Goal: Task Accomplishment & Management: Manage account settings

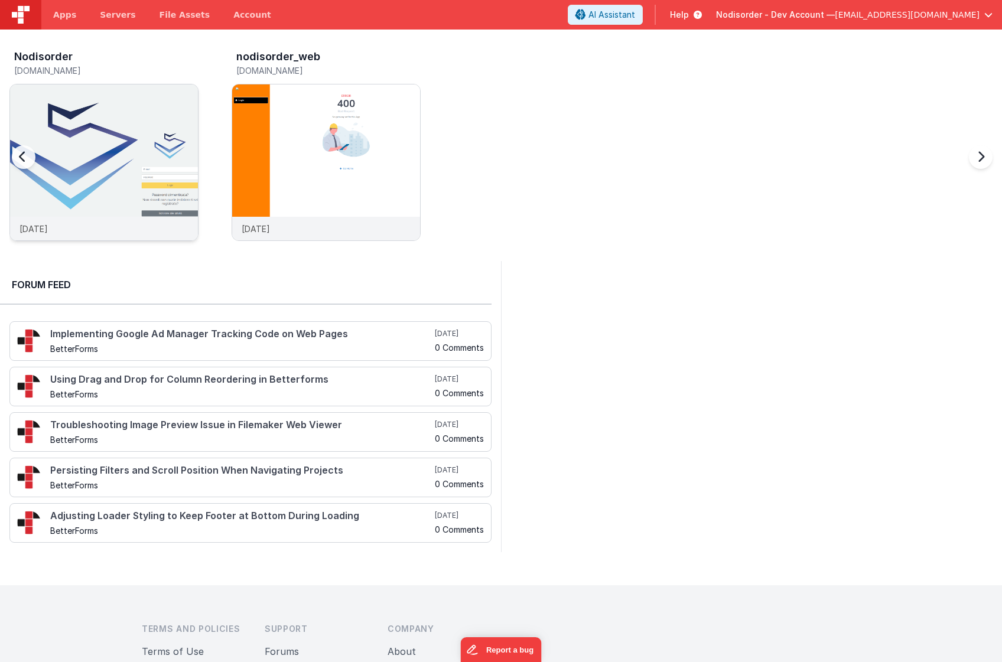
click at [95, 124] on img at bounding box center [104, 178] width 188 height 188
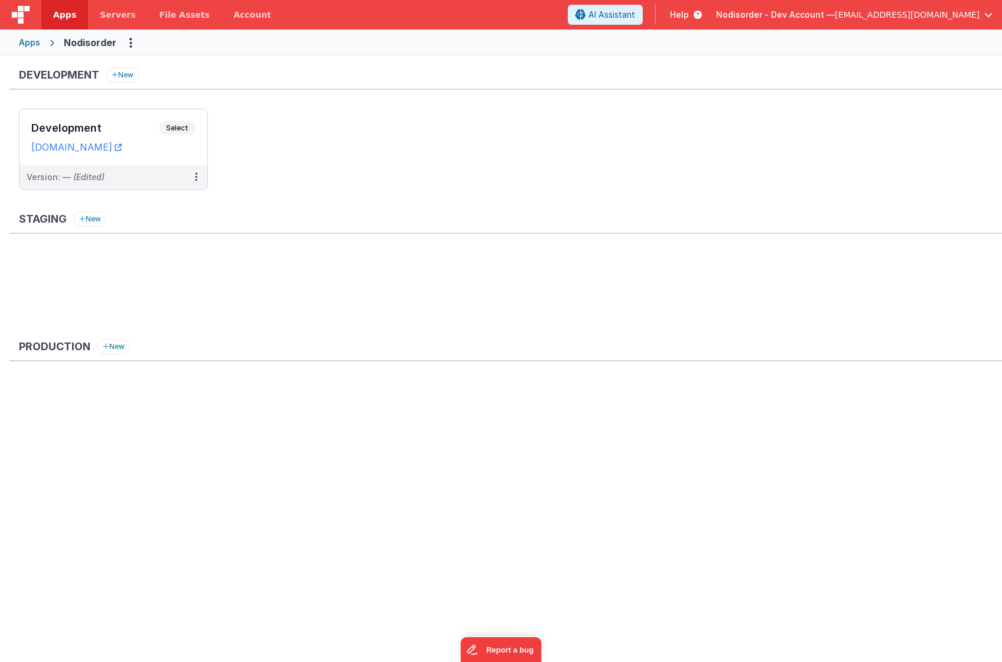
click at [299, 179] on ul "Development Select URLs [DOMAIN_NAME] Version: — (Edited)" at bounding box center [510, 155] width 983 height 93
click at [302, 178] on ul "Development Select URLs [DOMAIN_NAME] Version: — (Edited)" at bounding box center [510, 155] width 983 height 93
click at [195, 177] on icon at bounding box center [196, 177] width 2 height 1
click at [278, 184] on div at bounding box center [501, 331] width 1002 height 662
click at [27, 41] on div "Apps" at bounding box center [29, 43] width 21 height 12
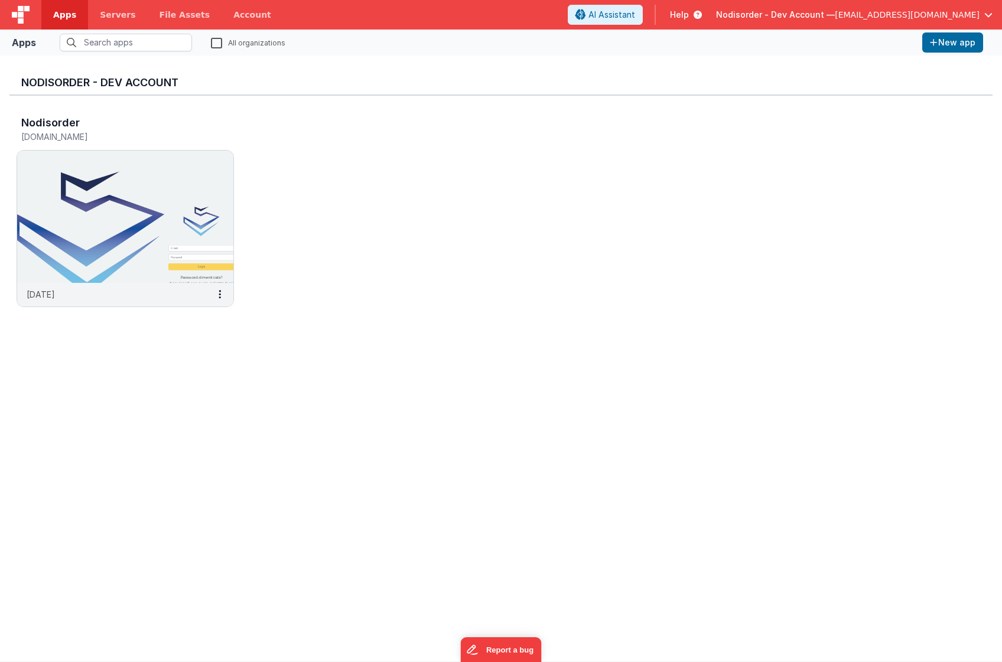
click at [367, 206] on div "Nodisorder [DOMAIN_NAME] [DATE]" at bounding box center [500, 215] width 983 height 239
click at [113, 12] on span "Servers" at bounding box center [117, 15] width 35 height 12
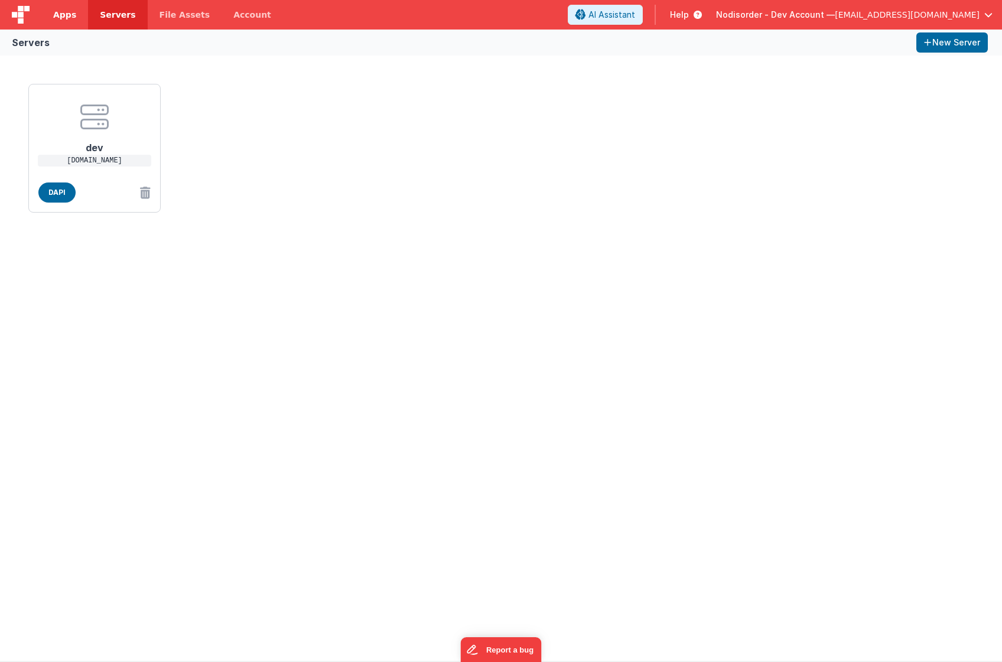
click at [67, 19] on span "Apps" at bounding box center [64, 15] width 23 height 12
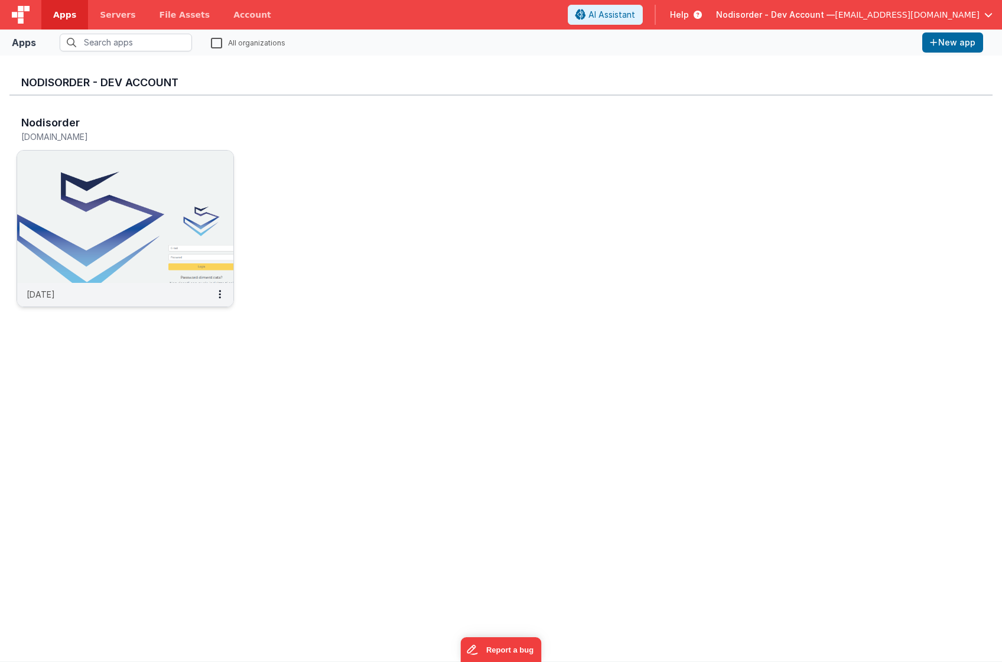
click at [145, 206] on img at bounding box center [125, 217] width 216 height 132
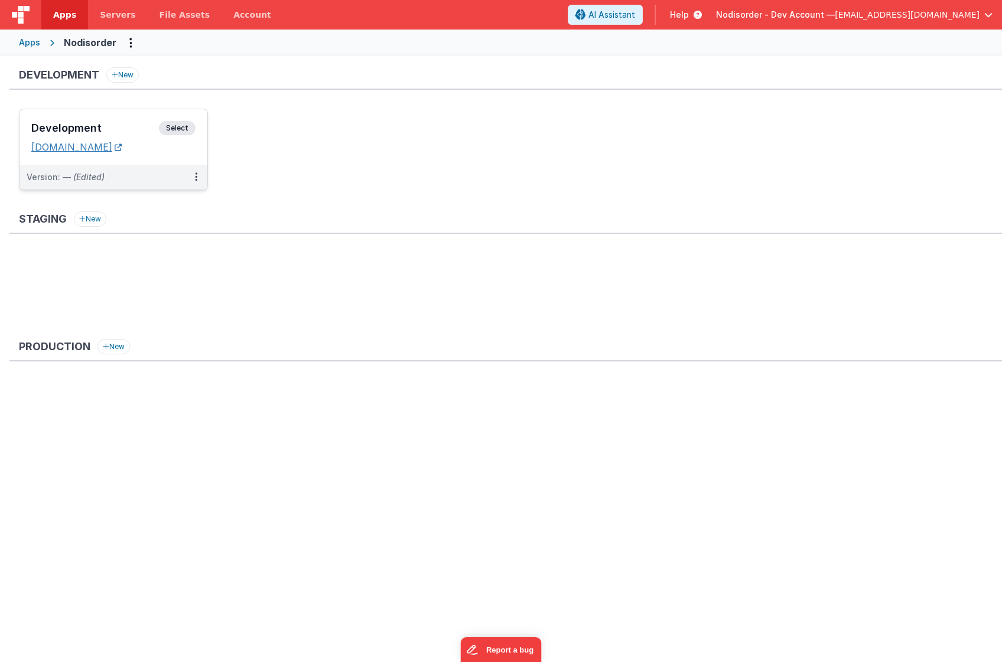
click at [117, 148] on link "[DOMAIN_NAME]" at bounding box center [76, 147] width 90 height 12
click at [197, 180] on button at bounding box center [196, 177] width 22 height 25
click at [173, 244] on link "Deploy..." at bounding box center [155, 246] width 104 height 21
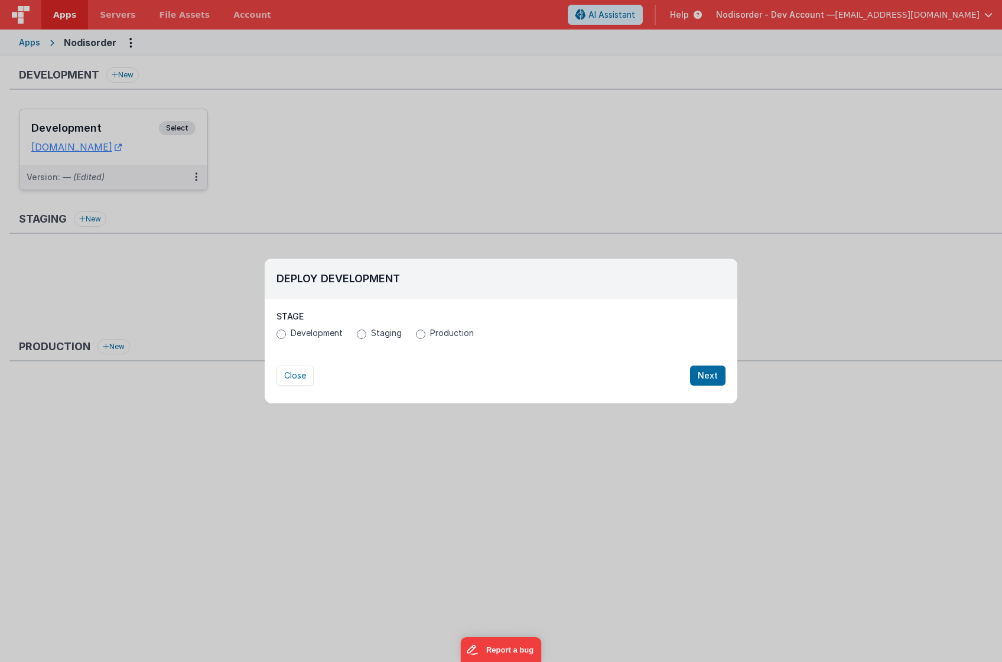
click at [321, 337] on span "Development" at bounding box center [317, 333] width 52 height 12
click at [286, 337] on input "Development" at bounding box center [281, 334] width 9 height 9
radio input "true"
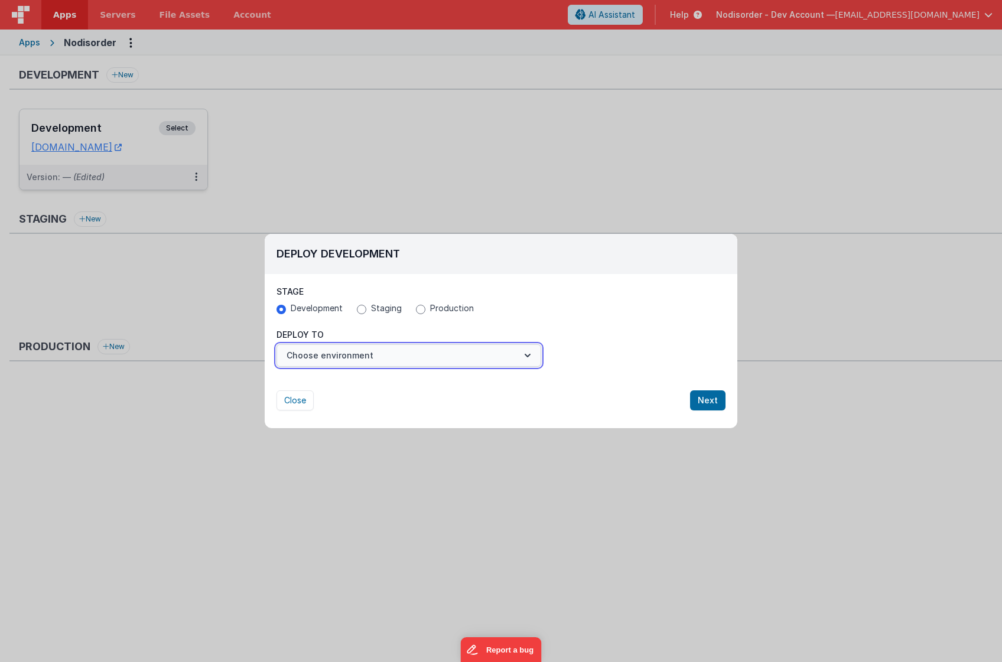
click at [359, 354] on button "Choose environment" at bounding box center [409, 355] width 265 height 22
click at [359, 354] on div at bounding box center [501, 331] width 1002 height 662
click at [359, 355] on button "Choose environment" at bounding box center [409, 355] width 265 height 22
click at [356, 376] on link "New Environment" at bounding box center [409, 384] width 265 height 21
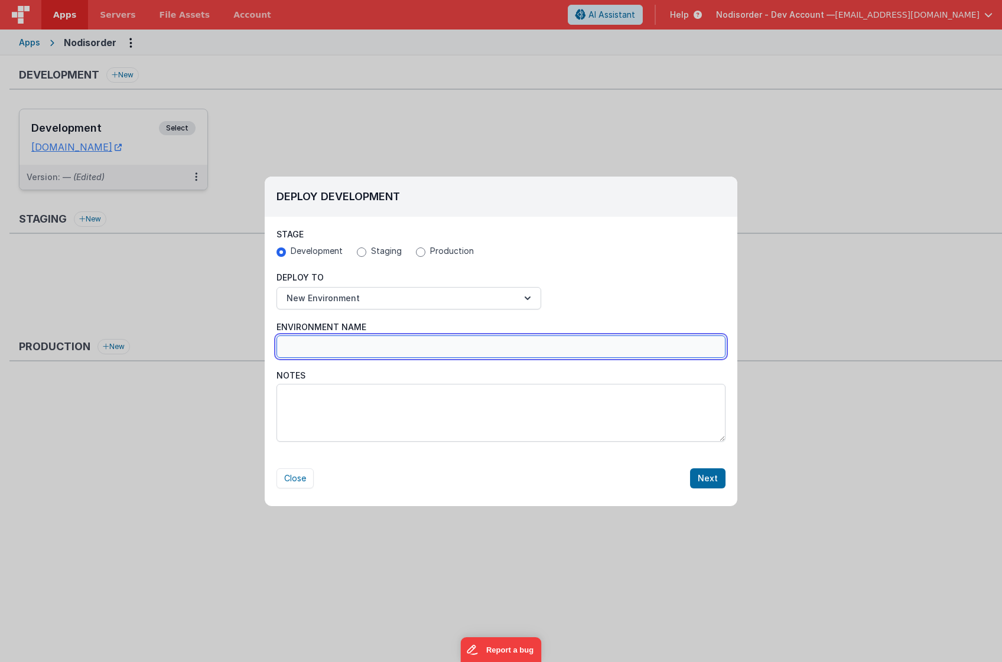
click at [354, 341] on input "Environment Name" at bounding box center [501, 347] width 449 height 22
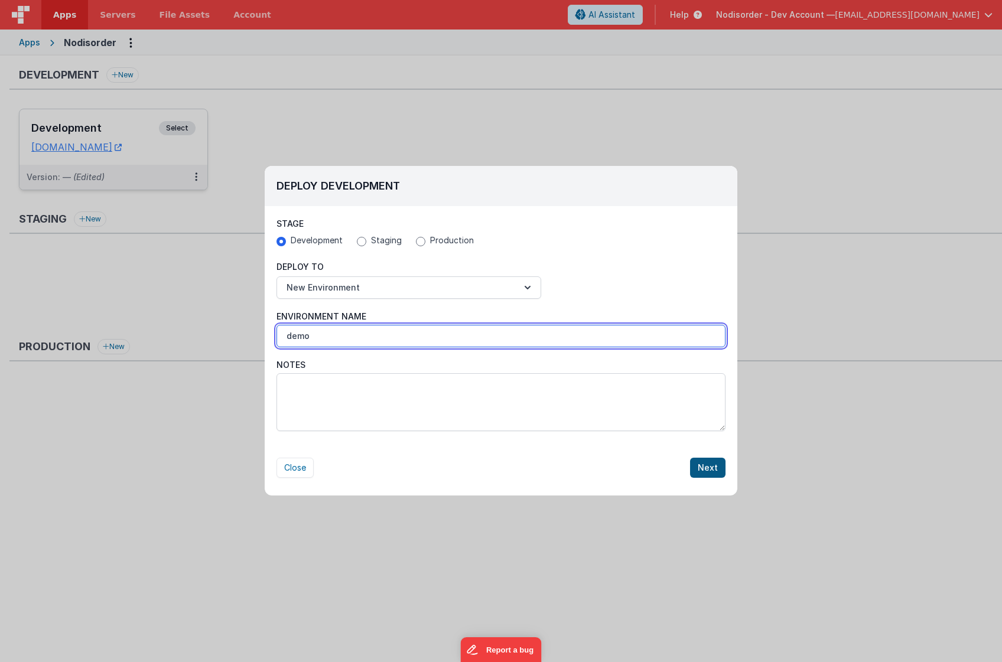
type input "demo"
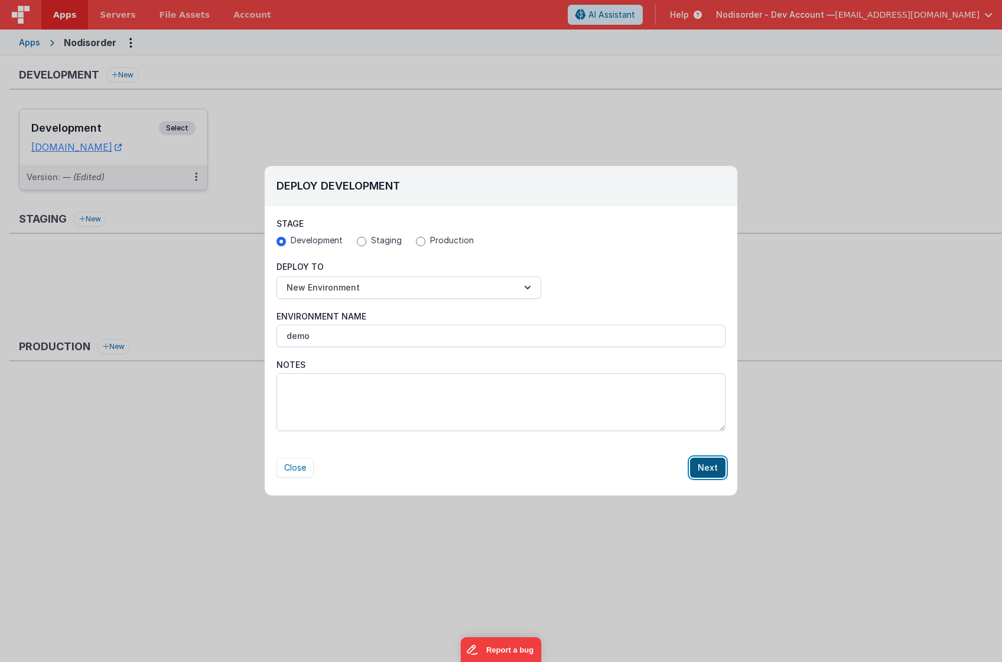
click at [715, 463] on button "Next" at bounding box center [707, 468] width 35 height 20
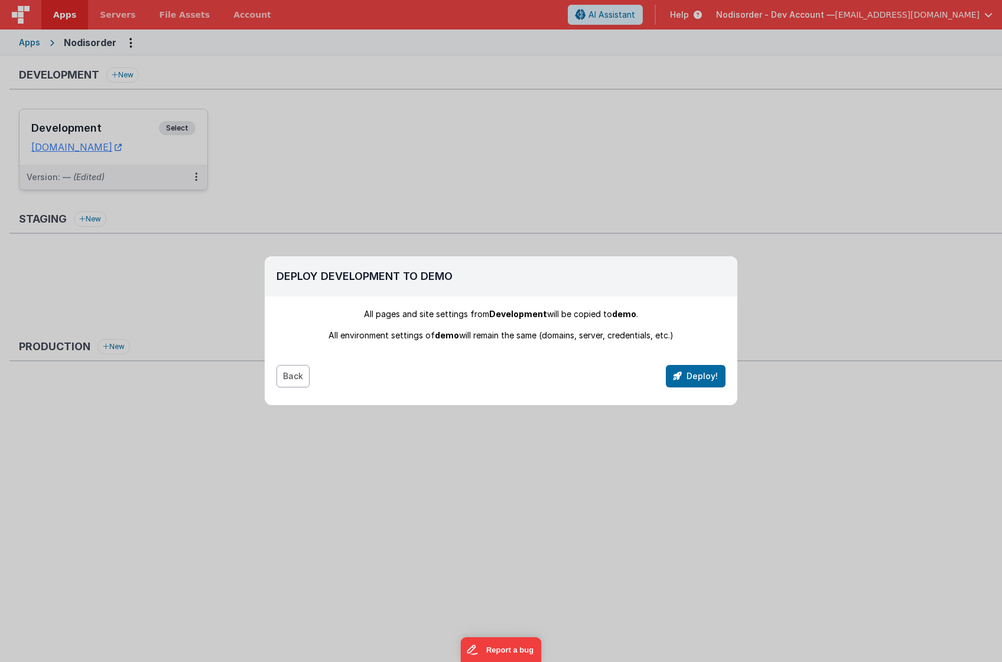
click at [294, 377] on button "Back" at bounding box center [293, 376] width 33 height 22
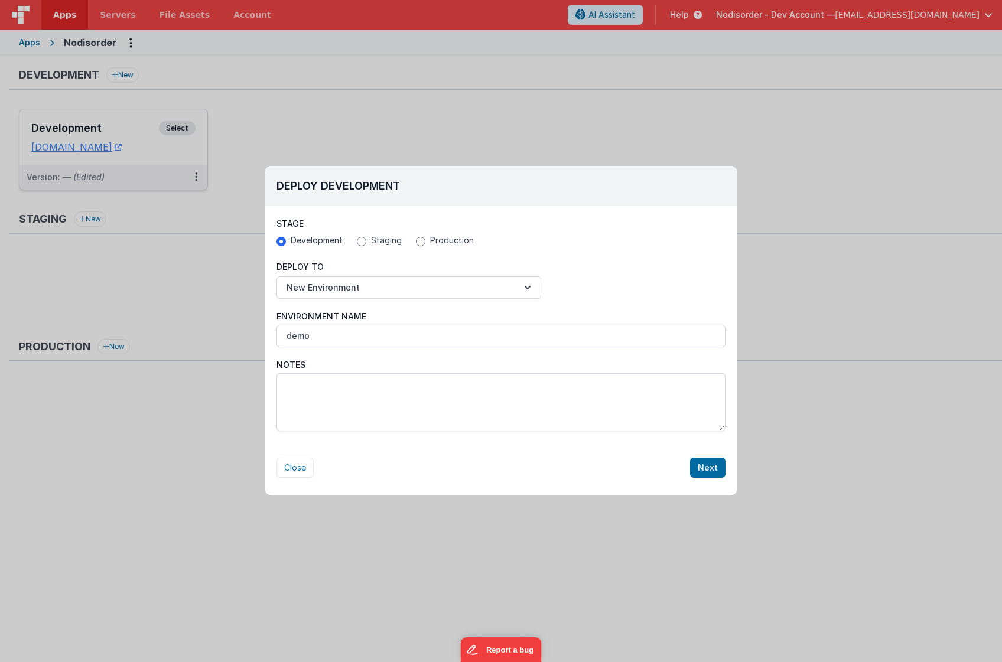
click at [288, 456] on div "Close Next" at bounding box center [501, 456] width 449 height 44
click at [290, 466] on button "Close" at bounding box center [295, 468] width 37 height 20
radio input "false"
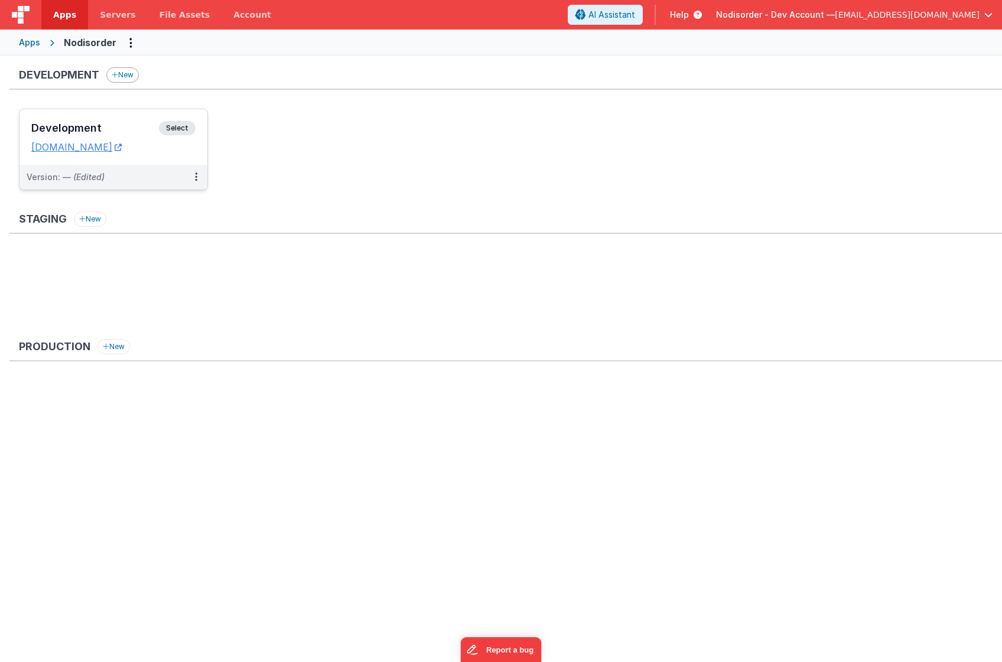
click at [115, 73] on icon at bounding box center [115, 74] width 6 height 9
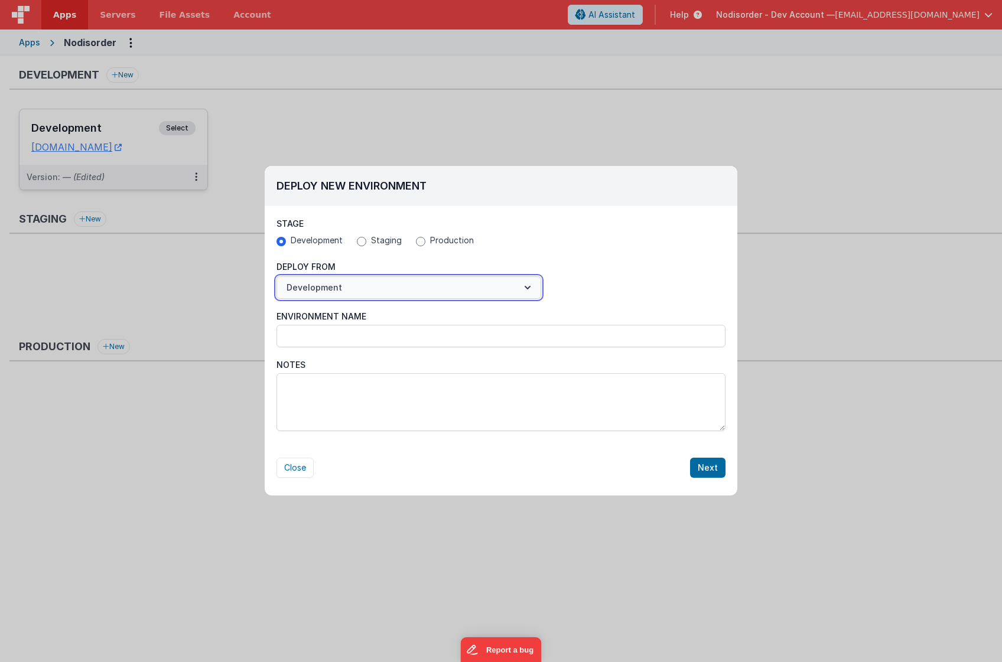
click at [448, 292] on button "Development" at bounding box center [409, 288] width 265 height 22
drag, startPoint x: 415, startPoint y: 263, endPoint x: 409, endPoint y: 260, distance: 6.1
click at [415, 262] on div at bounding box center [501, 331] width 1002 height 662
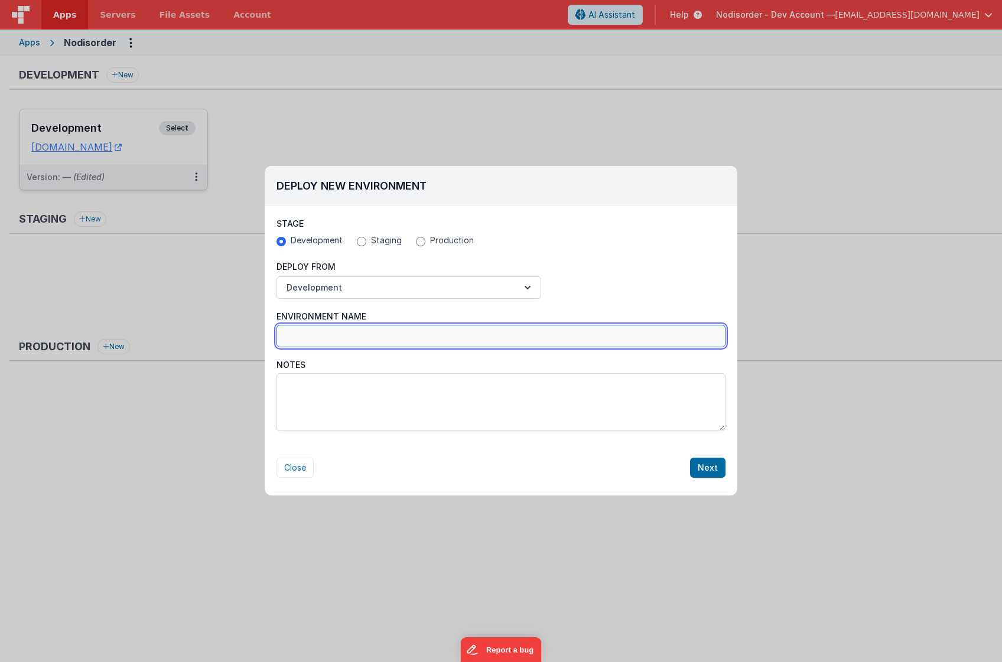
click at [361, 339] on input "Environment Name" at bounding box center [501, 336] width 449 height 22
type input "demo"
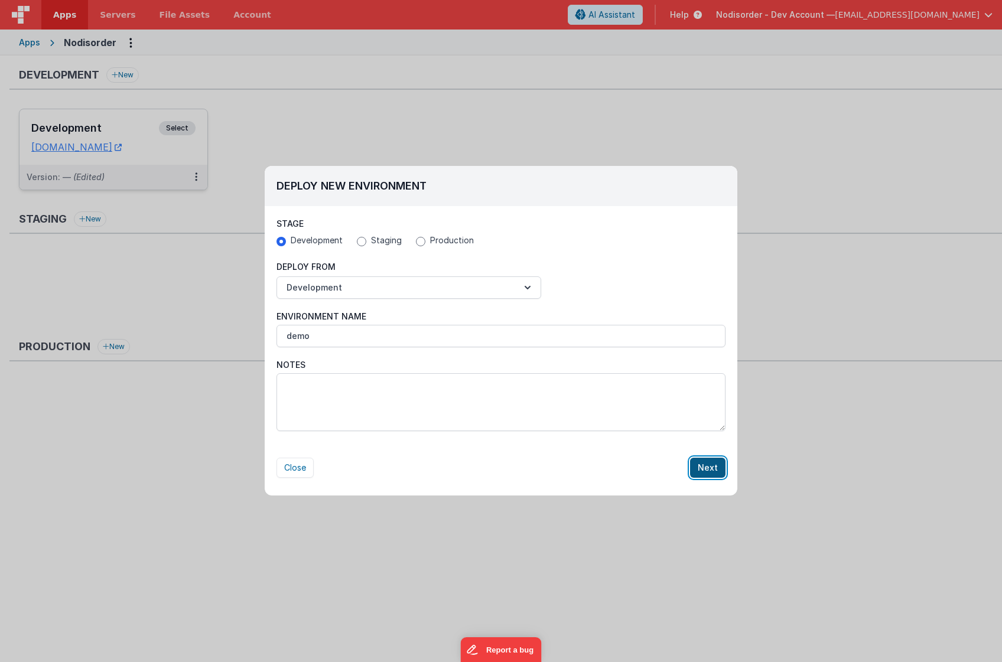
click at [711, 467] on button "Next" at bounding box center [707, 468] width 35 height 20
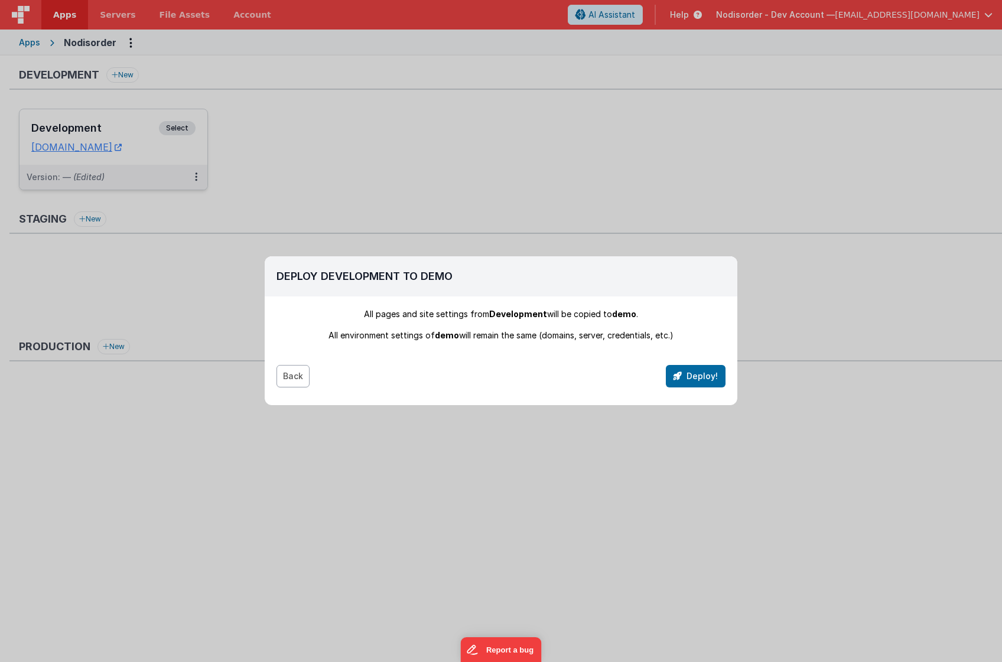
click at [294, 376] on button "Back" at bounding box center [293, 376] width 33 height 22
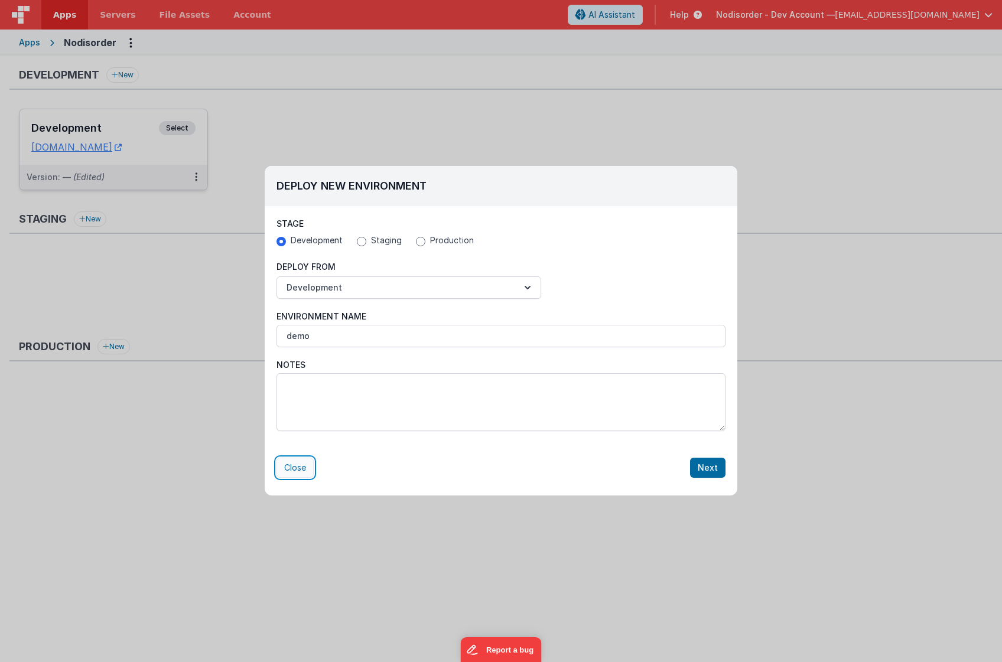
click at [297, 469] on button "Close" at bounding box center [295, 468] width 37 height 20
radio input "false"
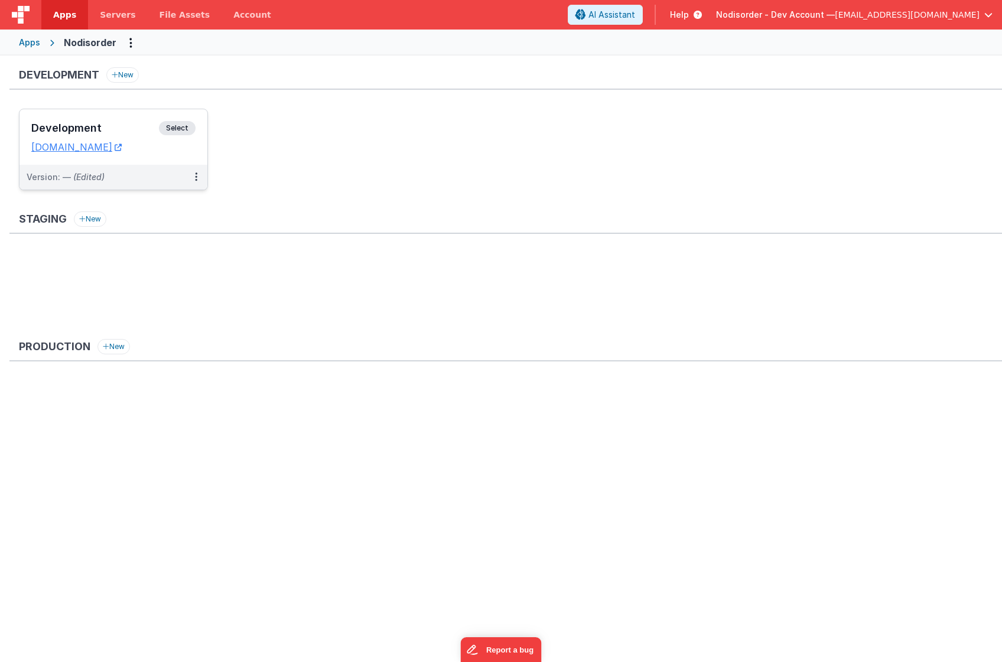
click at [257, 285] on ul at bounding box center [510, 291] width 983 height 77
click at [213, 76] on div "Development New" at bounding box center [505, 78] width 993 height 22
click at [300, 190] on ul "Development Select URLs [DOMAIN_NAME] Version: — (Edited)" at bounding box center [510, 155] width 983 height 93
click at [99, 201] on ul "Development Select URLs [DOMAIN_NAME] Version: — (Edited)" at bounding box center [510, 155] width 983 height 93
click at [38, 43] on div "Apps" at bounding box center [29, 43] width 21 height 12
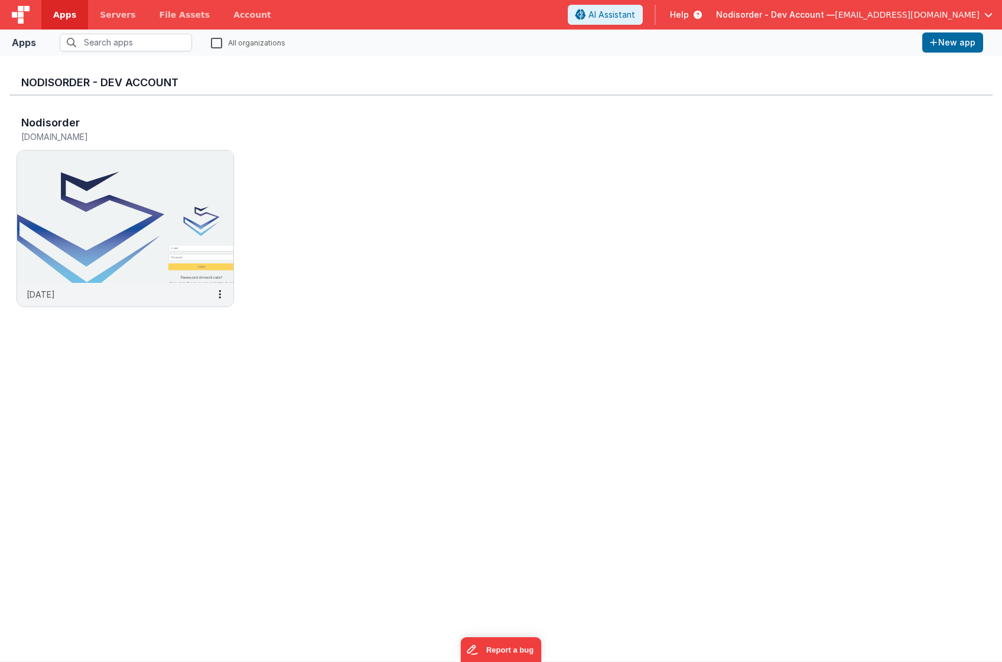
click at [277, 181] on div "Nodisorder [DOMAIN_NAME] [DATE]" at bounding box center [500, 215] width 983 height 239
click at [953, 41] on button "New app" at bounding box center [952, 42] width 61 height 20
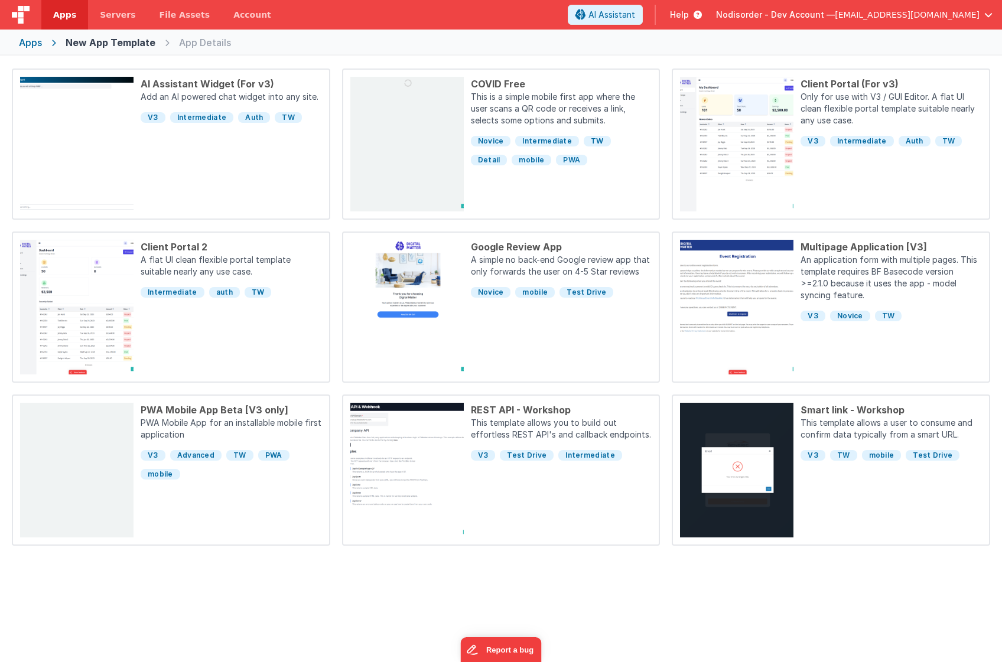
scroll to position [109, 0]
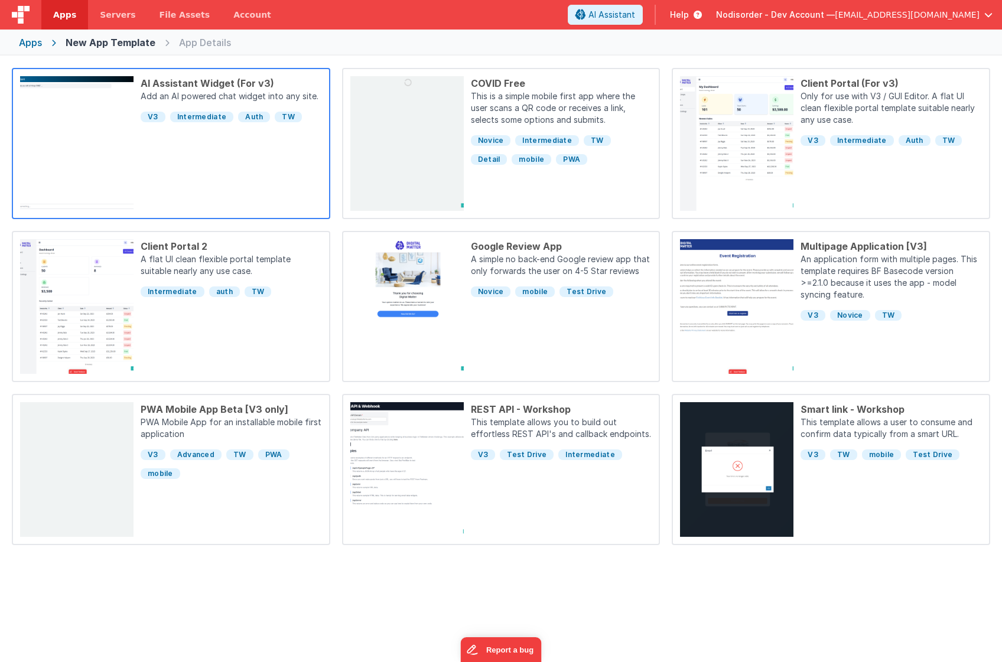
click at [229, 168] on div "AI Assistant Widget (For v3) Add an AI powered chat widget into any site. V3 In…" at bounding box center [228, 143] width 188 height 135
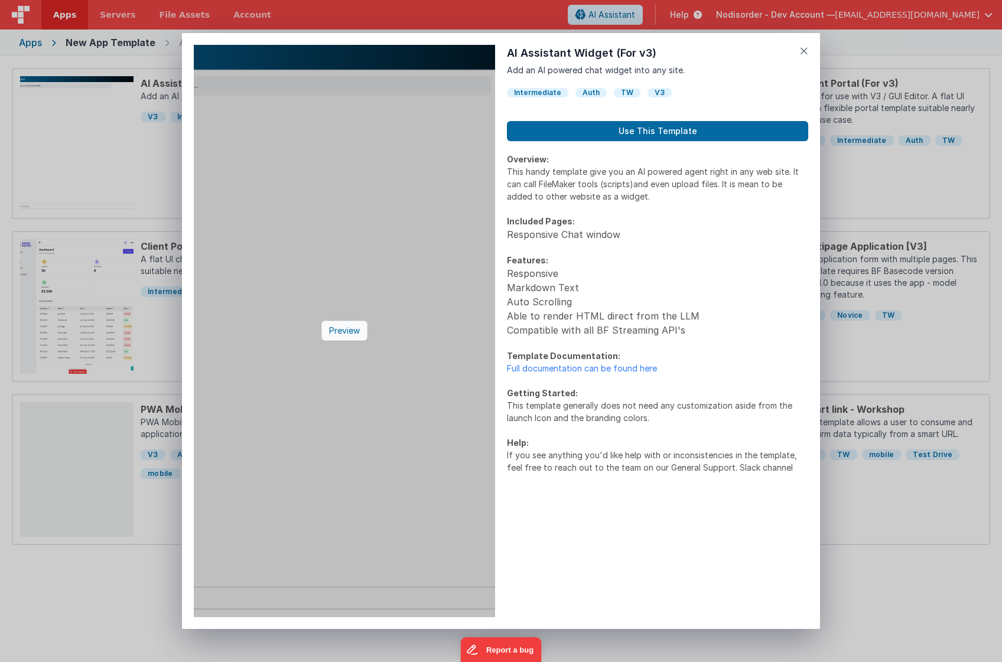
click at [352, 337] on div "Preview" at bounding box center [344, 331] width 46 height 20
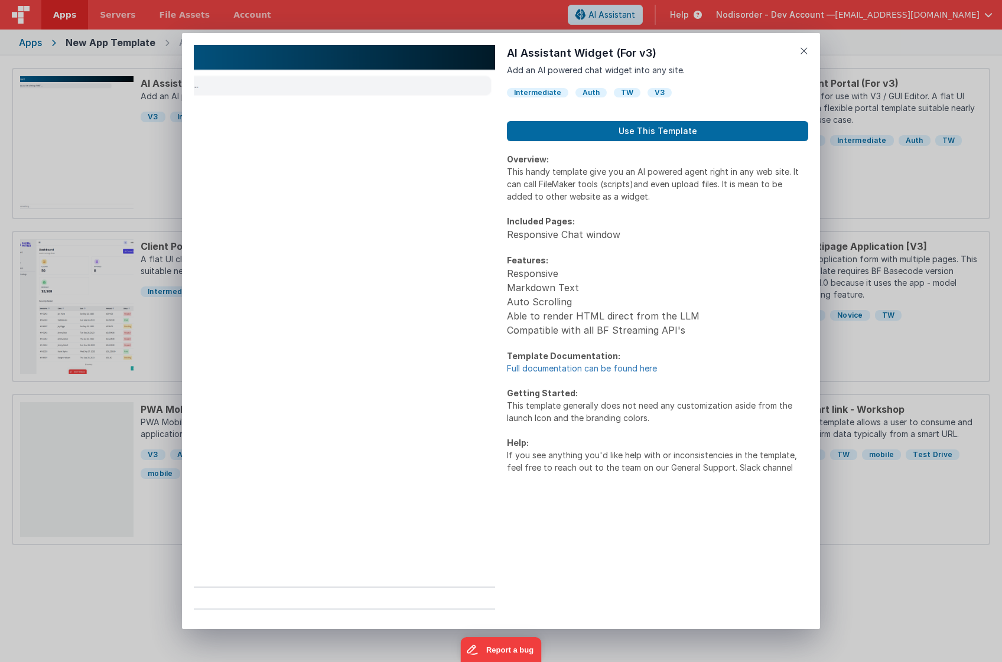
click at [591, 369] on link "Full documentation can be found here" at bounding box center [582, 368] width 150 height 10
click at [807, 50] on icon at bounding box center [804, 51] width 8 height 17
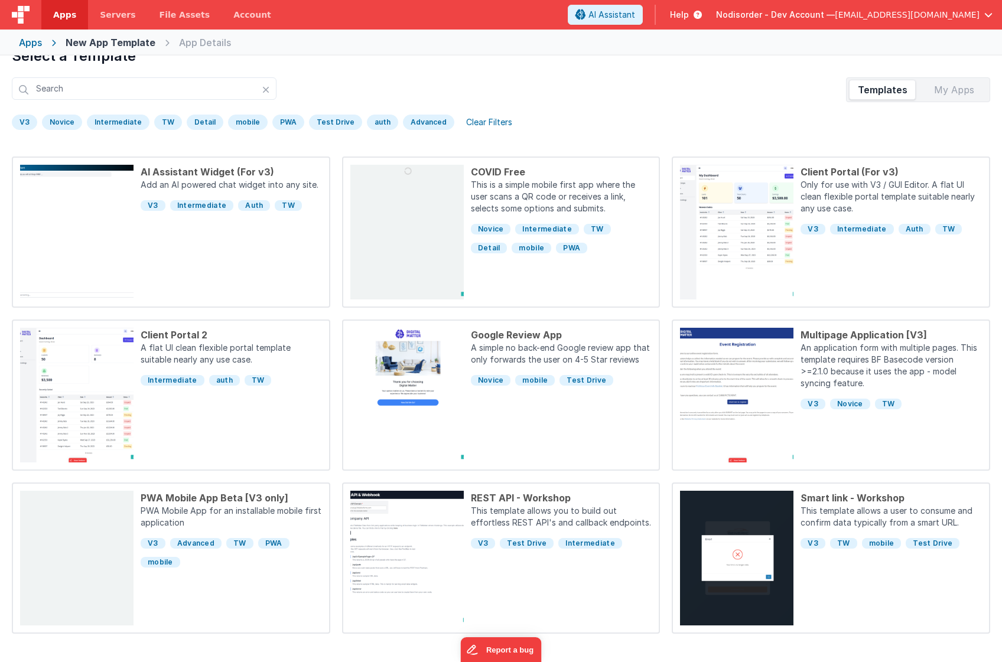
scroll to position [0, 0]
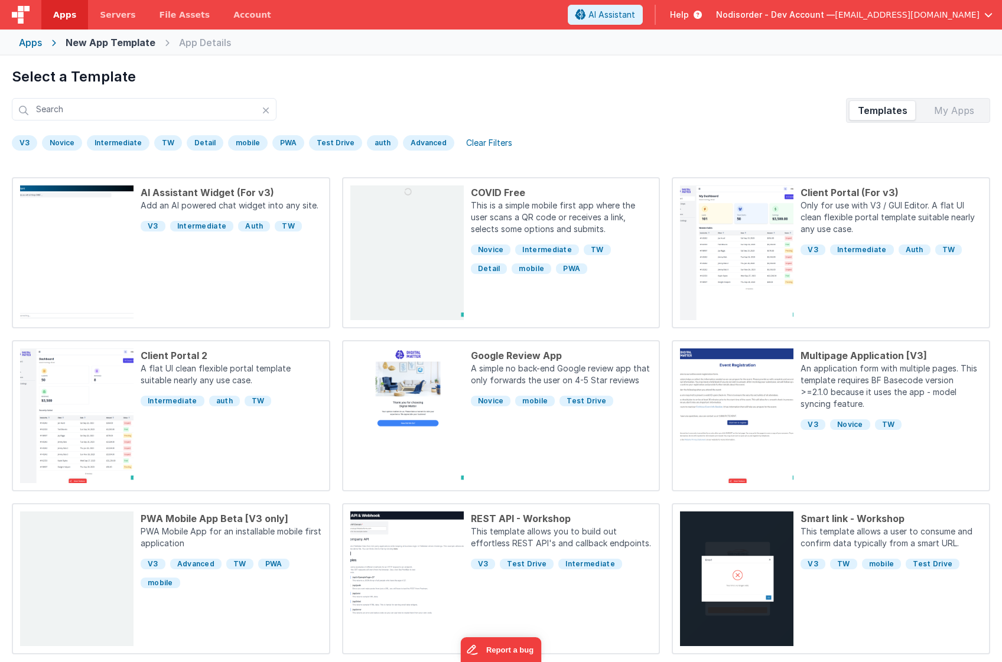
click at [961, 111] on div "My Apps" at bounding box center [954, 110] width 67 height 19
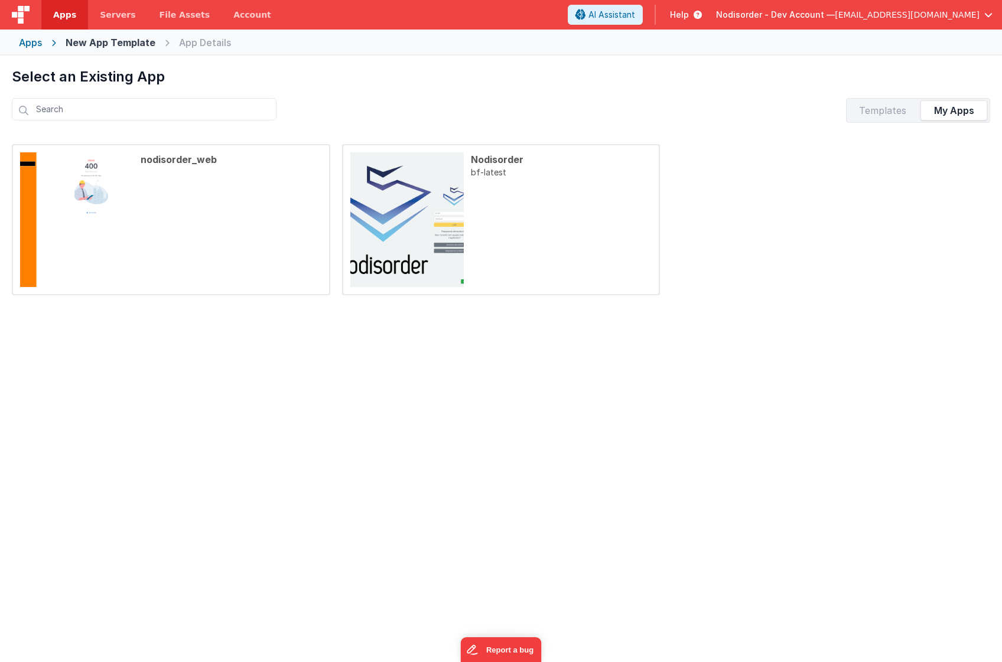
click at [882, 109] on div "Templates" at bounding box center [882, 110] width 67 height 19
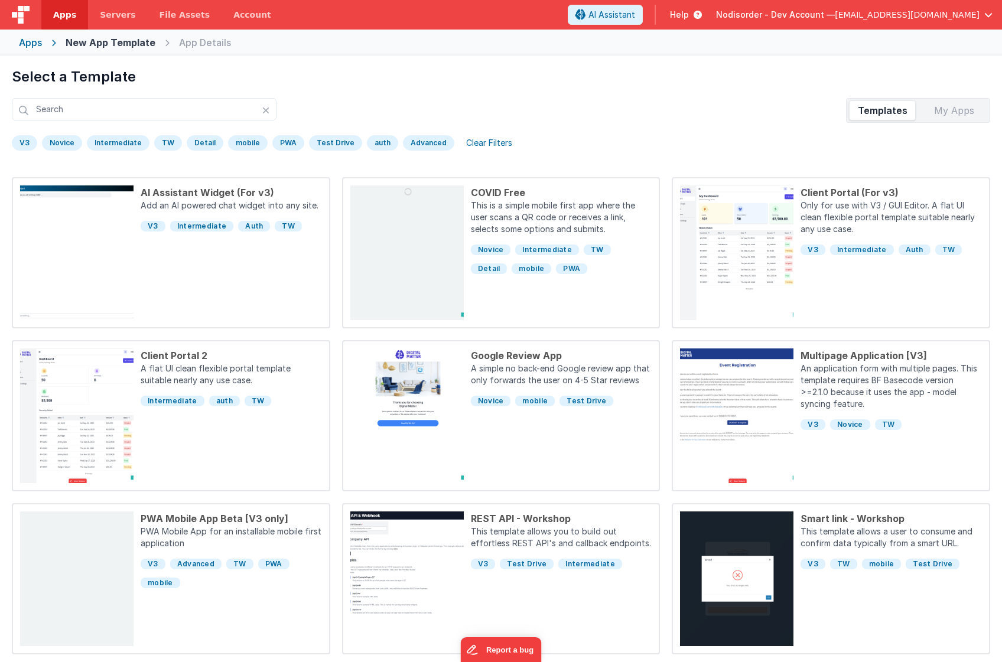
click at [482, 142] on div "Clear Filters" at bounding box center [489, 143] width 60 height 17
click at [480, 142] on div "Clear Filters" at bounding box center [489, 143] width 60 height 17
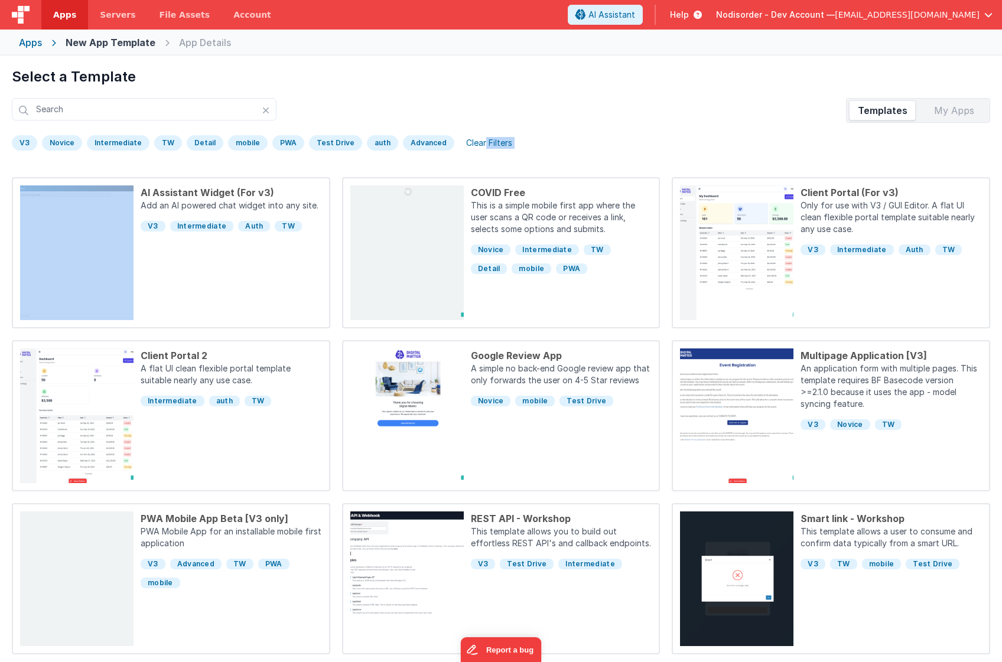
click at [480, 142] on div "Clear Filters" at bounding box center [489, 143] width 60 height 17
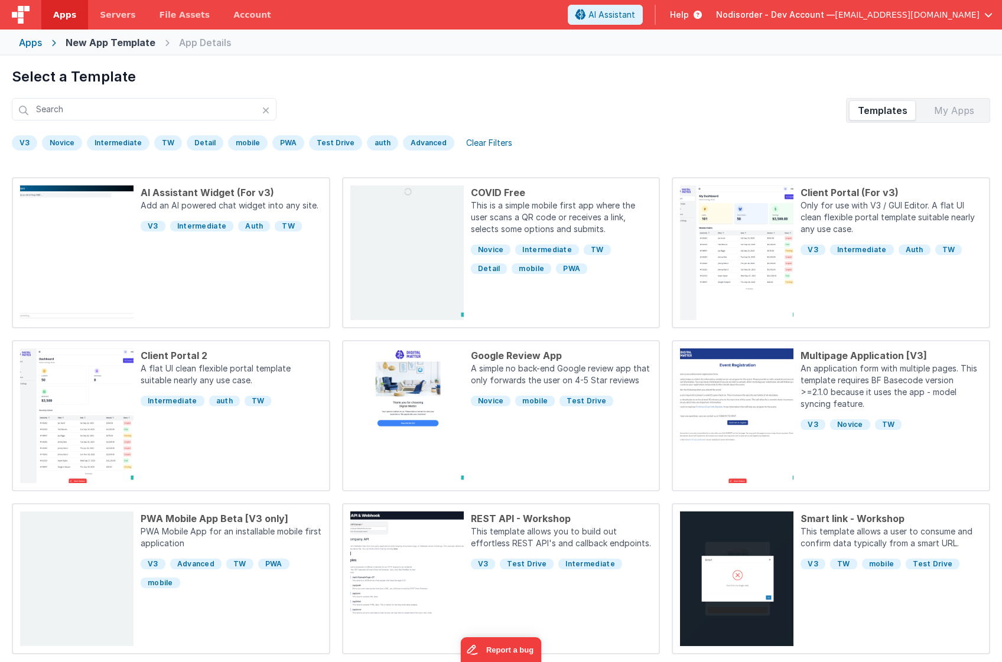
click at [427, 141] on div "Advanced" at bounding box center [428, 142] width 51 height 15
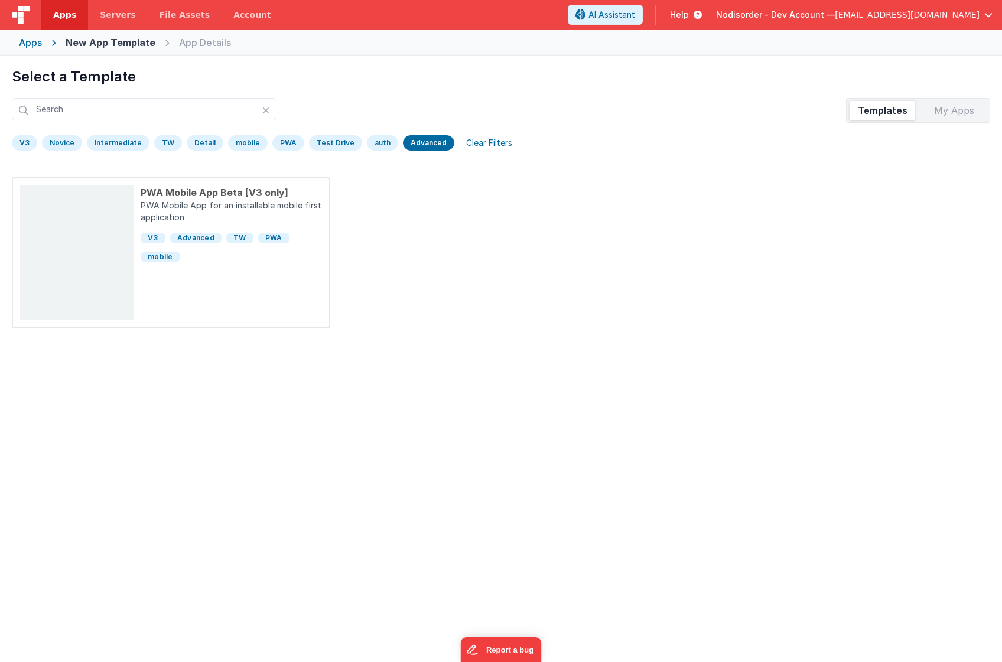
click at [375, 140] on div "auth" at bounding box center [382, 142] width 31 height 15
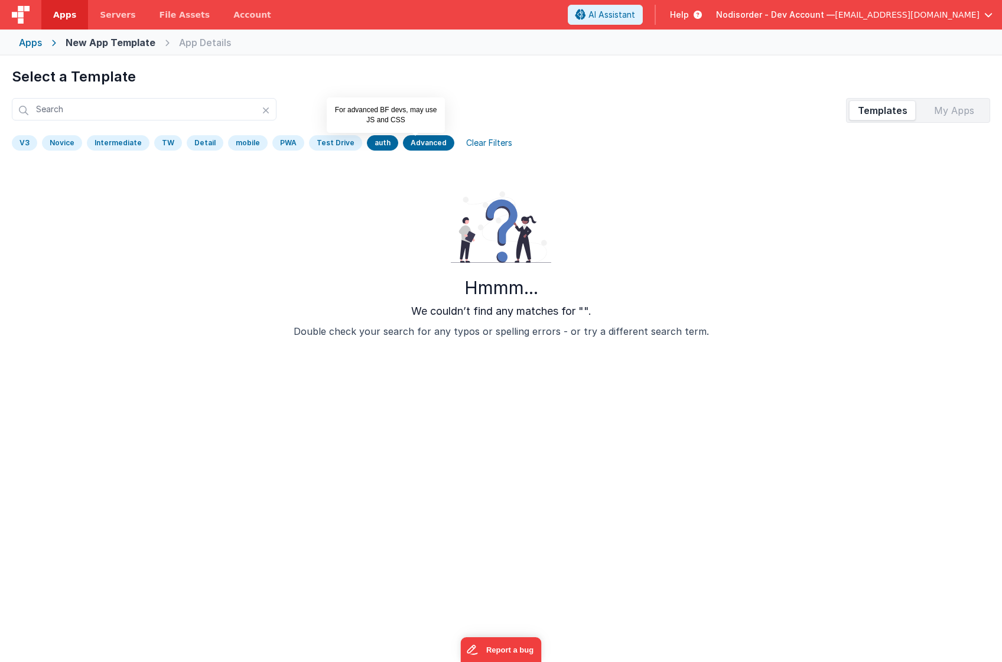
click at [410, 141] on div "Advanced" at bounding box center [428, 142] width 51 height 15
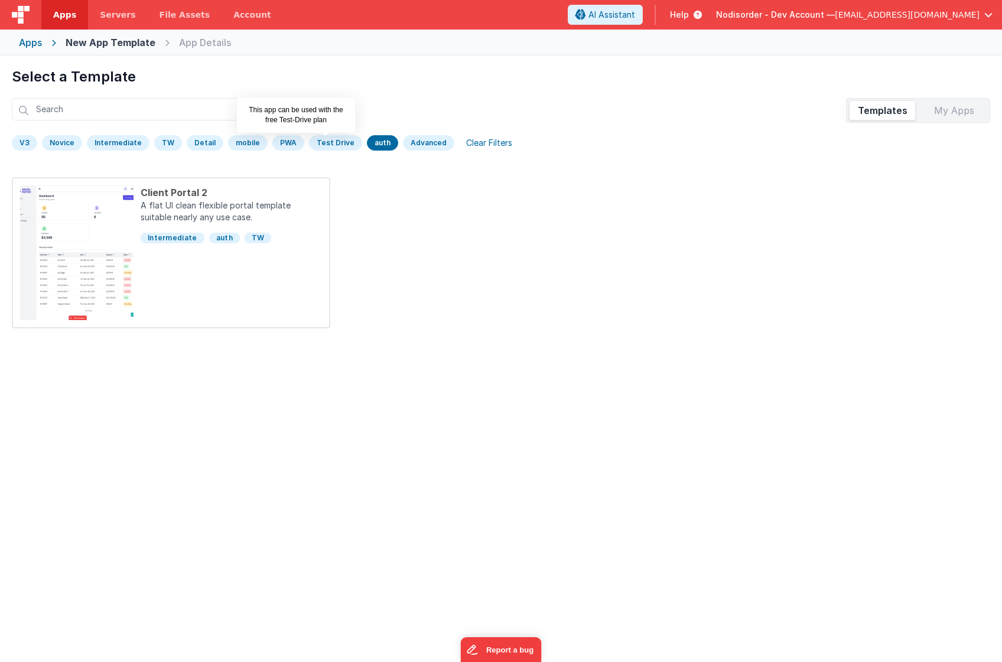
click at [367, 139] on div "auth" at bounding box center [382, 142] width 31 height 15
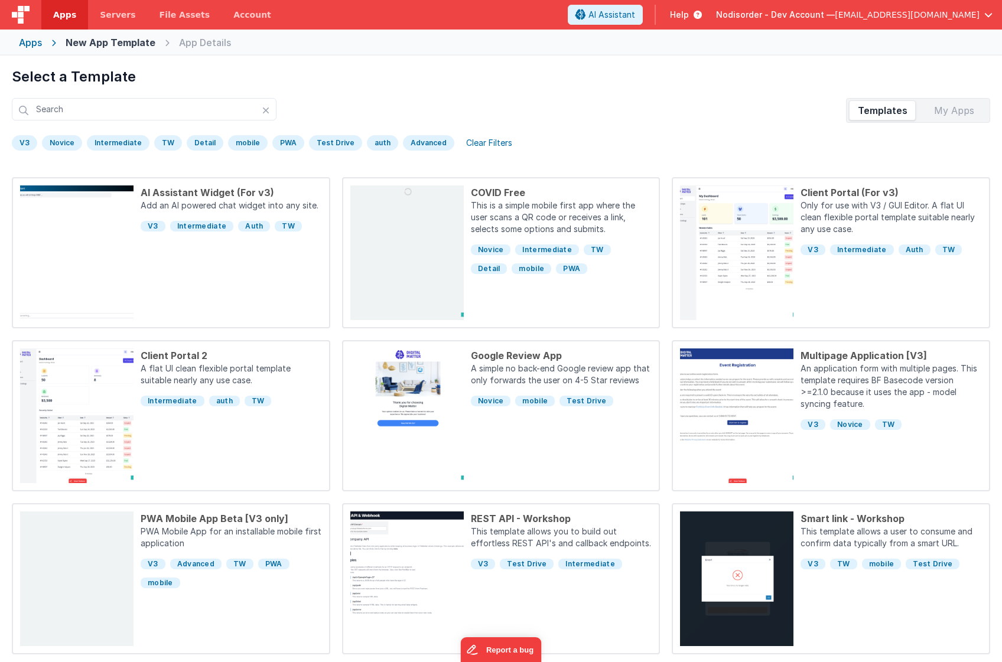
click at [321, 140] on div "Test Drive" at bounding box center [335, 142] width 53 height 15
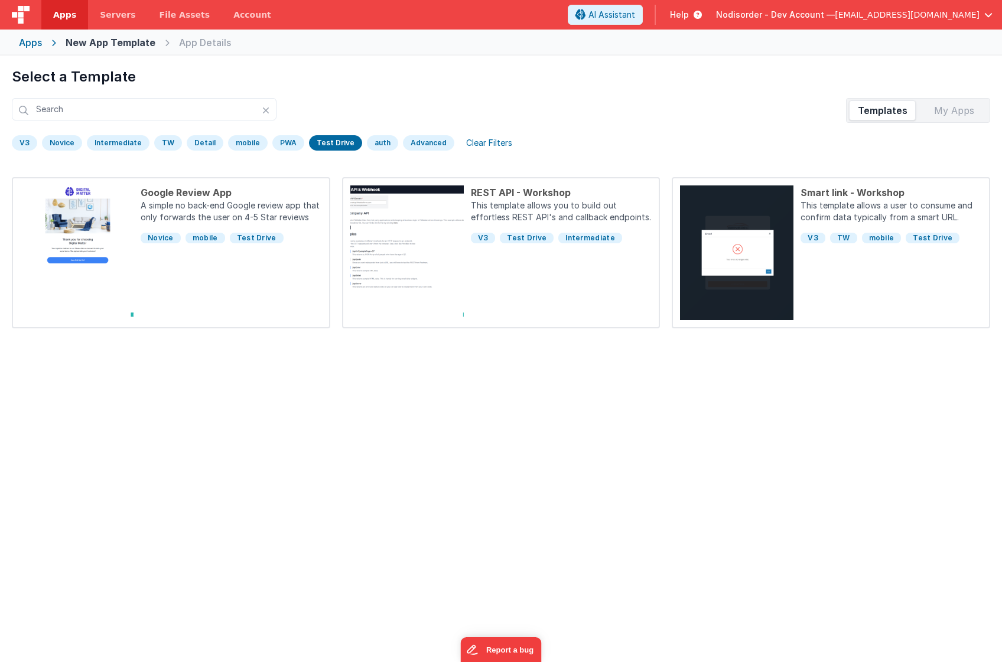
click at [321, 140] on div "Test Drive" at bounding box center [335, 142] width 53 height 15
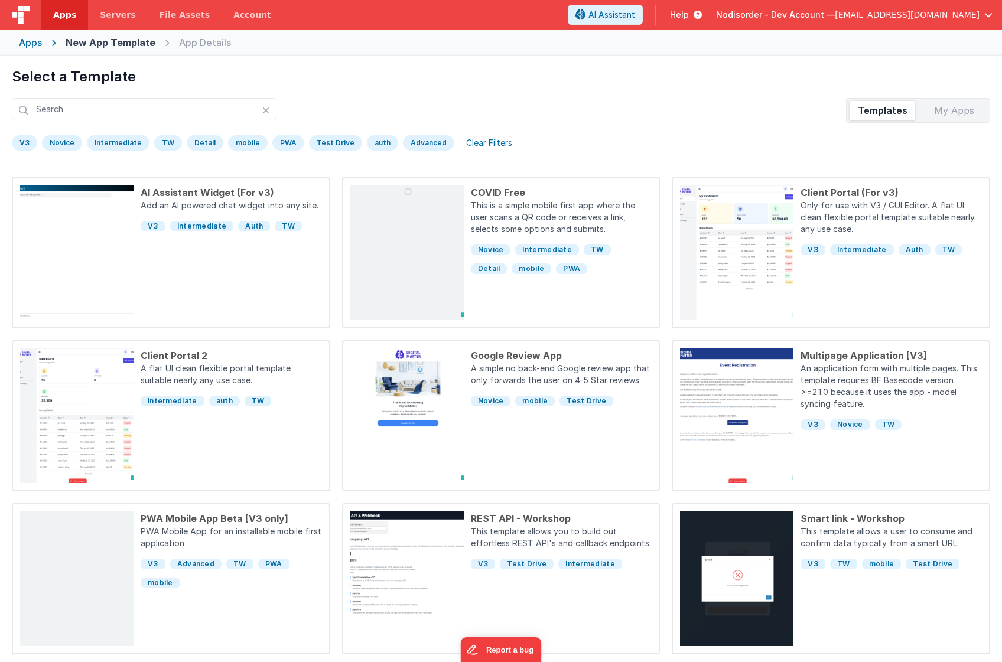
click at [293, 141] on div "PWA" at bounding box center [288, 142] width 32 height 15
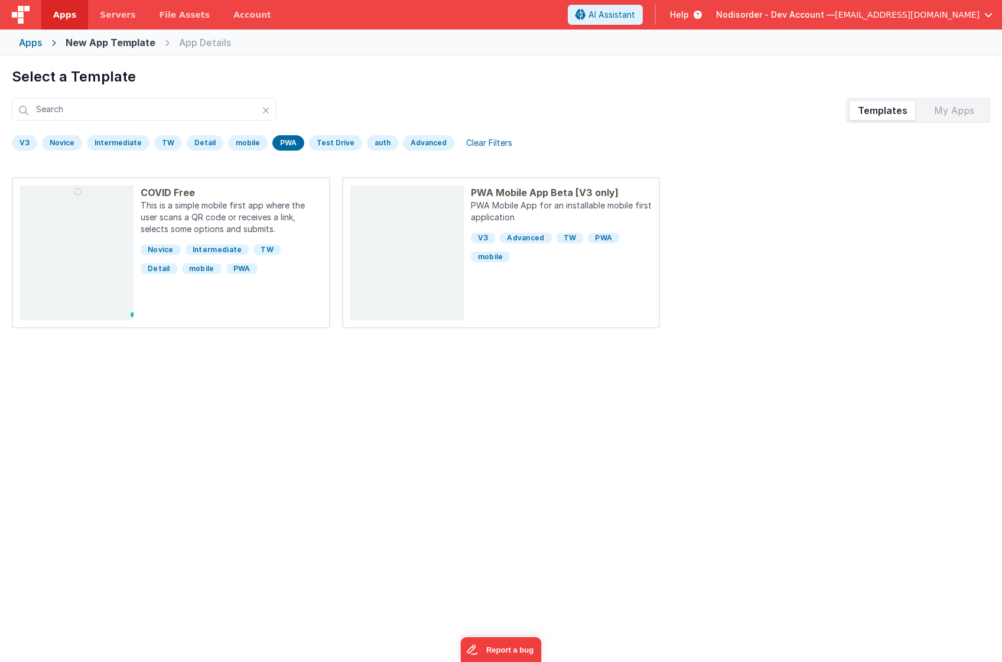
click at [288, 142] on div "PWA" at bounding box center [288, 142] width 32 height 15
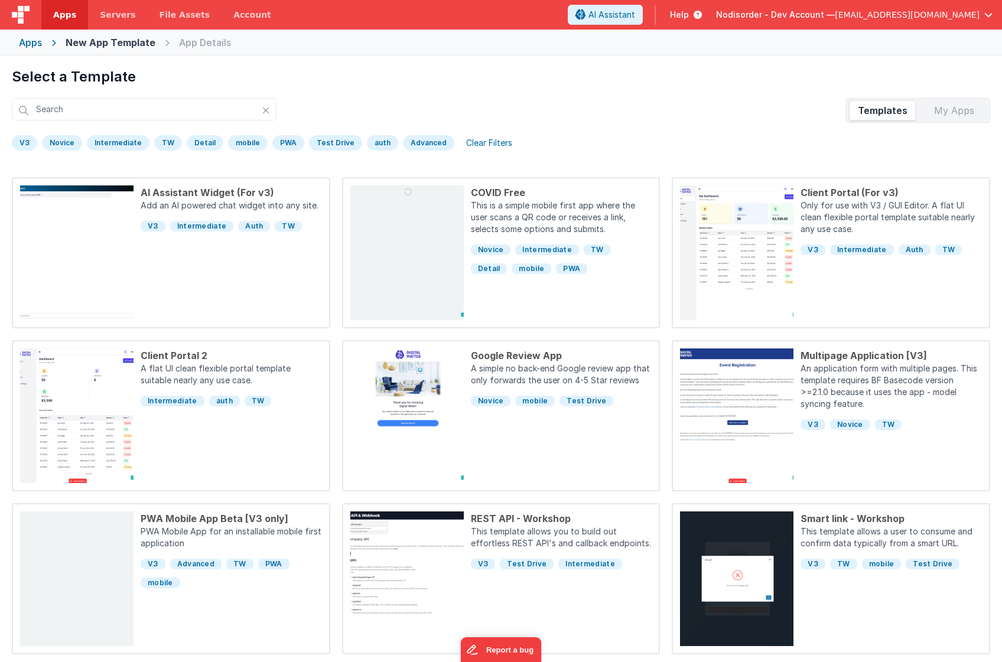
click at [242, 138] on div "mobile" at bounding box center [248, 142] width 40 height 15
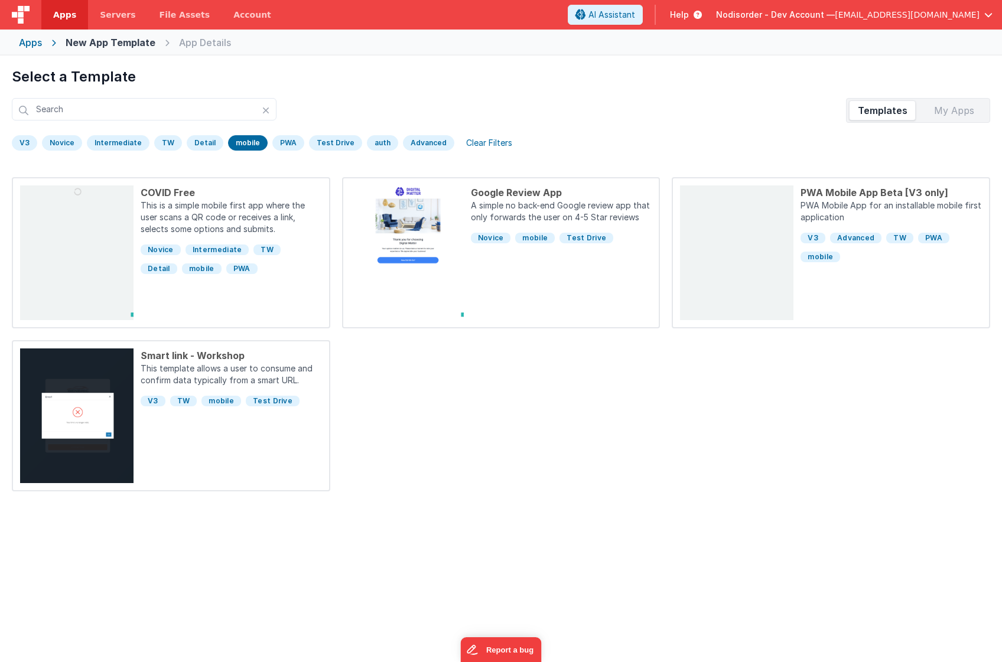
click at [238, 142] on div "mobile" at bounding box center [248, 142] width 40 height 15
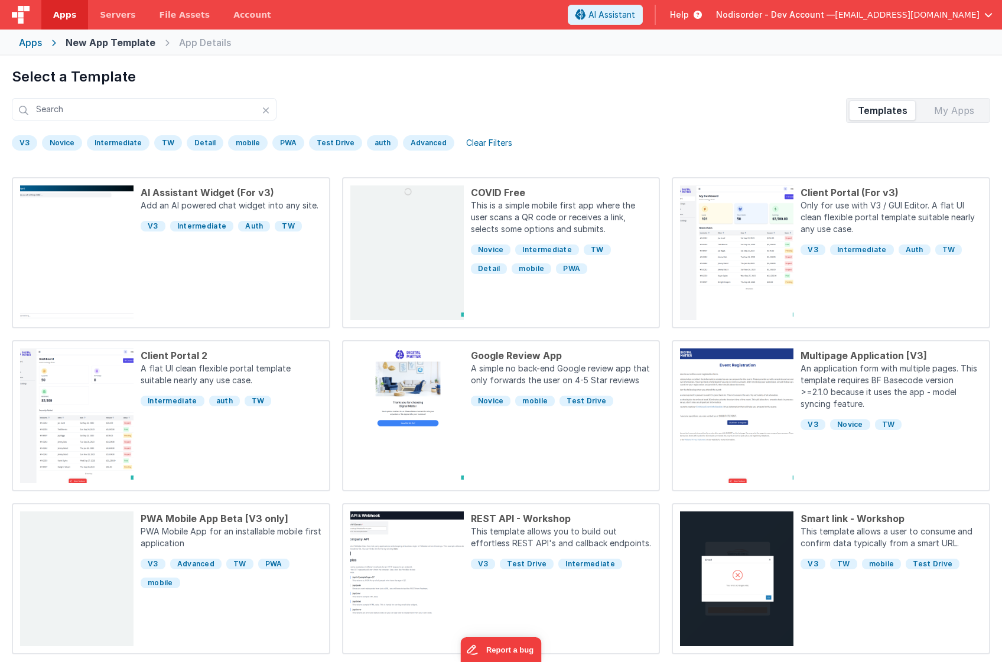
click at [205, 141] on div "Detail" at bounding box center [205, 142] width 37 height 15
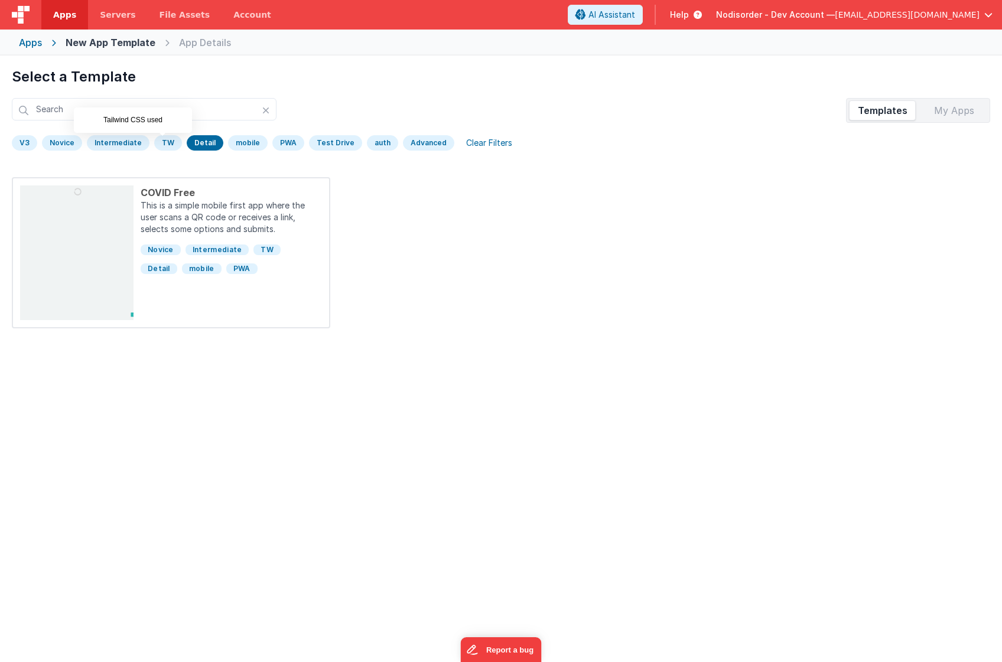
click at [158, 139] on div "TW" at bounding box center [168, 142] width 28 height 15
drag, startPoint x: 194, startPoint y: 140, endPoint x: 155, endPoint y: 142, distance: 38.4
click at [178, 142] on div "V3 [GEOGRAPHIC_DATA] Intermediate TW Detail mobile PWA Test Drive auth Advanced…" at bounding box center [501, 145] width 978 height 21
click at [200, 145] on div "Detail" at bounding box center [205, 142] width 37 height 15
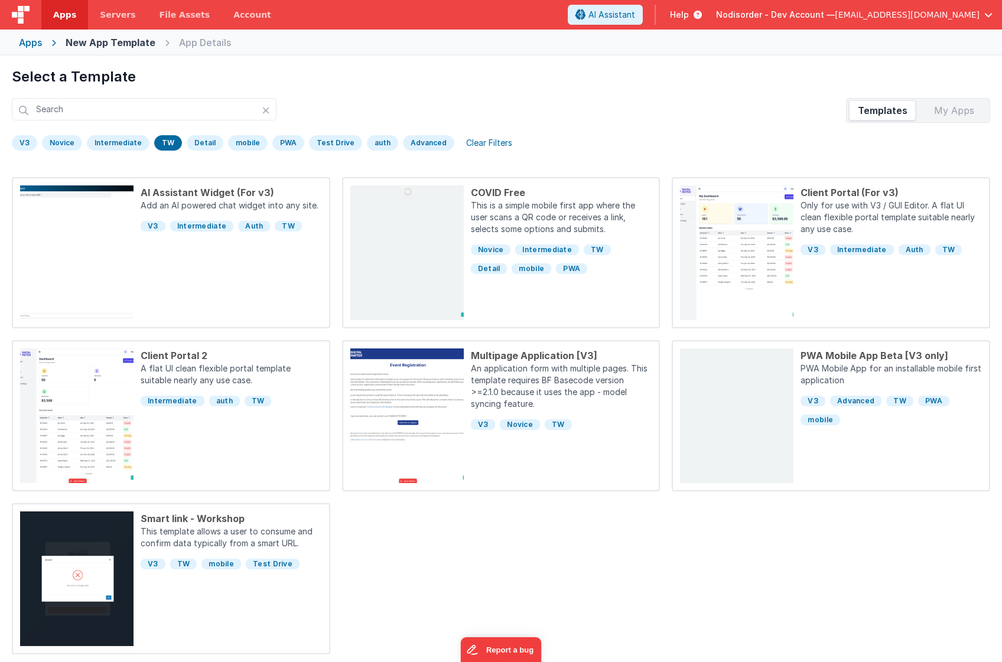
click at [174, 148] on div "V3 [GEOGRAPHIC_DATA] Intermediate TW Detail mobile PWA Test Drive auth Advanced…" at bounding box center [501, 145] width 978 height 21
click at [161, 145] on div "TW" at bounding box center [168, 142] width 28 height 15
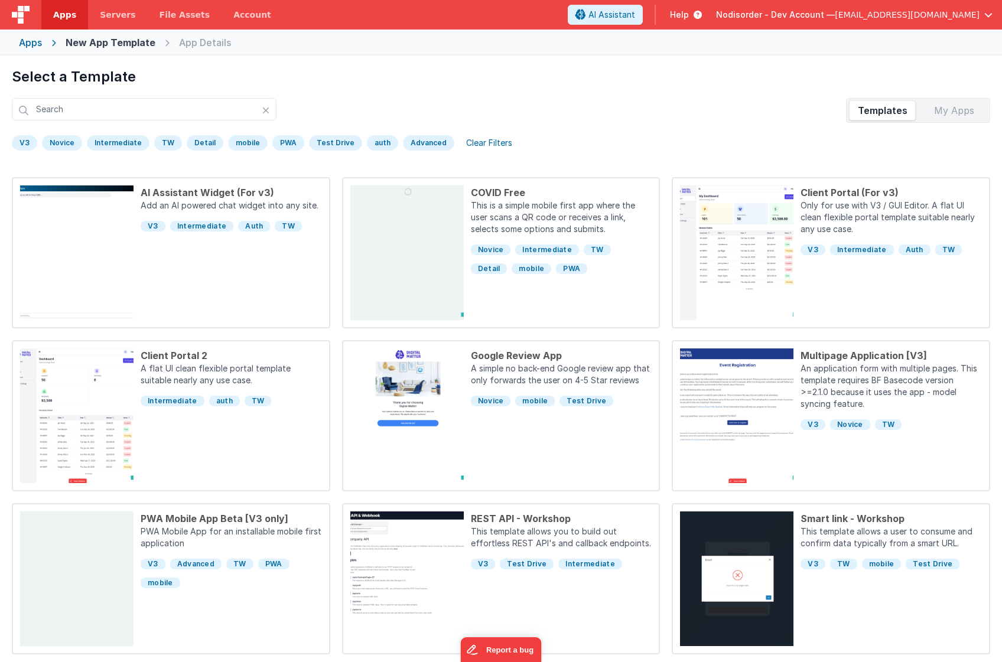
click at [134, 145] on div "Intermediate" at bounding box center [118, 142] width 63 height 15
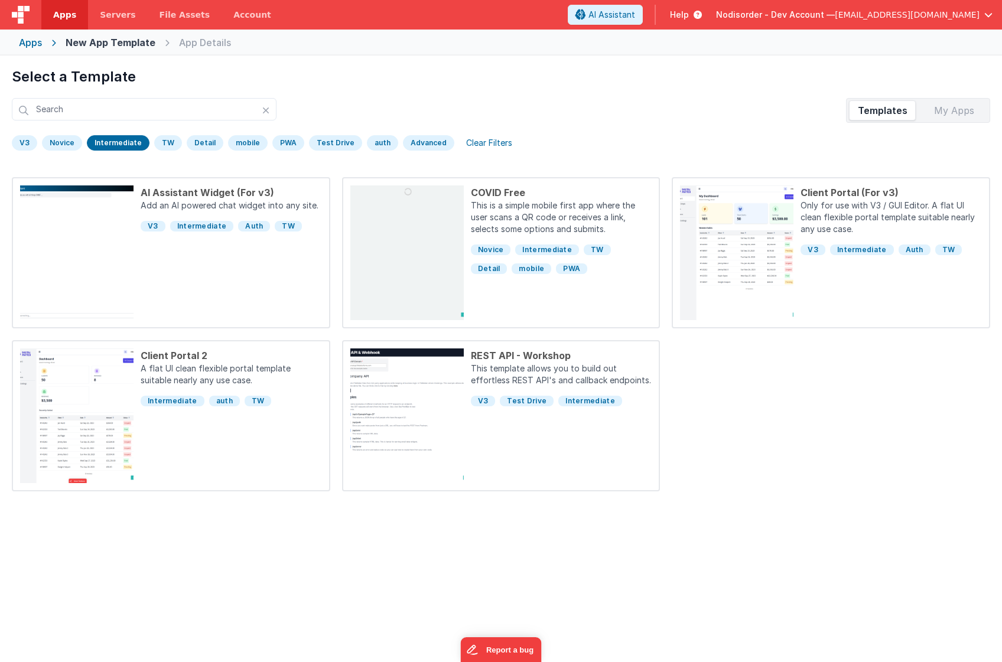
click at [134, 145] on div "Intermediate" at bounding box center [118, 142] width 63 height 15
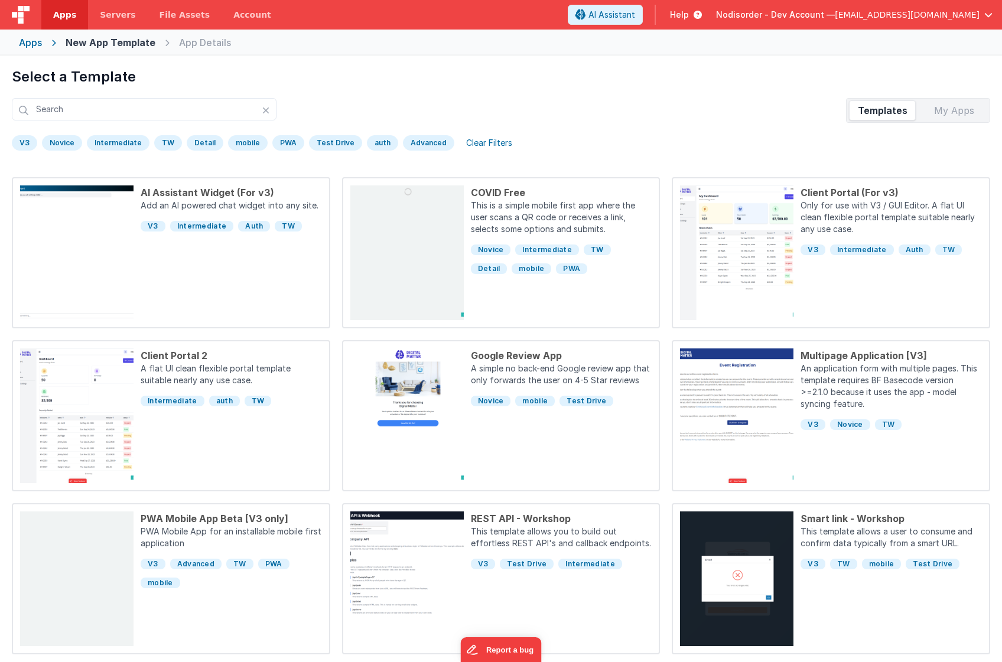
click at [67, 142] on div "Novice" at bounding box center [62, 142] width 40 height 15
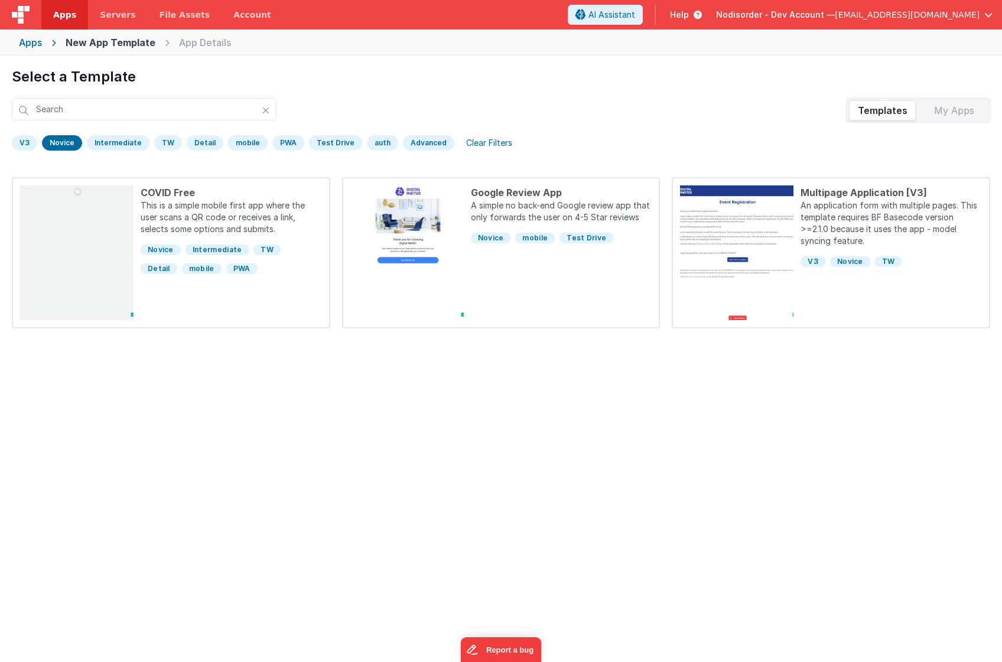
click at [30, 144] on div "V3" at bounding box center [24, 142] width 25 height 15
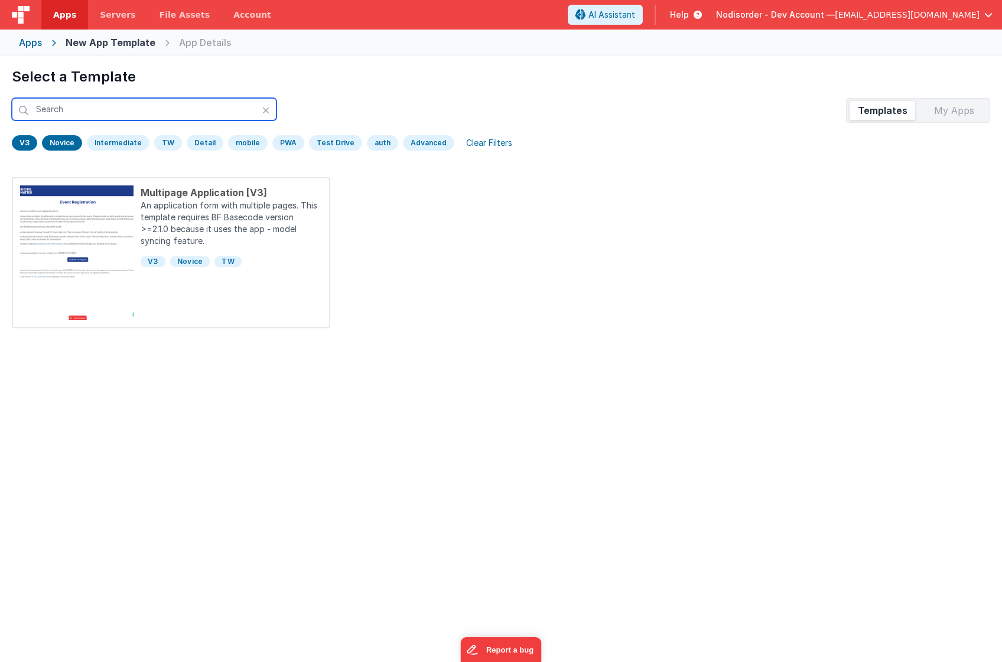
click at [144, 104] on input "text" at bounding box center [144, 109] width 265 height 22
click at [621, 131] on div "Select a Template Templates My Apps V3 [GEOGRAPHIC_DATA] Intermediate TW Detail…" at bounding box center [501, 111] width 978 height 89
click at [257, 112] on input "text" at bounding box center [144, 109] width 265 height 22
drag, startPoint x: 272, startPoint y: 112, endPoint x: 314, endPoint y: 113, distance: 42.5
click at [328, 111] on div "Templates My Apps" at bounding box center [501, 110] width 978 height 25
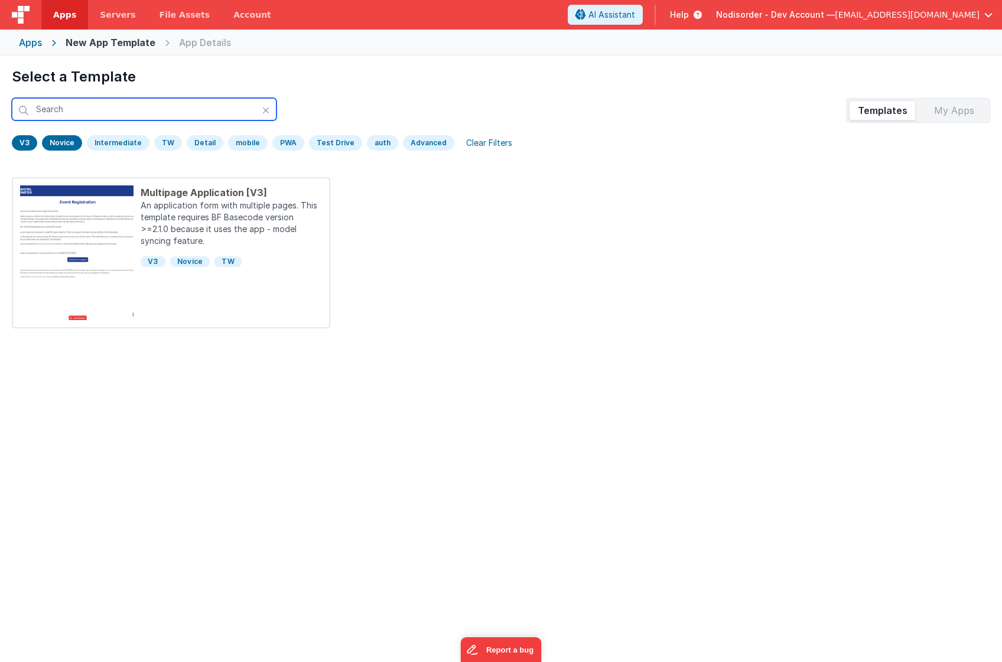
click at [213, 108] on input "text" at bounding box center [144, 109] width 265 height 22
click at [76, 144] on div "Novice" at bounding box center [62, 142] width 40 height 15
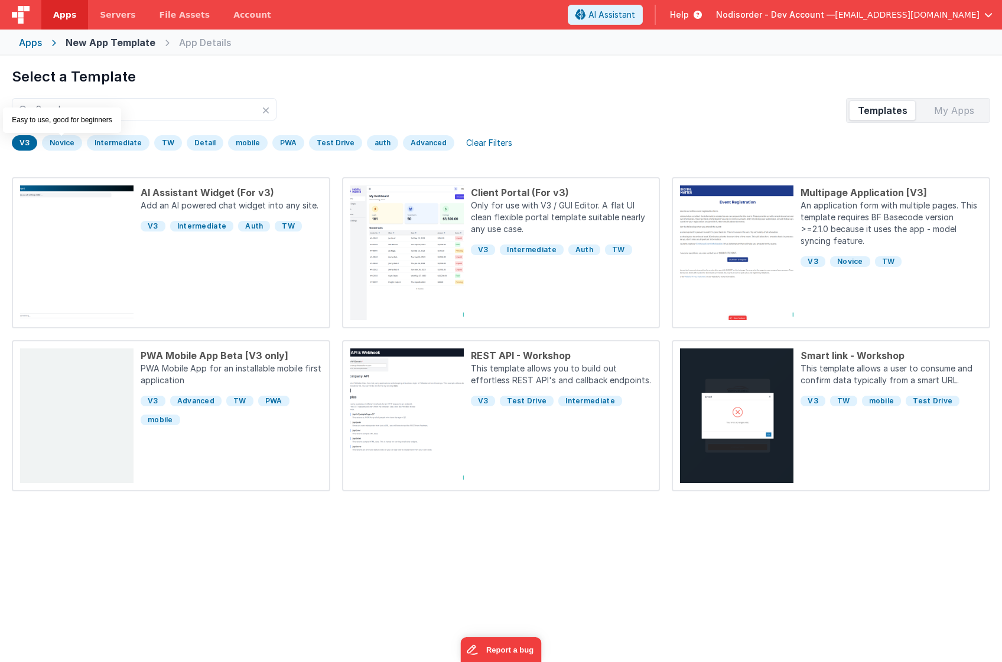
click at [31, 145] on div "V3" at bounding box center [24, 142] width 25 height 15
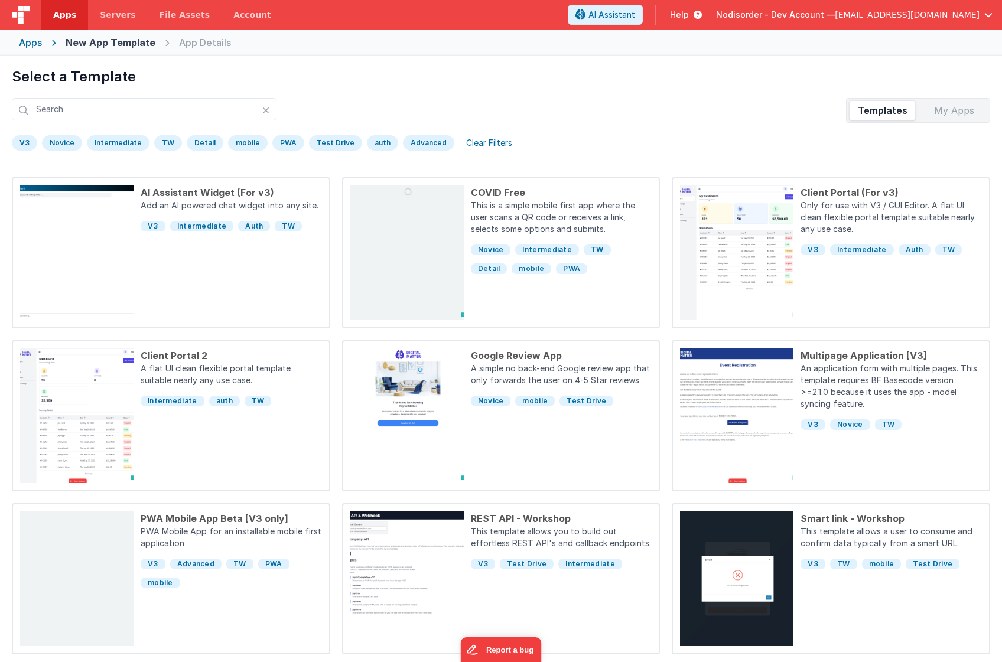
click at [711, 95] on div "Select a Template Templates My Apps V3 [GEOGRAPHIC_DATA] Intermediate TW Detail…" at bounding box center [501, 111] width 978 height 89
click at [635, 10] on span "AI Assistant" at bounding box center [611, 15] width 47 height 12
click at [635, 9] on span "AI Assistant" at bounding box center [611, 15] width 47 height 12
click at [736, 100] on div "Templates My Apps" at bounding box center [501, 110] width 978 height 25
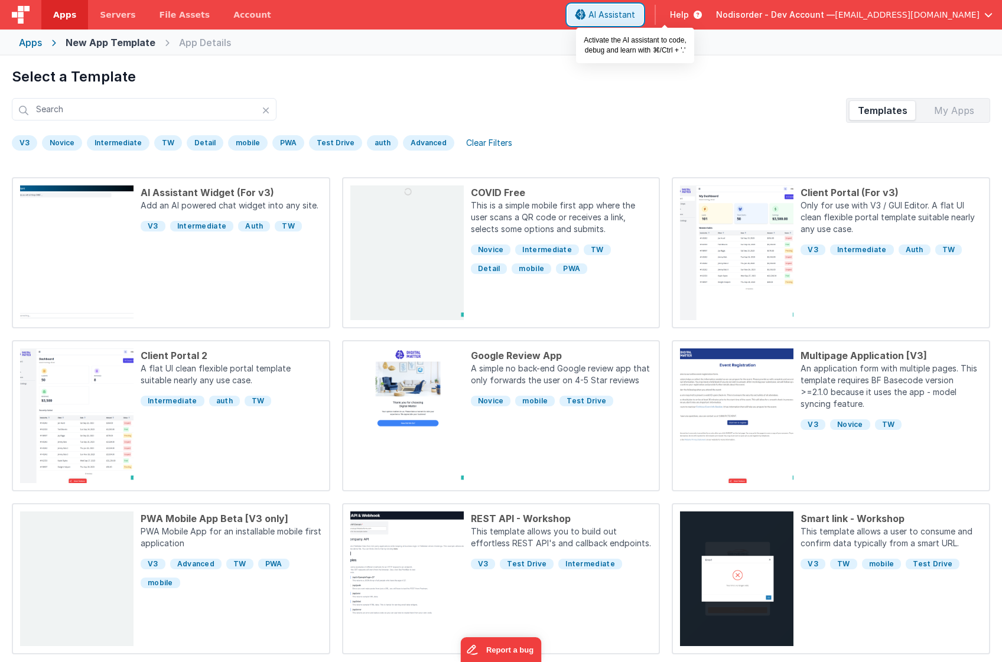
click at [635, 12] on span "AI Assistant" at bounding box center [611, 15] width 47 height 12
drag, startPoint x: 769, startPoint y: 60, endPoint x: 661, endPoint y: 6, distance: 120.8
click at [767, 59] on div "Select a Template Templates My Apps V3 [GEOGRAPHIC_DATA] Intermediate TW Detail…" at bounding box center [501, 106] width 1002 height 100
click at [644, 1] on header "Apps Servers File Assets Account Some FUTURE Slot AI Assistant Help Nodisorder …" at bounding box center [501, 15] width 1002 height 30
click at [635, 15] on span "AI Assistant" at bounding box center [611, 15] width 47 height 12
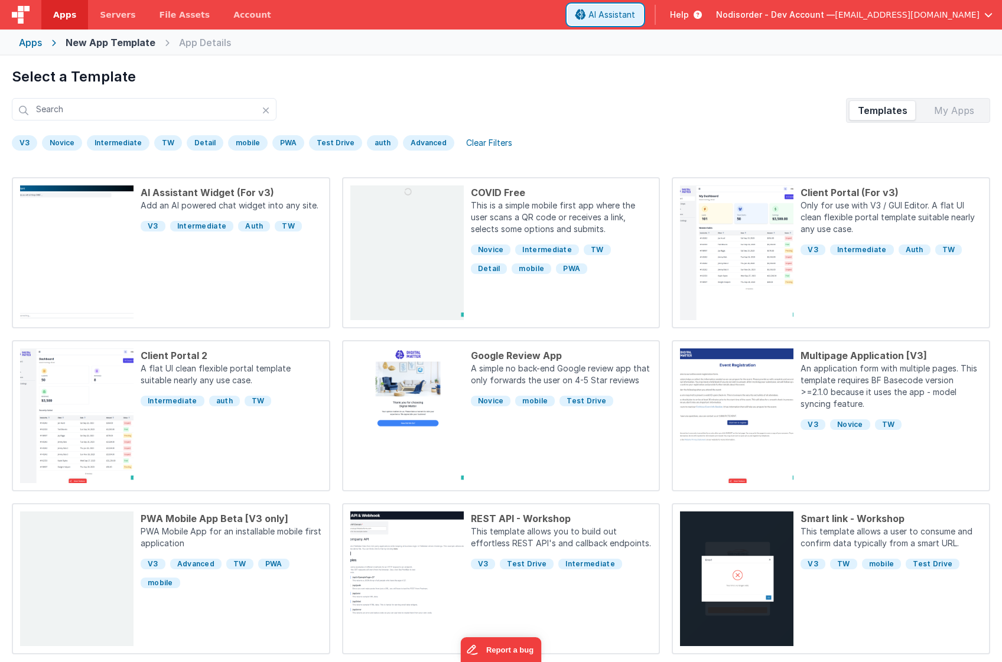
click at [635, 15] on span "AI Assistant" at bounding box center [611, 15] width 47 height 12
click at [770, 52] on div "Apps New App Template App Details" at bounding box center [501, 43] width 1002 height 26
click at [635, 19] on span "AI Assistant" at bounding box center [611, 15] width 47 height 12
click at [454, 63] on div "Select a Template Templates My Apps V3 [GEOGRAPHIC_DATA] Intermediate TW Detail…" at bounding box center [501, 106] width 1002 height 100
click at [38, 43] on div "Apps" at bounding box center [30, 42] width 23 height 14
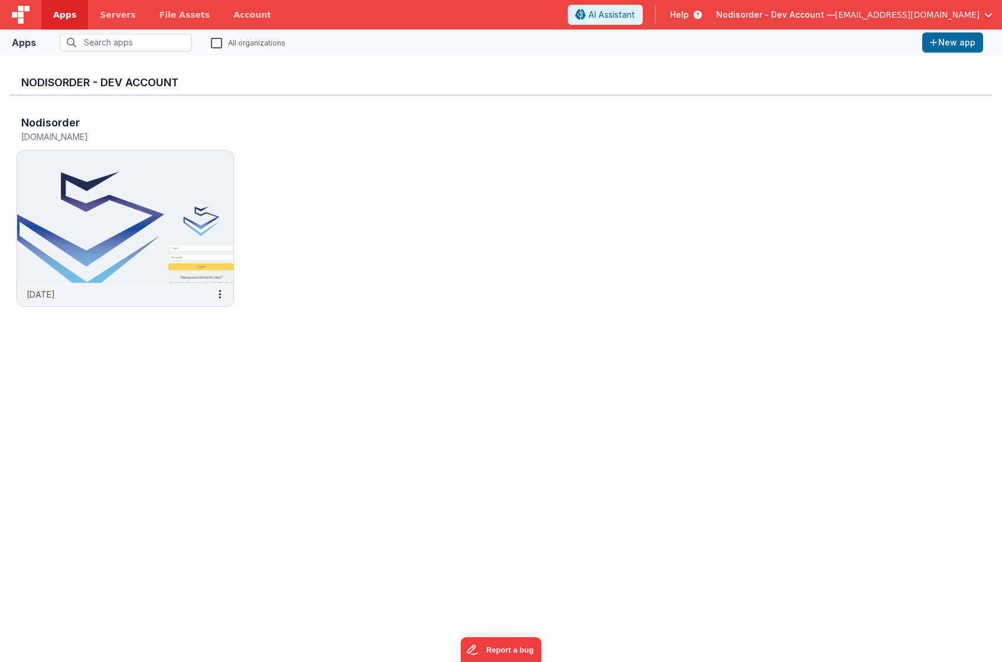
click at [650, 134] on div "Nodisorder [DOMAIN_NAME] [DATE]" at bounding box center [500, 215] width 983 height 239
click at [958, 44] on button "New app" at bounding box center [952, 42] width 61 height 20
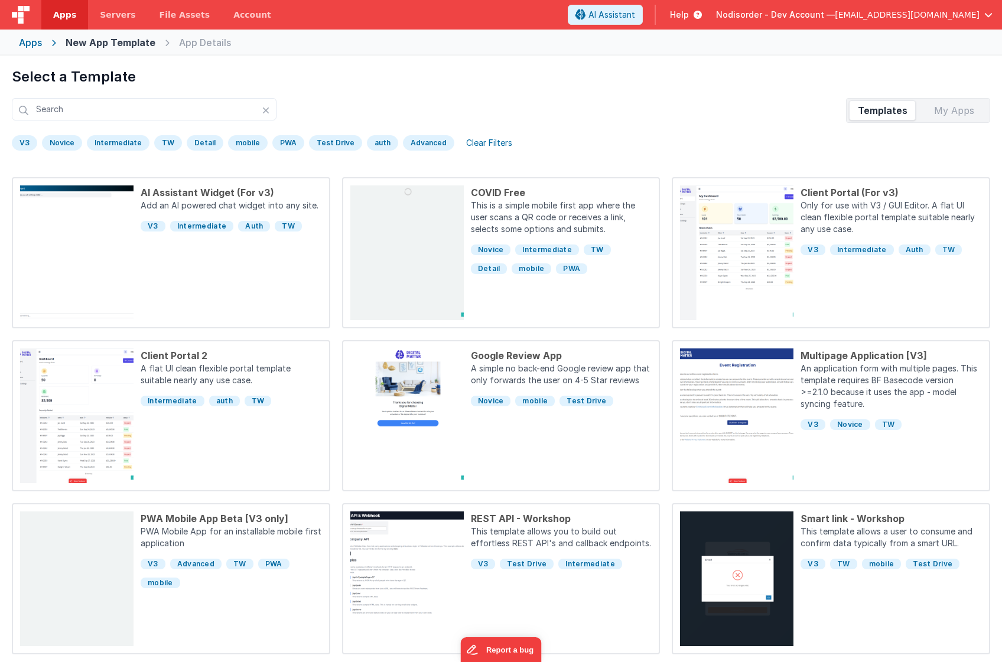
click at [24, 39] on div "Apps" at bounding box center [30, 42] width 23 height 14
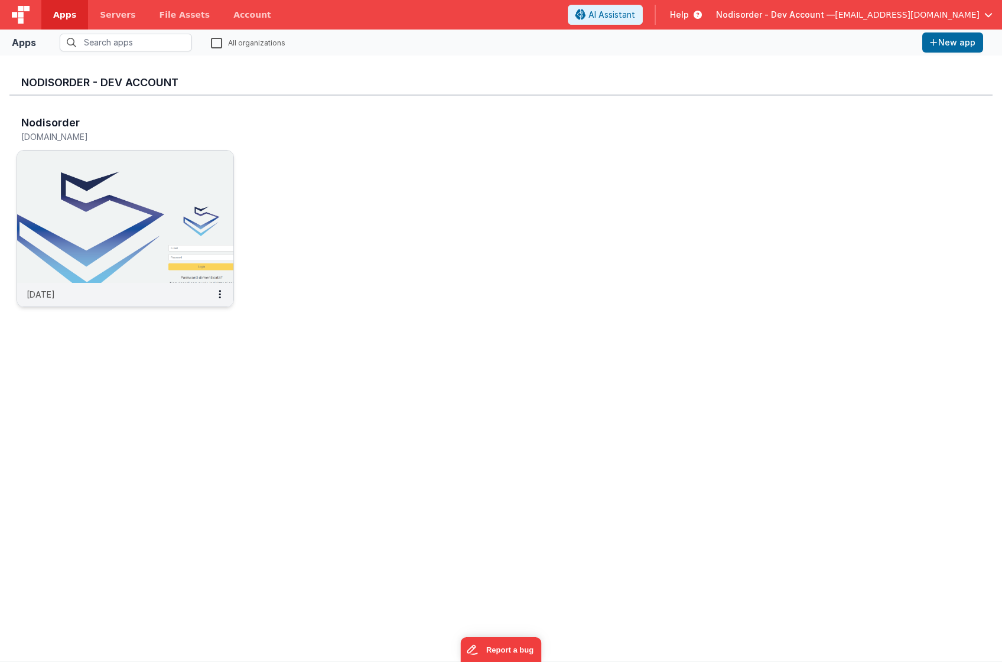
click at [130, 122] on div "Nodisorder" at bounding box center [112, 124] width 183 height 15
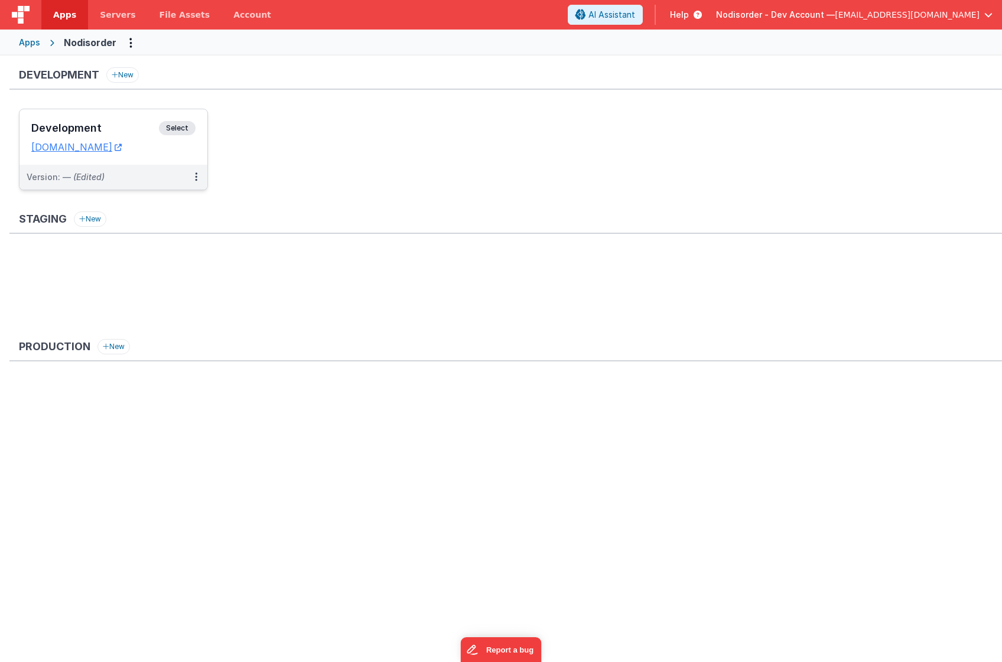
click at [108, 176] on div "Version: — (Edited)" at bounding box center [106, 177] width 158 height 12
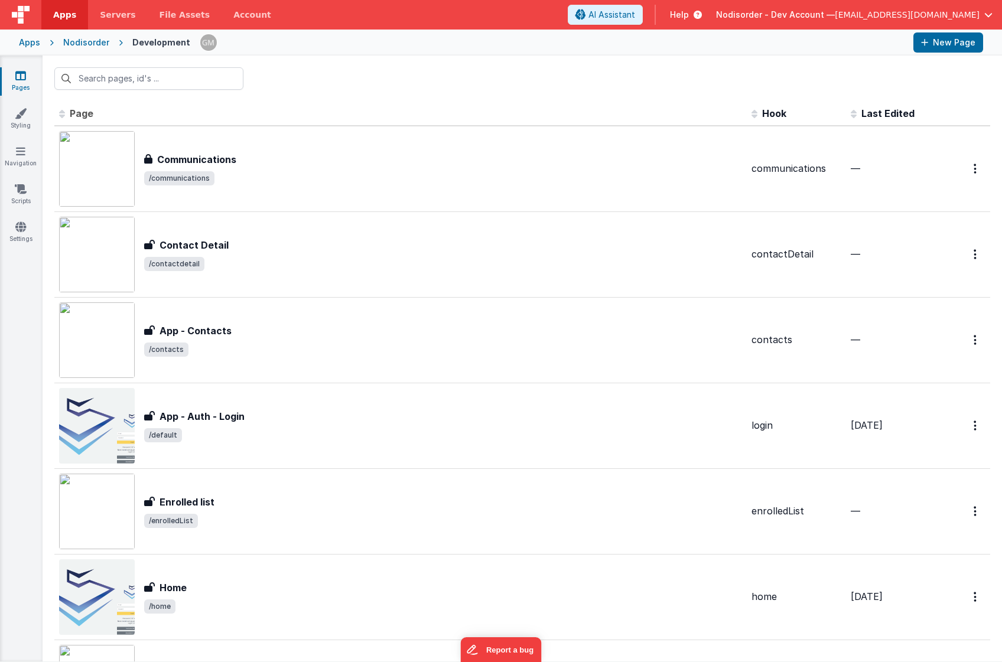
click at [85, 44] on div "Nodisorder" at bounding box center [86, 43] width 46 height 12
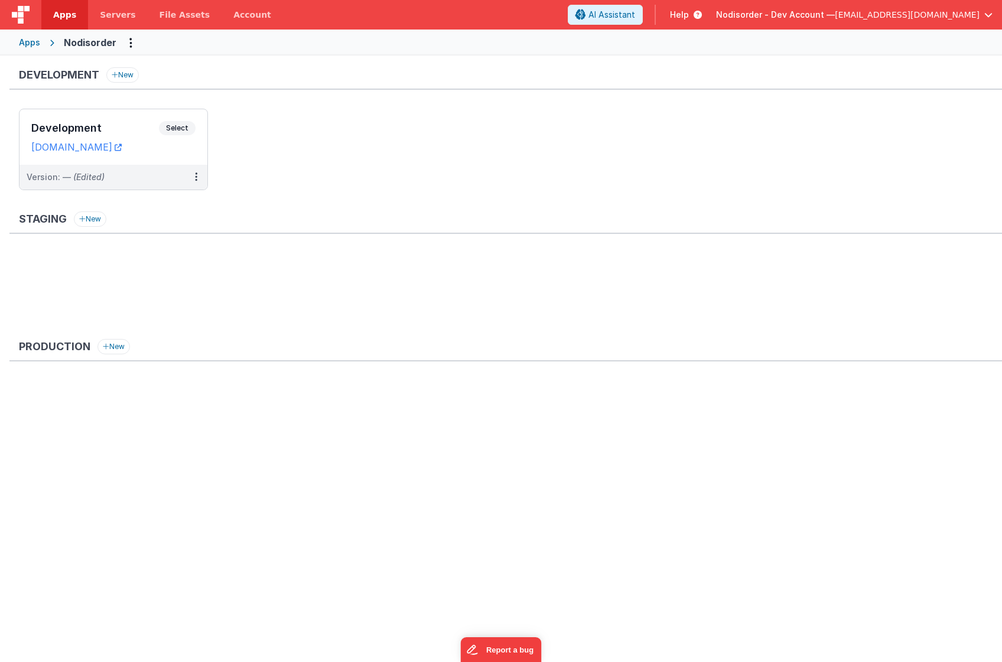
click at [113, 67] on div "Development New Development Select URLs [DOMAIN_NAME] Version: — (Edited) Stagi…" at bounding box center [501, 266] width 1002 height 421
click at [121, 71] on button "New" at bounding box center [122, 74] width 32 height 15
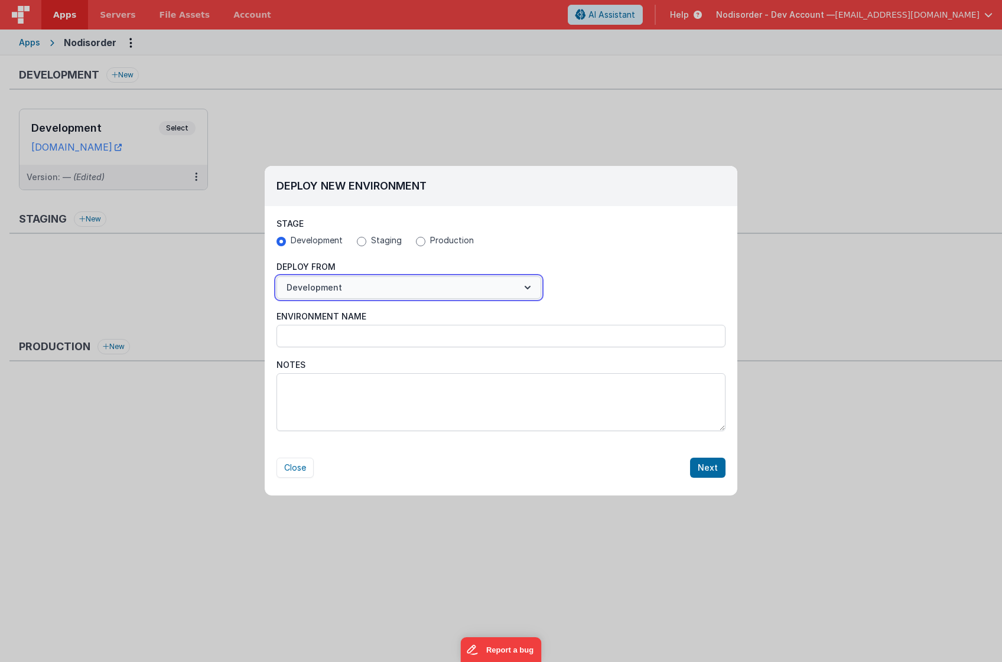
click at [476, 287] on button "Development" at bounding box center [409, 288] width 265 height 22
click at [590, 272] on div at bounding box center [501, 331] width 1002 height 662
click at [294, 470] on button "Close" at bounding box center [295, 468] width 37 height 20
radio input "false"
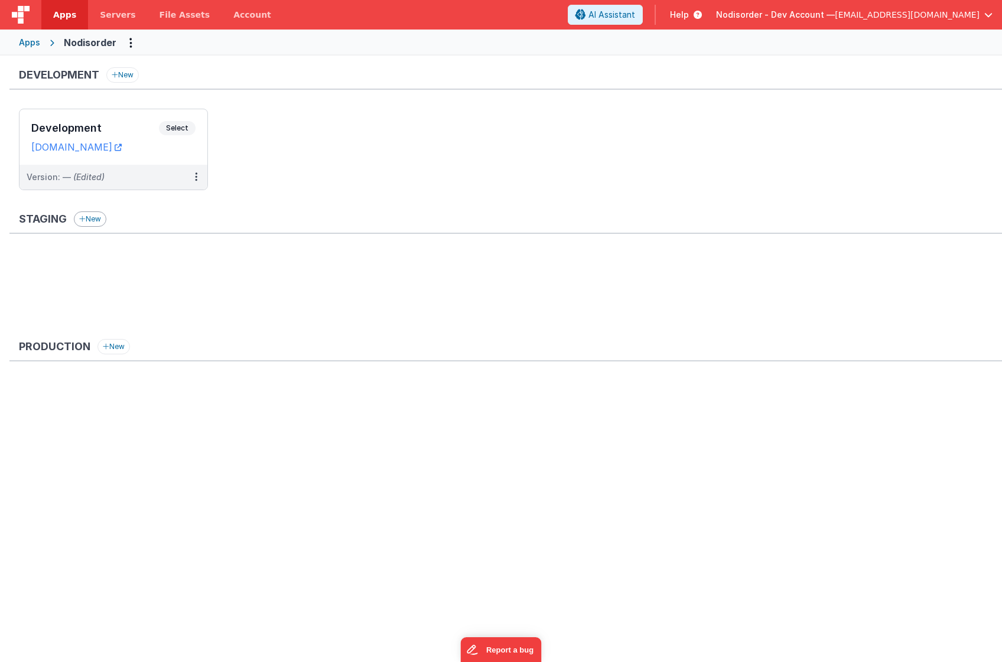
click at [88, 220] on button "New" at bounding box center [90, 219] width 32 height 15
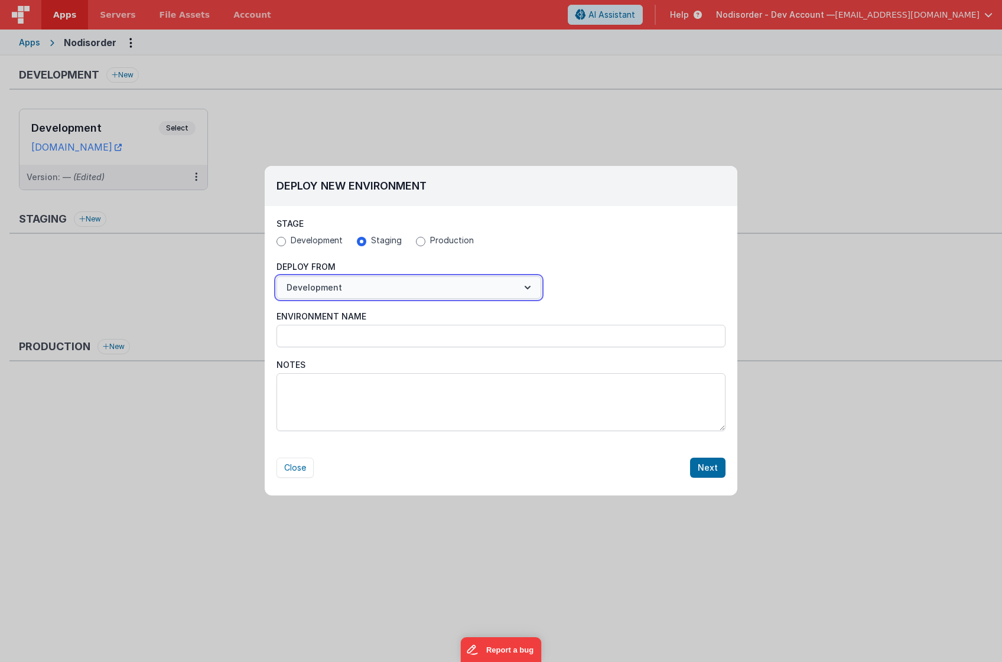
click at [330, 293] on button "Development" at bounding box center [409, 288] width 265 height 22
click at [330, 293] on div at bounding box center [501, 331] width 1002 height 662
click at [282, 465] on button "Close" at bounding box center [295, 468] width 37 height 20
radio input "false"
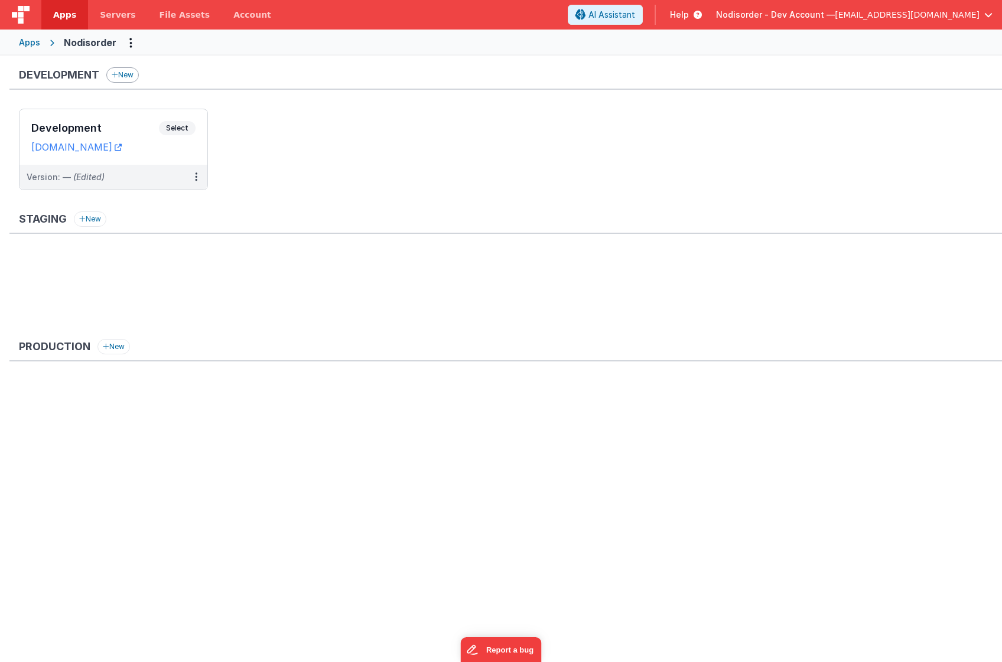
click at [125, 74] on button "New" at bounding box center [122, 74] width 32 height 15
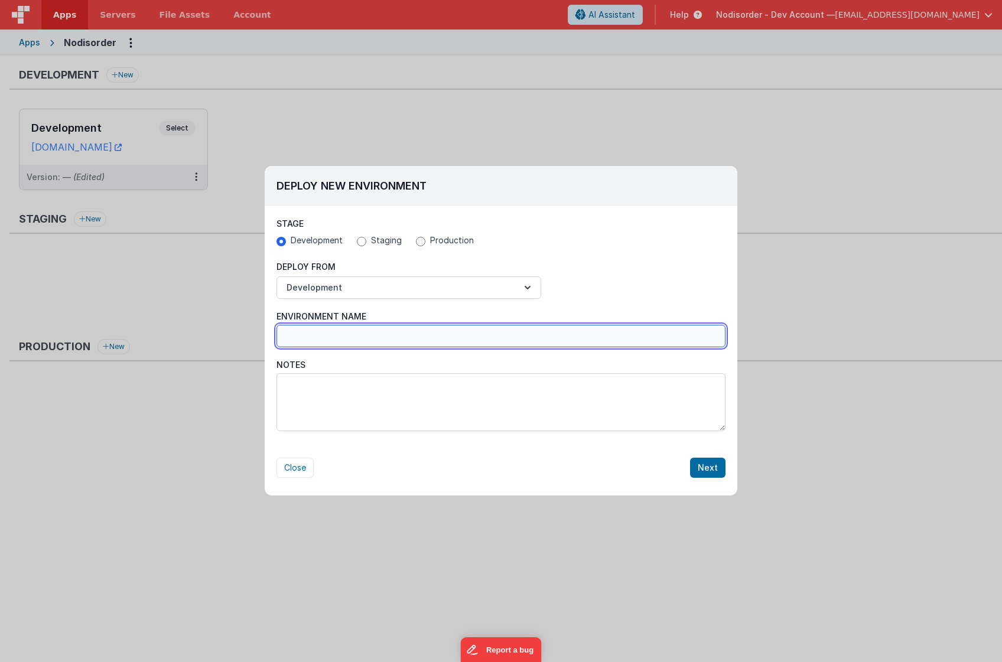
click at [406, 339] on input "Environment Name" at bounding box center [501, 336] width 449 height 22
type input "demo"
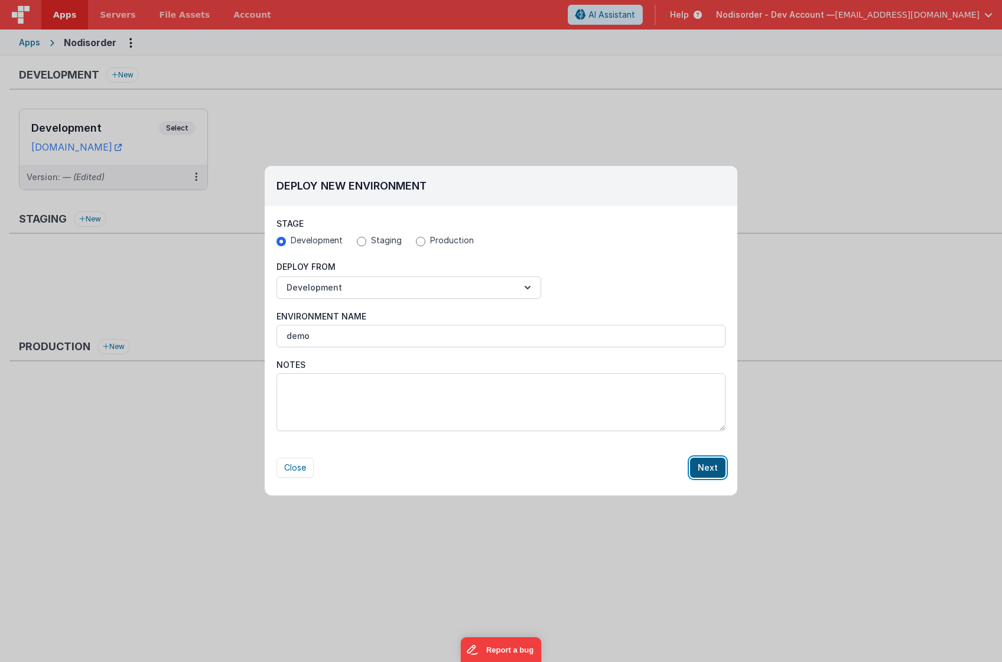
click at [720, 467] on button "Next" at bounding box center [707, 468] width 35 height 20
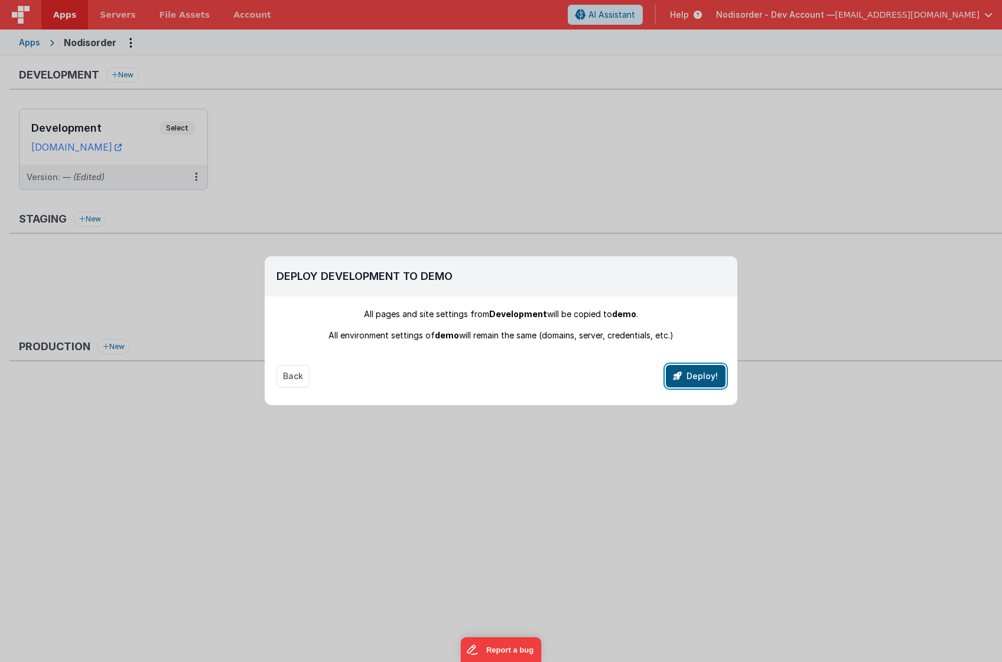
click at [700, 379] on button "Deploy!" at bounding box center [696, 376] width 60 height 22
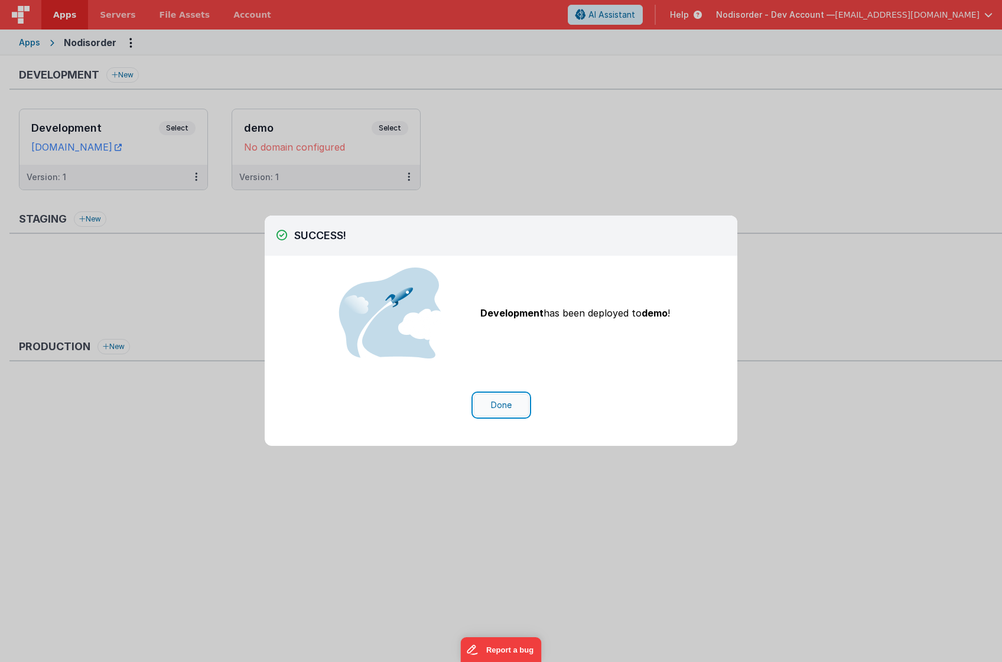
click at [510, 404] on button "Done" at bounding box center [501, 405] width 55 height 22
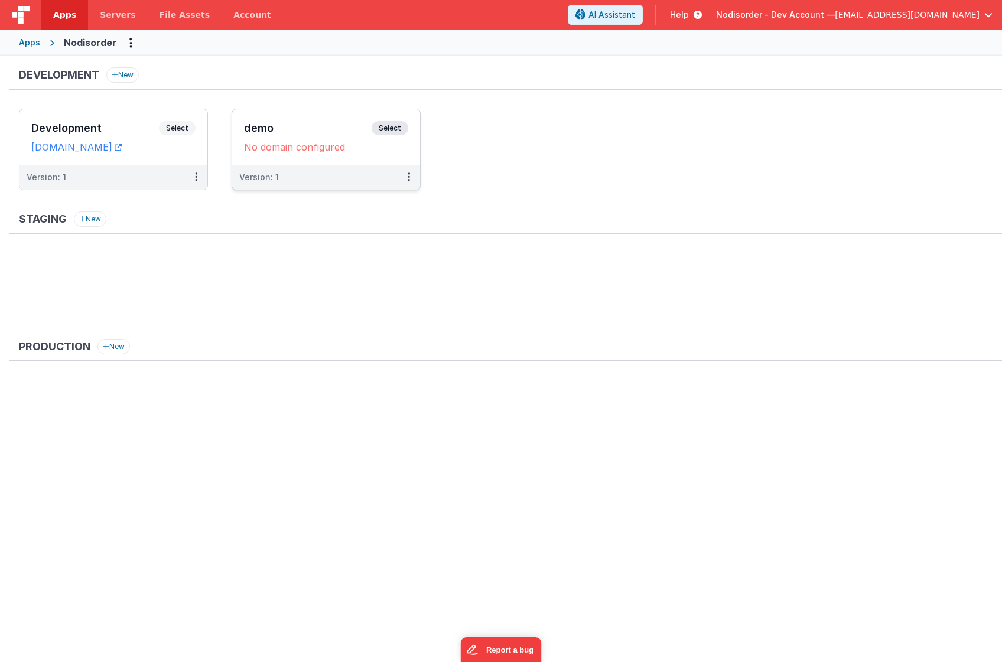
click at [376, 152] on div "No domain configured" at bounding box center [326, 147] width 164 height 12
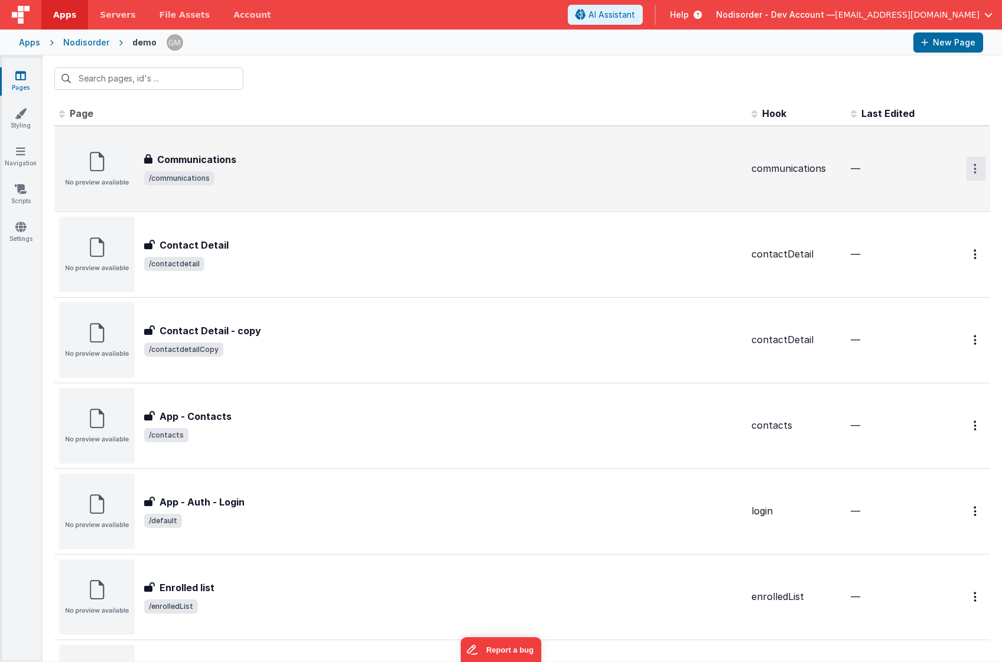
click at [976, 170] on icon "Options" at bounding box center [975, 169] width 3 height 10
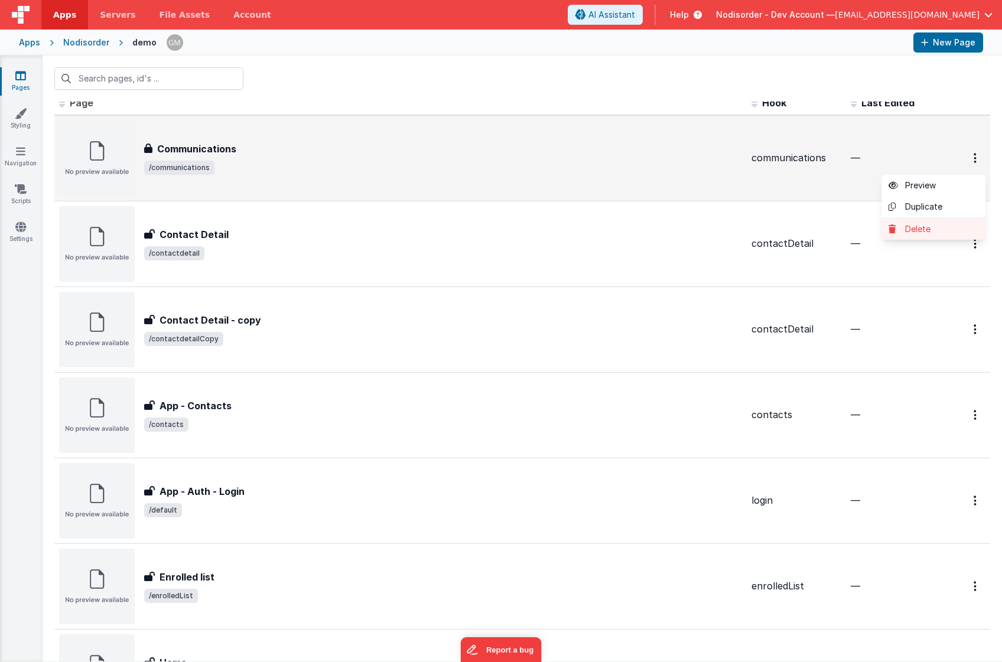
click at [933, 230] on link "Delete" at bounding box center [934, 229] width 104 height 21
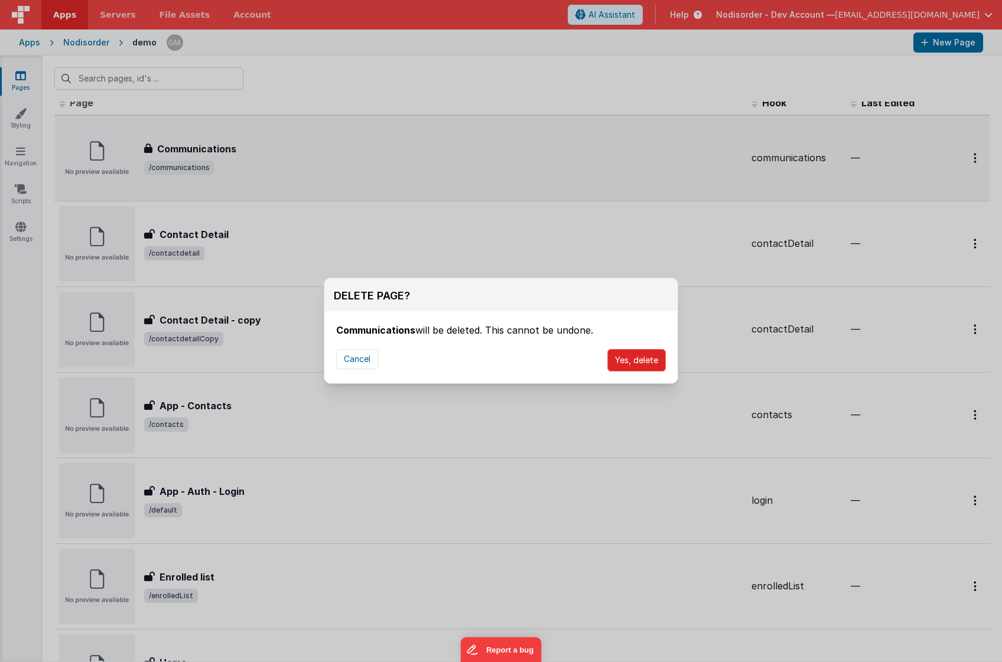
click at [637, 360] on button "Yes, delete" at bounding box center [636, 360] width 58 height 22
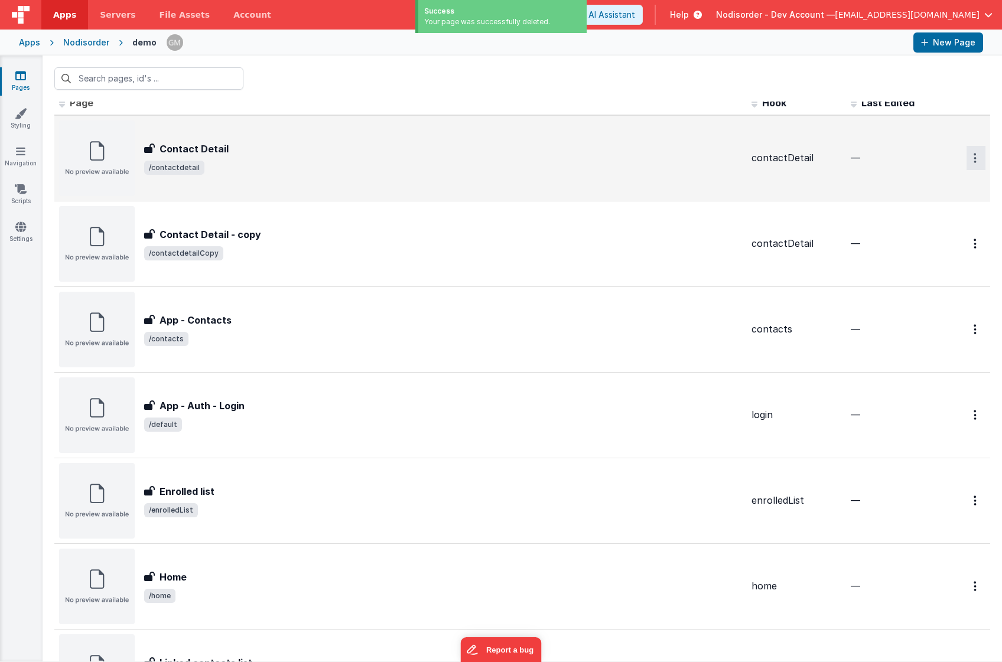
click at [977, 155] on button "Options" at bounding box center [976, 158] width 19 height 24
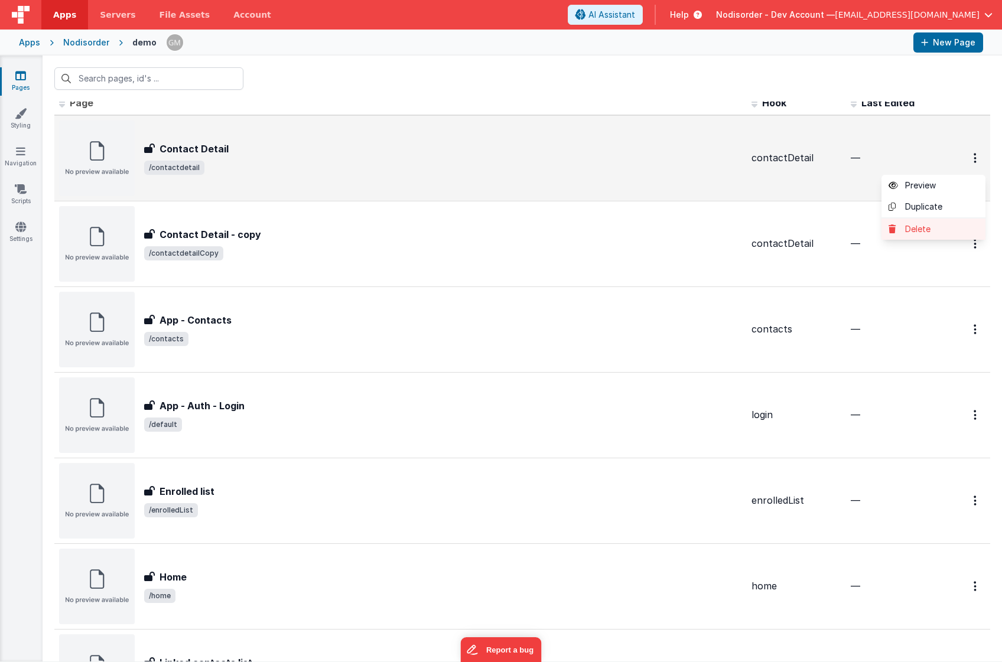
click at [925, 229] on link "Delete" at bounding box center [934, 229] width 104 height 21
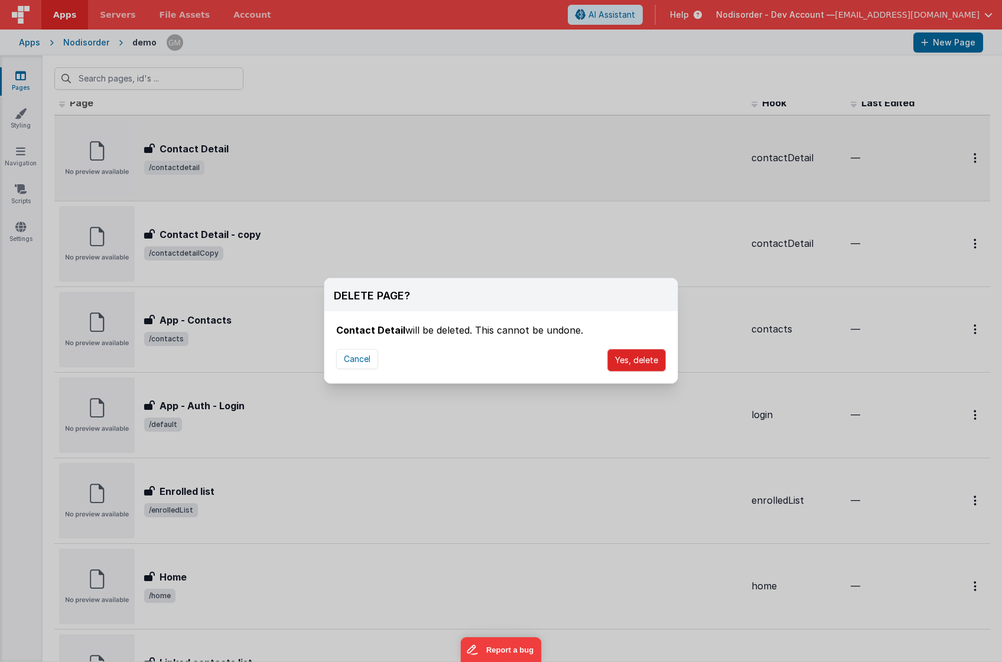
click at [628, 369] on button "Yes, delete" at bounding box center [636, 360] width 58 height 22
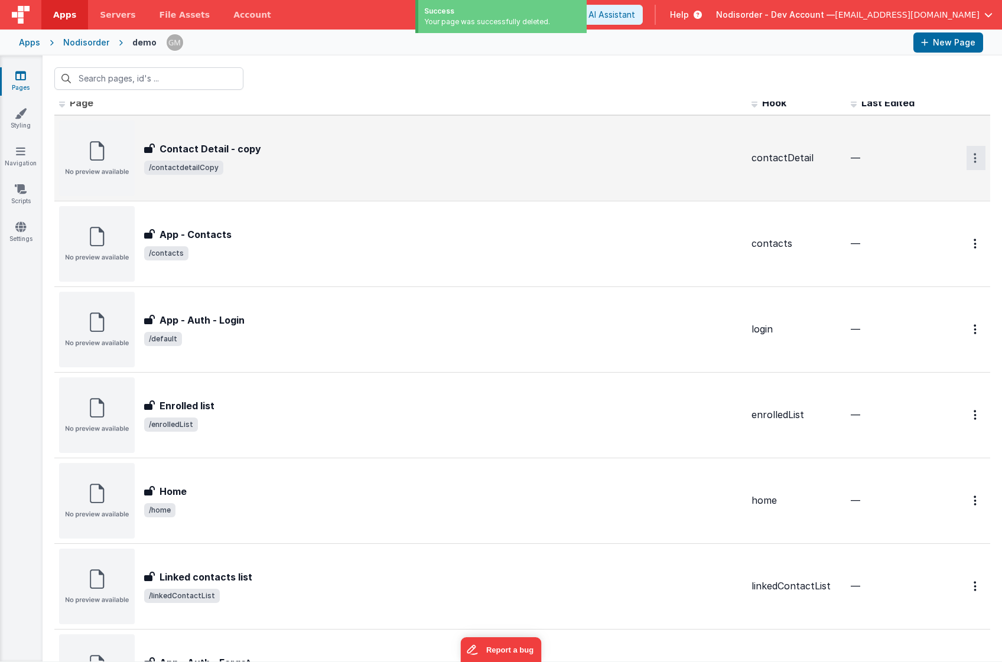
click at [974, 160] on icon "Options" at bounding box center [975, 158] width 3 height 10
click at [943, 229] on link "Delete" at bounding box center [934, 229] width 104 height 21
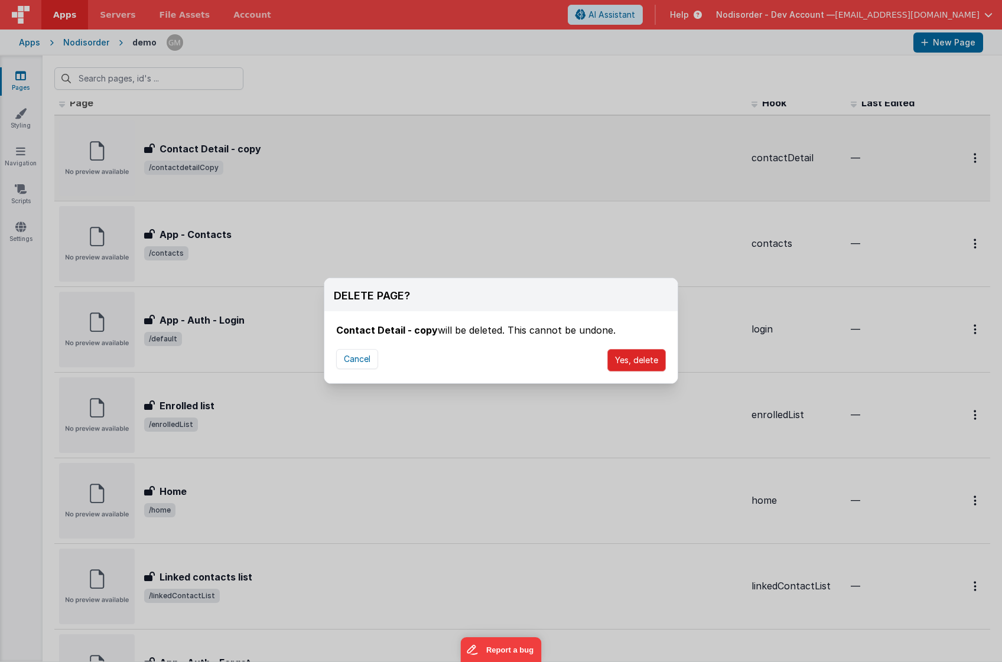
click at [629, 367] on button "Yes, delete" at bounding box center [636, 360] width 58 height 22
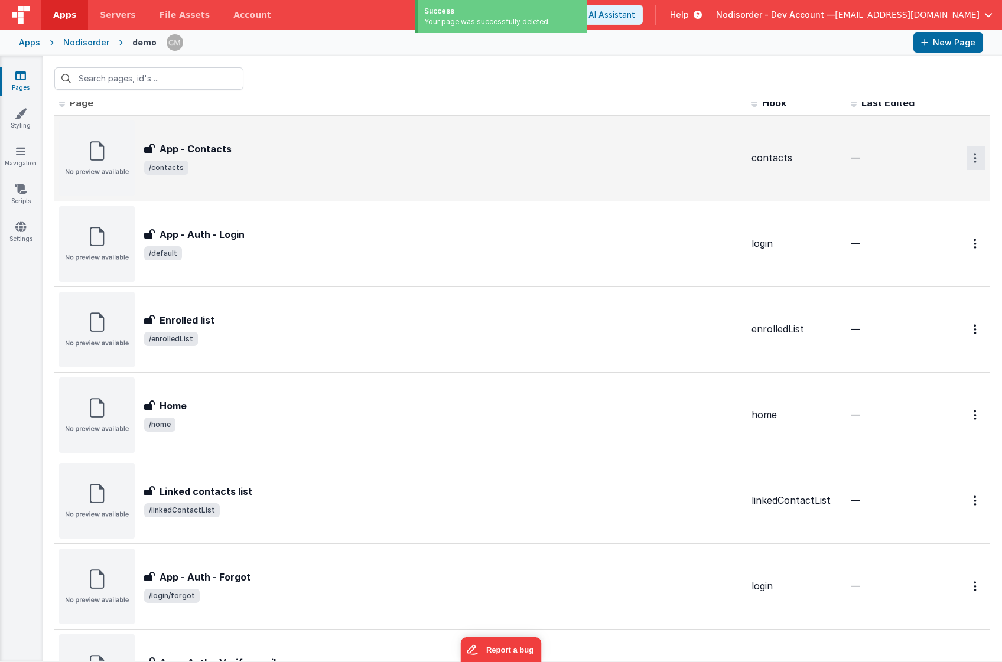
click at [973, 152] on button "Options" at bounding box center [976, 158] width 19 height 24
click at [905, 225] on link "Delete" at bounding box center [934, 229] width 104 height 21
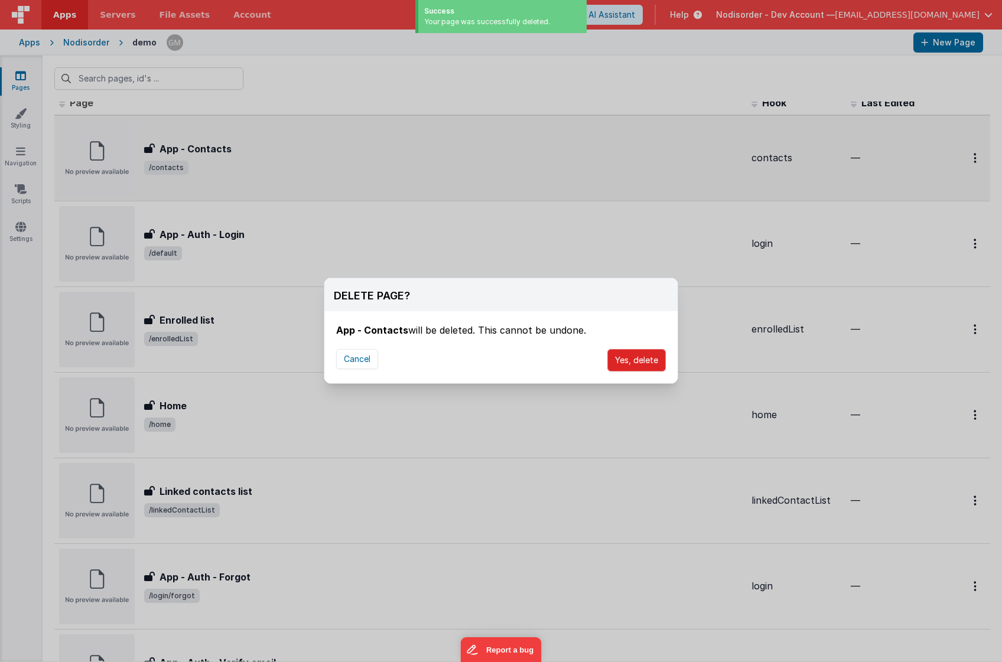
click at [642, 354] on button "Yes, delete" at bounding box center [636, 360] width 58 height 22
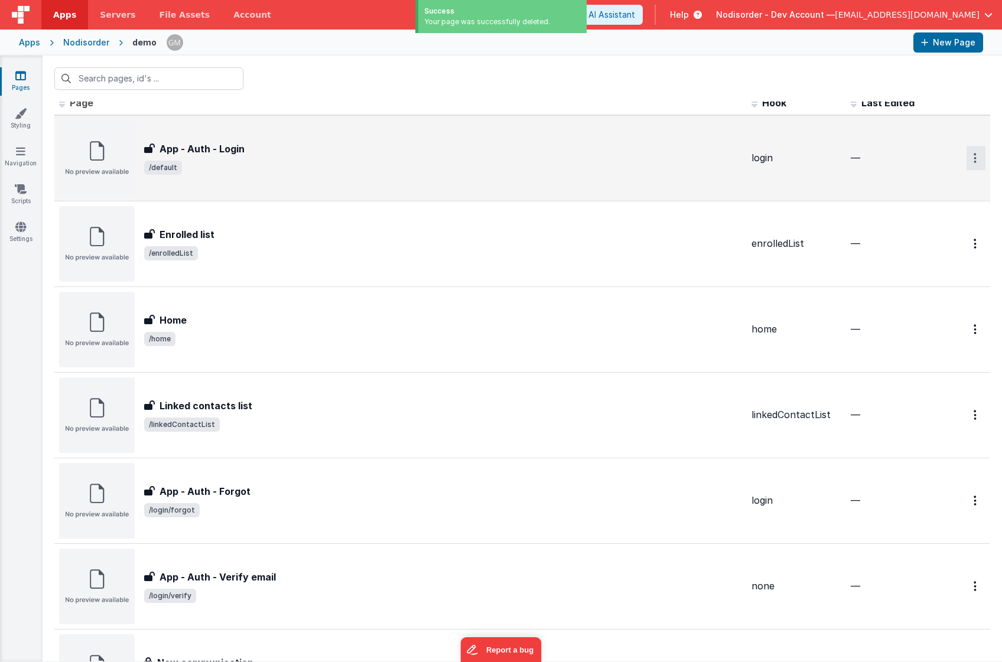
click at [975, 156] on icon "Options" at bounding box center [975, 158] width 3 height 10
click at [901, 231] on icon at bounding box center [897, 229] width 17 height 8
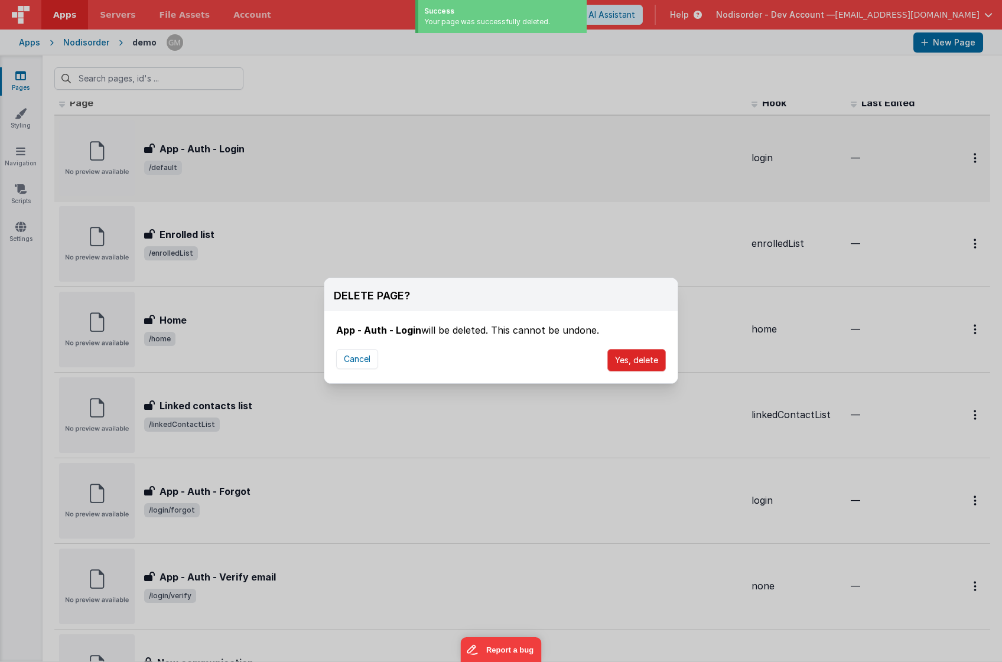
click at [643, 364] on button "Yes, delete" at bounding box center [636, 360] width 58 height 22
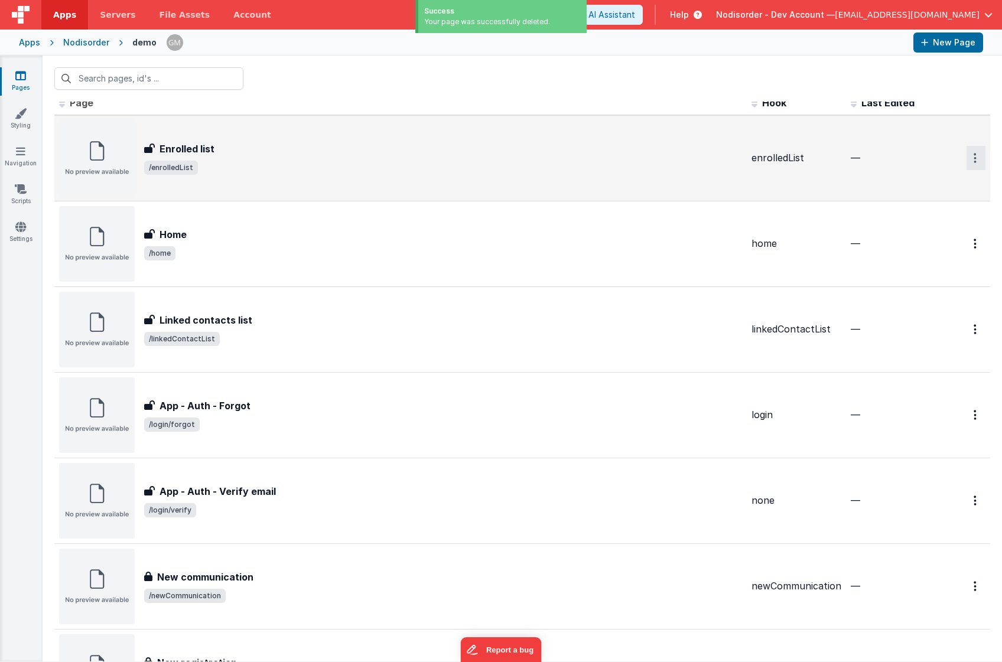
click at [972, 160] on button "Options" at bounding box center [976, 158] width 19 height 24
click at [923, 225] on link "Delete" at bounding box center [934, 229] width 104 height 21
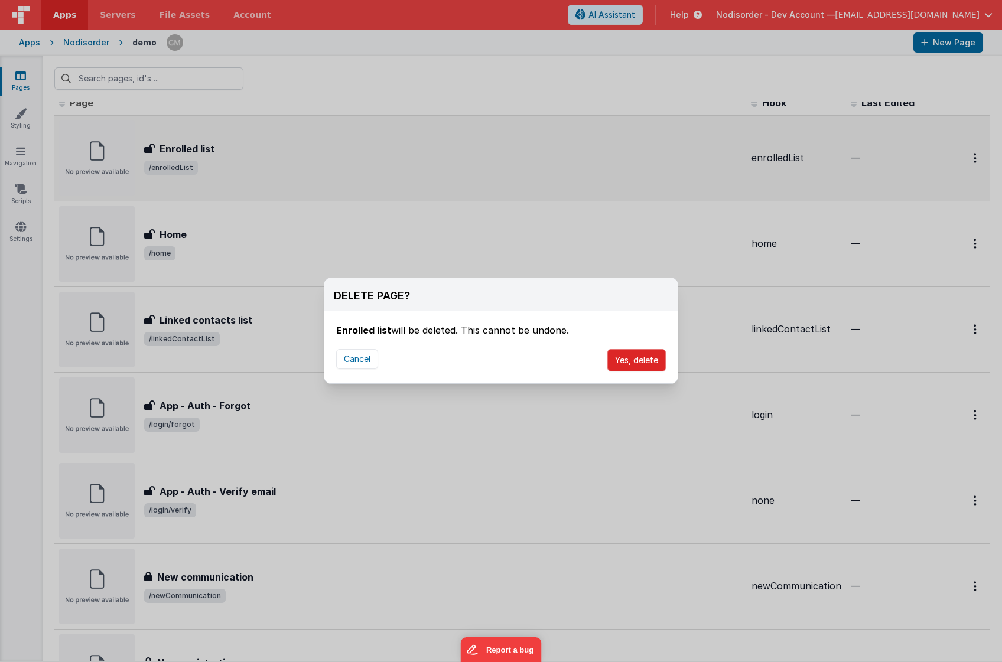
click at [650, 353] on button "Yes, delete" at bounding box center [636, 360] width 58 height 22
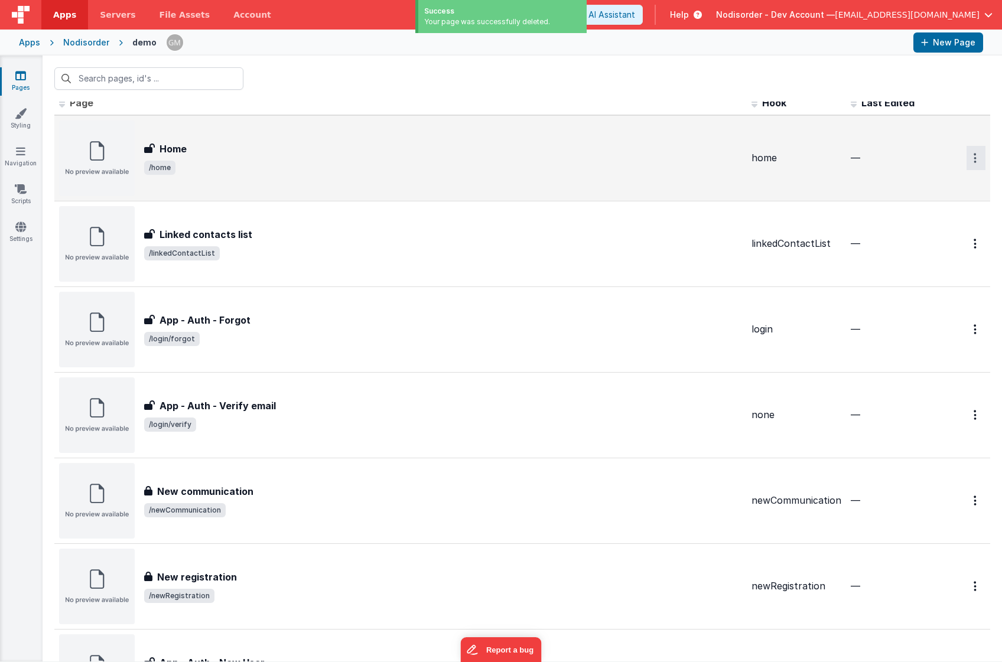
click at [975, 156] on icon "Options" at bounding box center [975, 158] width 3 height 10
click at [950, 230] on link "Delete" at bounding box center [934, 229] width 104 height 21
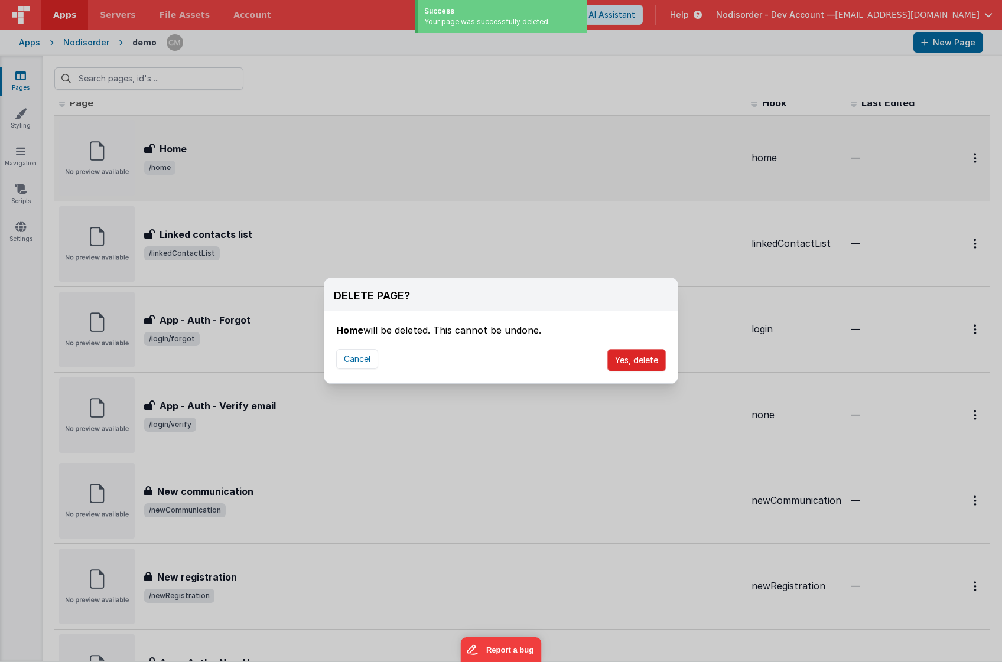
click at [630, 360] on button "Yes, delete" at bounding box center [636, 360] width 58 height 22
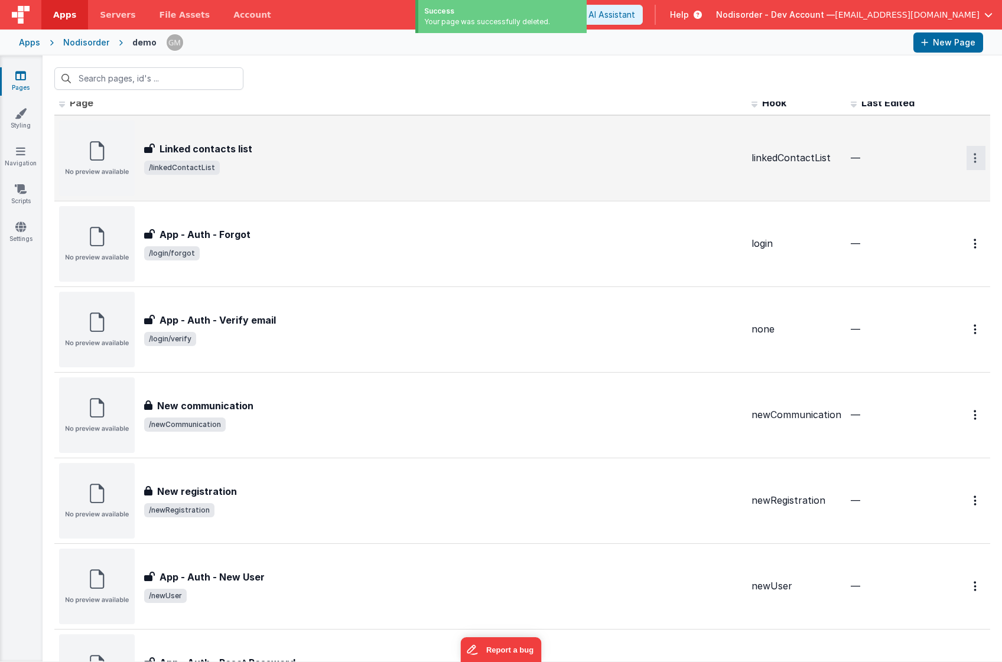
click at [975, 160] on icon "Options" at bounding box center [975, 158] width 3 height 10
click at [906, 230] on link "Delete" at bounding box center [934, 229] width 104 height 21
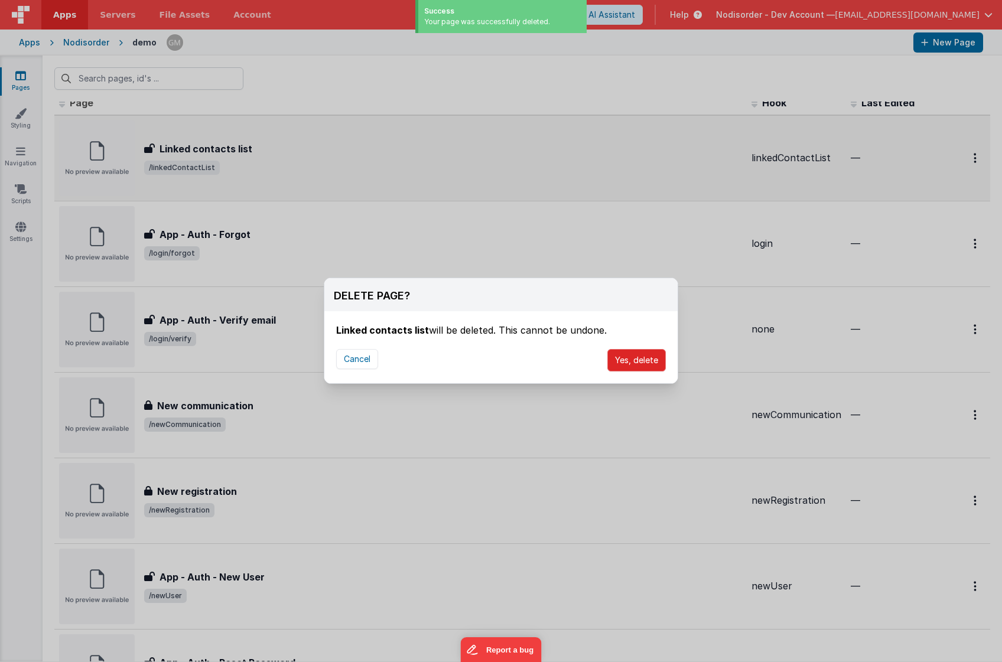
click at [631, 363] on button "Yes, delete" at bounding box center [636, 360] width 58 height 22
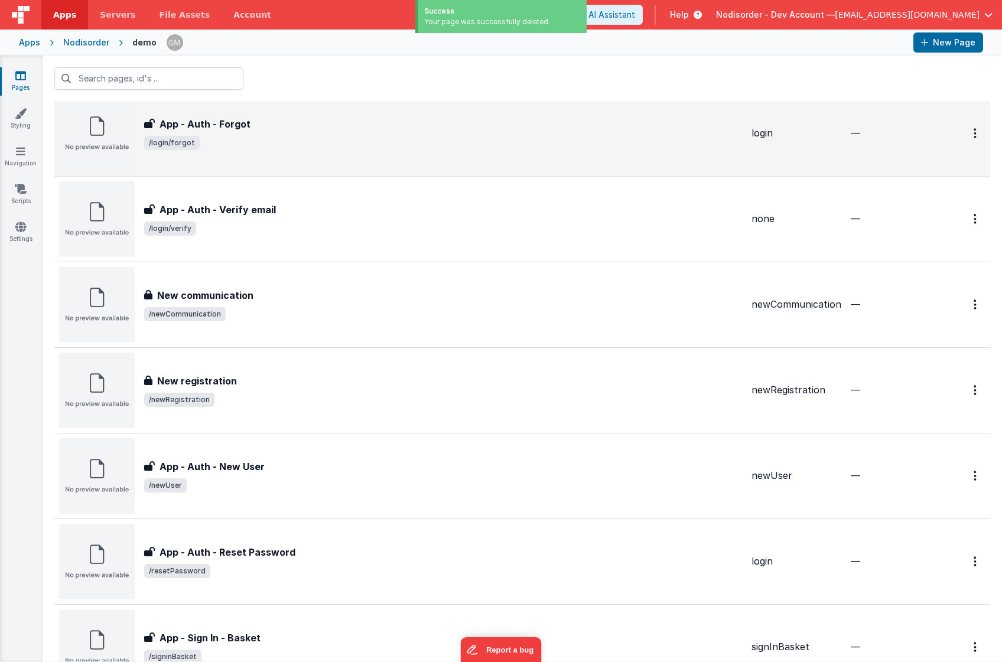
scroll to position [0, 0]
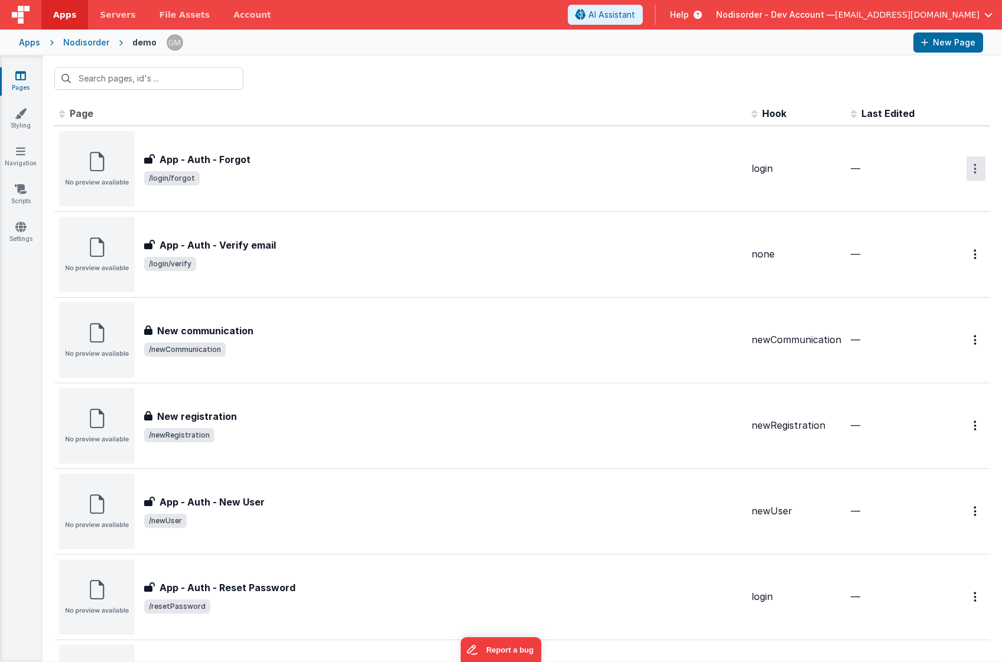
click at [971, 174] on button "Options" at bounding box center [976, 169] width 19 height 24
click at [931, 241] on link "Delete" at bounding box center [934, 239] width 104 height 21
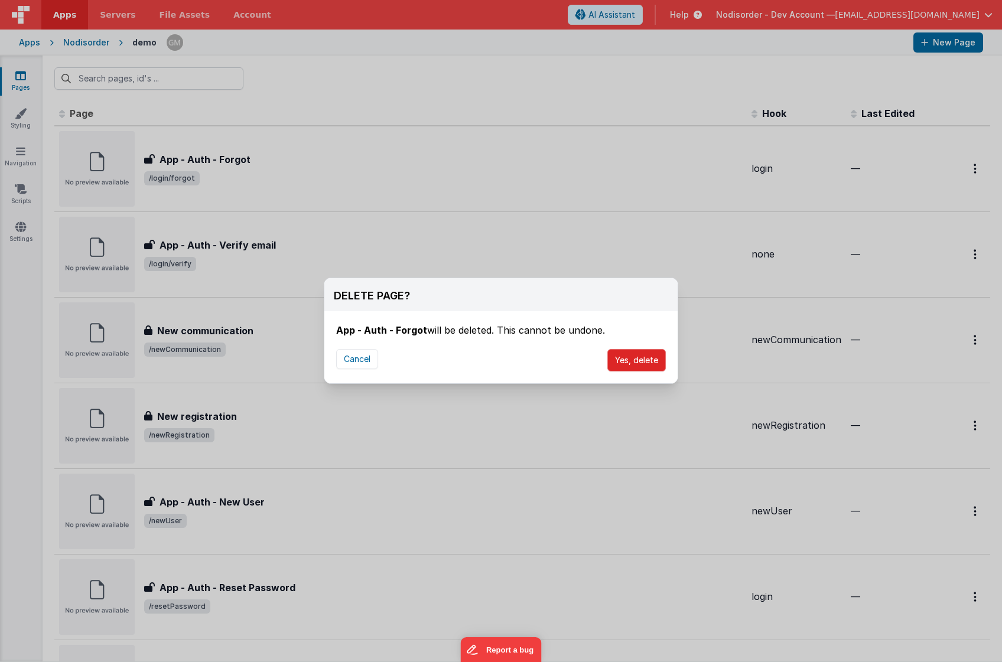
click at [639, 354] on button "Yes, delete" at bounding box center [636, 360] width 58 height 22
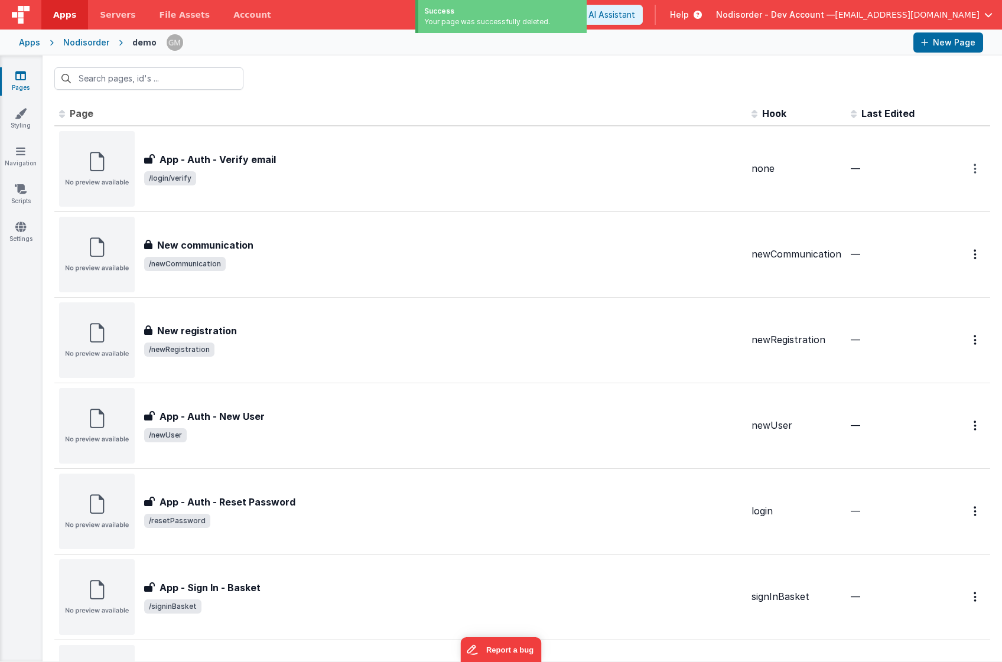
click at [978, 171] on button "Options" at bounding box center [976, 169] width 19 height 24
click at [908, 238] on link "Delete" at bounding box center [934, 239] width 104 height 21
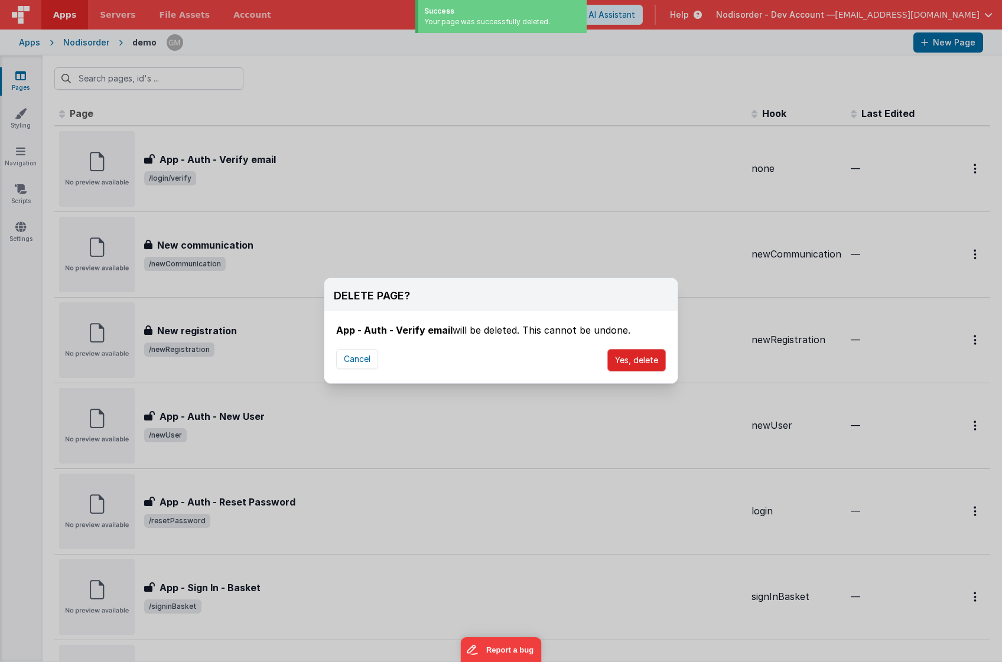
click at [643, 358] on button "Yes, delete" at bounding box center [636, 360] width 58 height 22
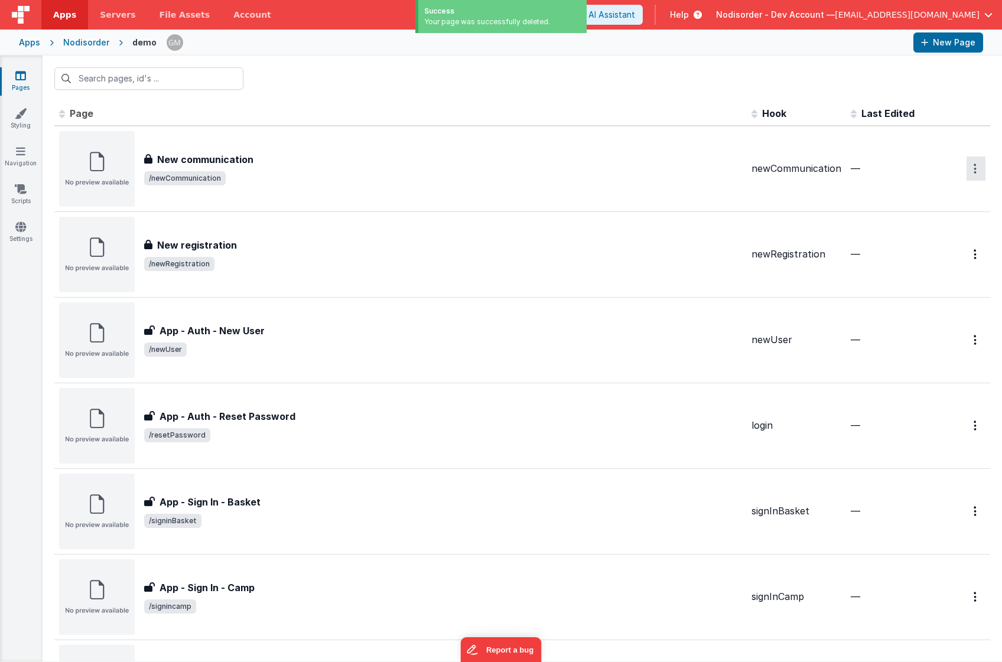
click at [970, 165] on button "Options" at bounding box center [976, 169] width 19 height 24
click at [911, 236] on link "Delete" at bounding box center [934, 239] width 104 height 21
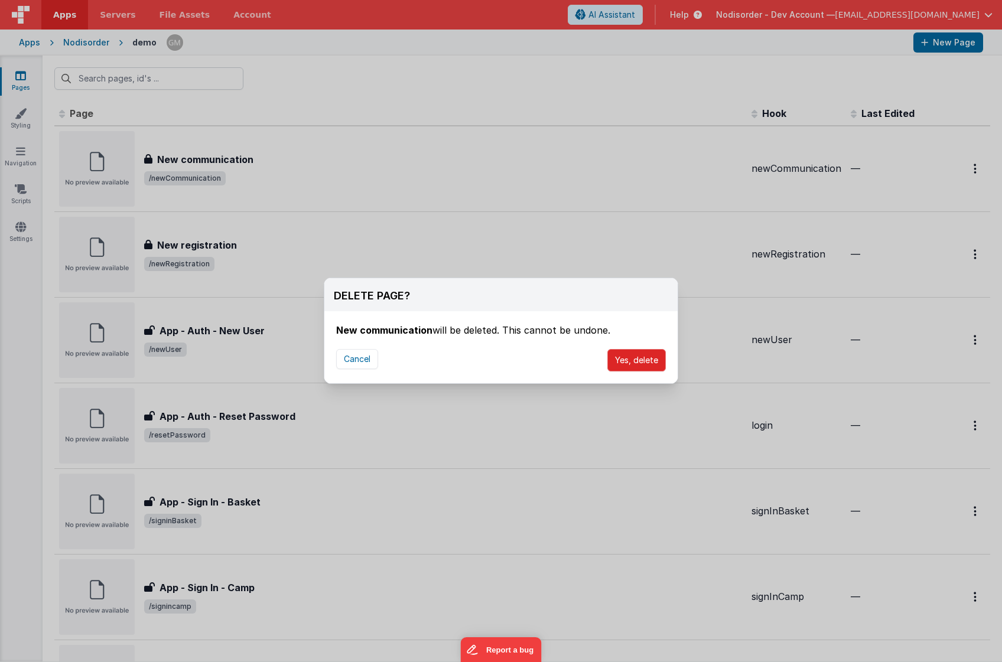
click at [631, 359] on button "Yes, delete" at bounding box center [636, 360] width 58 height 22
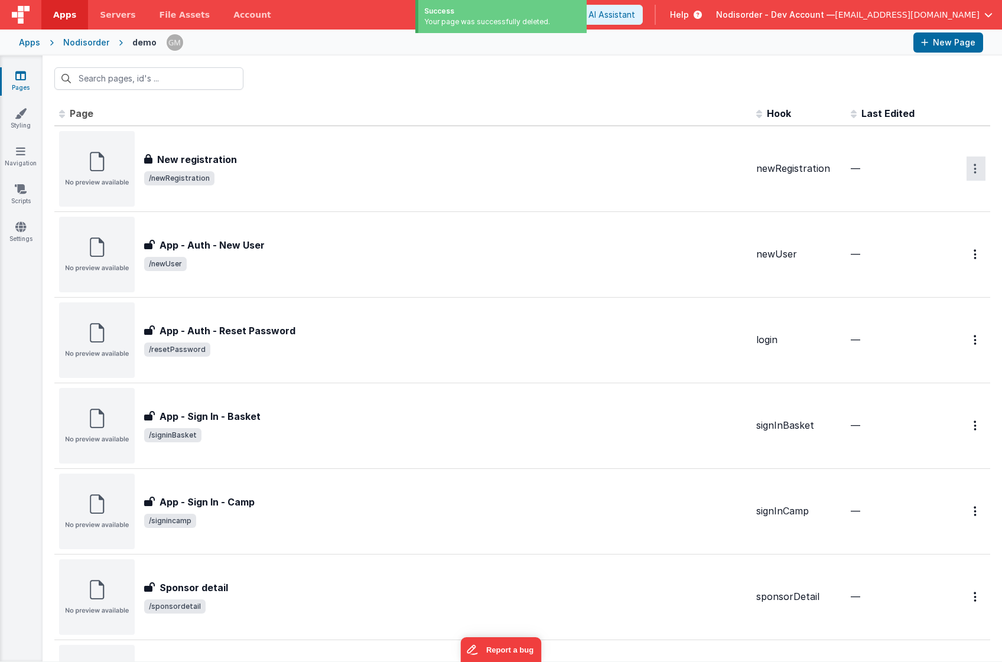
click at [969, 162] on button "Options" at bounding box center [976, 169] width 19 height 24
click at [923, 238] on link "Delete" at bounding box center [934, 239] width 104 height 21
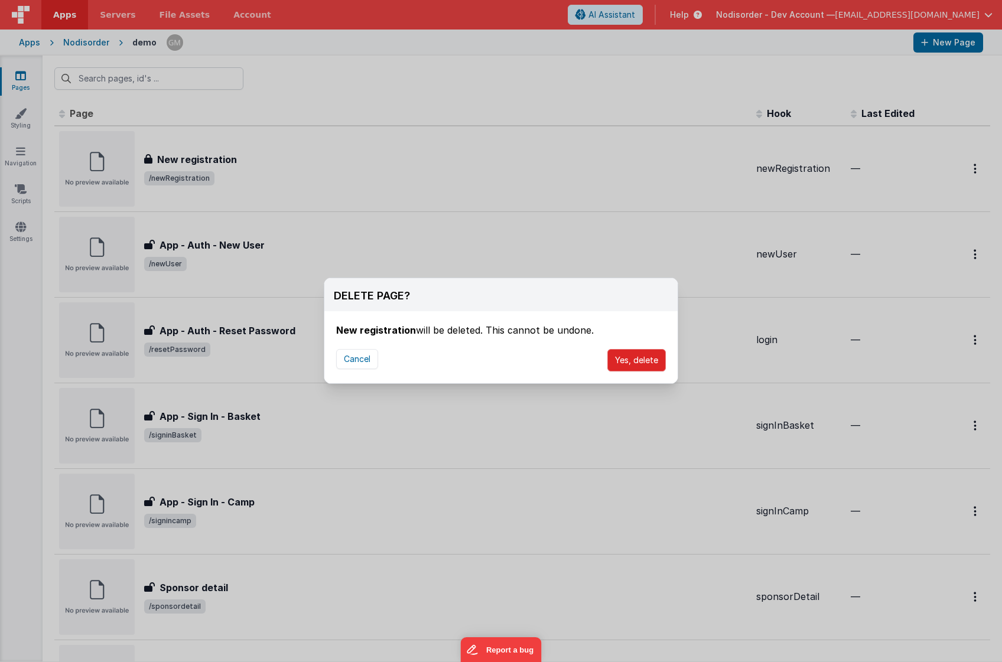
click at [652, 357] on button "Yes, delete" at bounding box center [636, 360] width 58 height 22
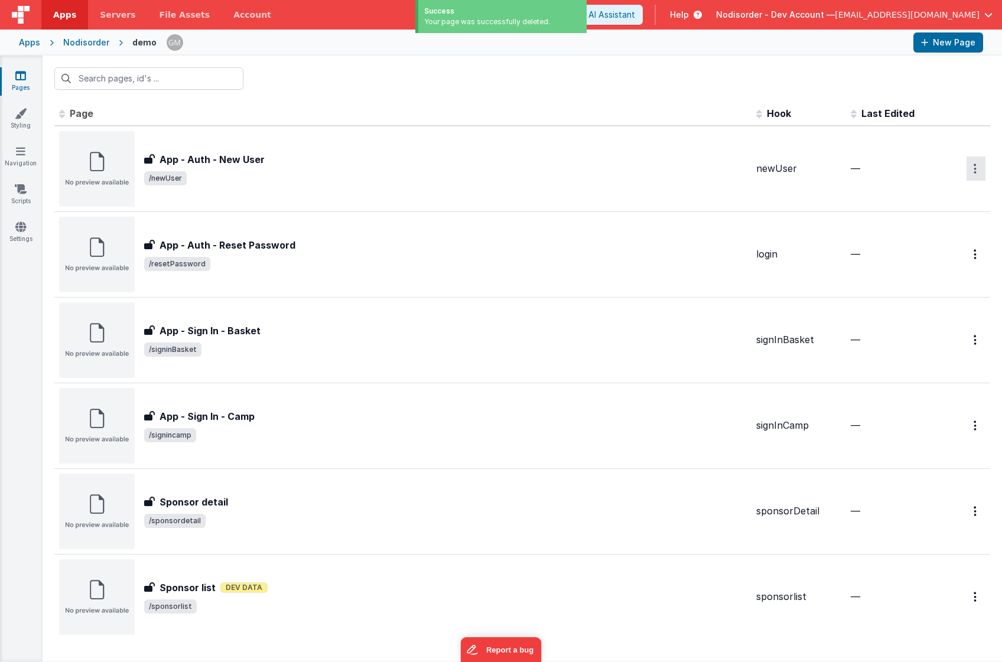
click at [977, 166] on button "Options" at bounding box center [976, 169] width 19 height 24
click at [931, 238] on link "Delete" at bounding box center [934, 239] width 104 height 21
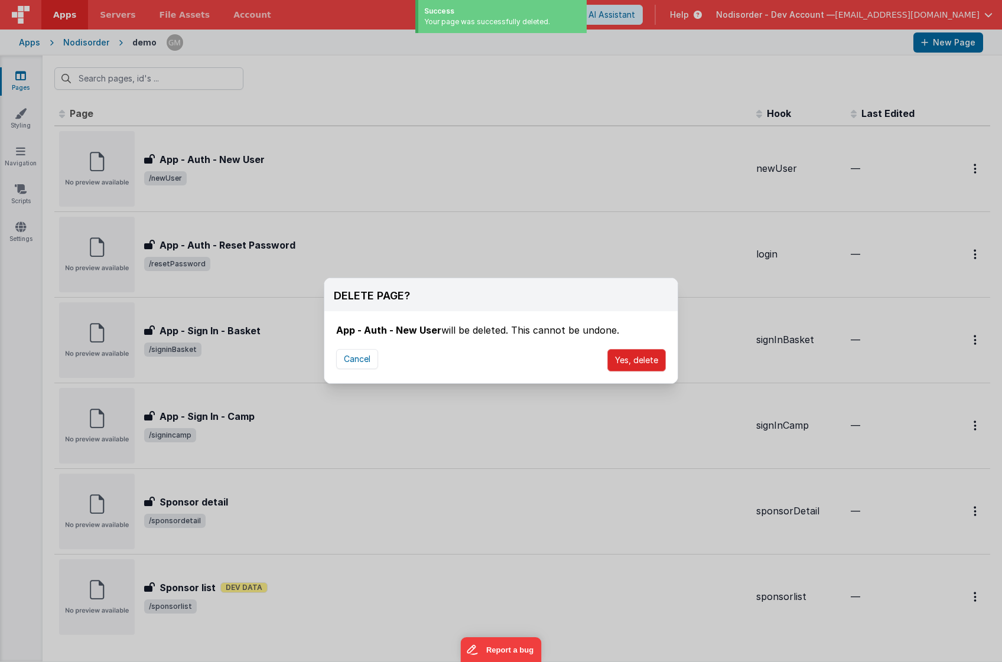
click at [649, 362] on button "Yes, delete" at bounding box center [636, 360] width 58 height 22
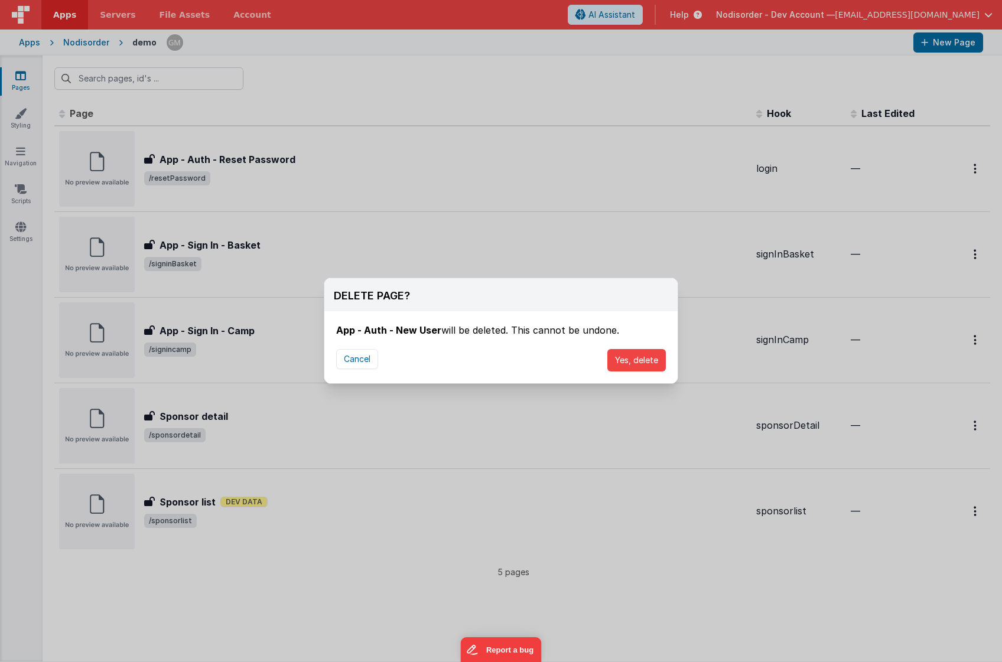
click at [976, 168] on div "DELETE PAGE? App - Auth - New User will be deleted. This cannot be undone. Canc…" at bounding box center [501, 331] width 1002 height 662
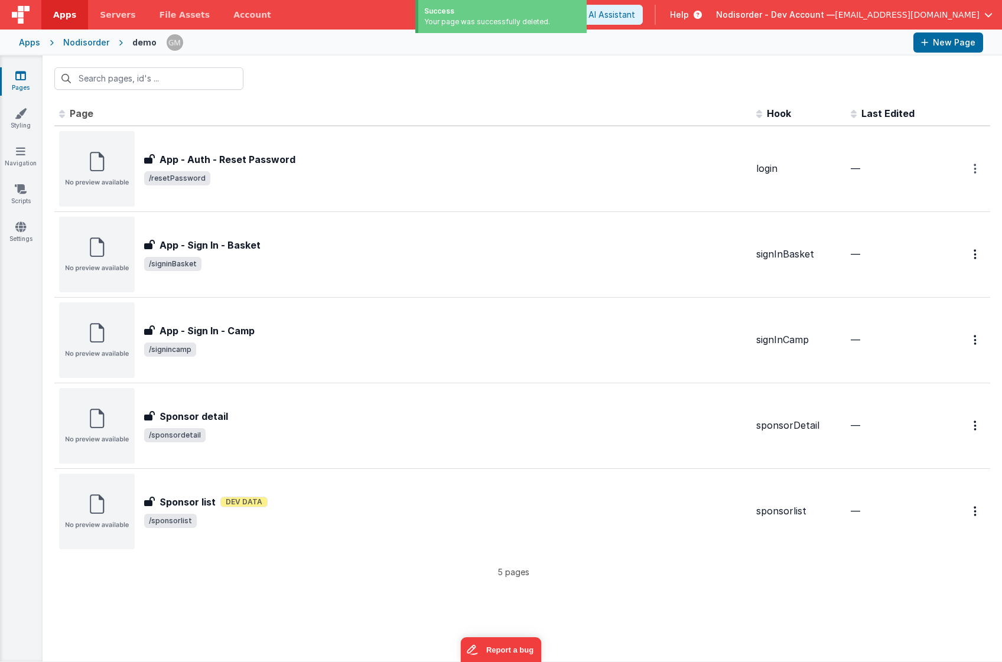
click at [976, 168] on icon "Options" at bounding box center [975, 169] width 3 height 10
click at [913, 235] on link "Delete" at bounding box center [934, 239] width 104 height 21
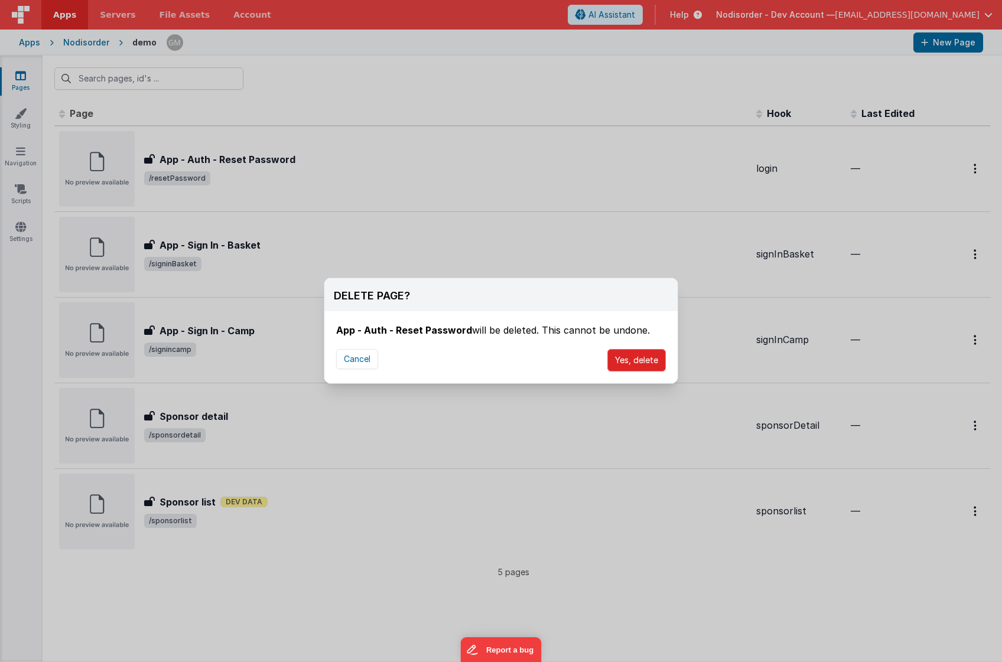
click at [645, 360] on button "Yes, delete" at bounding box center [636, 360] width 58 height 22
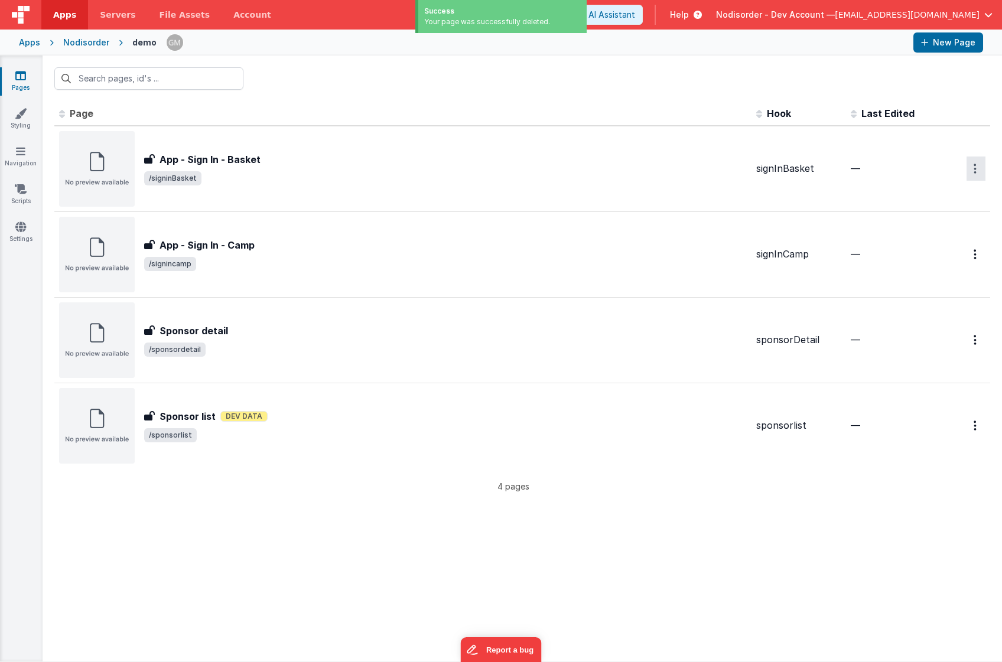
click at [978, 171] on button "Options" at bounding box center [976, 169] width 19 height 24
click at [926, 230] on link "Delete" at bounding box center [934, 239] width 104 height 21
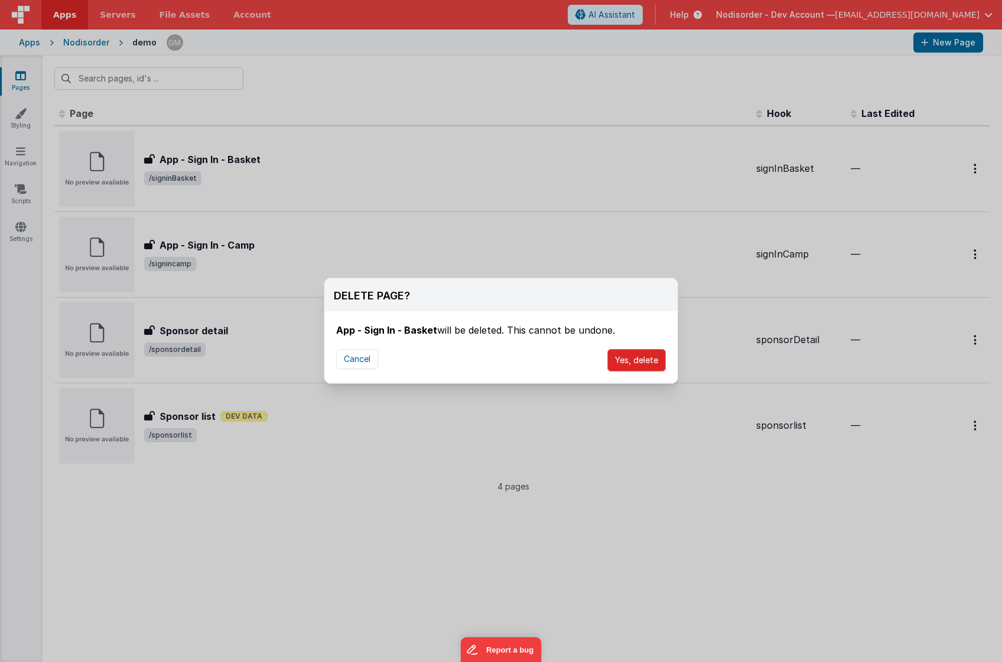
click at [634, 357] on button "Yes, delete" at bounding box center [636, 360] width 58 height 22
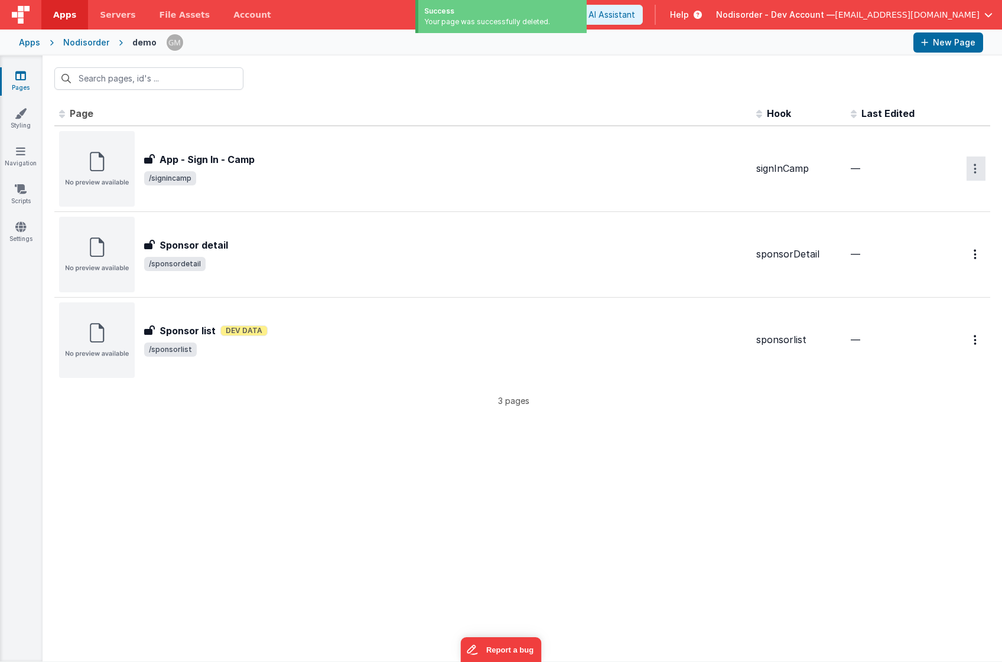
click at [976, 169] on icon "Options" at bounding box center [975, 169] width 3 height 10
click at [936, 240] on link "Delete" at bounding box center [934, 239] width 104 height 21
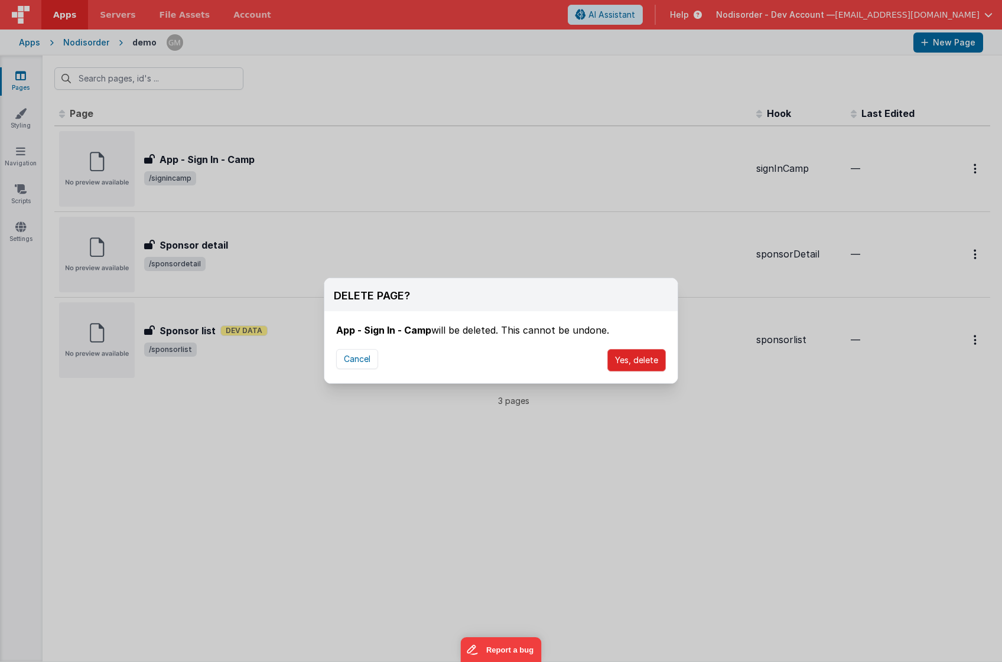
click at [623, 354] on button "Yes, delete" at bounding box center [636, 360] width 58 height 22
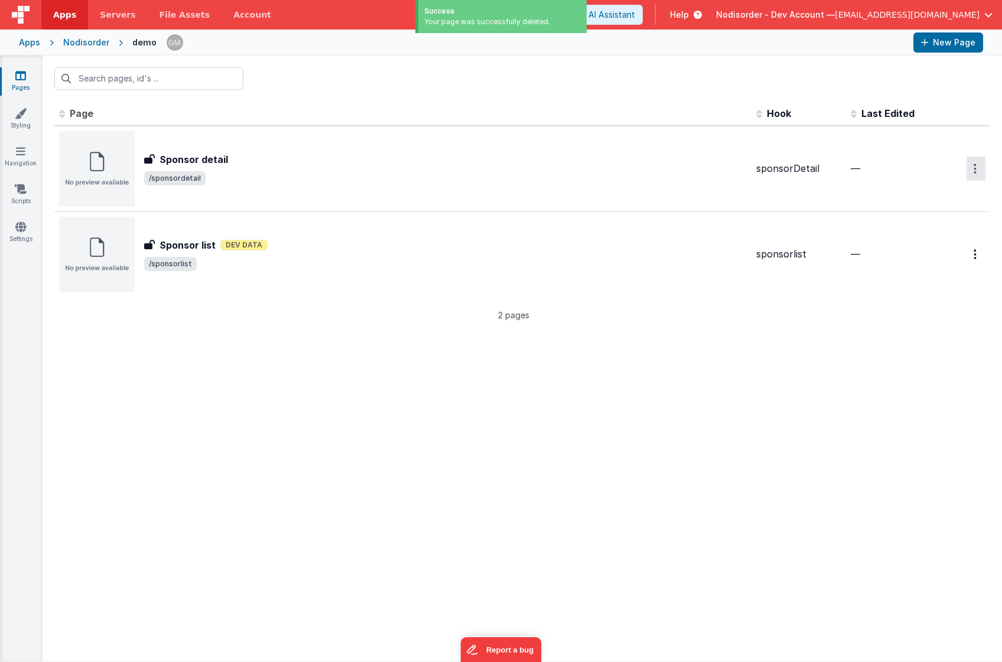
click at [978, 167] on button "Options" at bounding box center [976, 169] width 19 height 24
click at [923, 235] on link "Delete" at bounding box center [934, 239] width 104 height 21
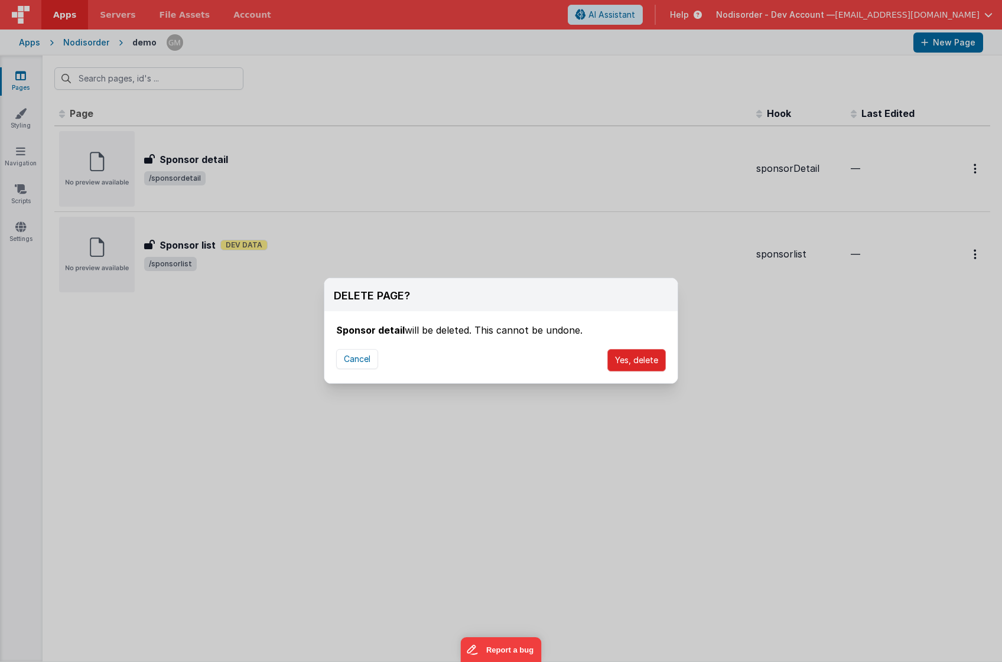
click at [642, 353] on button "Yes, delete" at bounding box center [636, 360] width 58 height 22
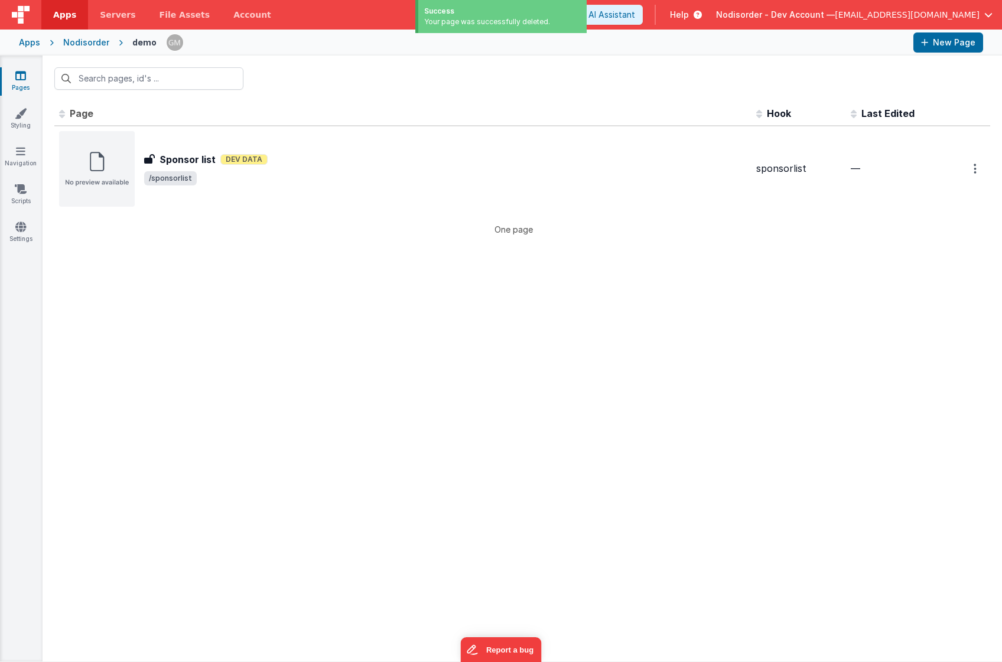
click at [978, 170] on button "Options" at bounding box center [976, 169] width 19 height 24
click at [925, 234] on link "Delete" at bounding box center [934, 239] width 104 height 21
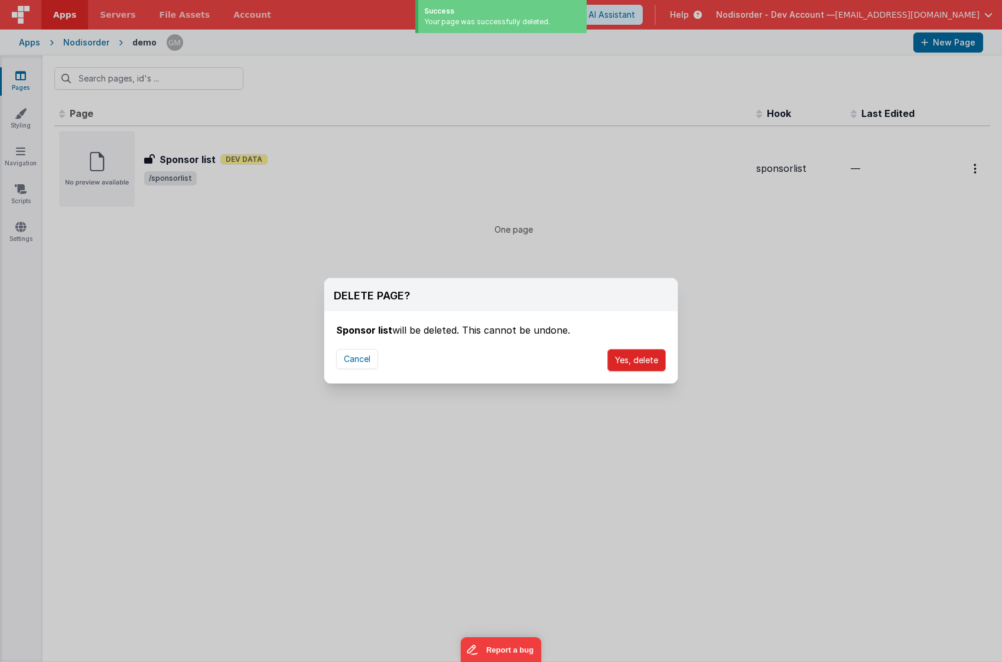
click at [635, 358] on button "Yes, delete" at bounding box center [636, 360] width 58 height 22
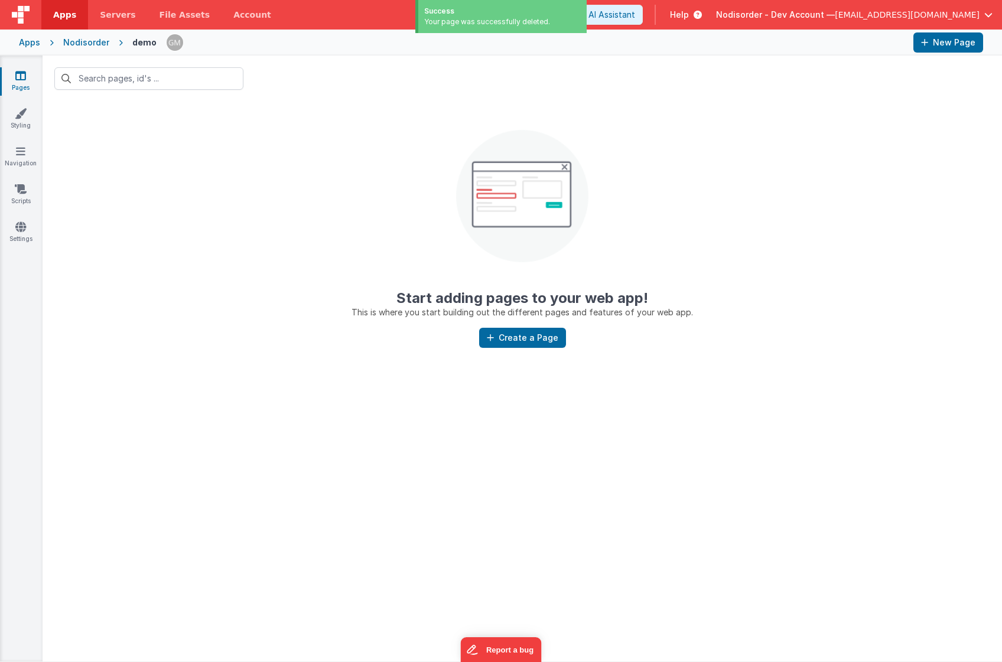
click at [160, 100] on div at bounding box center [522, 79] width 959 height 46
click at [26, 79] on link "Pages" at bounding box center [20, 82] width 43 height 24
click at [22, 119] on link "Styling" at bounding box center [20, 120] width 43 height 24
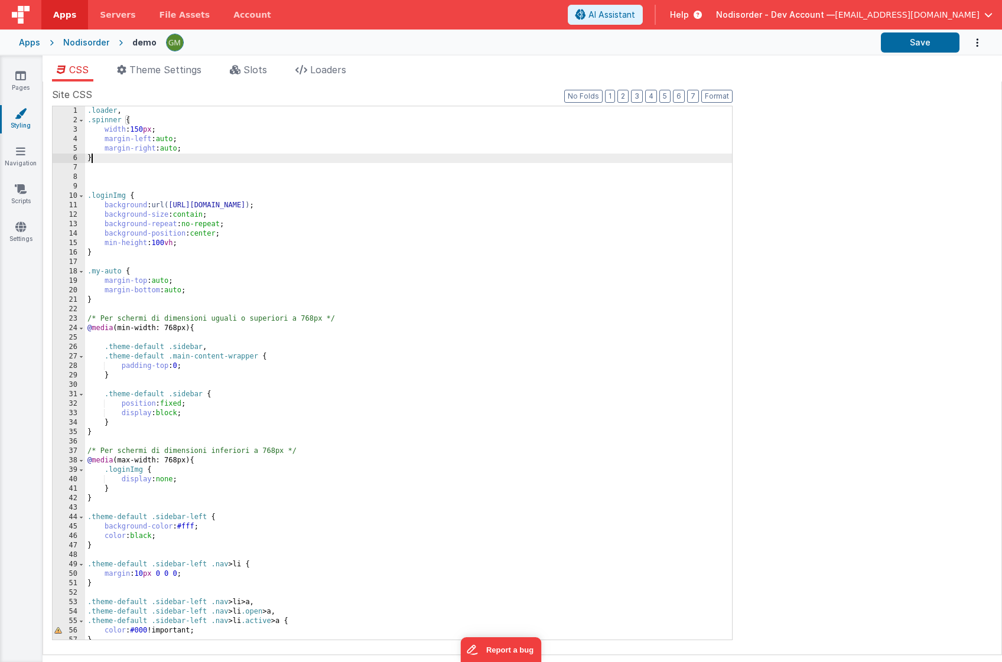
click at [214, 158] on div ".loader , .spinner { width : 150 px ; margin-left : auto ; margin-right : auto …" at bounding box center [408, 382] width 647 height 552
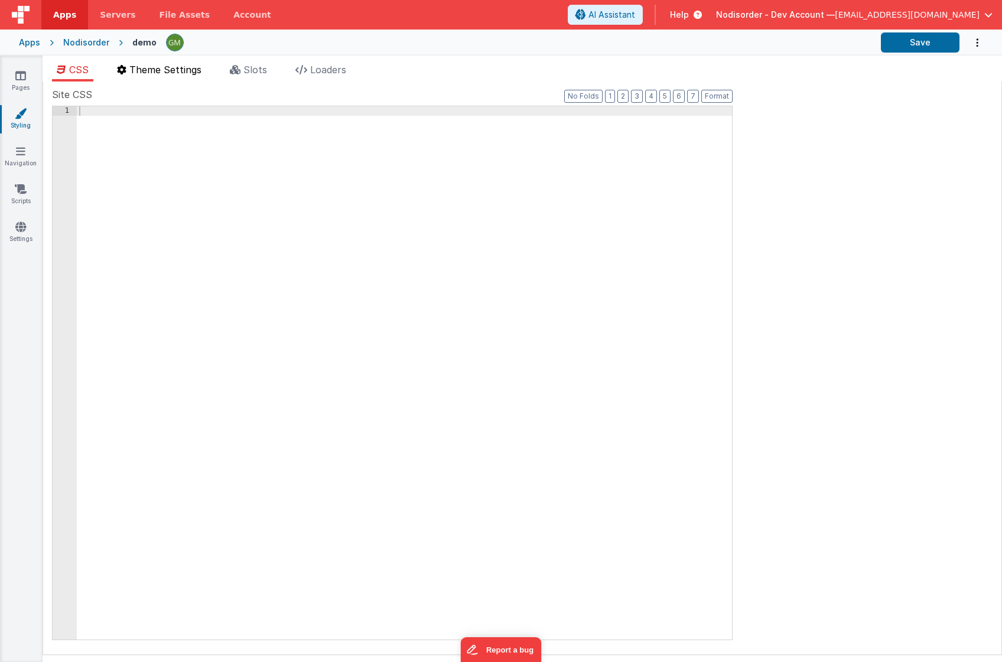
click at [172, 71] on span "Theme Settings" at bounding box center [165, 70] width 72 height 12
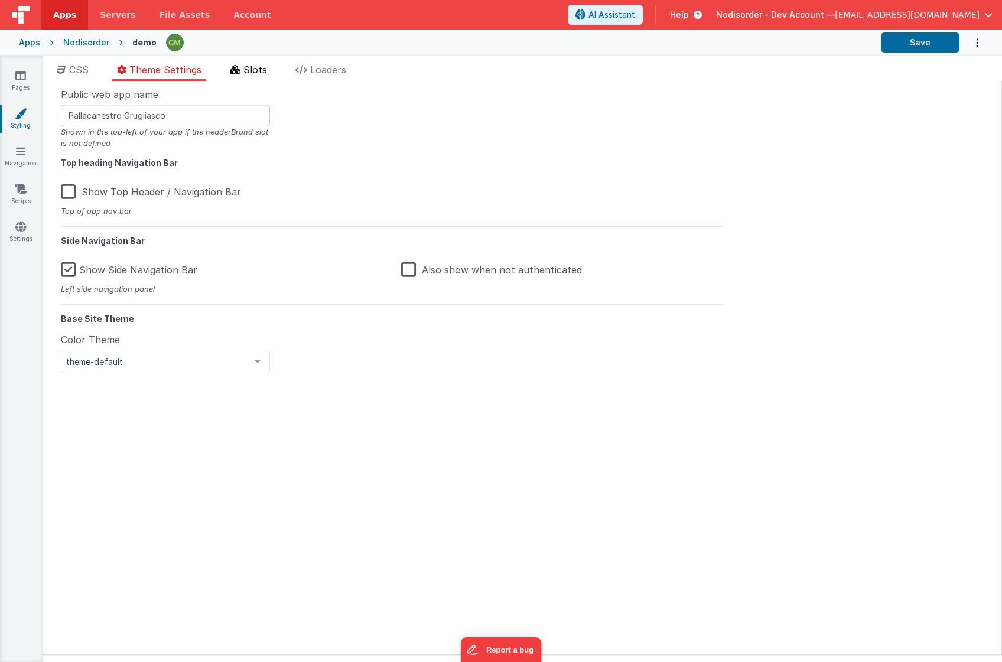
click at [246, 71] on span "Slots" at bounding box center [255, 70] width 24 height 12
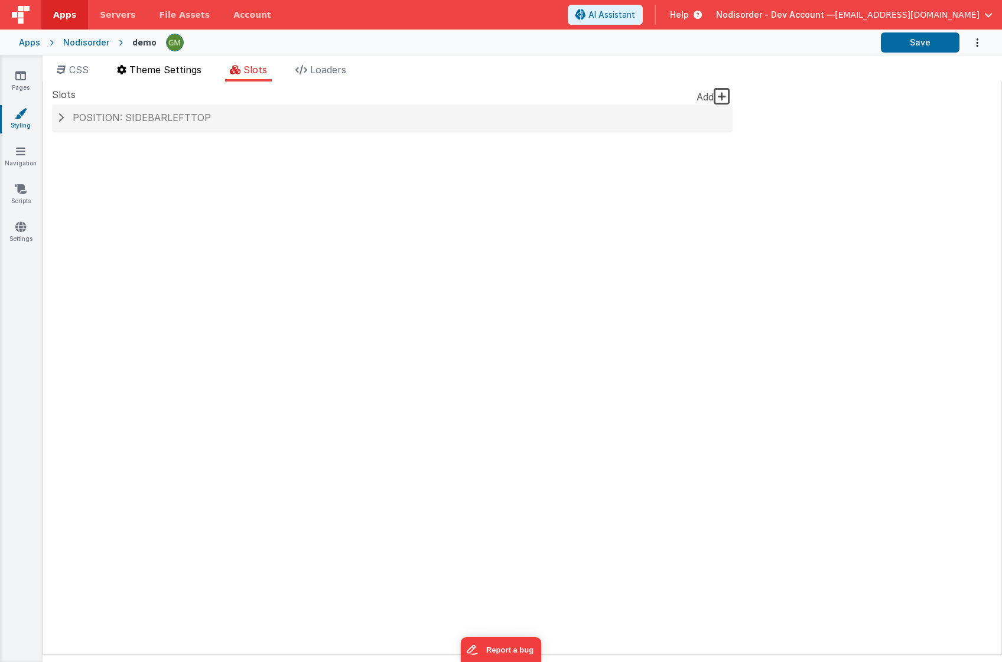
click at [190, 74] on span "Theme Settings" at bounding box center [165, 70] width 72 height 12
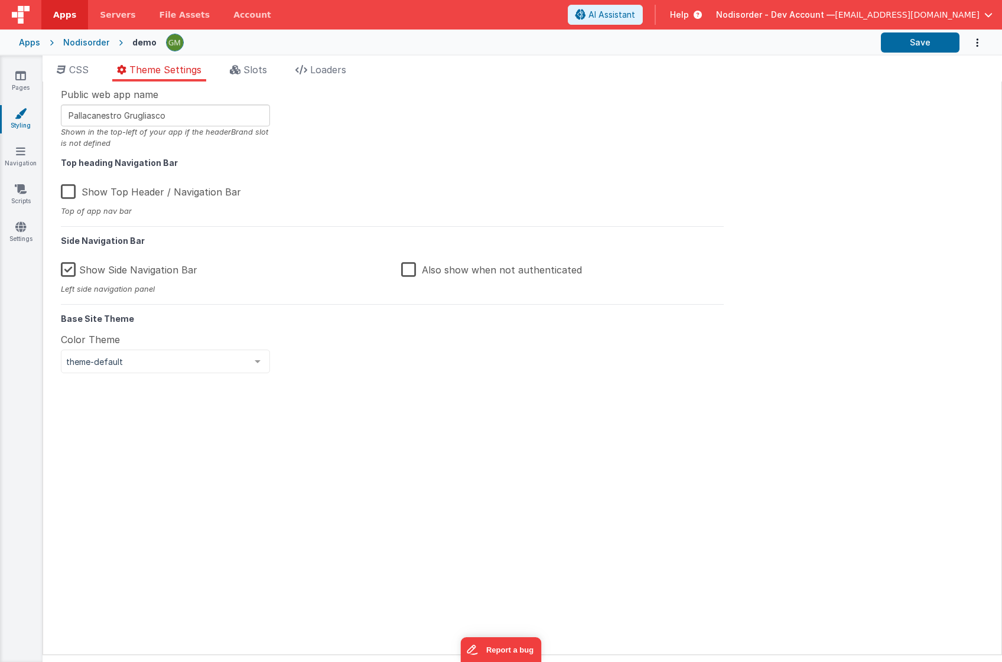
click at [69, 274] on label "Show Side Navigation Bar" at bounding box center [129, 267] width 136 height 25
click at [0, 0] on input "Show Side Navigation Bar" at bounding box center [0, 0] width 0 height 0
click at [257, 363] on div at bounding box center [258, 361] width 24 height 22
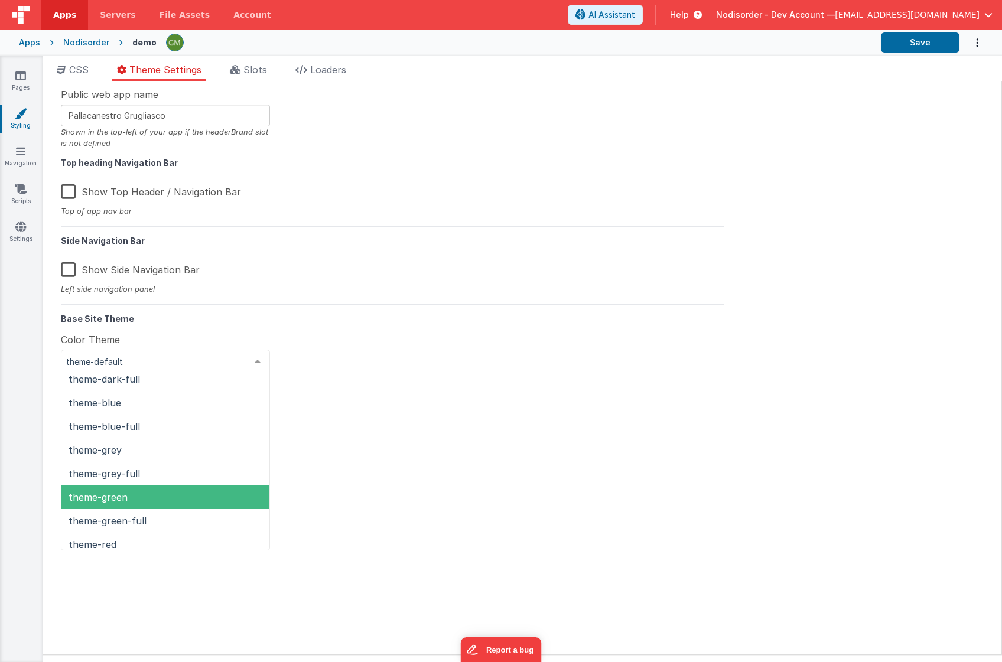
scroll to position [52, 0]
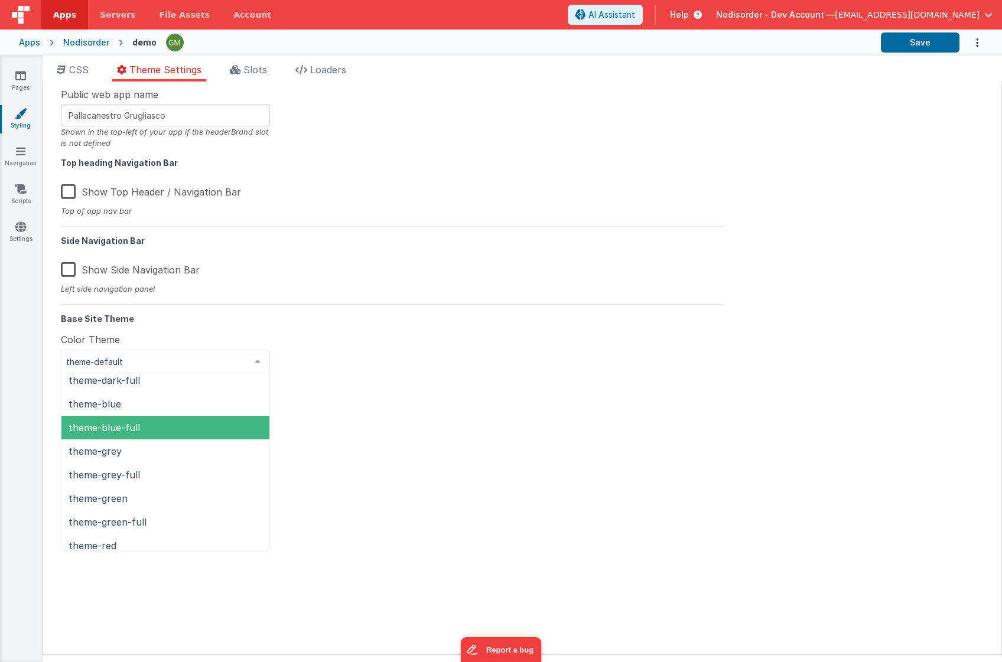
click at [200, 422] on span "theme-blue-full" at bounding box center [165, 428] width 208 height 24
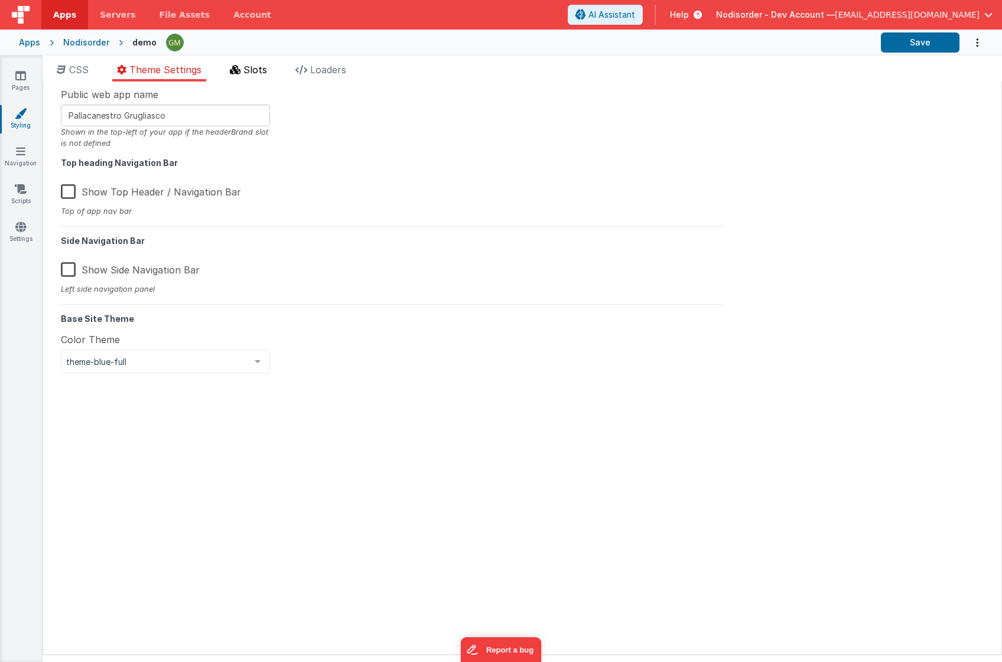
click at [259, 70] on span "Slots" at bounding box center [255, 70] width 24 height 12
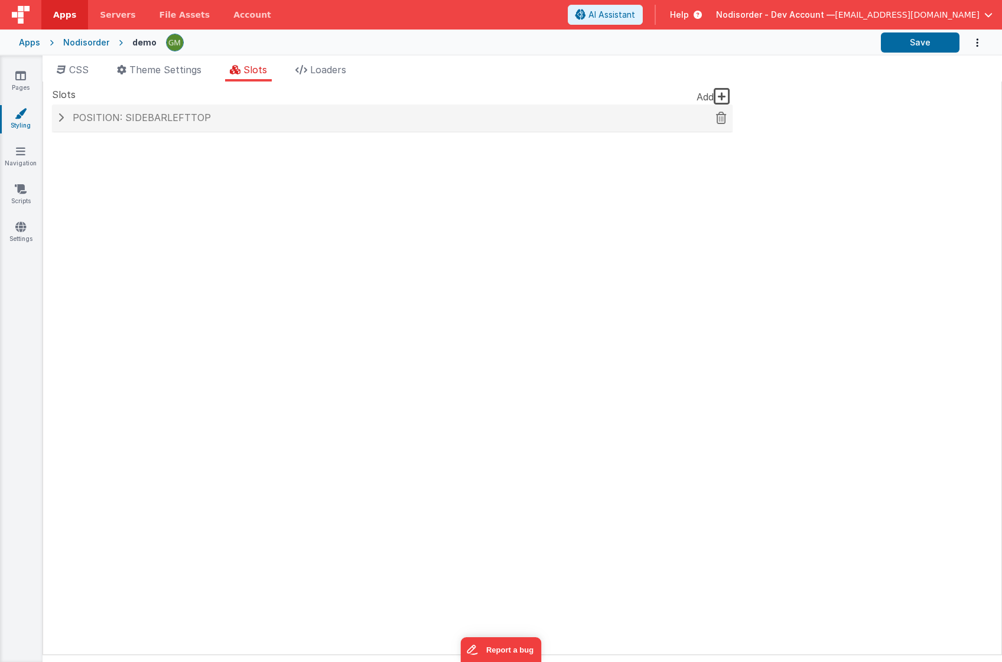
click at [61, 121] on span at bounding box center [61, 117] width 6 height 9
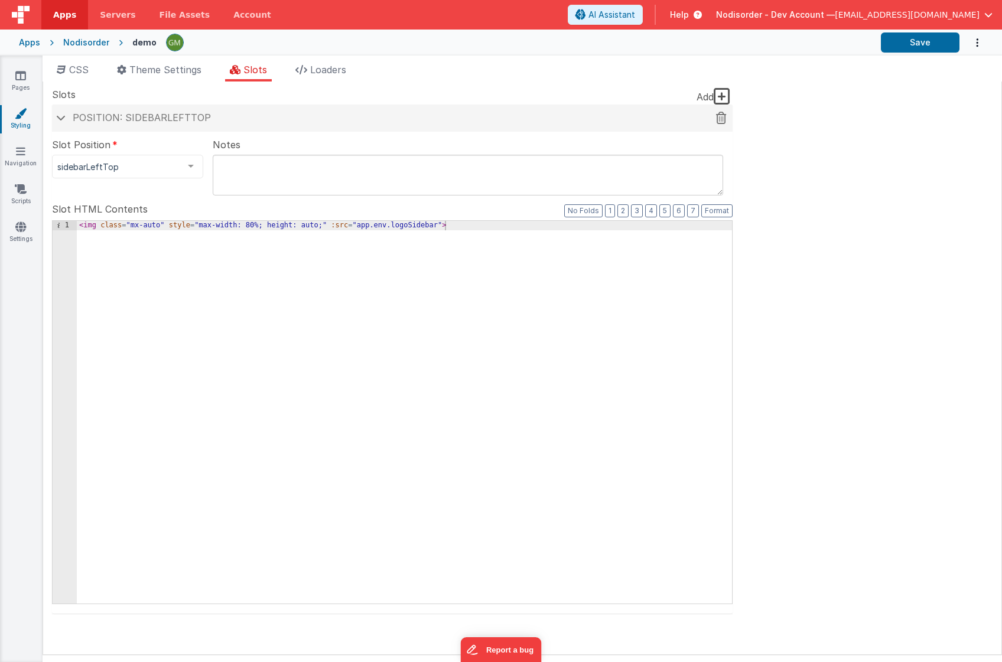
click at [723, 118] on icon at bounding box center [721, 118] width 11 height 1
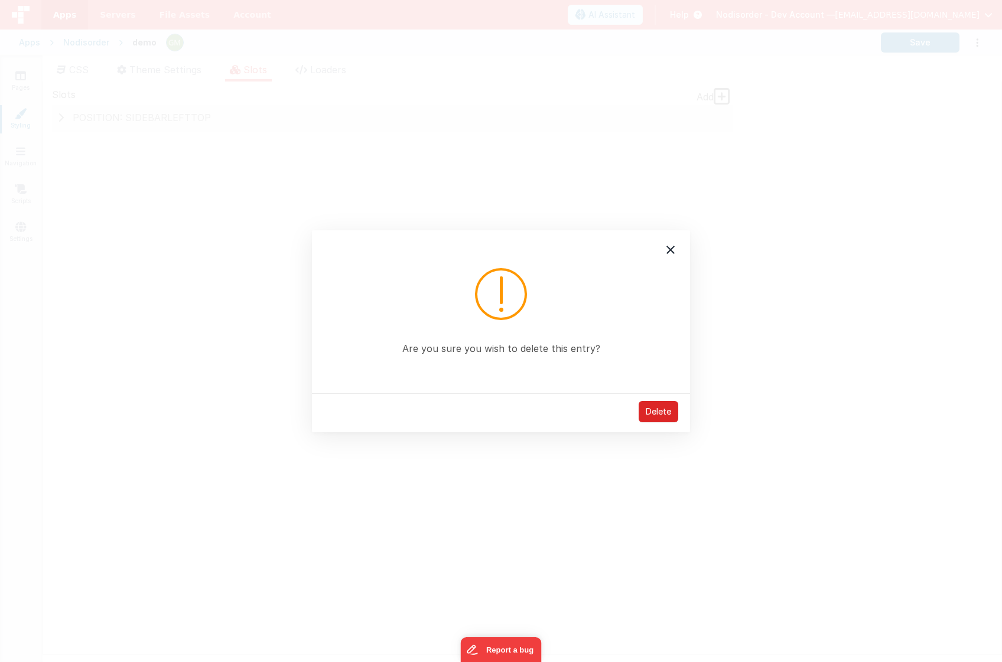
click at [659, 412] on div "Delete" at bounding box center [659, 411] width 40 height 21
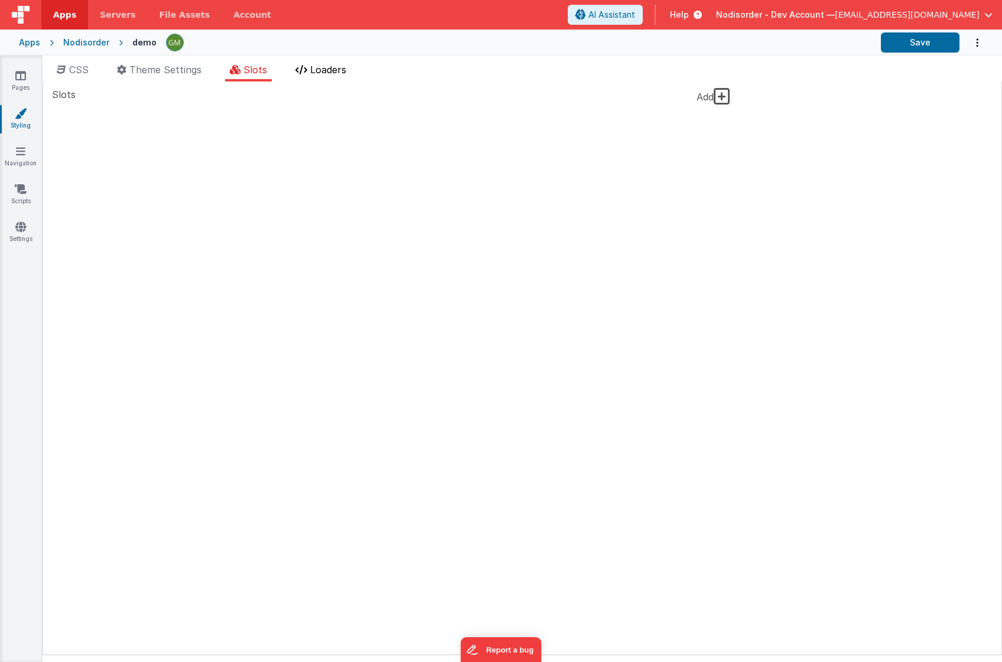
click at [324, 69] on span "Loaders" at bounding box center [328, 70] width 36 height 12
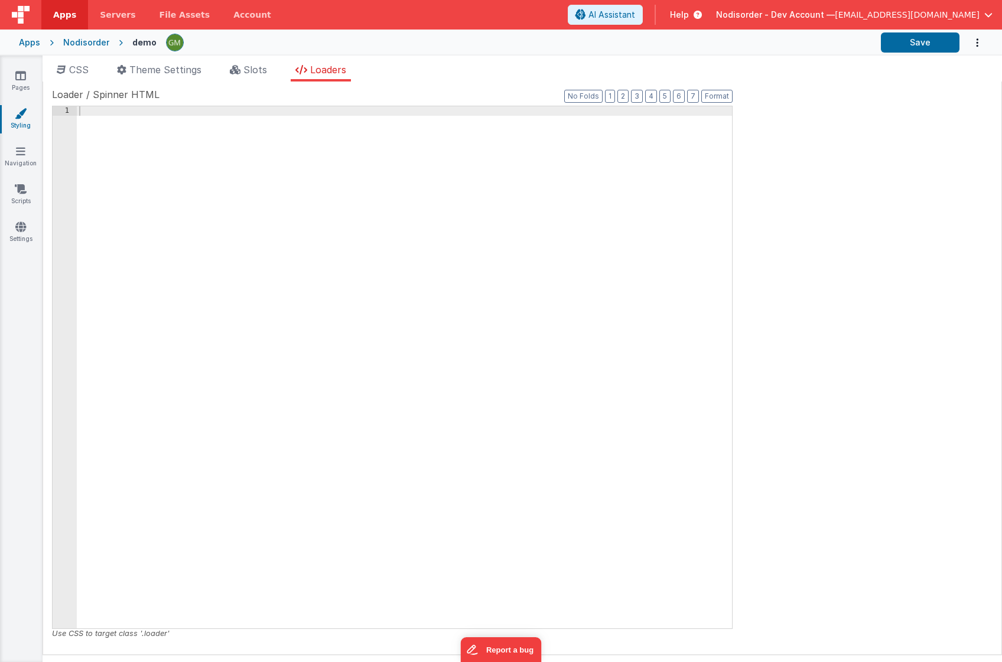
drag, startPoint x: 262, startPoint y: 69, endPoint x: 226, endPoint y: 74, distance: 36.3
click at [257, 70] on span "Slots" at bounding box center [255, 70] width 24 height 12
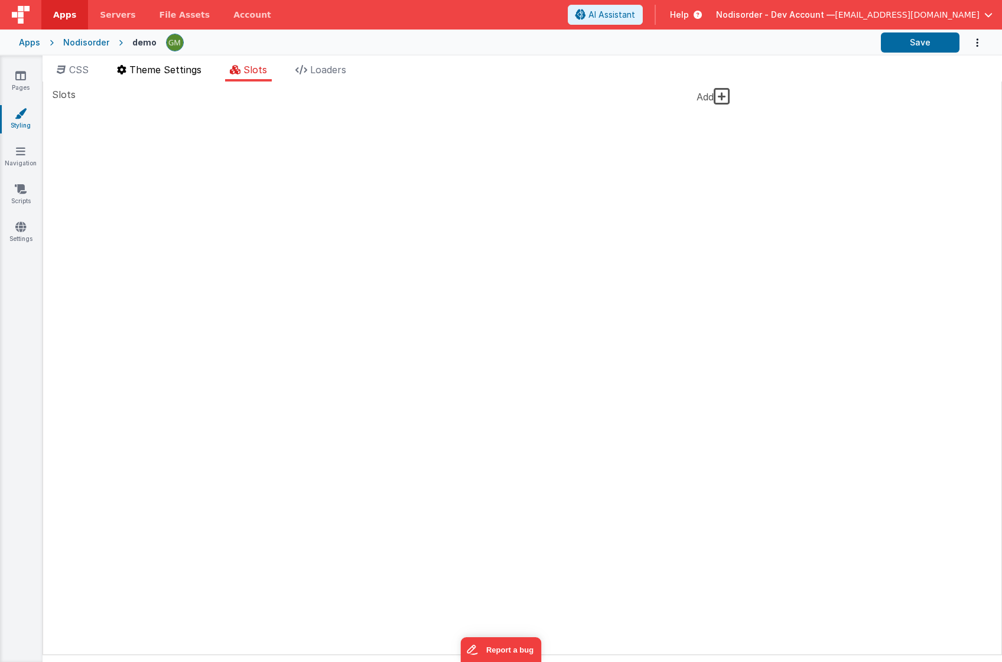
drag, startPoint x: 197, startPoint y: 73, endPoint x: 190, endPoint y: 74, distance: 7.8
click at [197, 73] on span "Theme Settings" at bounding box center [165, 70] width 72 height 12
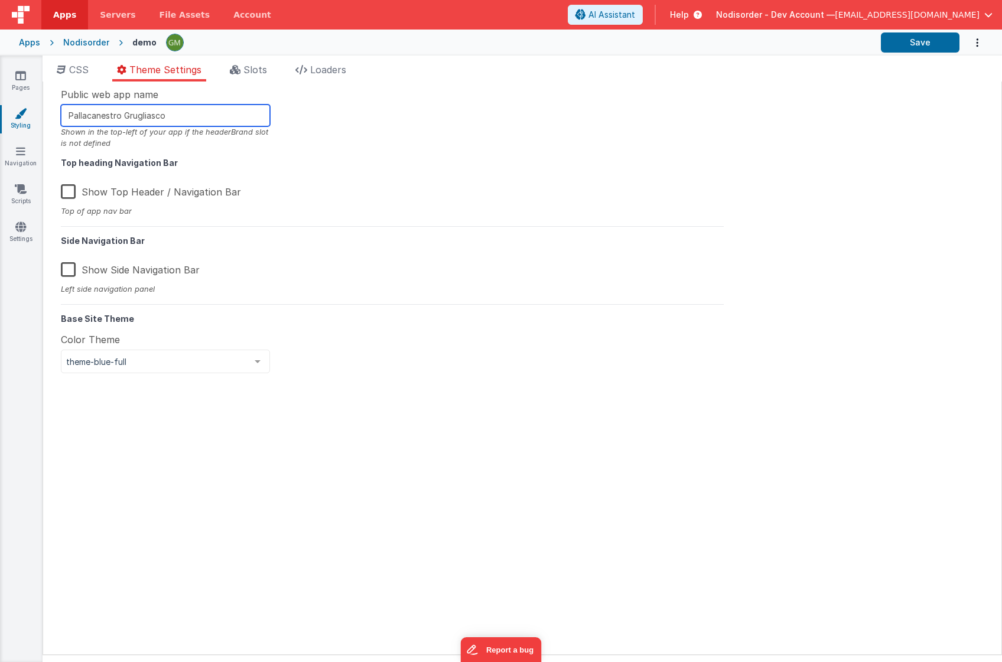
drag, startPoint x: 215, startPoint y: 115, endPoint x: 50, endPoint y: 119, distance: 164.9
click at [50, 119] on div "Site CSS Format 7 6 5 4 3 2 1 No Folds 1 XXXXXXXXXXXXXXXXXXXXXXXXXXXXXXXXXXXXXX…" at bounding box center [522, 369] width 959 height 574
type input "Demo"
click at [318, 118] on div "Public web app name Demo Shown in the top-left of your app if the headerBrand s…" at bounding box center [392, 367] width 681 height 561
click at [84, 72] on span "CSS" at bounding box center [78, 70] width 19 height 12
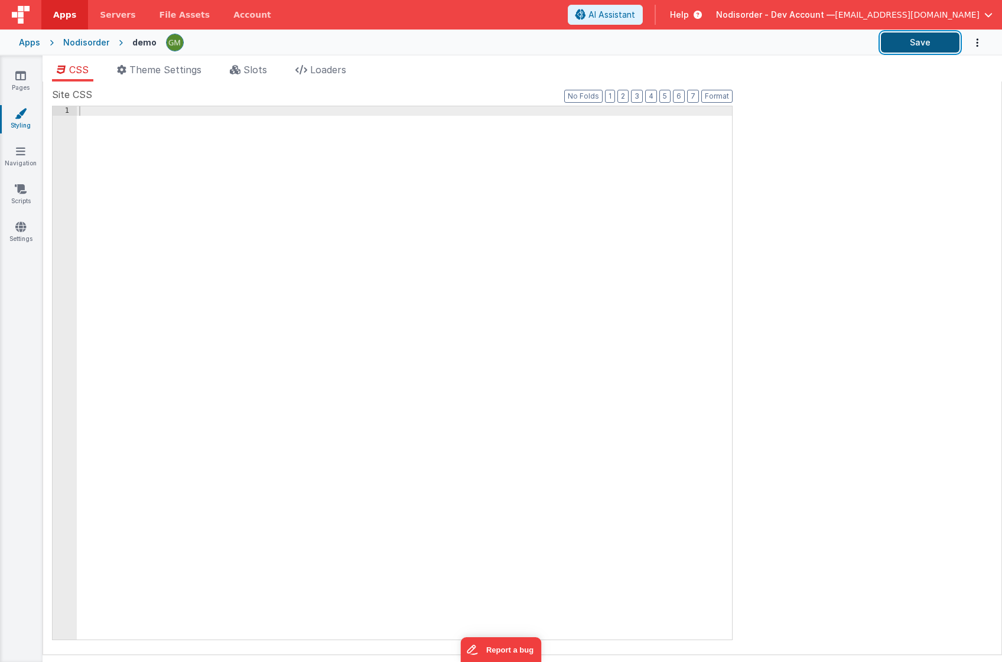
click at [897, 41] on button "Save" at bounding box center [920, 42] width 79 height 20
click at [86, 44] on div "Nodisorder" at bounding box center [86, 43] width 46 height 12
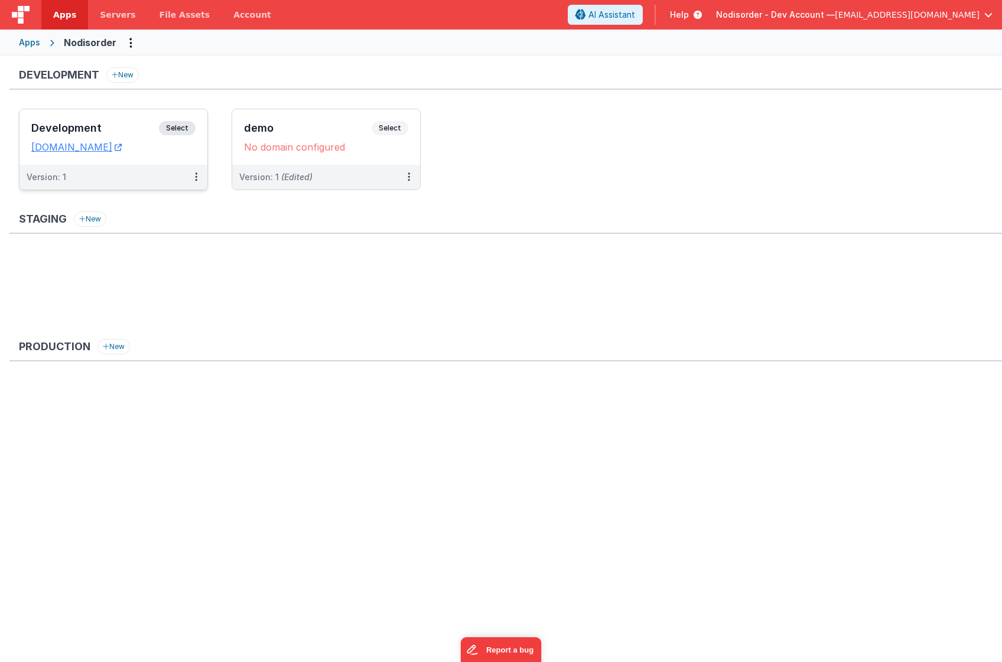
click at [162, 152] on dd "[DOMAIN_NAME]" at bounding box center [113, 147] width 164 height 12
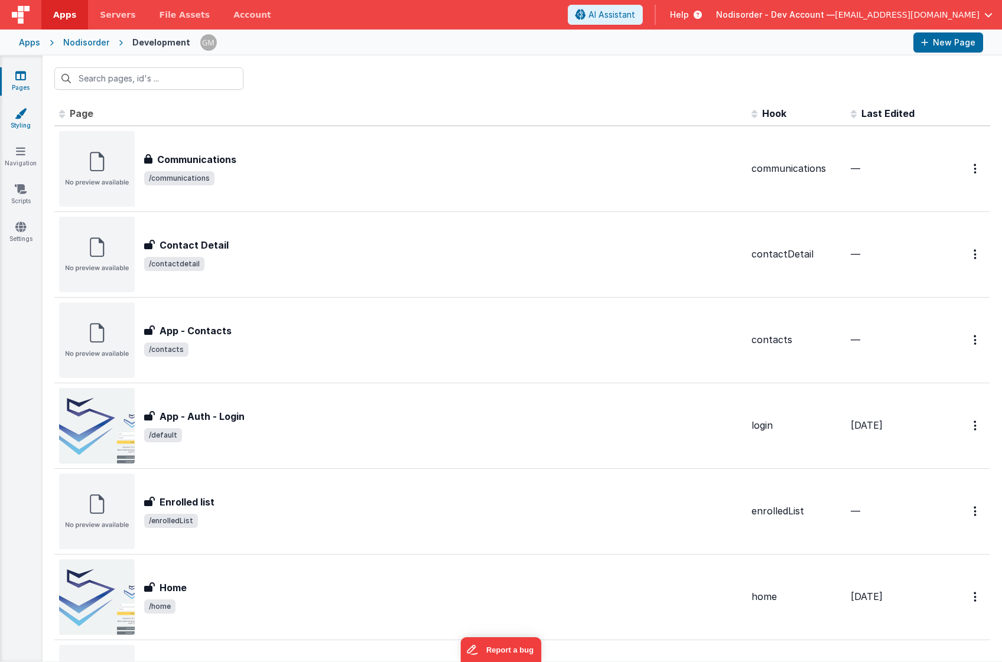
click at [24, 115] on icon at bounding box center [21, 114] width 12 height 12
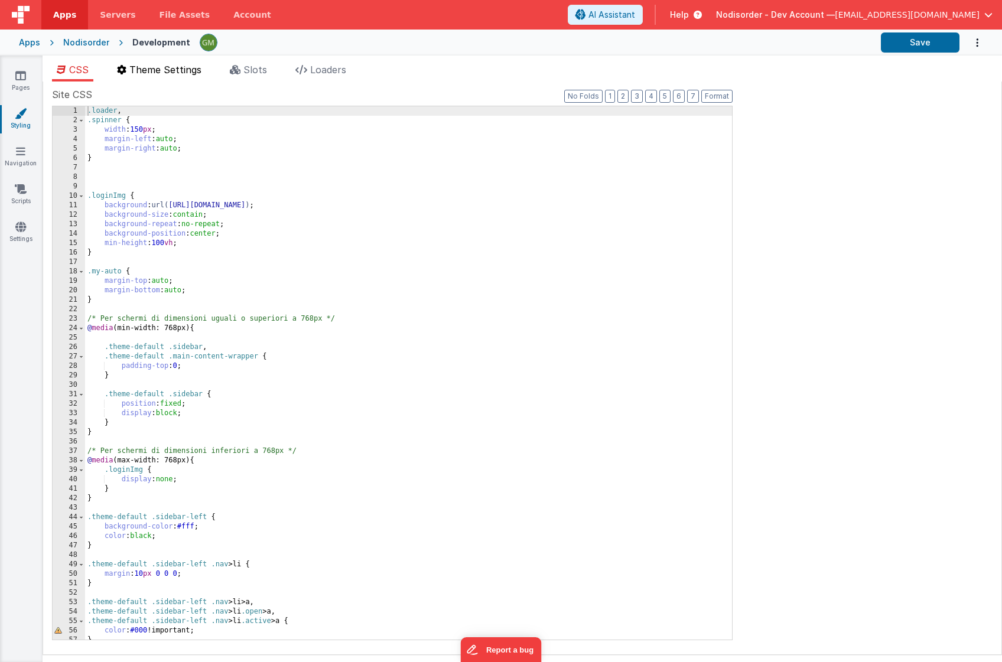
click at [186, 72] on span "Theme Settings" at bounding box center [165, 70] width 72 height 12
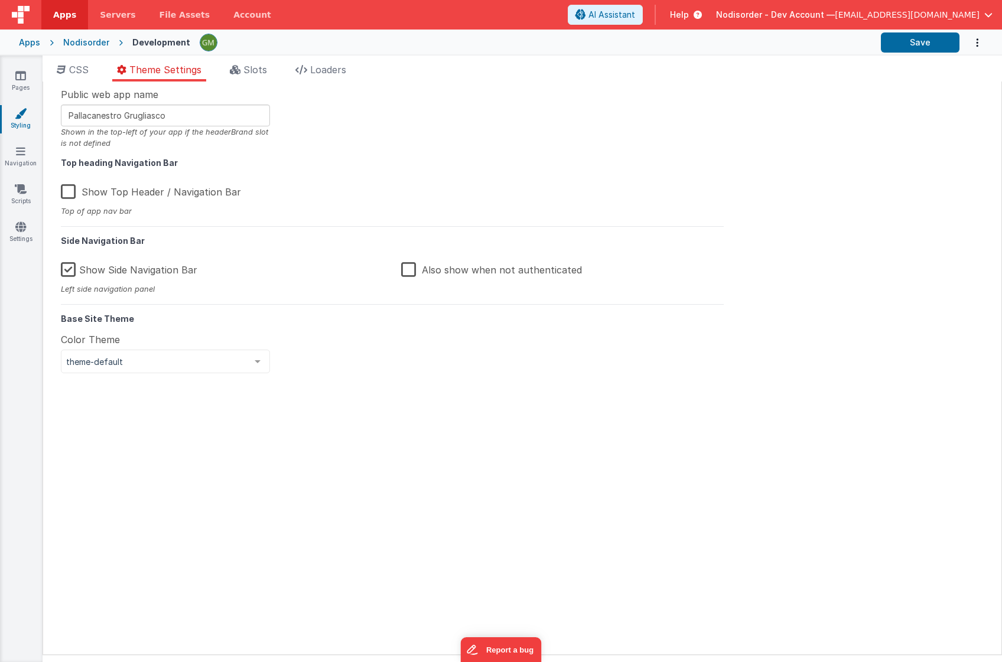
click at [158, 38] on div "Development" at bounding box center [161, 43] width 58 height 12
click at [73, 42] on div "Nodisorder" at bounding box center [86, 43] width 46 height 12
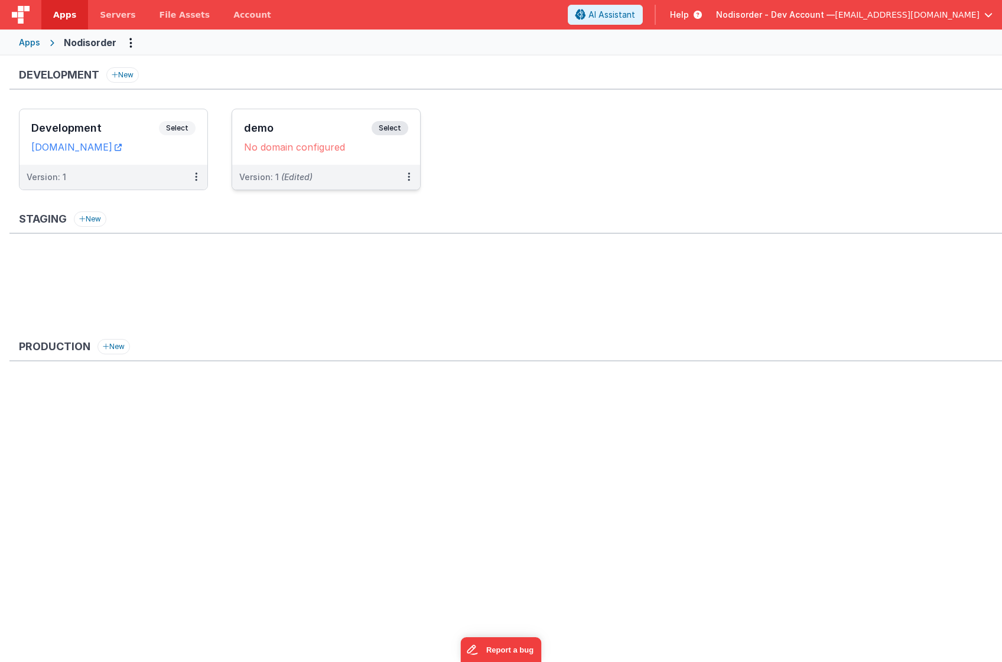
click at [397, 151] on div "No domain configured" at bounding box center [326, 147] width 164 height 12
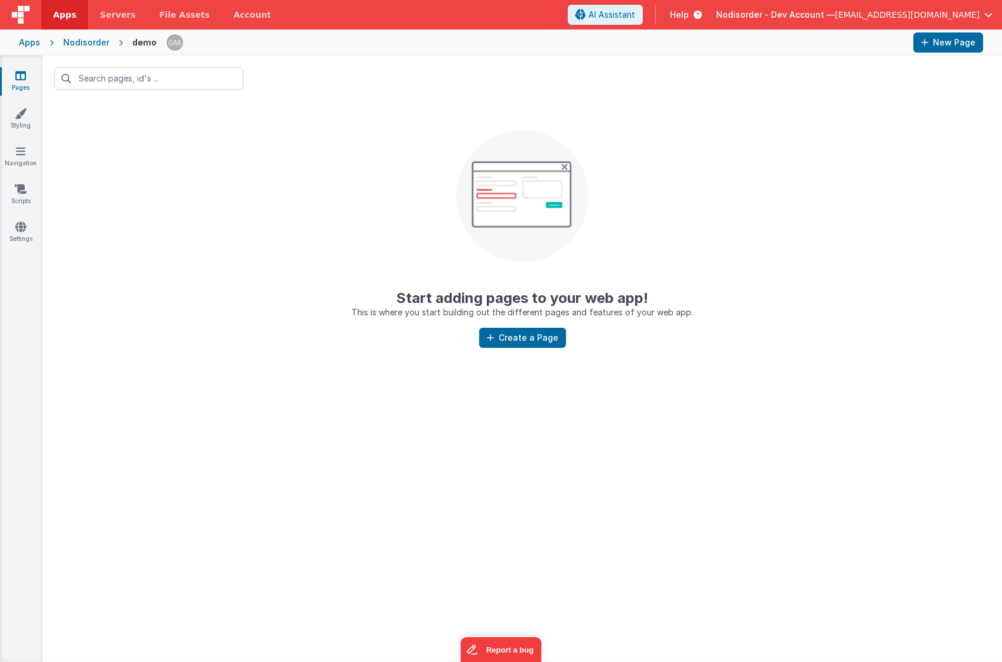
click at [21, 76] on icon at bounding box center [20, 76] width 11 height 12
click at [19, 112] on icon at bounding box center [21, 114] width 12 height 12
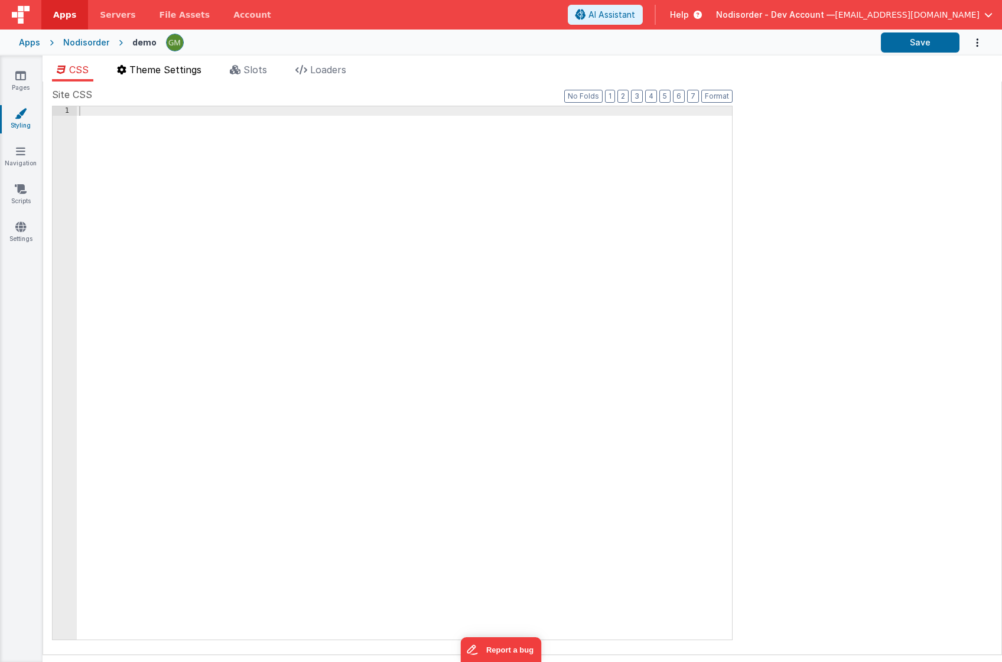
click at [189, 72] on span "Theme Settings" at bounding box center [165, 70] width 72 height 12
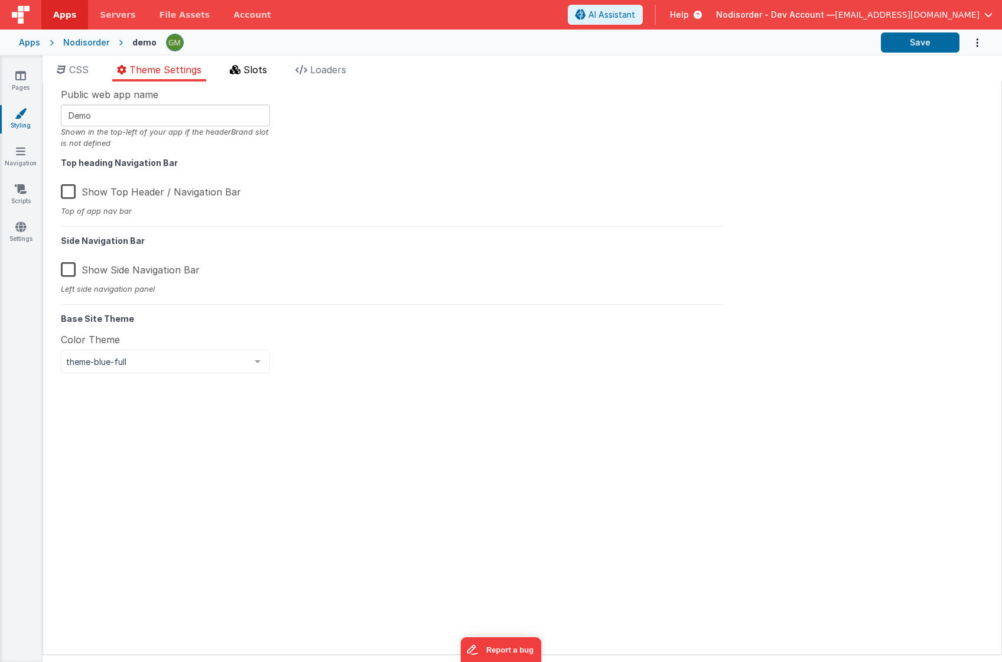
click at [243, 70] on li "Slots" at bounding box center [248, 72] width 47 height 19
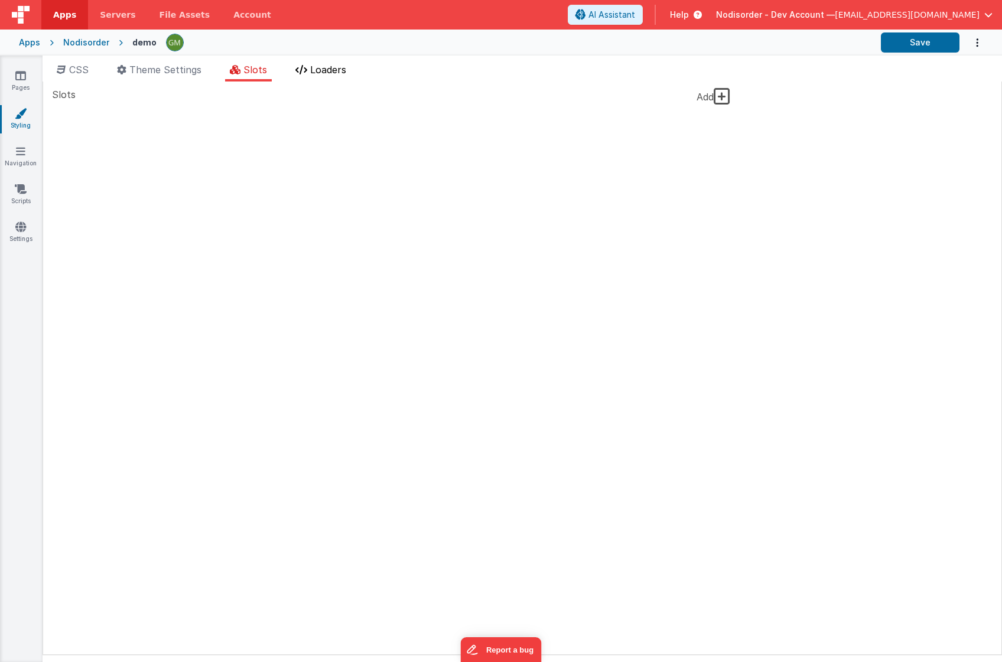
click at [321, 67] on span "Loaders" at bounding box center [328, 70] width 36 height 12
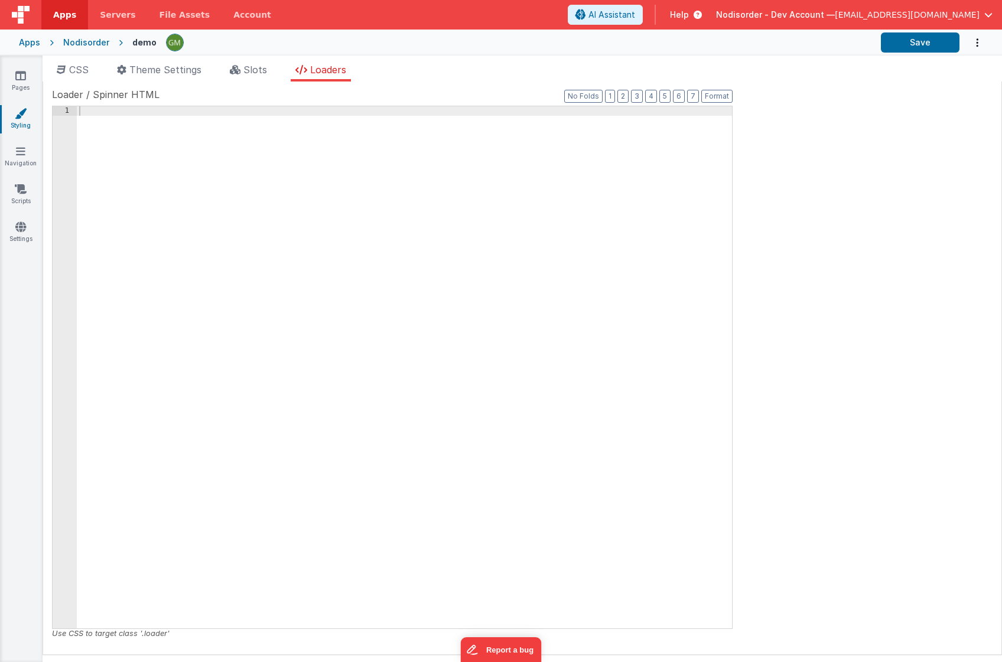
click at [25, 119] on icon at bounding box center [21, 114] width 12 height 12
click at [19, 146] on icon at bounding box center [20, 151] width 9 height 12
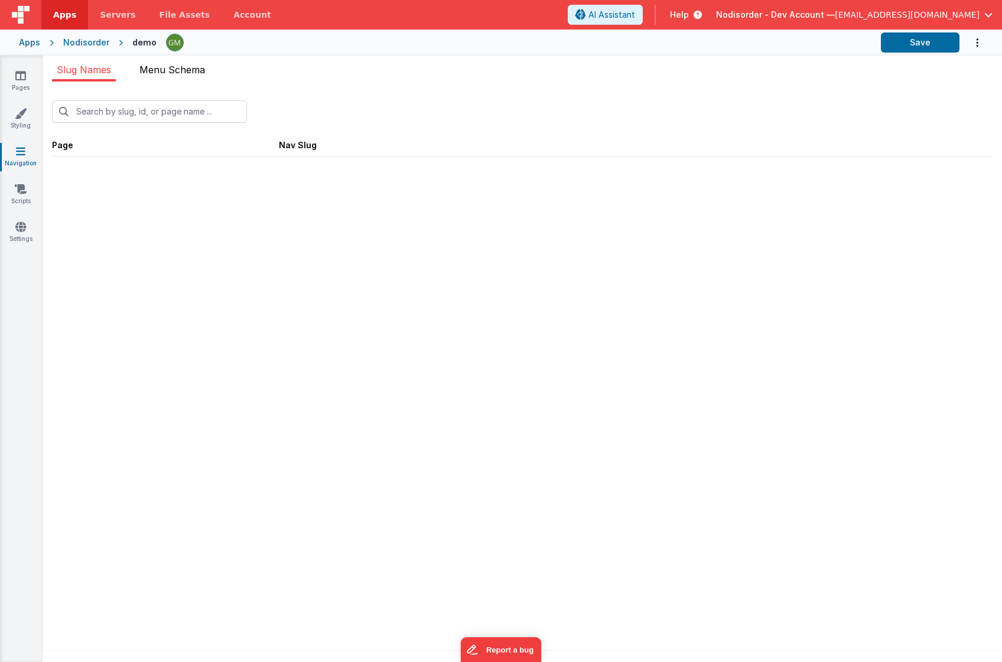
click at [168, 66] on span "Menu Schema" at bounding box center [172, 70] width 66 height 12
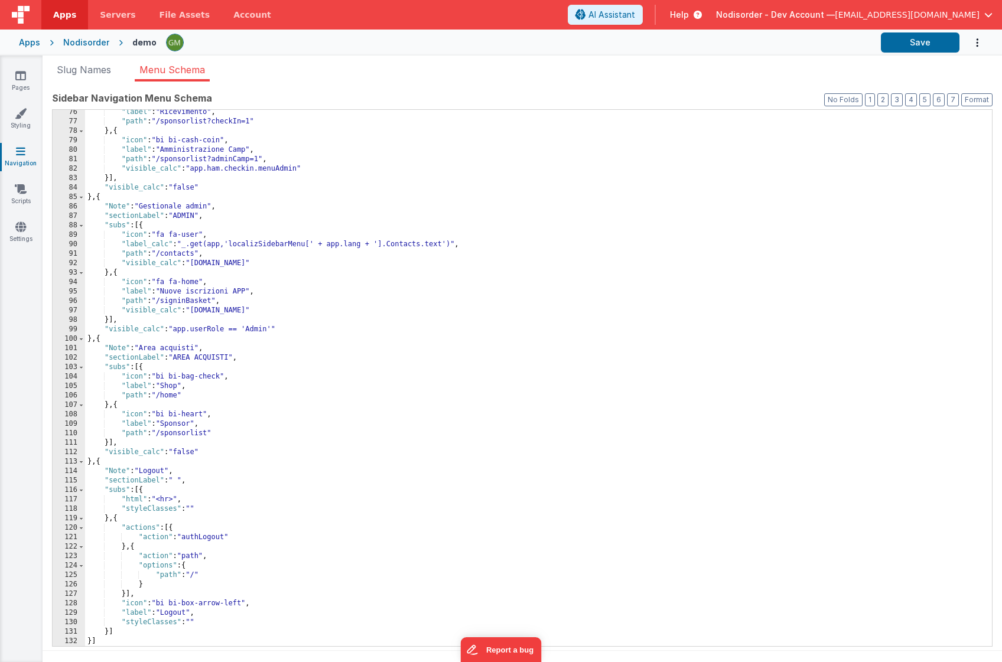
scroll to position [9, 0]
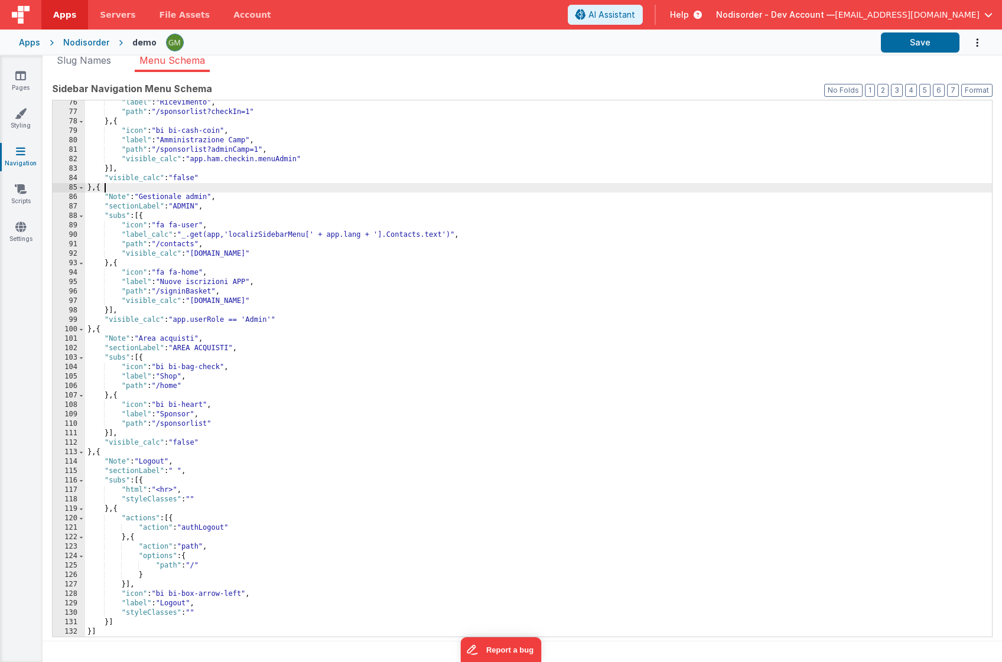
click at [580, 192] on div ""label" : "Ricevimento" , "path" : "/sponsorlist?checkIn=1" } , { "icon" : "bi …" at bounding box center [538, 375] width 907 height 555
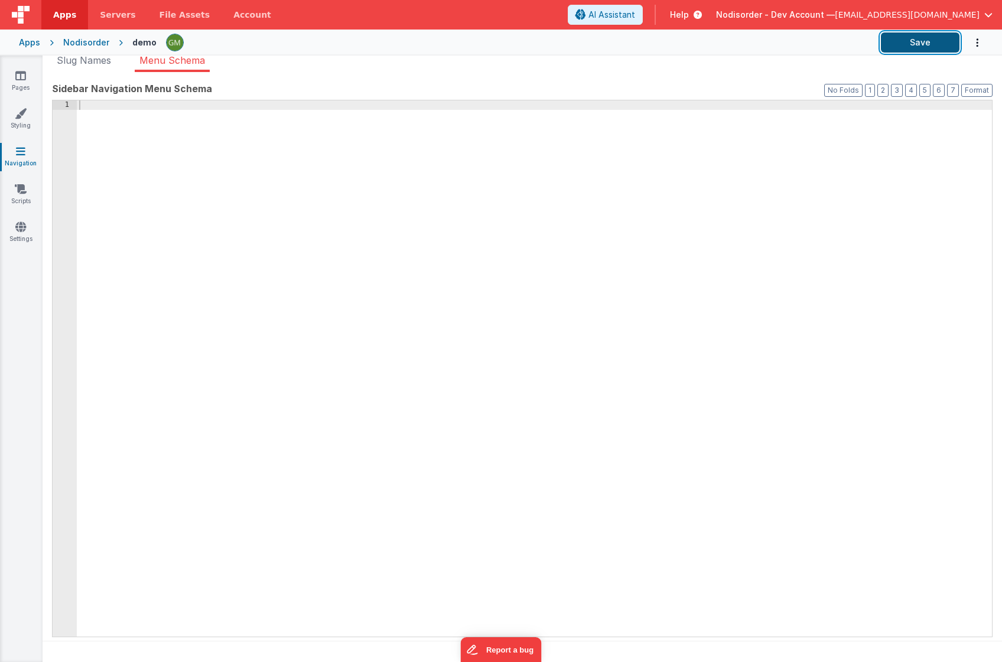
click at [925, 45] on button "Save" at bounding box center [920, 42] width 79 height 20
click at [18, 190] on icon at bounding box center [21, 189] width 12 height 12
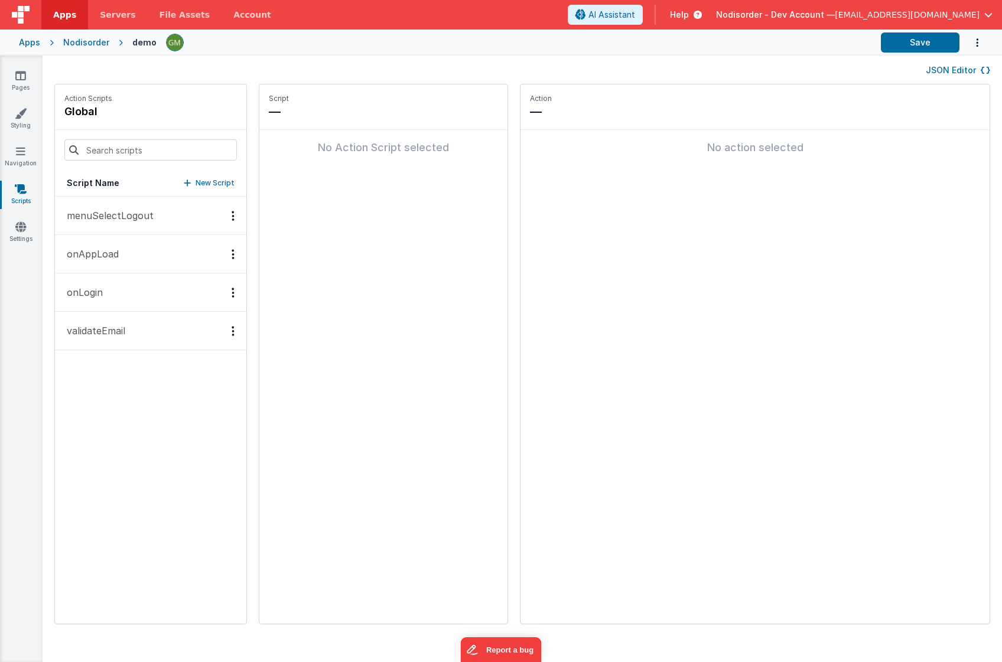
click at [232, 216] on icon "Options" at bounding box center [233, 216] width 3 height 1
click at [188, 254] on div "Delete" at bounding box center [190, 258] width 104 height 21
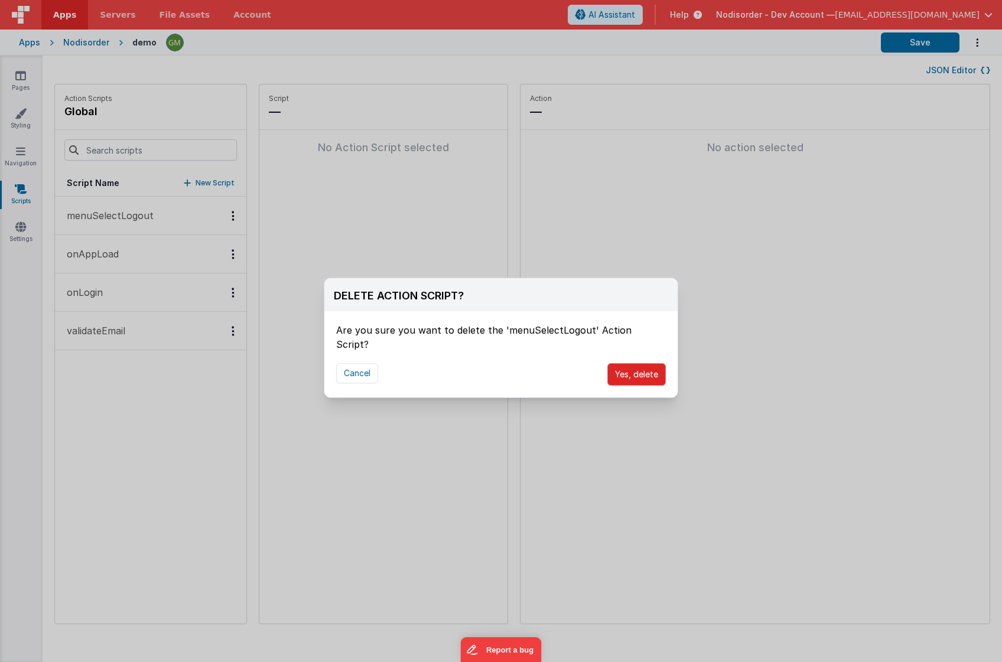
click at [635, 363] on button "Yes, delete" at bounding box center [636, 374] width 58 height 22
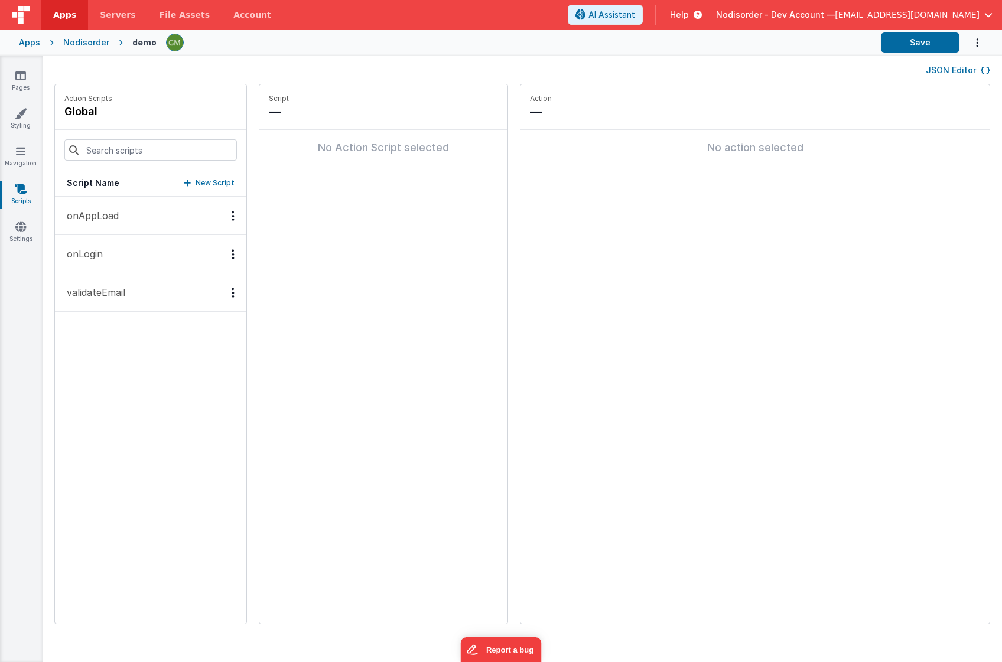
click at [232, 216] on icon "Options" at bounding box center [233, 216] width 3 height 1
click at [183, 261] on div "Delete" at bounding box center [190, 258] width 104 height 21
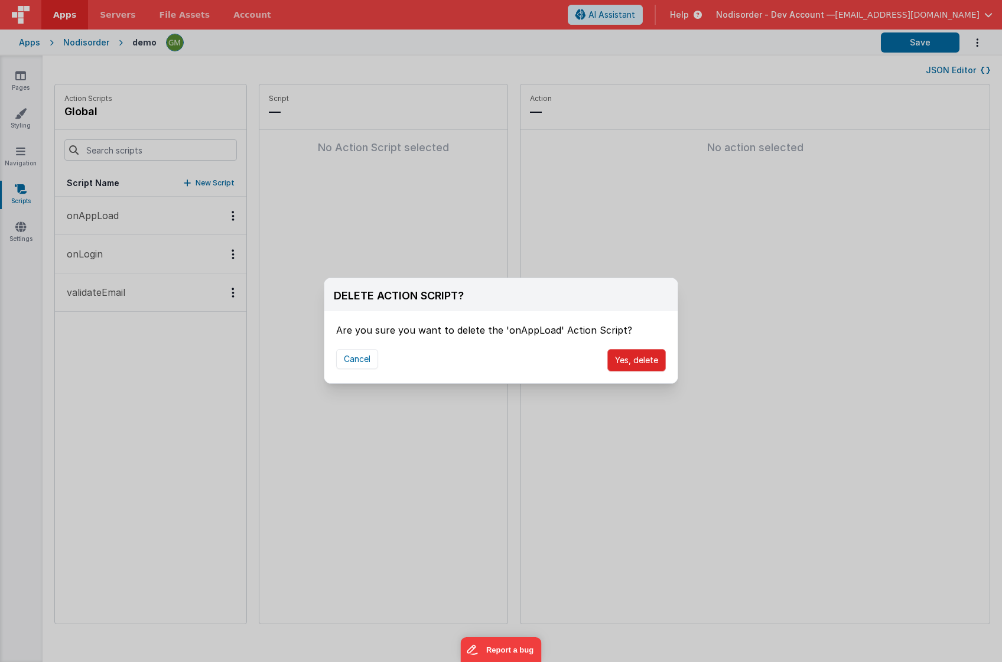
click at [627, 360] on button "Yes, delete" at bounding box center [636, 360] width 58 height 22
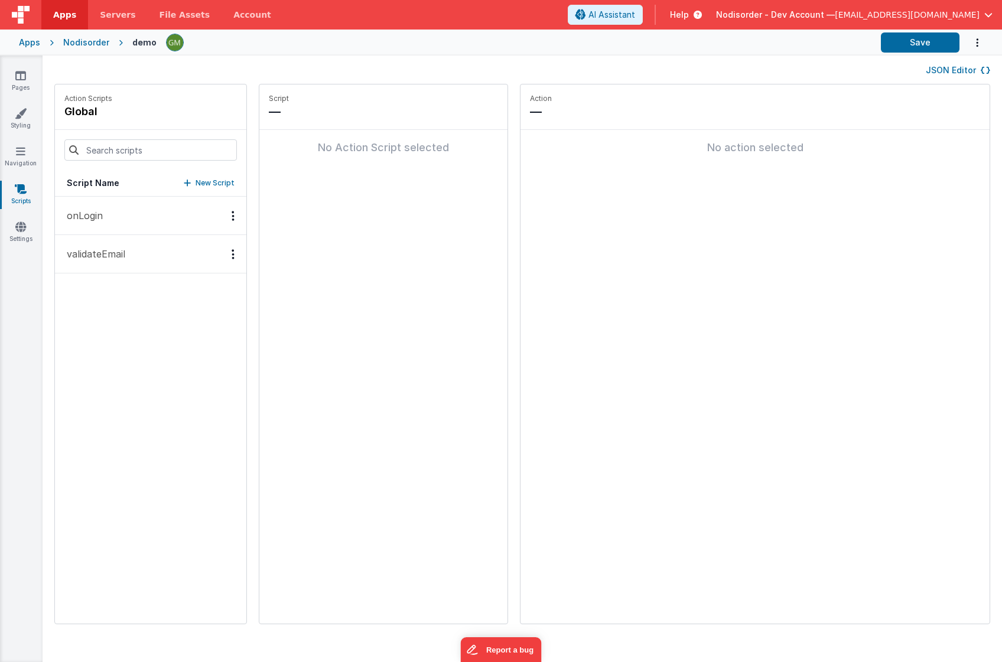
click at [232, 216] on icon "Options" at bounding box center [233, 216] width 3 height 1
click at [188, 258] on div "Delete" at bounding box center [190, 258] width 104 height 21
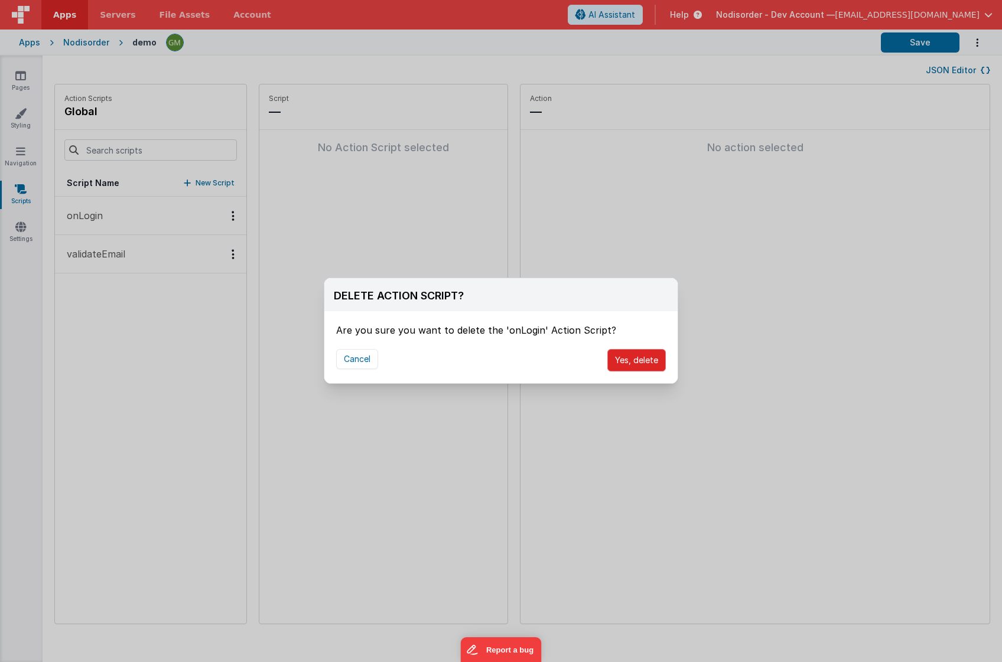
click at [650, 360] on button "Yes, delete" at bounding box center [636, 360] width 58 height 22
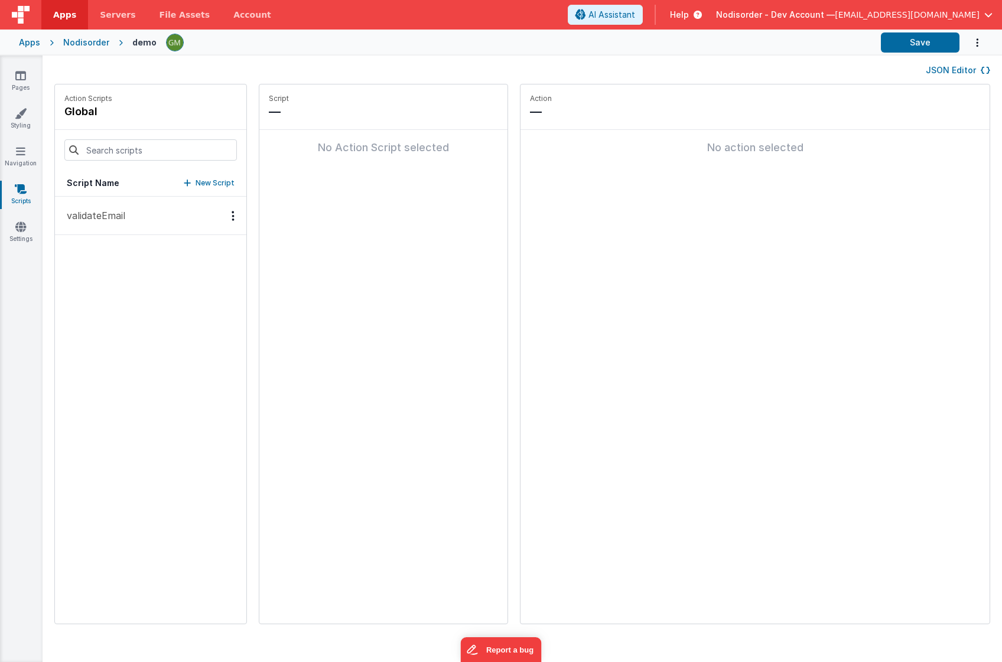
click at [127, 217] on button "validateEmail" at bounding box center [150, 216] width 191 height 38
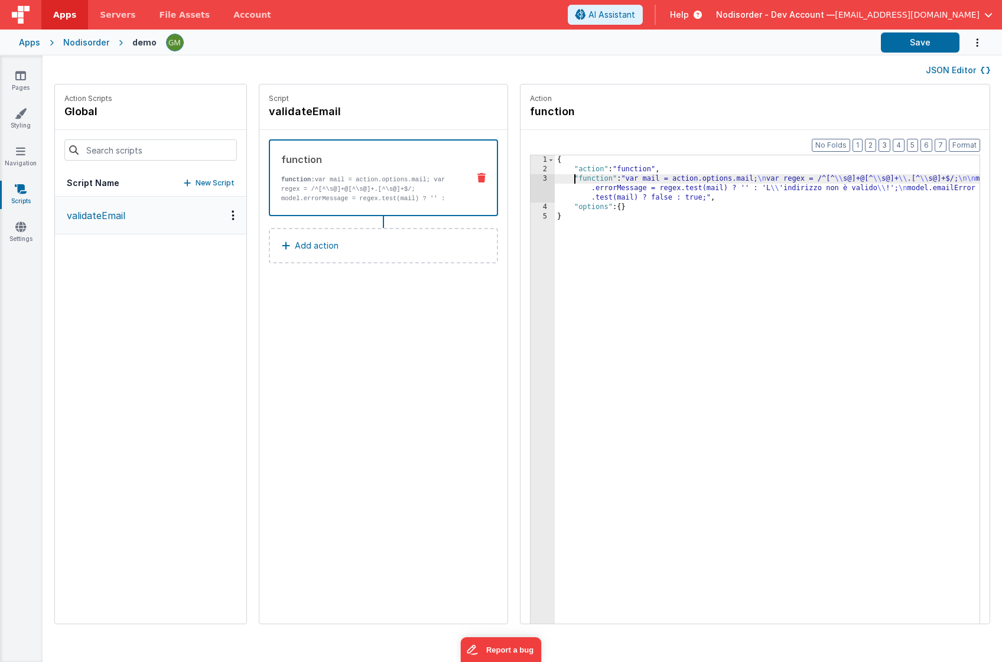
click at [555, 176] on div "{ "action" : "function" , "function" : "var mail = action.options.mail; \n var …" at bounding box center [785, 417] width 460 height 524
click at [531, 180] on div "3" at bounding box center [543, 188] width 24 height 28
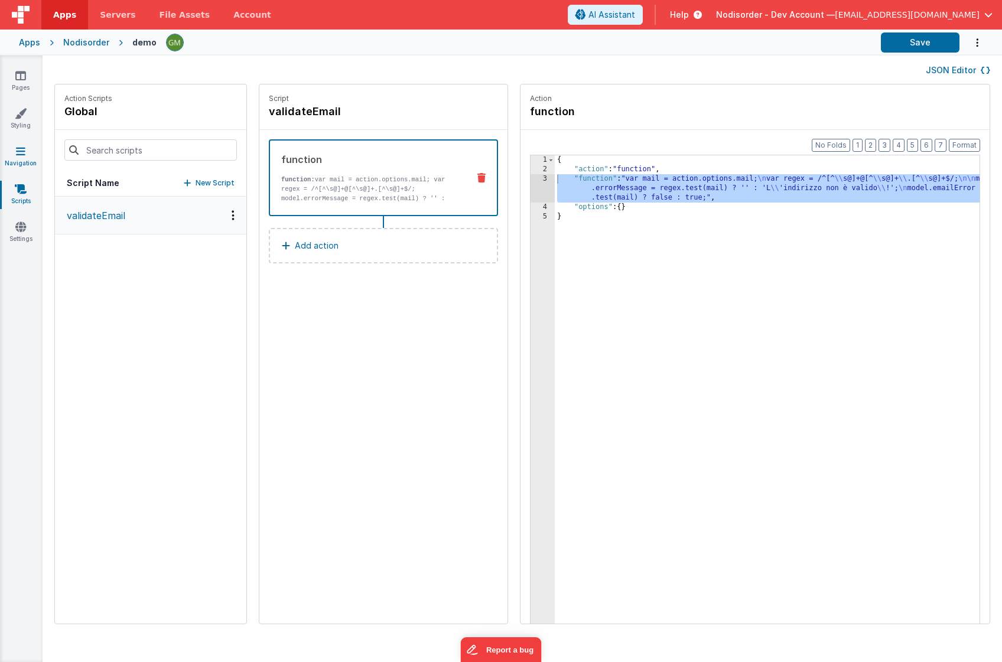
click at [20, 148] on icon at bounding box center [20, 151] width 9 height 12
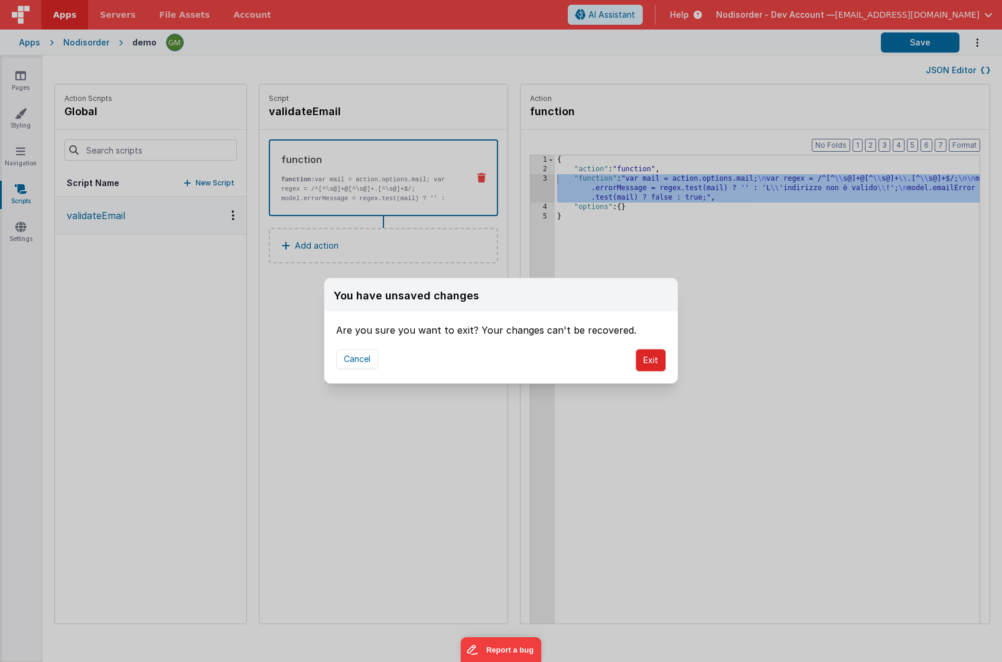
click at [645, 363] on button "Exit" at bounding box center [651, 360] width 30 height 22
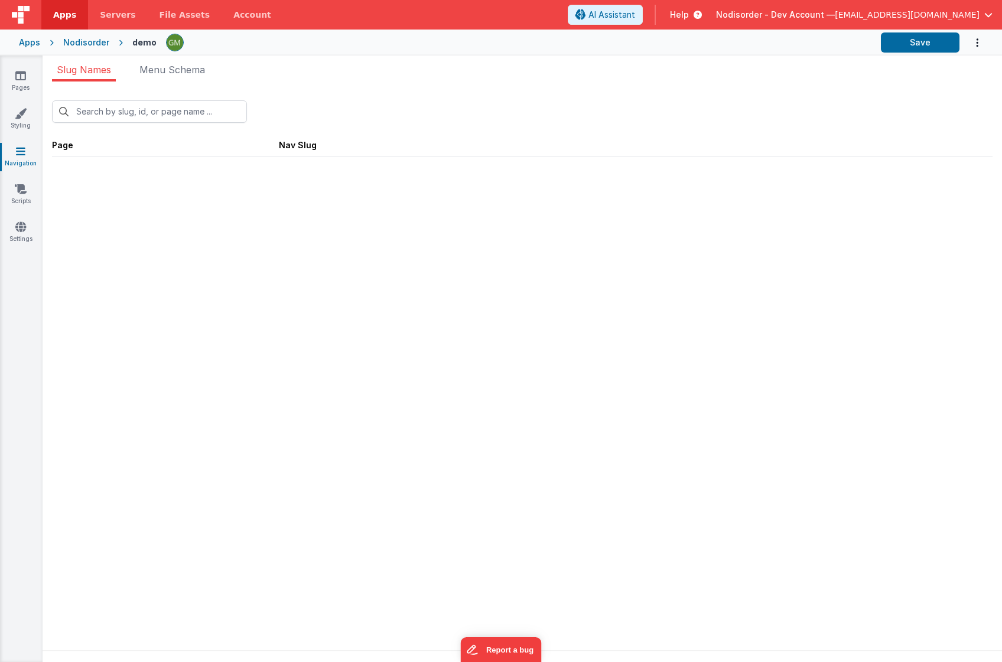
click at [21, 152] on icon at bounding box center [20, 151] width 9 height 12
click at [25, 197] on link "Scripts" at bounding box center [20, 195] width 43 height 24
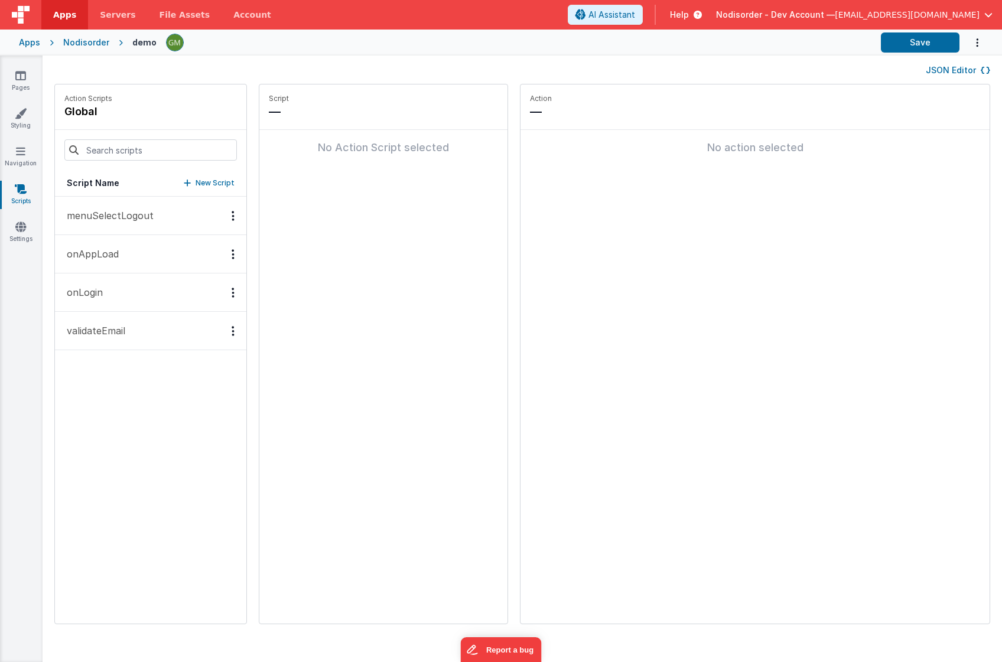
click at [225, 213] on div "Options" at bounding box center [233, 216] width 17 height 10
click at [168, 260] on div "Delete" at bounding box center [190, 258] width 104 height 21
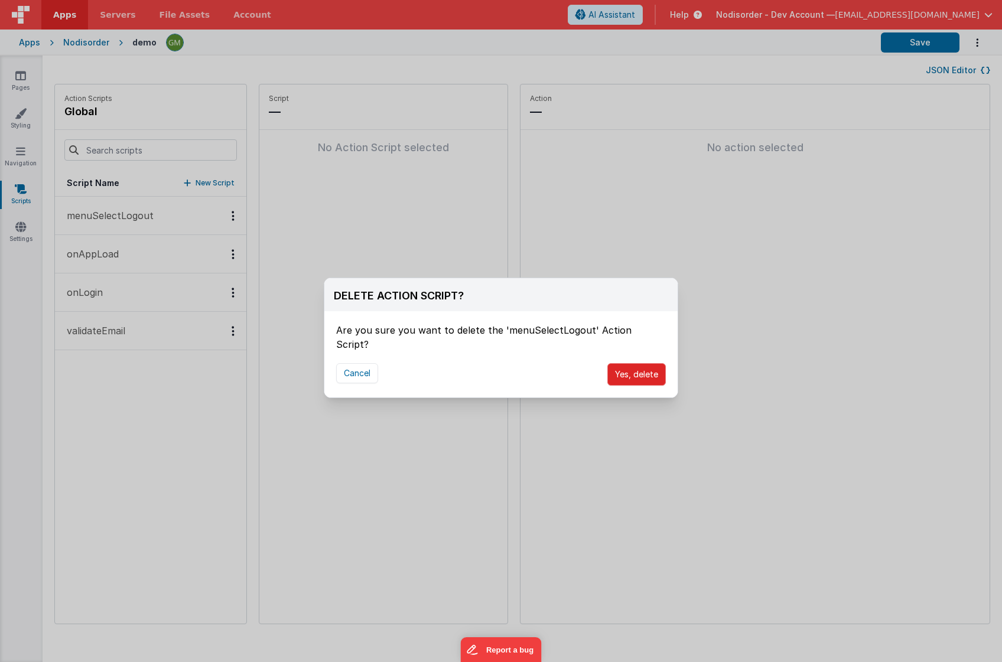
click at [629, 363] on button "Yes, delete" at bounding box center [636, 374] width 58 height 22
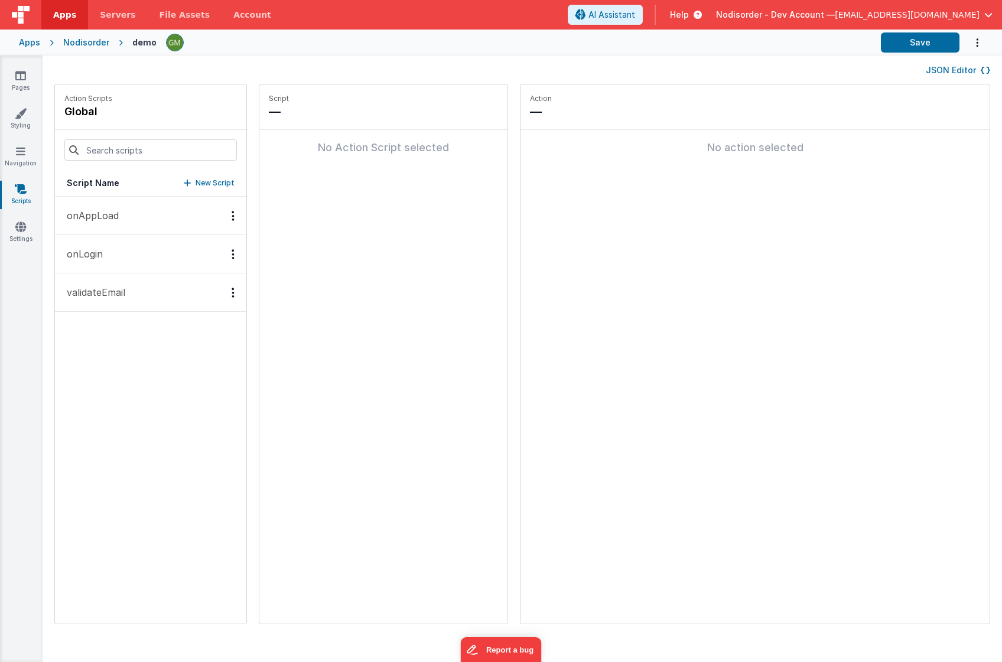
click at [232, 216] on icon "Options" at bounding box center [233, 216] width 3 height 1
click at [187, 261] on div "Delete" at bounding box center [190, 258] width 104 height 21
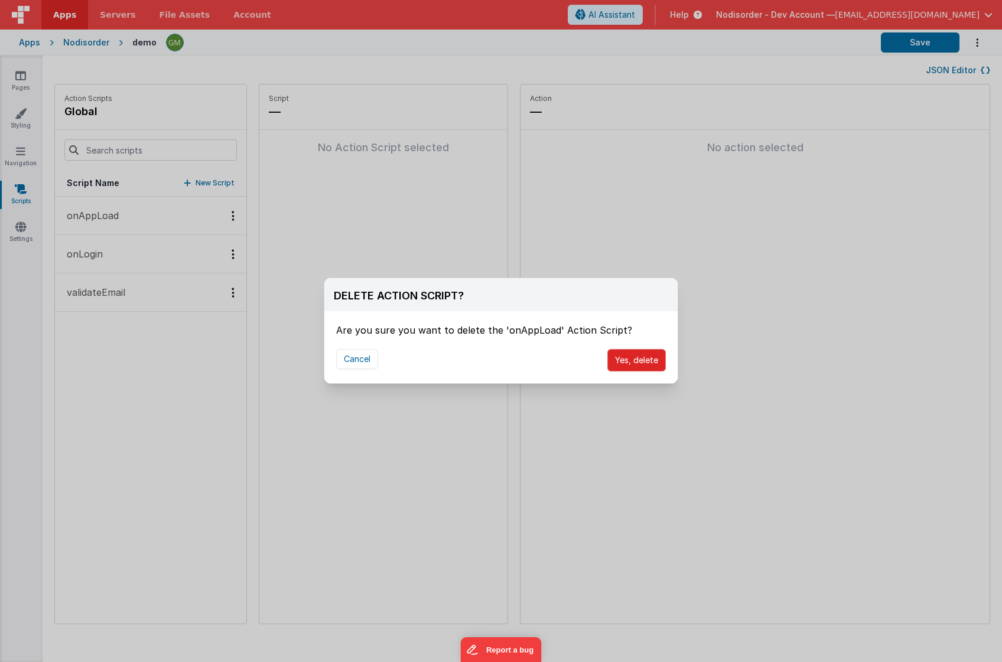
click at [627, 362] on button "Yes, delete" at bounding box center [636, 360] width 58 height 22
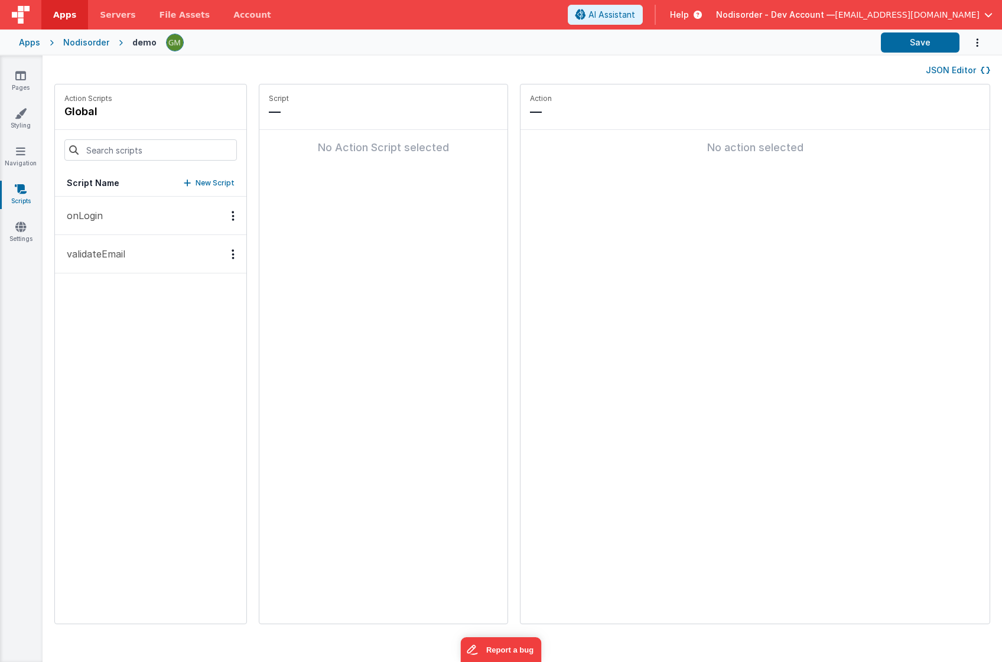
click at [225, 218] on div "Options" at bounding box center [233, 216] width 17 height 10
click at [175, 253] on div "Delete" at bounding box center [190, 258] width 104 height 21
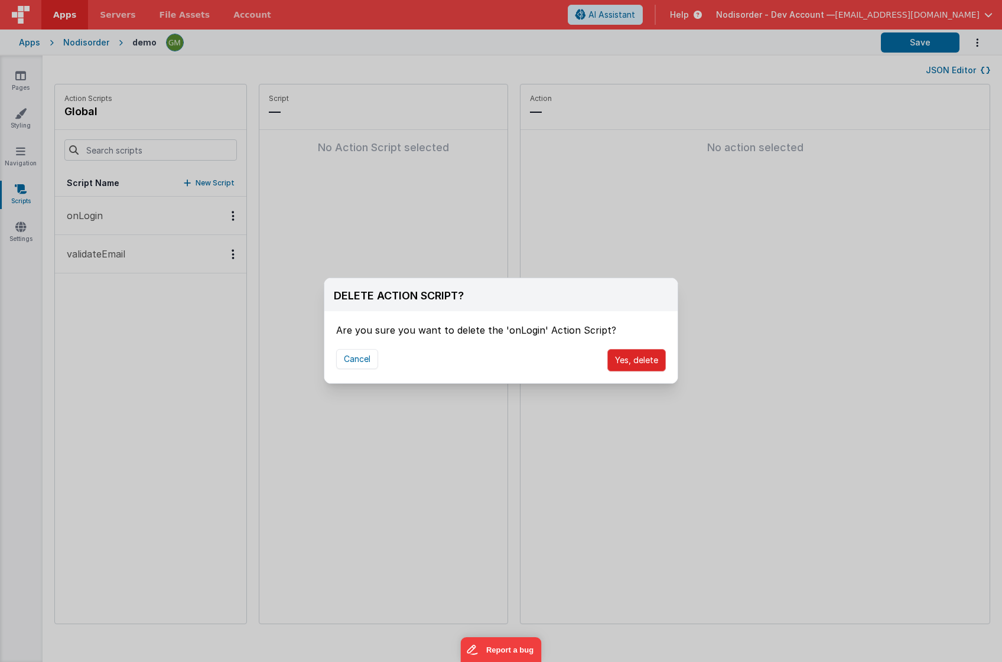
click at [621, 356] on button "Yes, delete" at bounding box center [636, 360] width 58 height 22
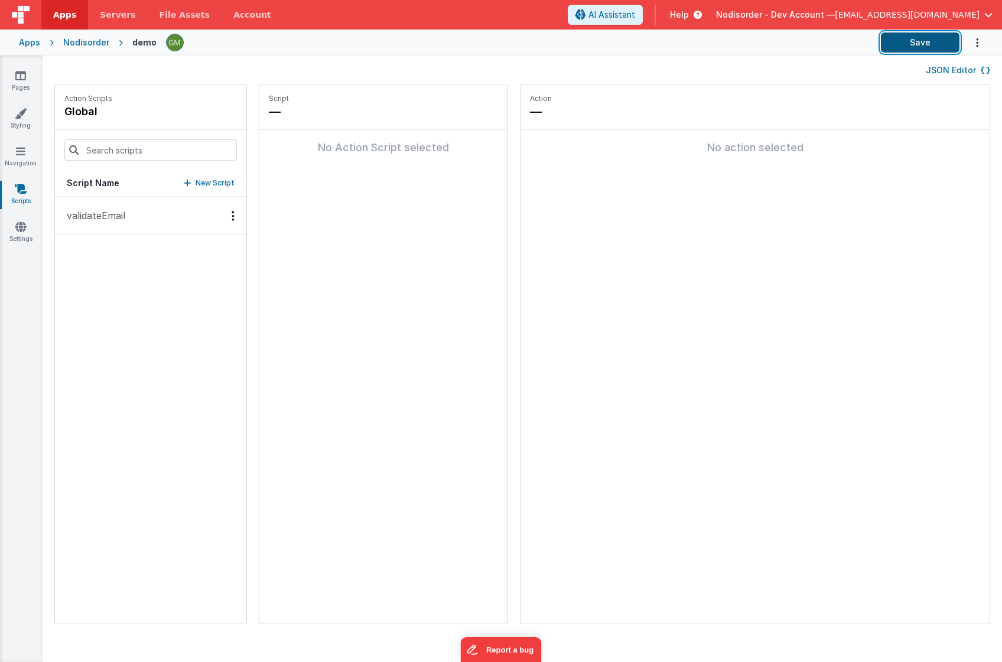
click at [916, 39] on button "Save" at bounding box center [920, 42] width 79 height 20
click at [26, 234] on link "Settings" at bounding box center [20, 233] width 43 height 24
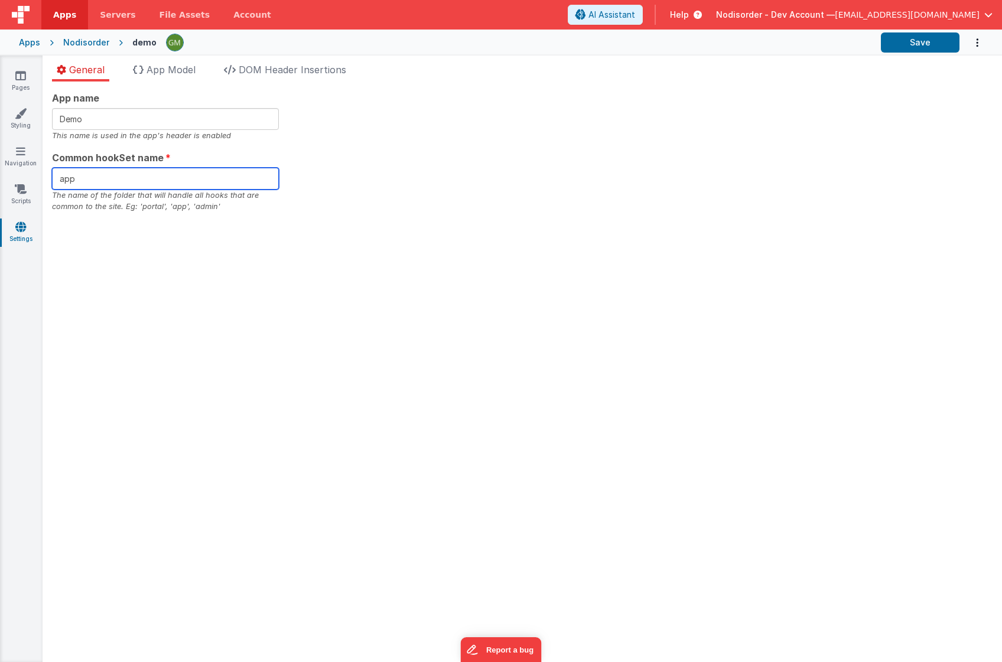
click at [233, 186] on input "app" at bounding box center [165, 179] width 227 height 22
click at [138, 184] on input "app" at bounding box center [165, 179] width 227 height 22
click at [25, 82] on link "Pages" at bounding box center [20, 82] width 43 height 24
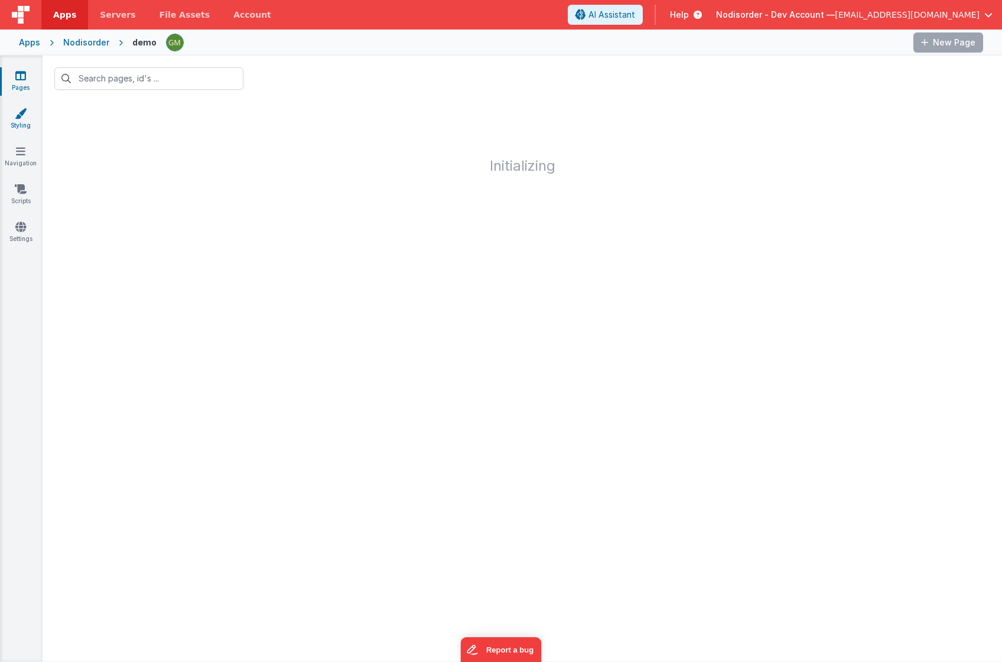
click at [23, 114] on icon at bounding box center [21, 114] width 12 height 12
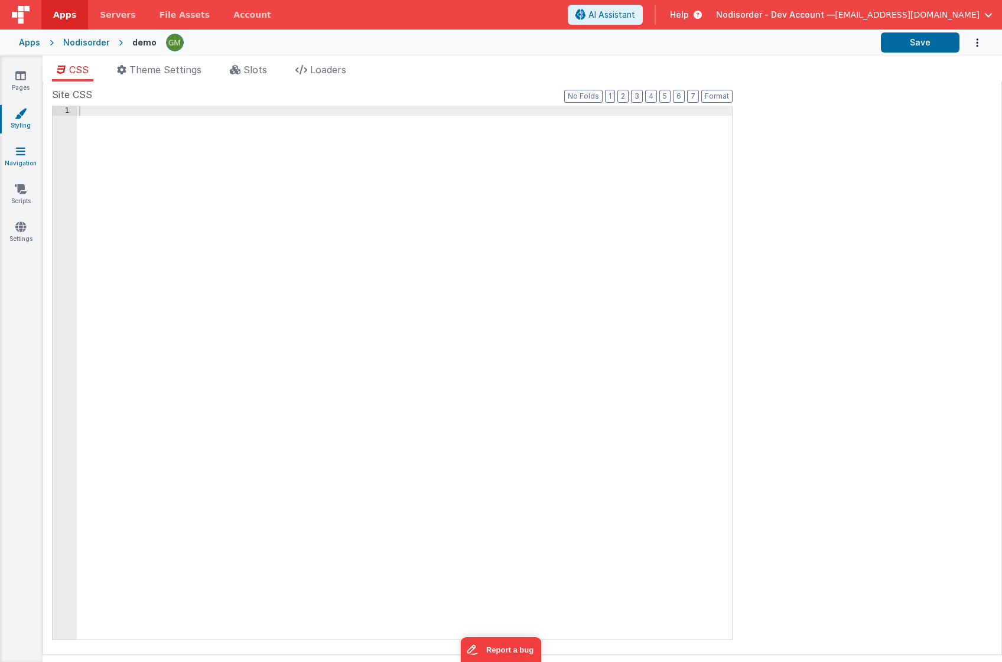
click at [28, 158] on link "Navigation" at bounding box center [20, 157] width 43 height 24
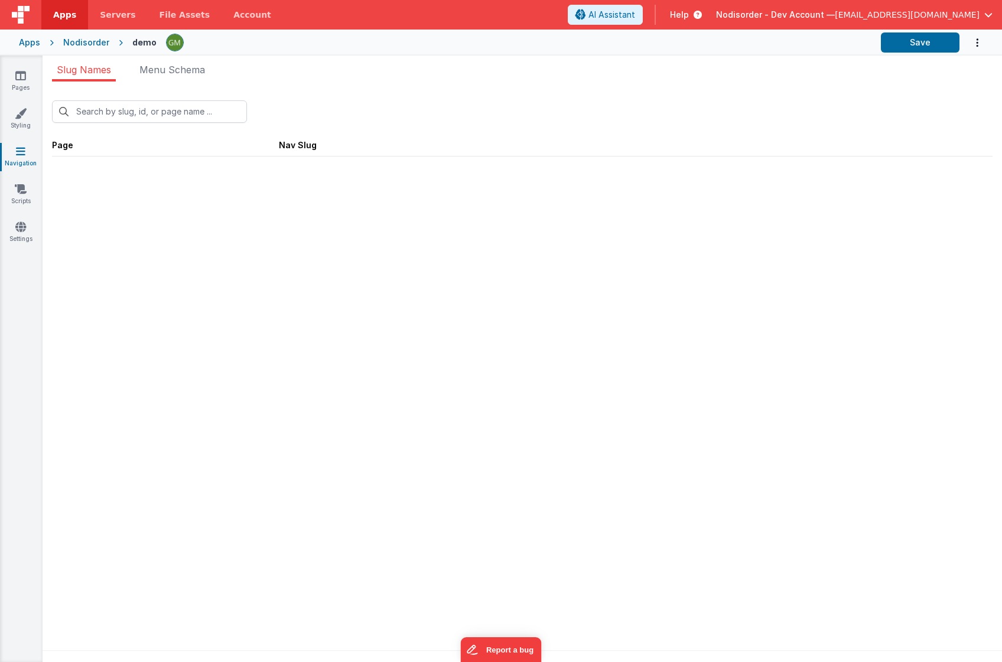
click at [617, 132] on span "Page Nav Slug" at bounding box center [522, 144] width 941 height 24
click at [23, 86] on link "Pages" at bounding box center [20, 82] width 43 height 24
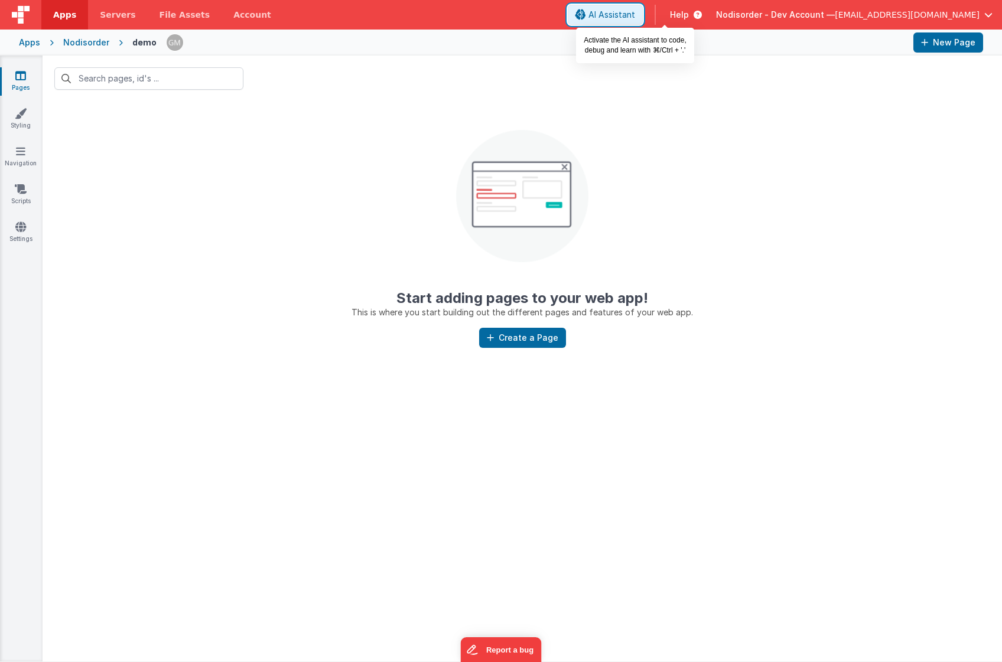
click at [635, 14] on span "AI Assistant" at bounding box center [611, 15] width 47 height 12
click at [510, 345] on button "Create a Page" at bounding box center [522, 338] width 87 height 20
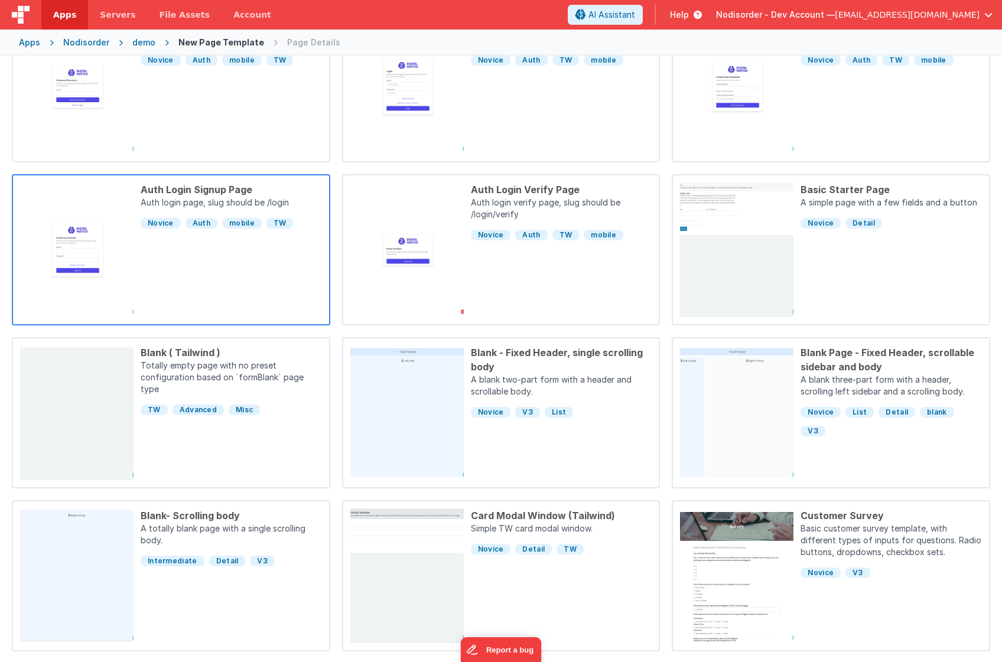
scroll to position [175, 0]
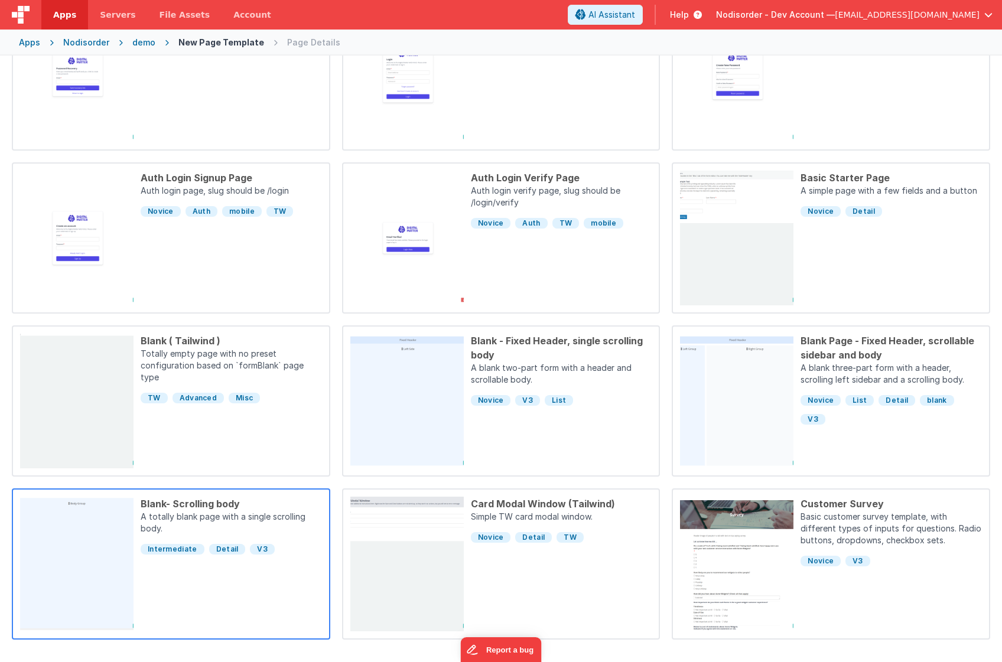
click at [220, 556] on div "Intermediate Detail V3" at bounding box center [231, 546] width 181 height 19
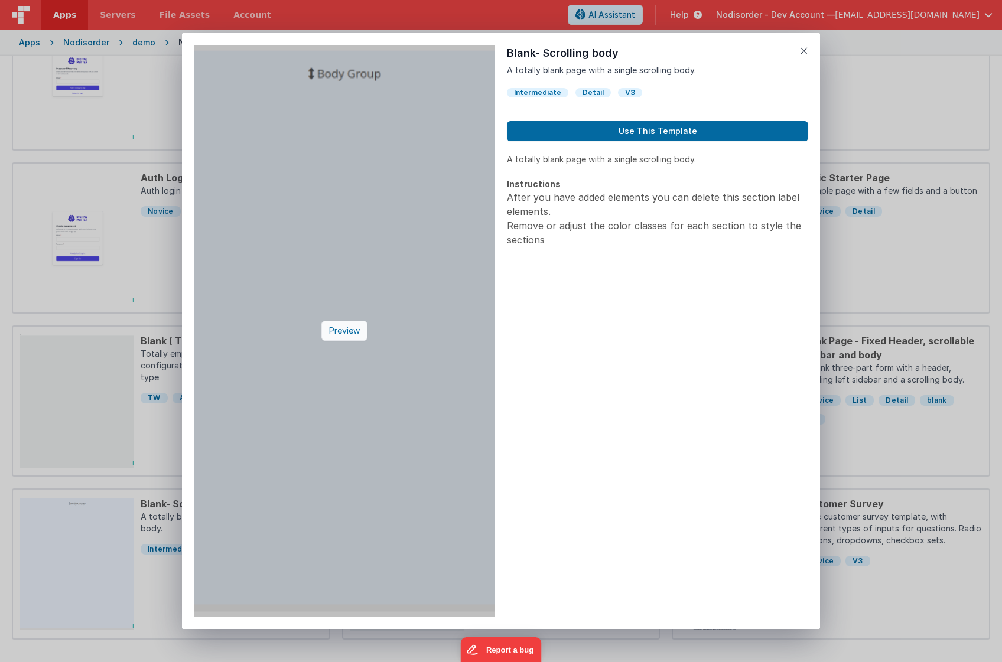
click at [352, 330] on div "Preview" at bounding box center [344, 331] width 46 height 20
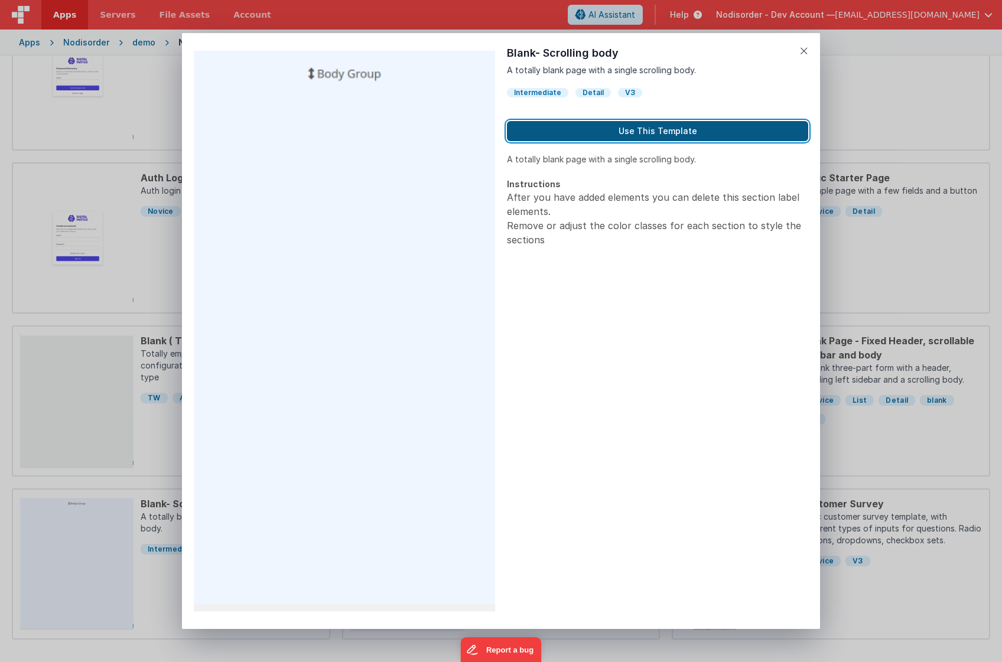
click at [662, 127] on button "Use This Template" at bounding box center [657, 131] width 301 height 20
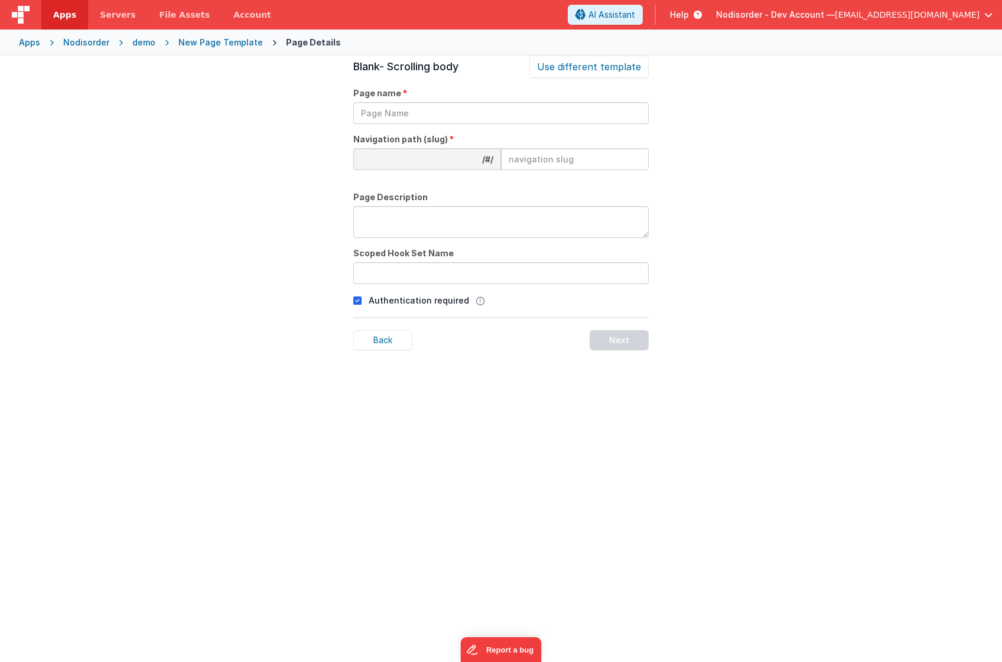
scroll to position [40, 0]
click at [489, 118] on input "text" at bounding box center [500, 113] width 295 height 22
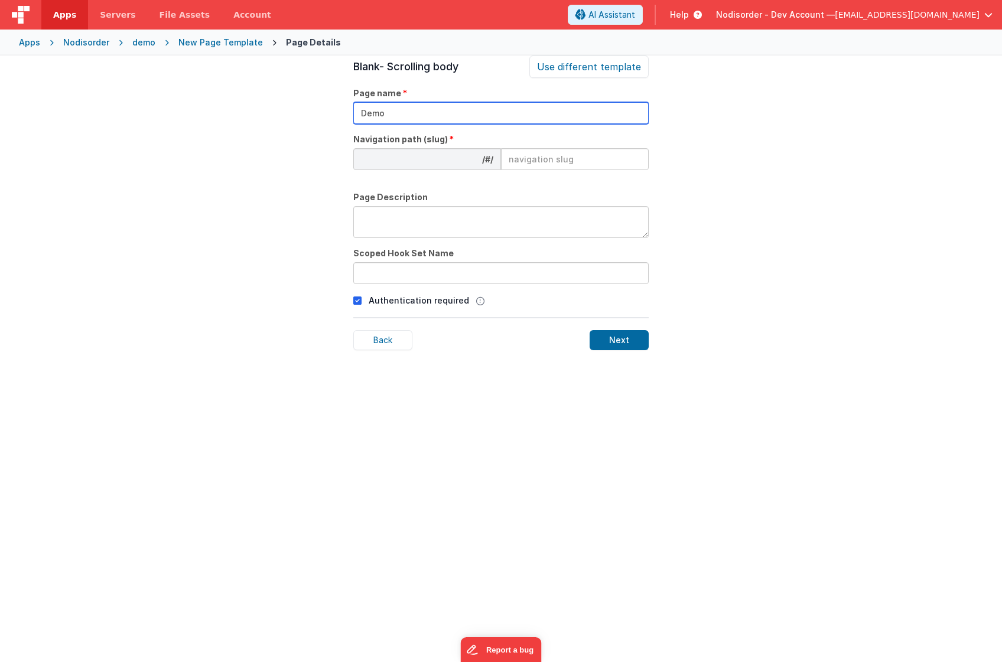
type input "Demo"
click at [549, 163] on input at bounding box center [575, 159] width 148 height 22
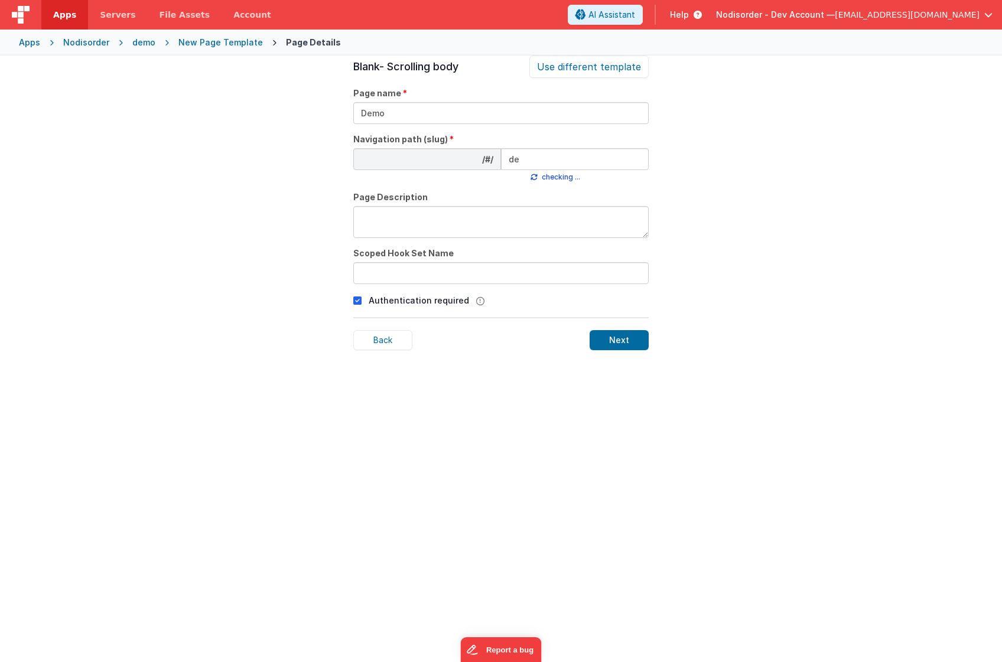
type input "d"
click at [445, 207] on textarea at bounding box center [500, 222] width 295 height 32
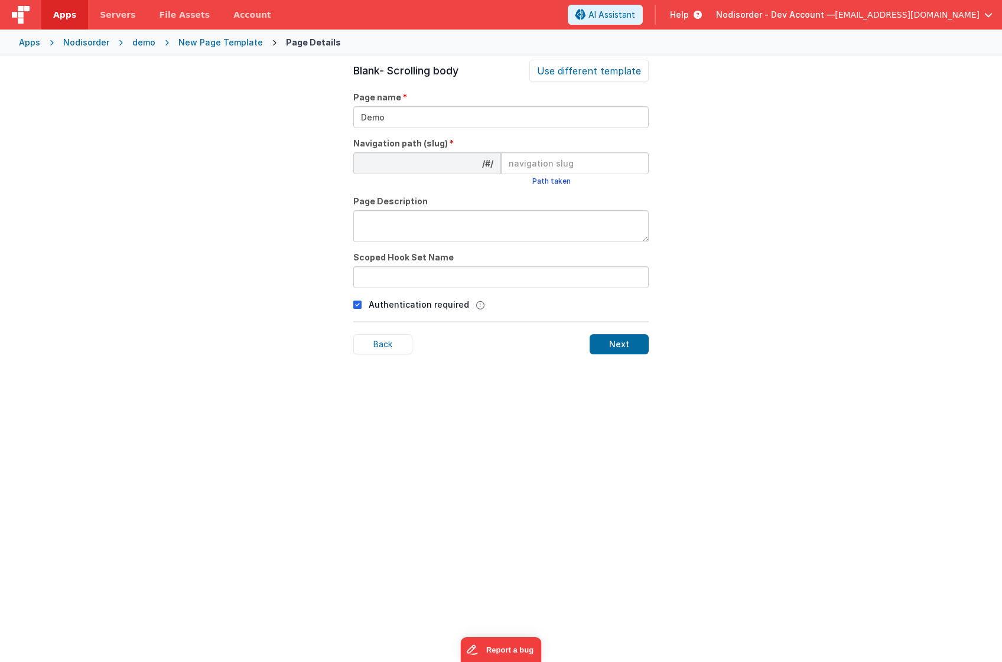
scroll to position [35, 0]
type textarea "demo"
click at [476, 274] on input "text" at bounding box center [500, 278] width 295 height 22
click at [533, 162] on input at bounding box center [575, 164] width 148 height 22
click at [630, 345] on div "Next" at bounding box center [619, 345] width 59 height 20
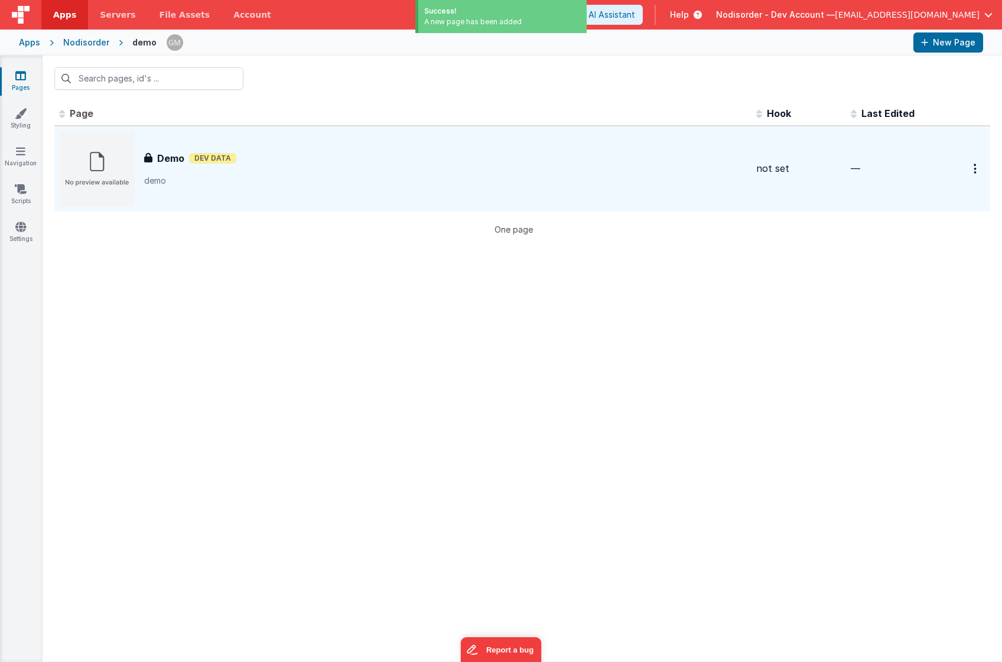
click at [326, 163] on div "Demo Dev Data" at bounding box center [445, 158] width 603 height 14
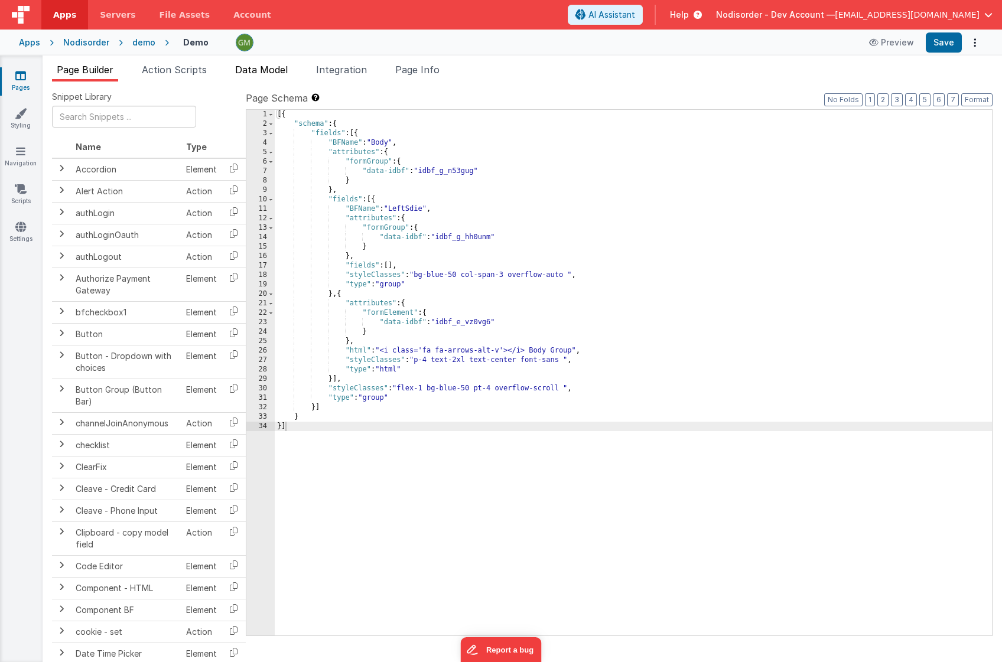
click at [255, 69] on span "Data Model" at bounding box center [261, 70] width 53 height 12
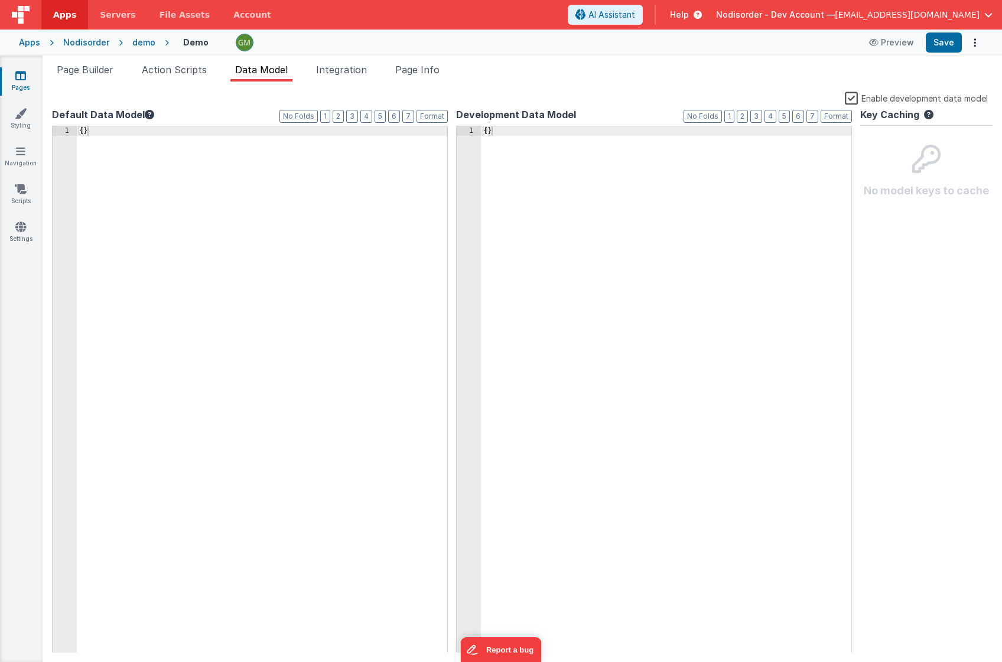
click at [852, 101] on label "Enable development data model" at bounding box center [916, 98] width 143 height 14
click at [0, 0] on input "Enable development data model" at bounding box center [0, 0] width 0 height 0
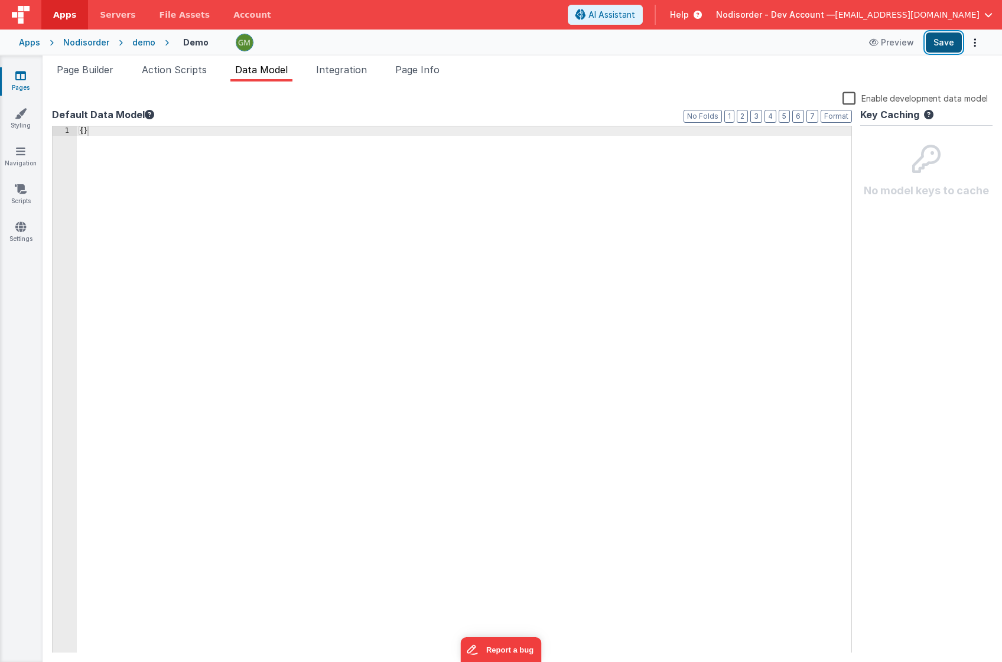
click at [944, 40] on button "Save" at bounding box center [944, 42] width 36 height 20
click at [183, 71] on span "Action Scripts" at bounding box center [174, 70] width 65 height 12
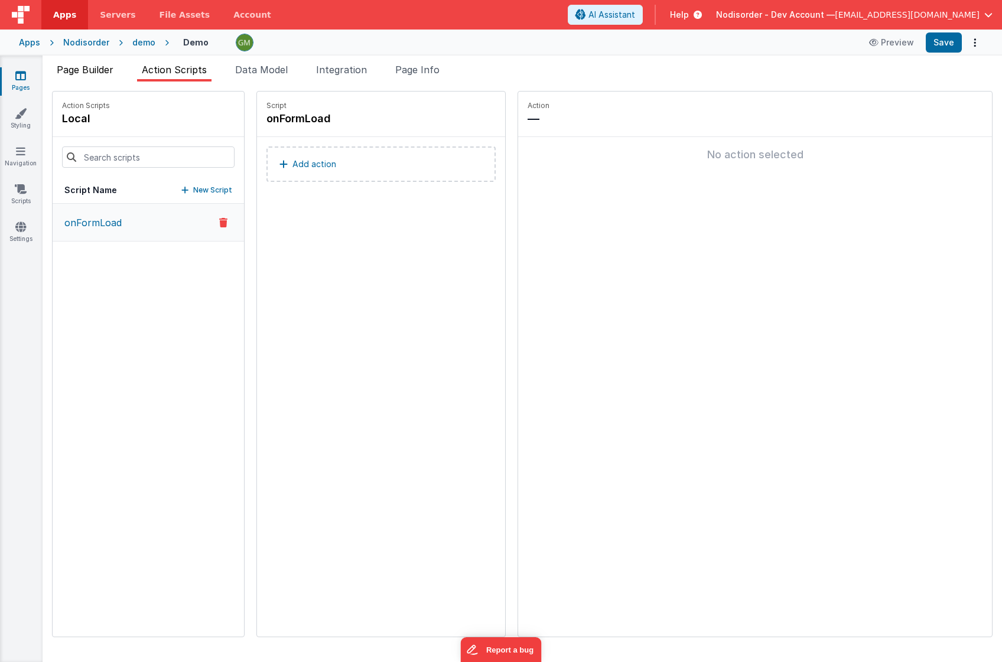
click at [106, 71] on span "Page Builder" at bounding box center [85, 70] width 57 height 12
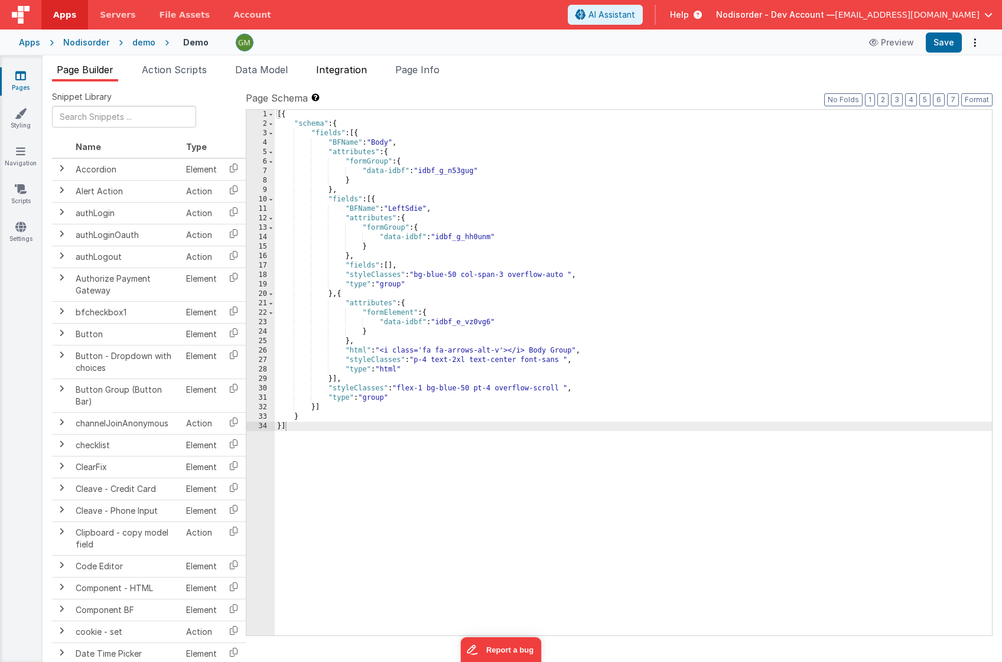
click at [345, 76] on li "Integration" at bounding box center [341, 72] width 60 height 19
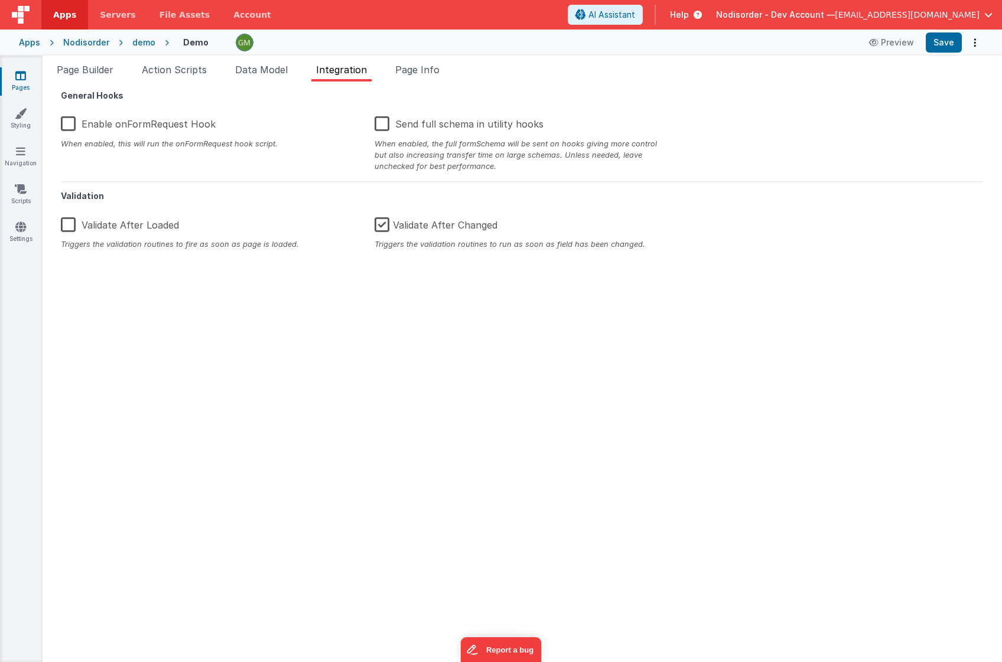
click at [409, 226] on label "Validate After Changed" at bounding box center [436, 222] width 123 height 25
click at [0, 0] on input "Validate After Changed" at bounding box center [0, 0] width 0 height 0
click at [414, 66] on span "Page Info" at bounding box center [417, 70] width 44 height 12
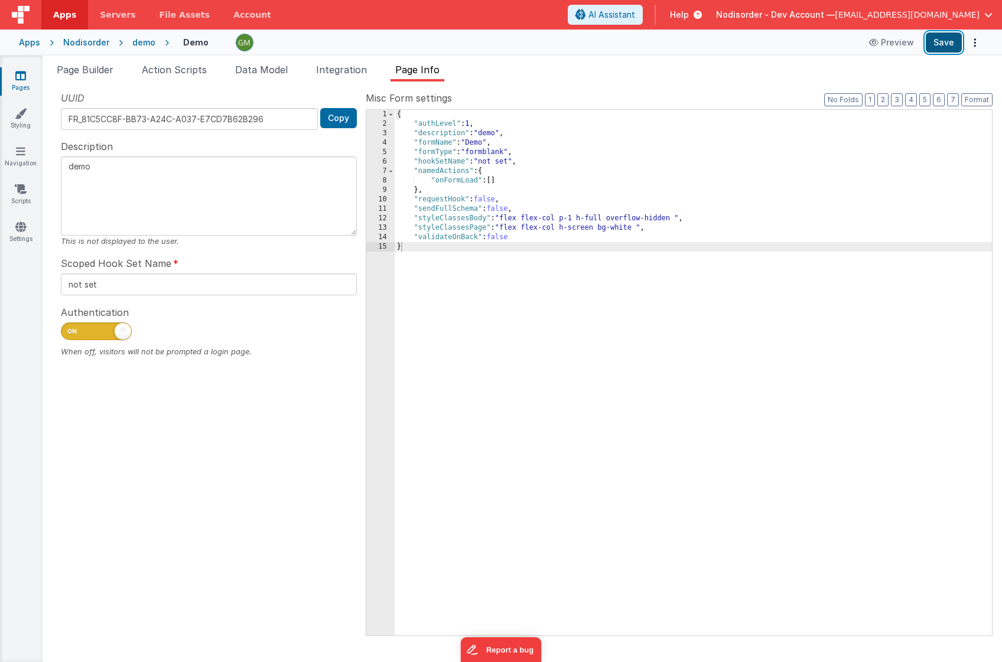
click at [941, 37] on button "Save" at bounding box center [944, 42] width 36 height 20
click at [110, 71] on span "Page Builder" at bounding box center [85, 70] width 57 height 12
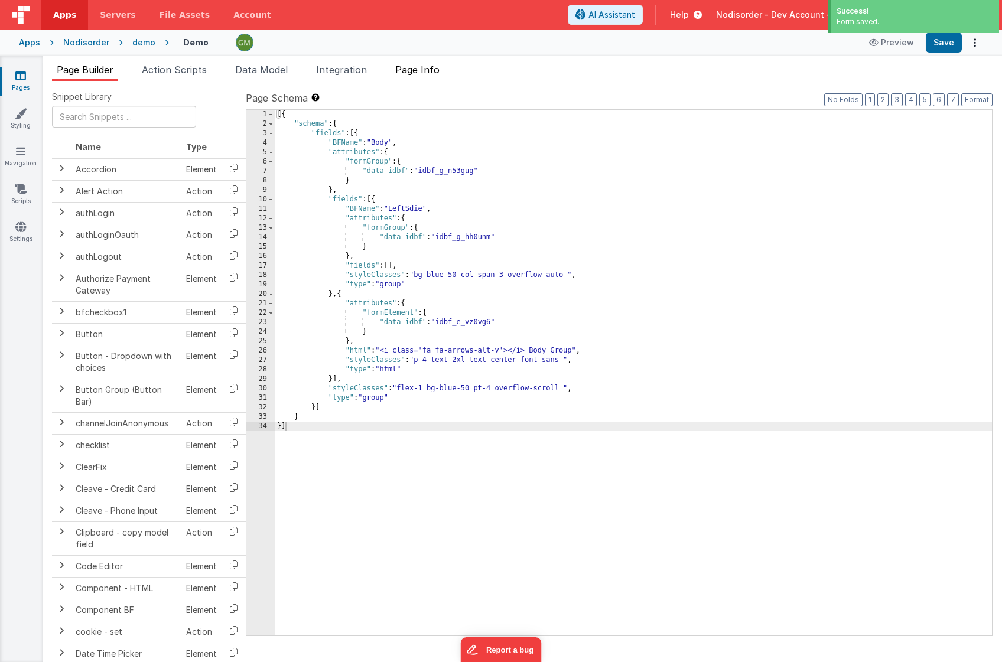
click at [402, 67] on span "Page Info" at bounding box center [417, 70] width 44 height 12
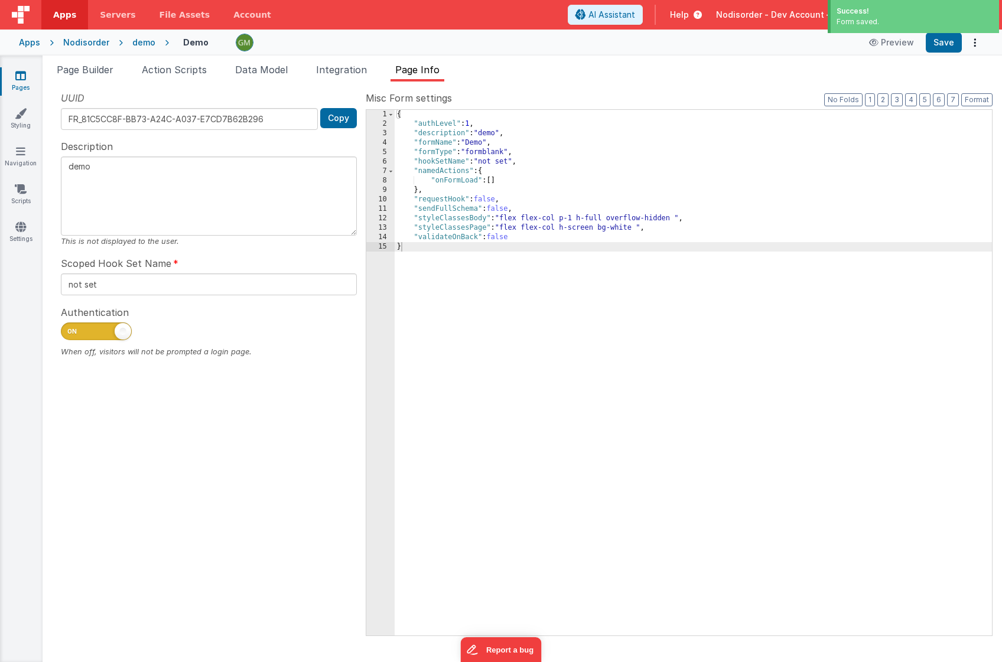
click at [87, 331] on span at bounding box center [96, 332] width 71 height 18
click at [70, 331] on input "checkbox" at bounding box center [65, 329] width 9 height 9
checkbox input "false"
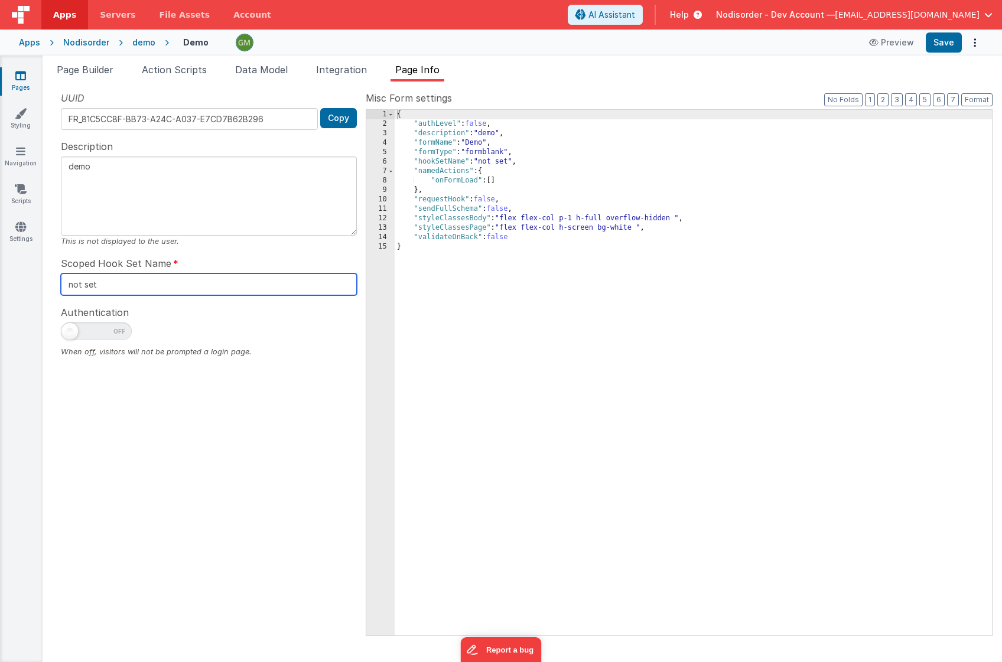
drag, startPoint x: 191, startPoint y: 287, endPoint x: 64, endPoint y: 273, distance: 128.3
click at [64, 273] on div "Scoped Hook Set Name not set" at bounding box center [209, 275] width 296 height 39
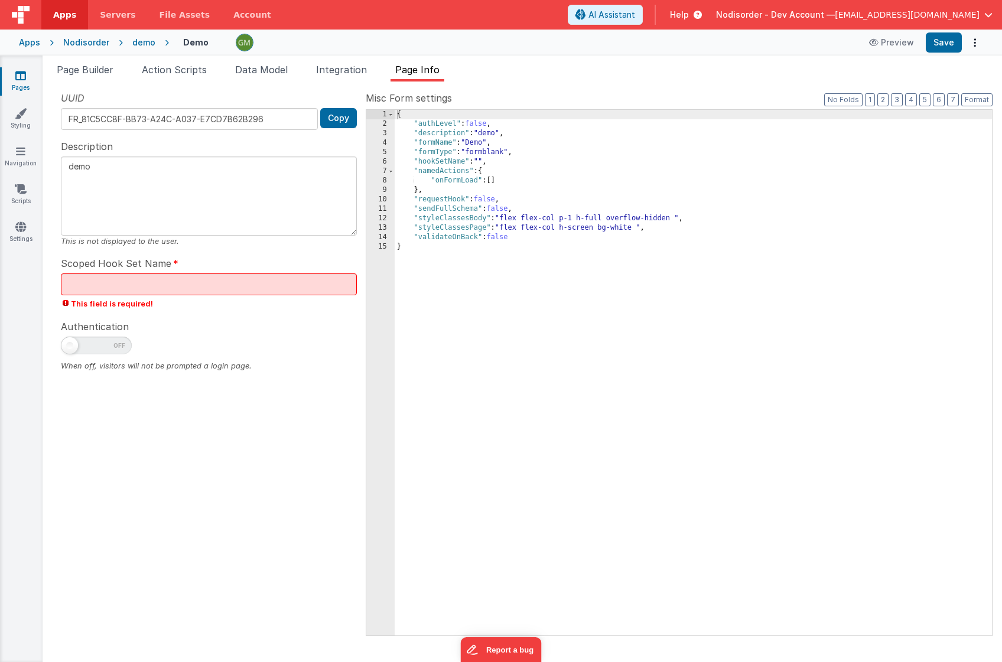
click at [262, 258] on div "Scoped Hook Set Name This field is required!" at bounding box center [209, 282] width 296 height 53
click at [170, 281] on input "text" at bounding box center [209, 285] width 296 height 22
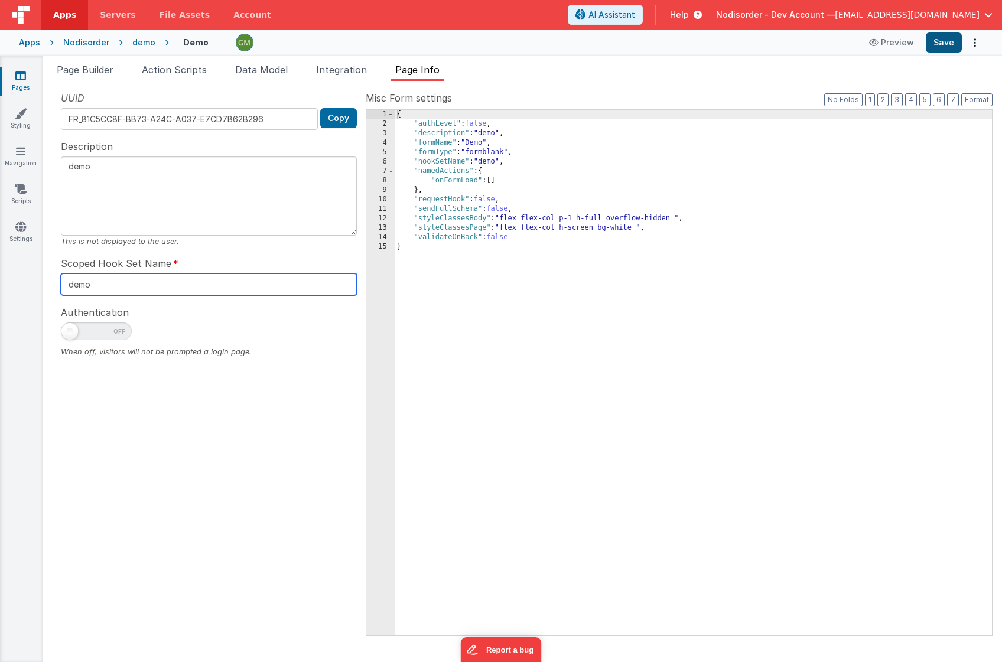
type input "demo"
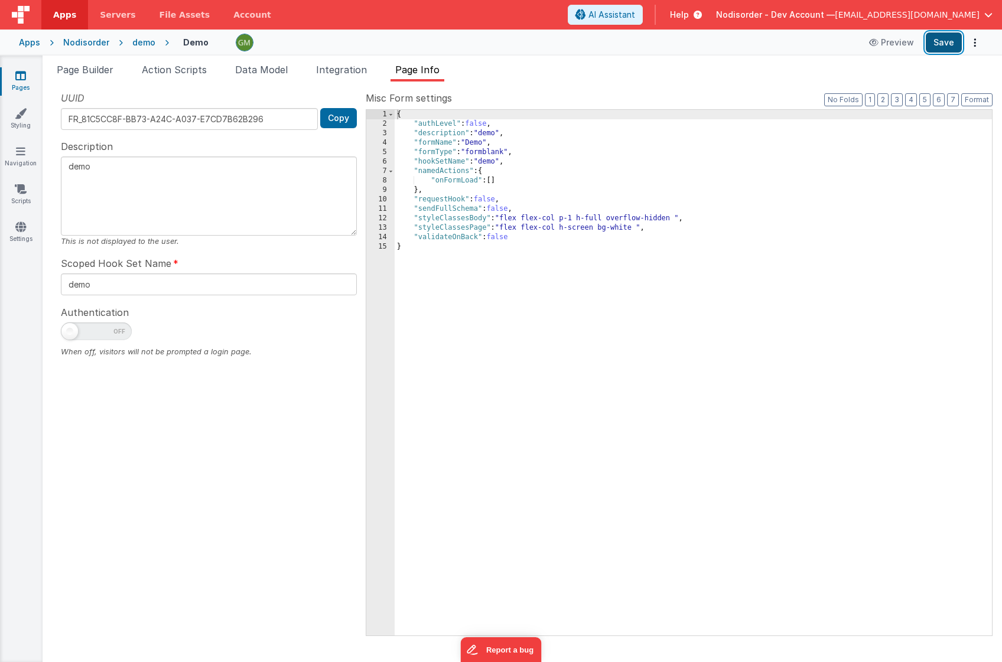
click at [941, 47] on button "Save" at bounding box center [944, 42] width 36 height 20
click at [194, 67] on span "Action Scripts" at bounding box center [174, 70] width 65 height 12
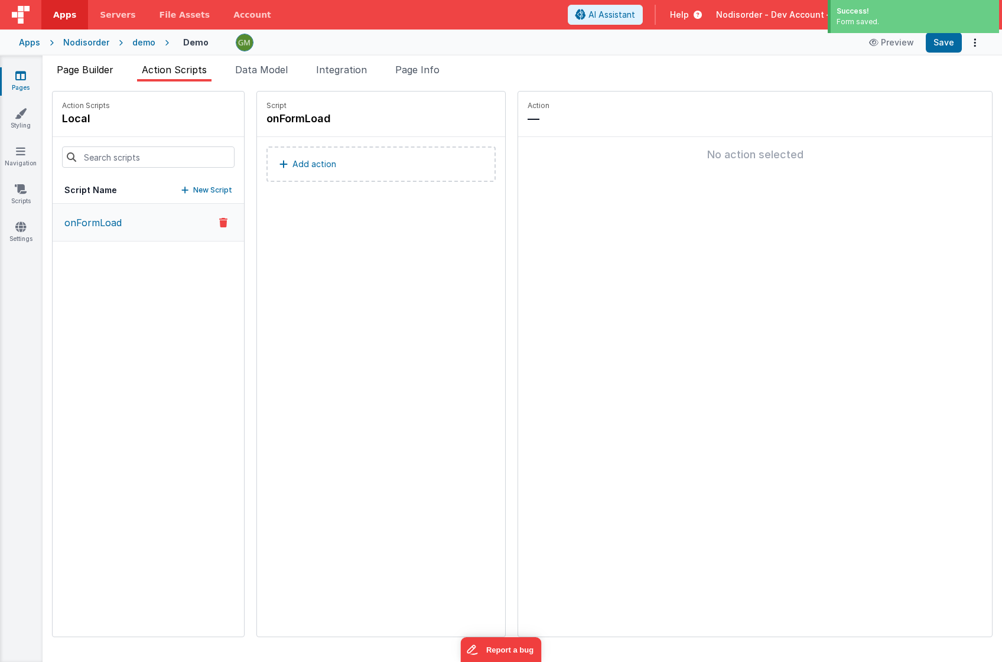
click at [64, 66] on span "Page Builder" at bounding box center [85, 70] width 57 height 12
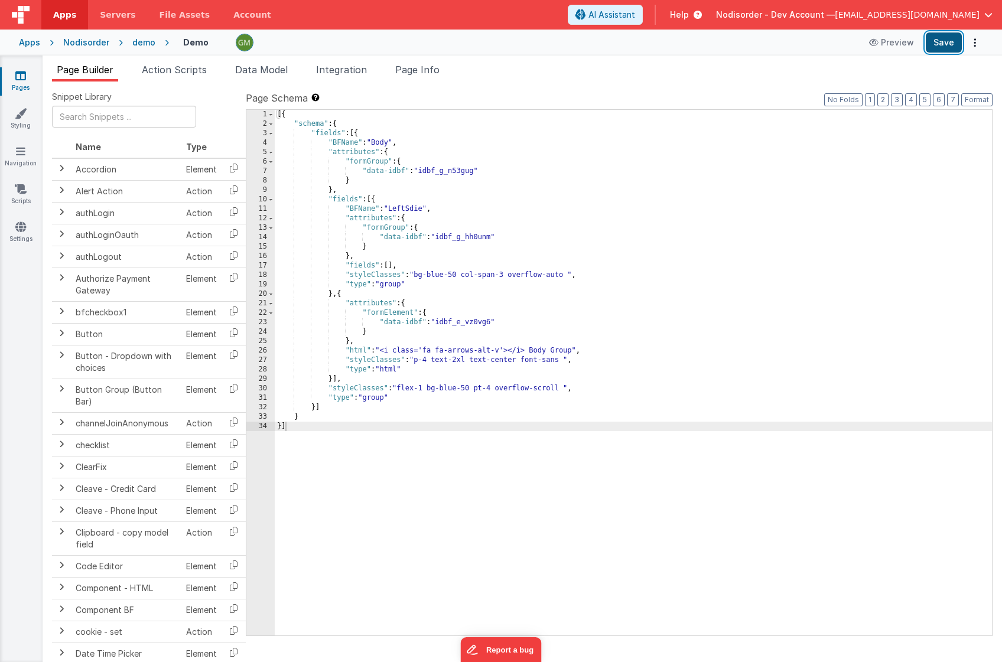
click at [947, 48] on button "Save" at bounding box center [944, 42] width 36 height 20
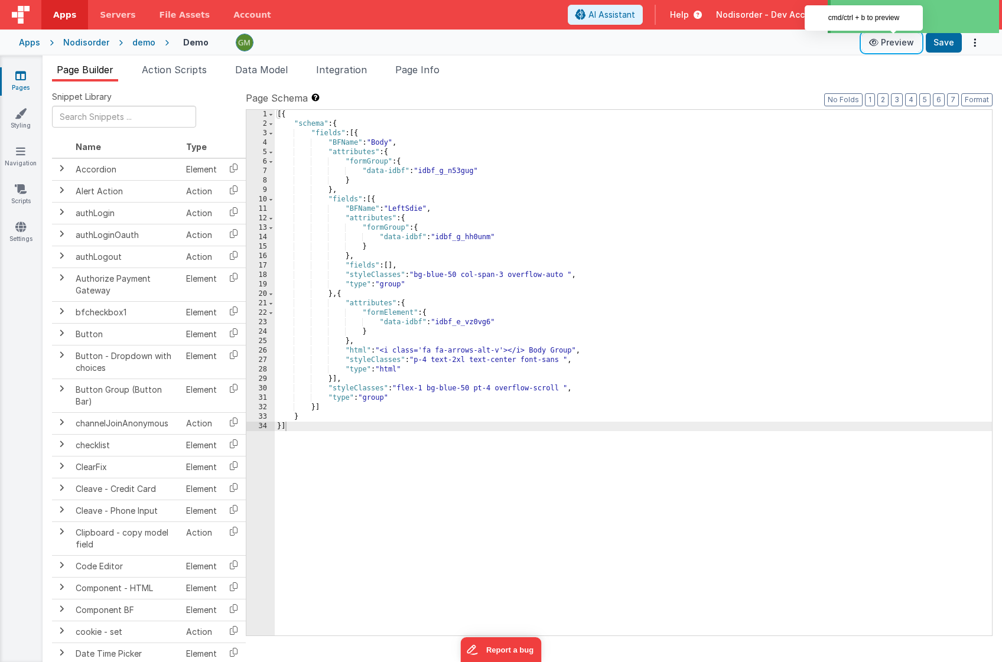
click at [897, 44] on button "Preview" at bounding box center [891, 42] width 59 height 19
click at [896, 44] on button "Preview" at bounding box center [891, 42] width 59 height 19
click at [897, 42] on button "Preview" at bounding box center [891, 42] width 59 height 19
click at [806, 53] on div "Apps Nodisorder demo Demo Preview Save" at bounding box center [501, 43] width 1002 height 26
click at [887, 44] on button "Preview" at bounding box center [891, 42] width 59 height 19
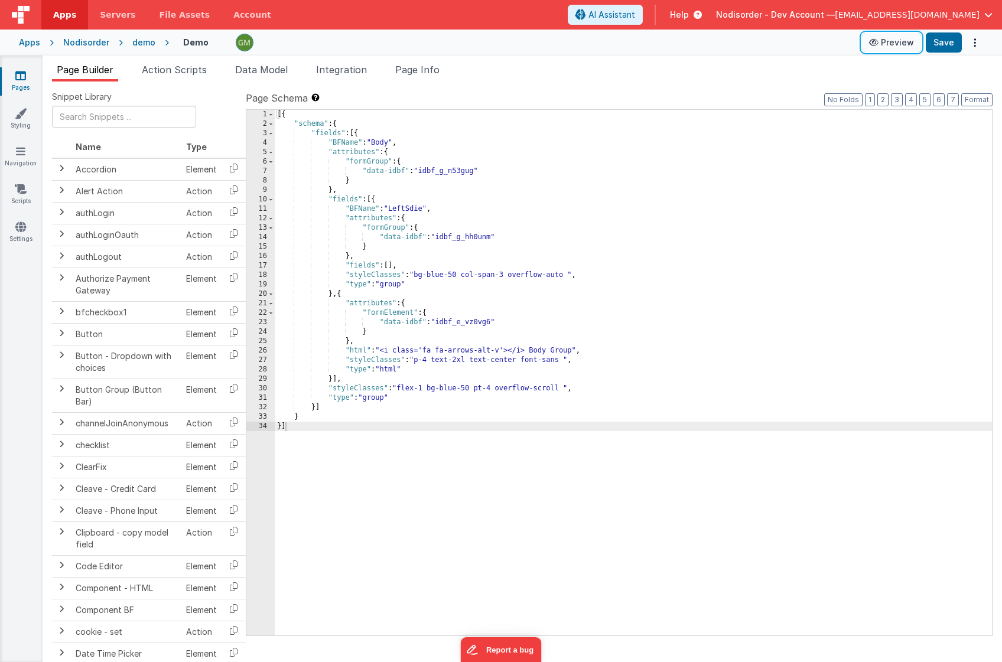
click at [887, 44] on button "Preview" at bounding box center [891, 42] width 59 height 19
click at [608, 106] on div "Page Schema Shortcuts: Find: command-f Fold: command-option-L Unfold: command-o…" at bounding box center [619, 363] width 747 height 544
click at [139, 45] on div "demo" at bounding box center [143, 43] width 23 height 12
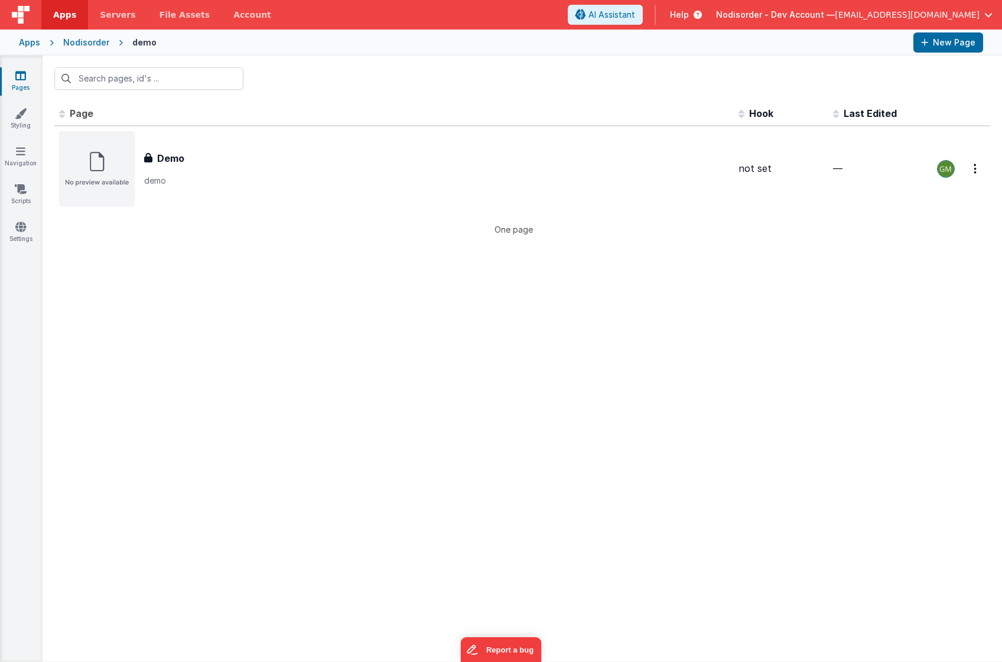
click at [96, 46] on div "Nodisorder" at bounding box center [86, 43] width 46 height 12
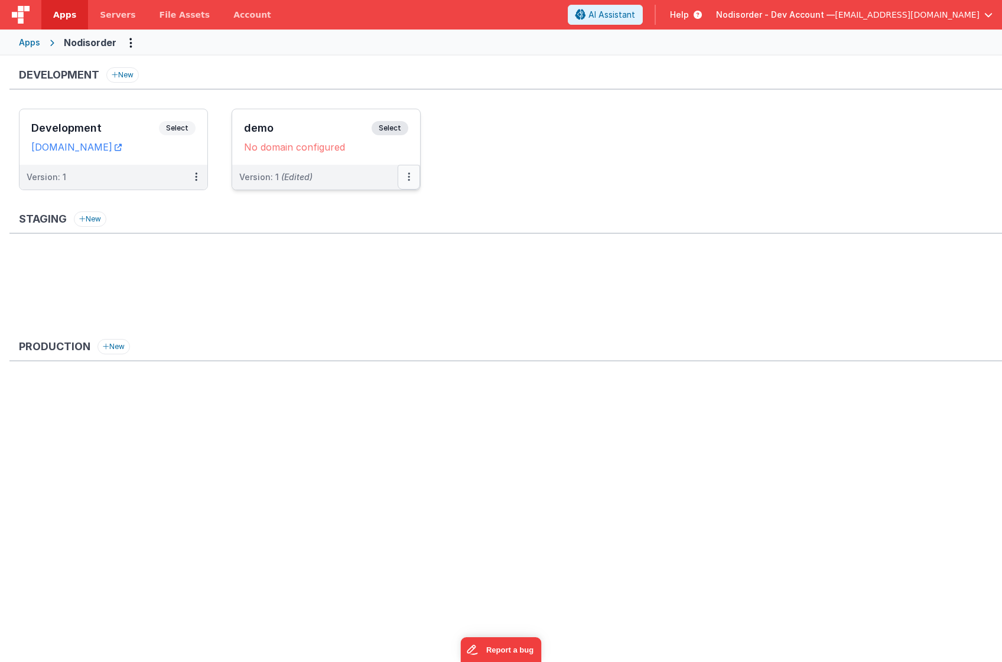
click at [409, 177] on icon at bounding box center [409, 177] width 2 height 1
click at [375, 206] on link "Edit" at bounding box center [368, 203] width 104 height 21
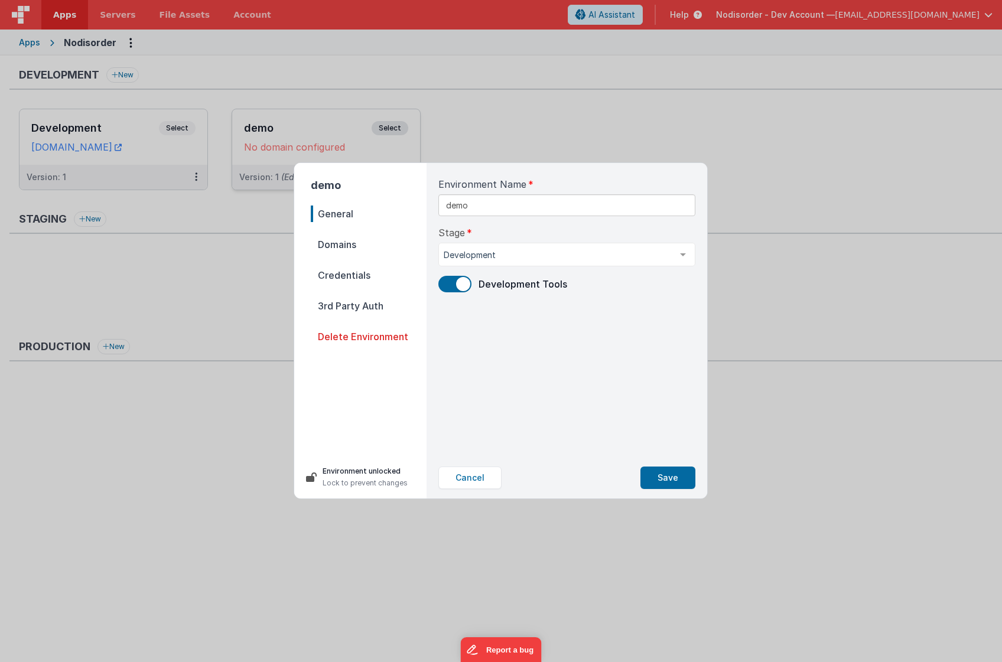
click at [353, 243] on span "Domains" at bounding box center [369, 244] width 116 height 17
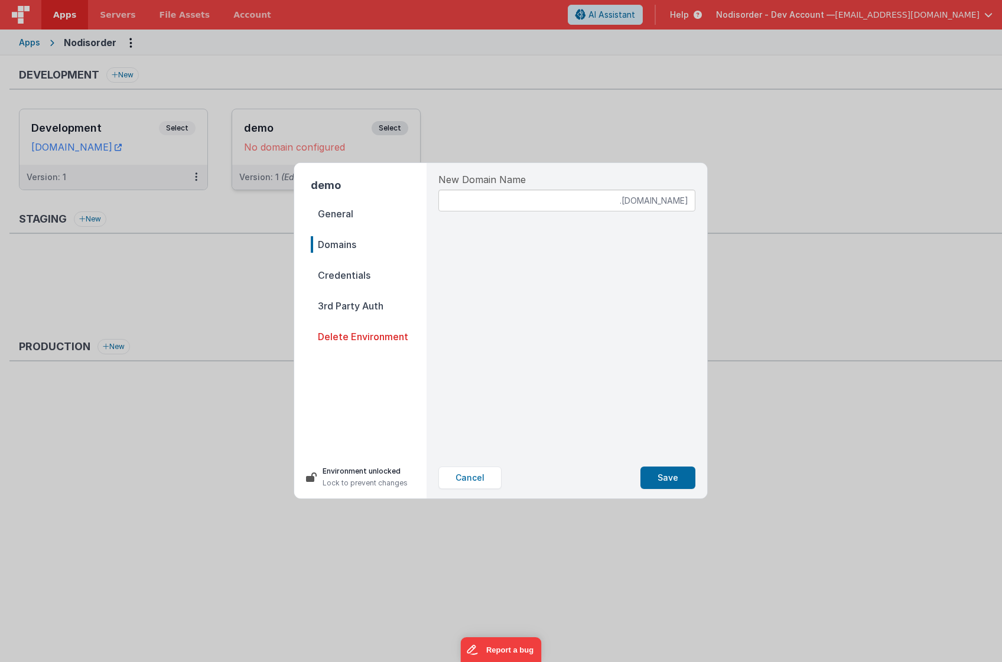
click at [592, 199] on input at bounding box center [566, 201] width 257 height 22
type input "demo"
click at [348, 242] on span "Domains" at bounding box center [369, 244] width 116 height 17
click at [349, 219] on span "General" at bounding box center [369, 214] width 116 height 17
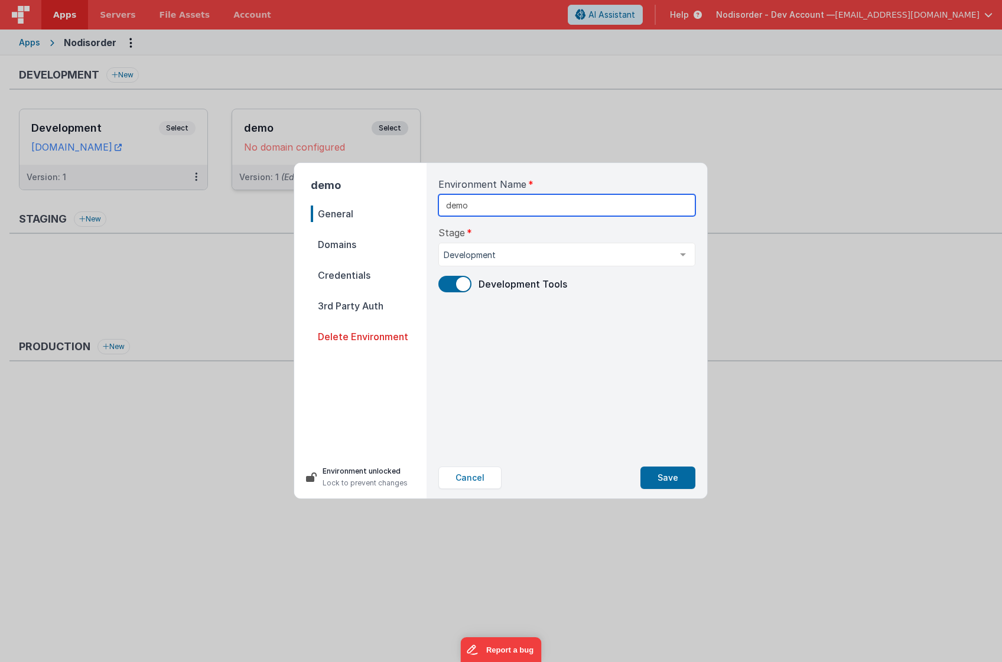
click at [515, 203] on input "demo" at bounding box center [566, 205] width 257 height 22
click at [323, 254] on nav "General Domains Credentials 3rd Party Auth Delete Environment" at bounding box center [369, 326] width 116 height 241
click at [339, 246] on span "Domains" at bounding box center [369, 244] width 116 height 17
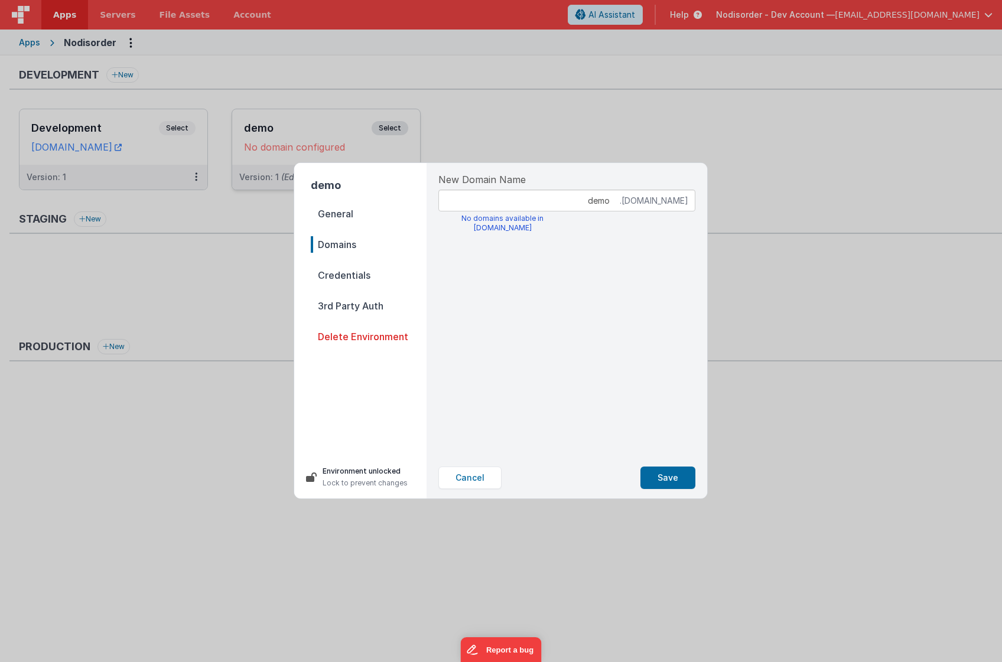
click at [592, 206] on input "demo" at bounding box center [566, 201] width 257 height 22
click at [617, 203] on input "demo" at bounding box center [566, 201] width 257 height 22
drag, startPoint x: 646, startPoint y: 206, endPoint x: 659, endPoint y: 204, distance: 13.1
click at [648, 206] on input "demo" at bounding box center [566, 201] width 257 height 22
click at [688, 204] on input "demo" at bounding box center [566, 201] width 257 height 22
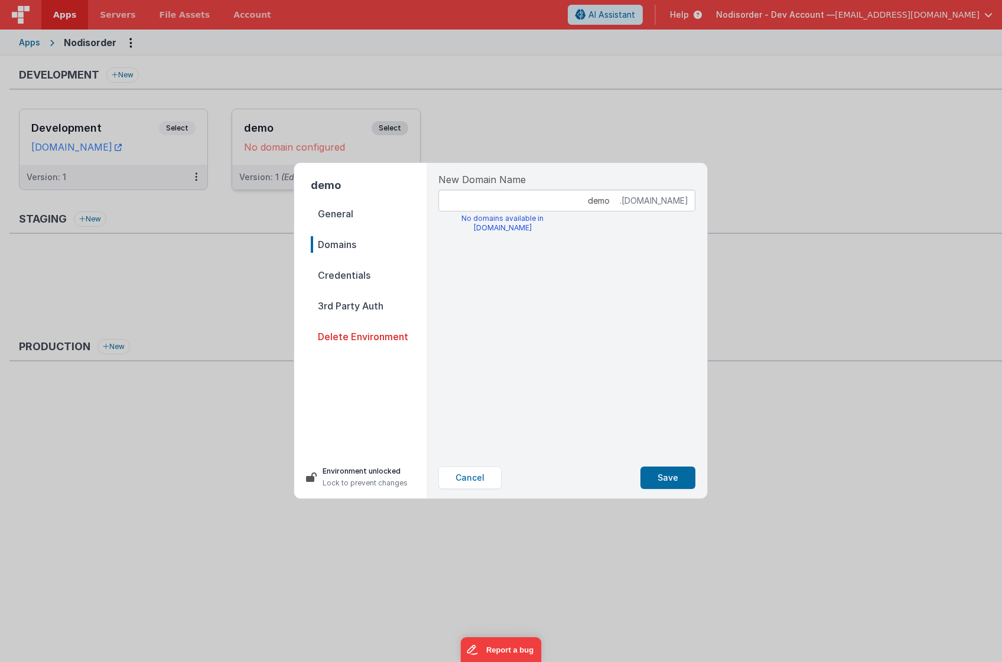
drag, startPoint x: 689, startPoint y: 204, endPoint x: 582, endPoint y: 200, distance: 107.6
click at [585, 199] on input "demo" at bounding box center [566, 201] width 257 height 22
click at [350, 279] on span "Credentials" at bounding box center [369, 275] width 116 height 17
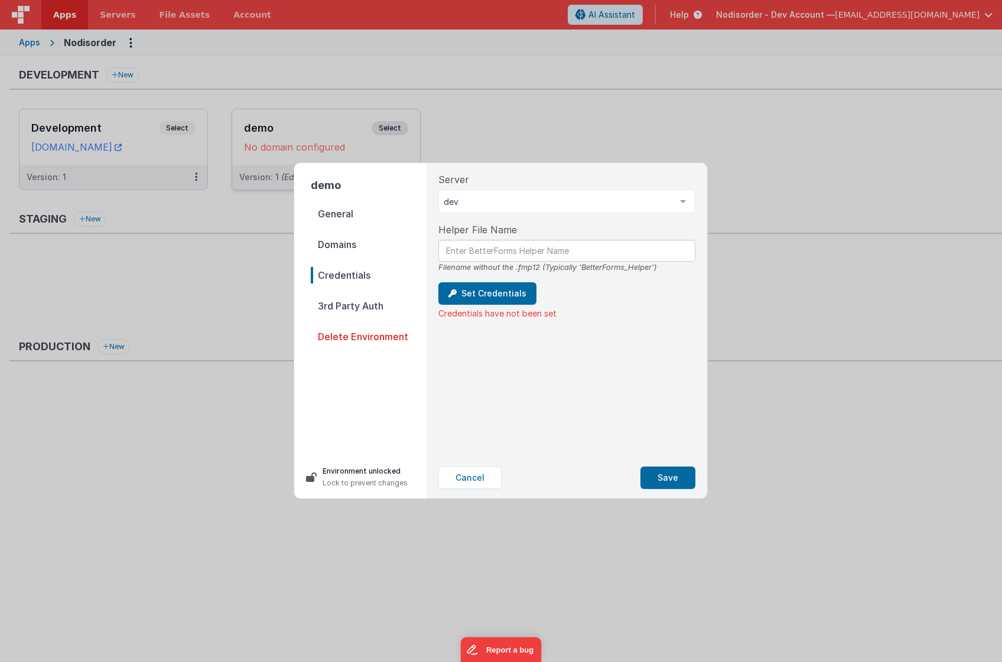
drag, startPoint x: 352, startPoint y: 301, endPoint x: 363, endPoint y: 313, distance: 15.9
click at [353, 301] on span "3rd Party Auth" at bounding box center [369, 306] width 116 height 17
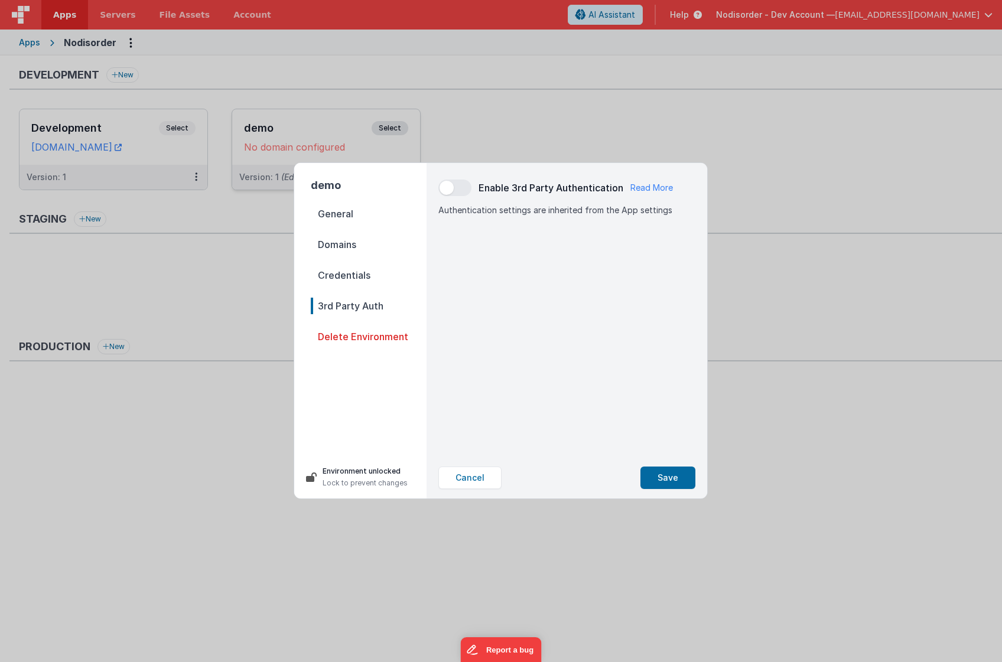
click at [356, 269] on span "Credentials" at bounding box center [369, 275] width 116 height 17
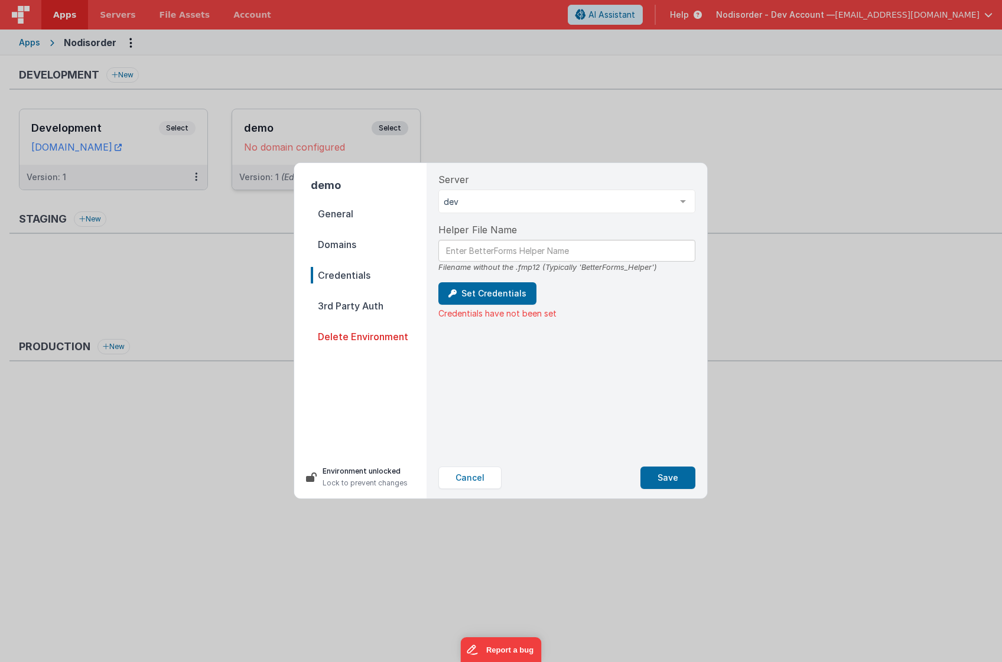
click at [348, 248] on span "Domains" at bounding box center [369, 244] width 116 height 17
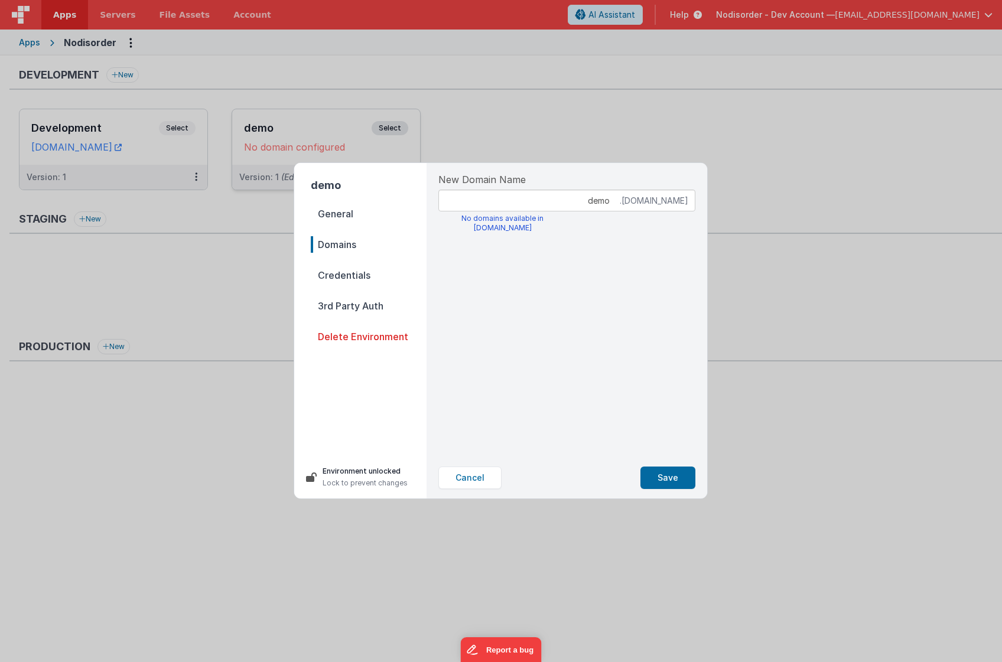
click at [348, 214] on span "General" at bounding box center [369, 214] width 116 height 17
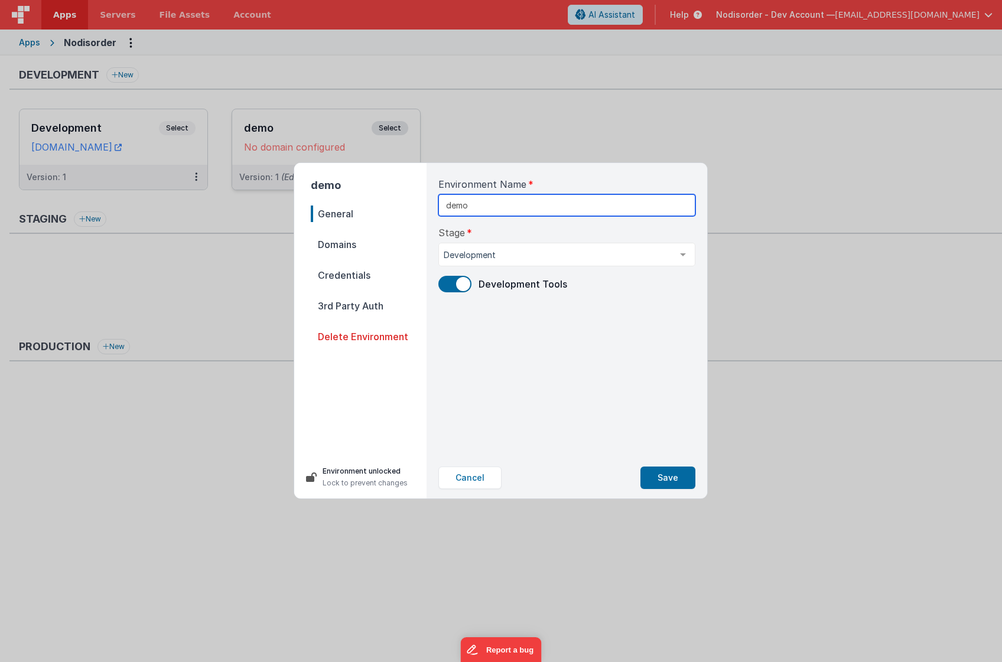
click at [519, 214] on input "demo" at bounding box center [566, 205] width 257 height 22
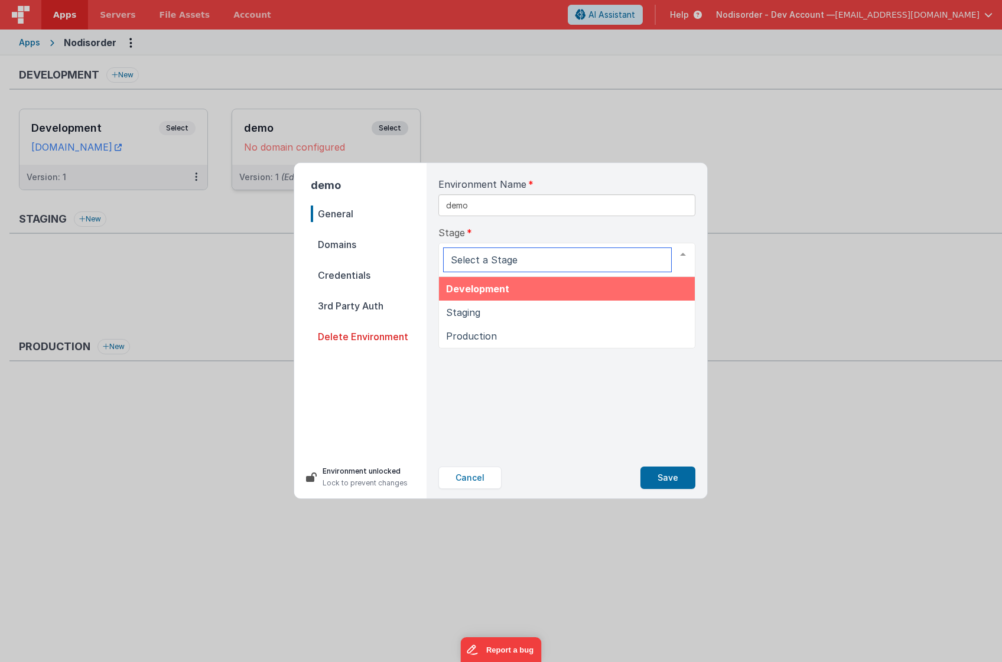
click at [547, 244] on div at bounding box center [566, 260] width 257 height 34
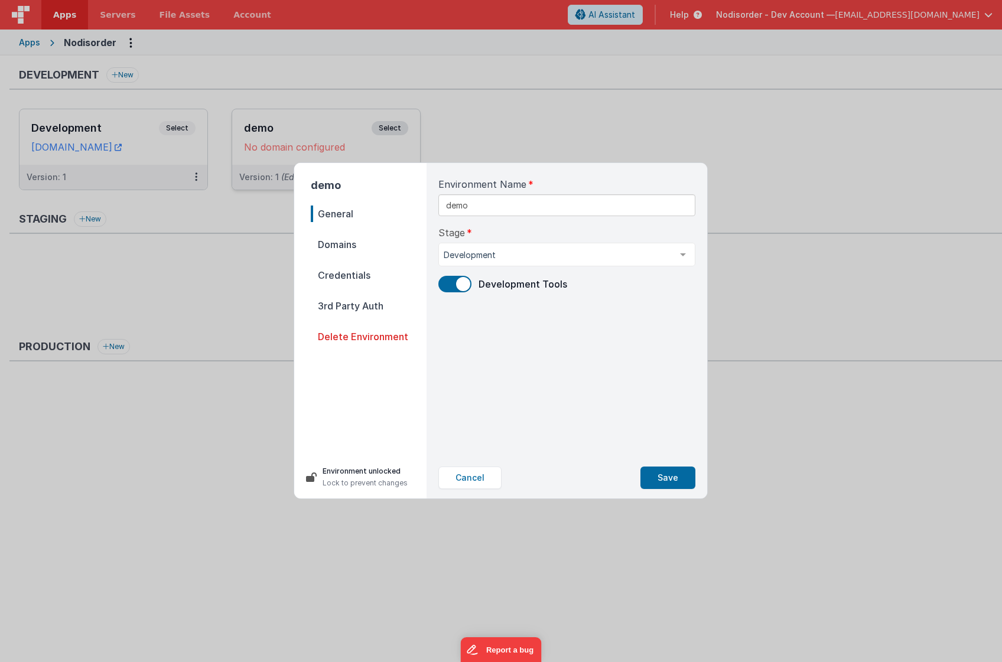
click at [565, 238] on div "Stage Development Development Staging Production List is empty." at bounding box center [566, 246] width 257 height 41
click at [358, 245] on span "Domains" at bounding box center [369, 244] width 116 height 17
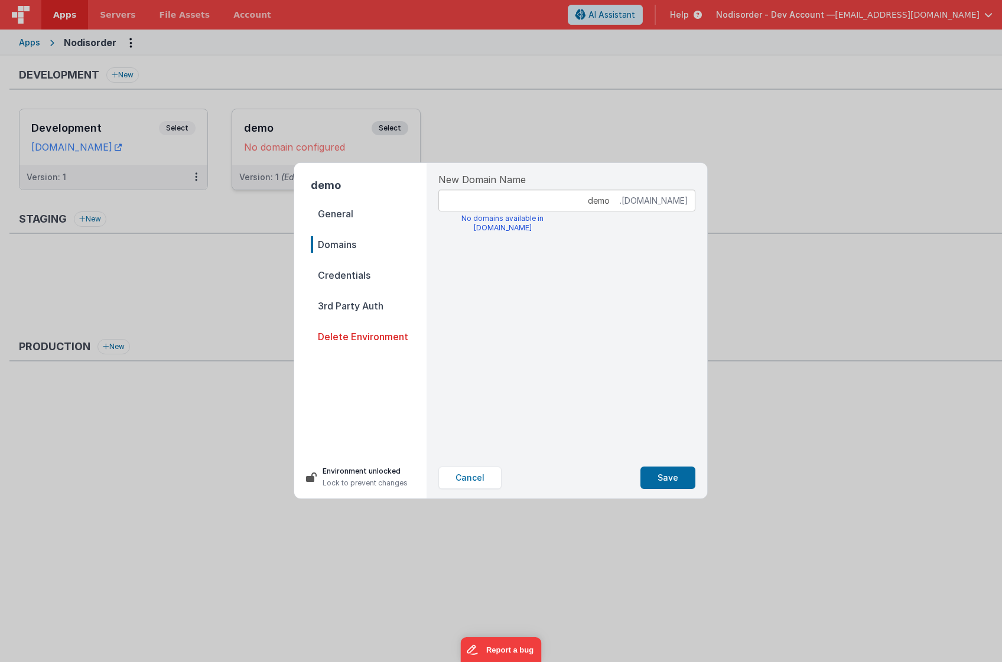
click at [645, 203] on input "demo" at bounding box center [566, 201] width 257 height 22
type input "[DOMAIN_NAME]"
click at [473, 476] on button "Cancel" at bounding box center [469, 478] width 63 height 22
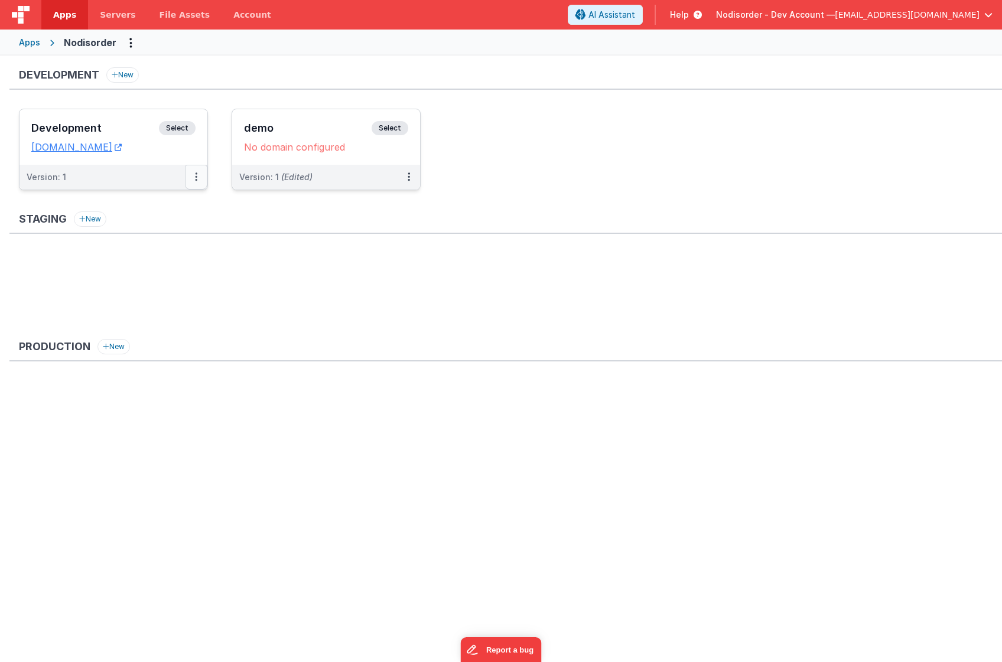
click at [194, 172] on button at bounding box center [196, 177] width 22 height 25
click at [167, 204] on link "Edit" at bounding box center [155, 203] width 104 height 21
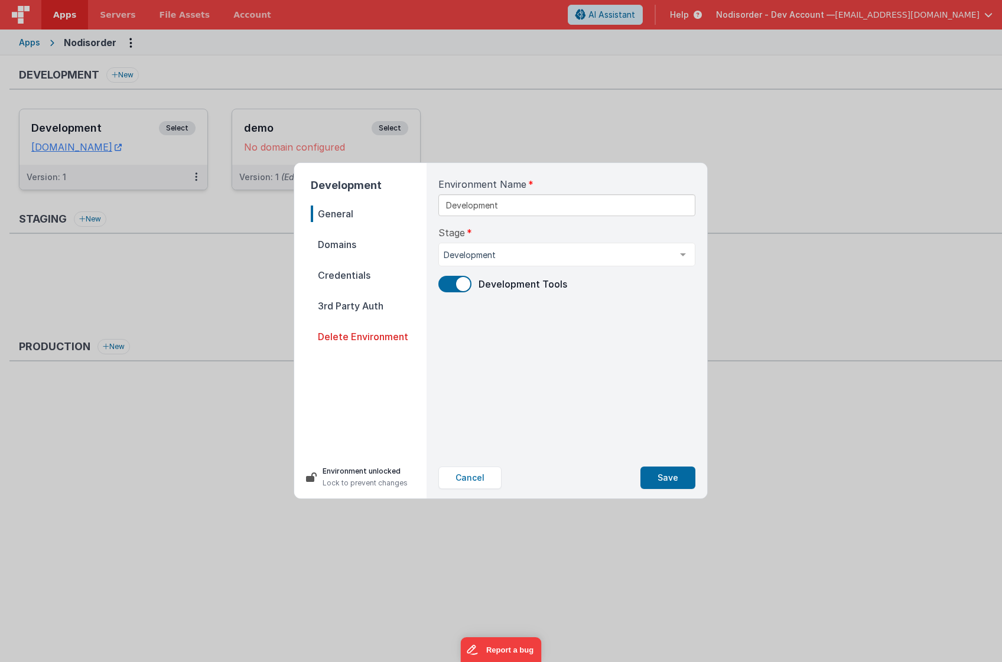
click at [352, 243] on span "Domains" at bounding box center [369, 244] width 116 height 17
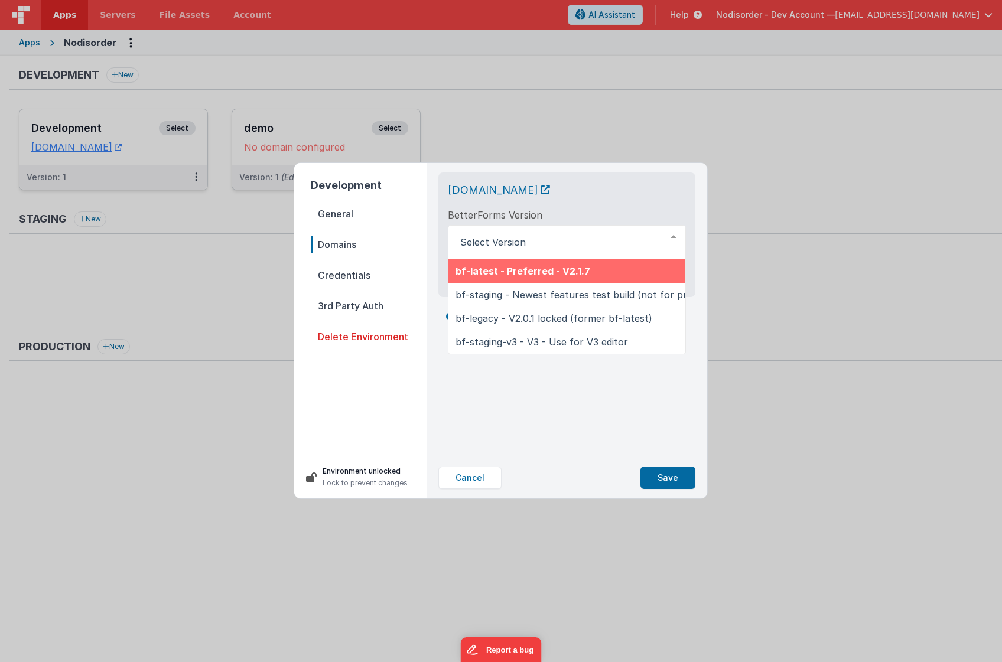
click at [622, 219] on div "BetterForms Version bf-latest - Preferred - V2.1.7 bf-staging - Newest features…" at bounding box center [567, 233] width 238 height 51
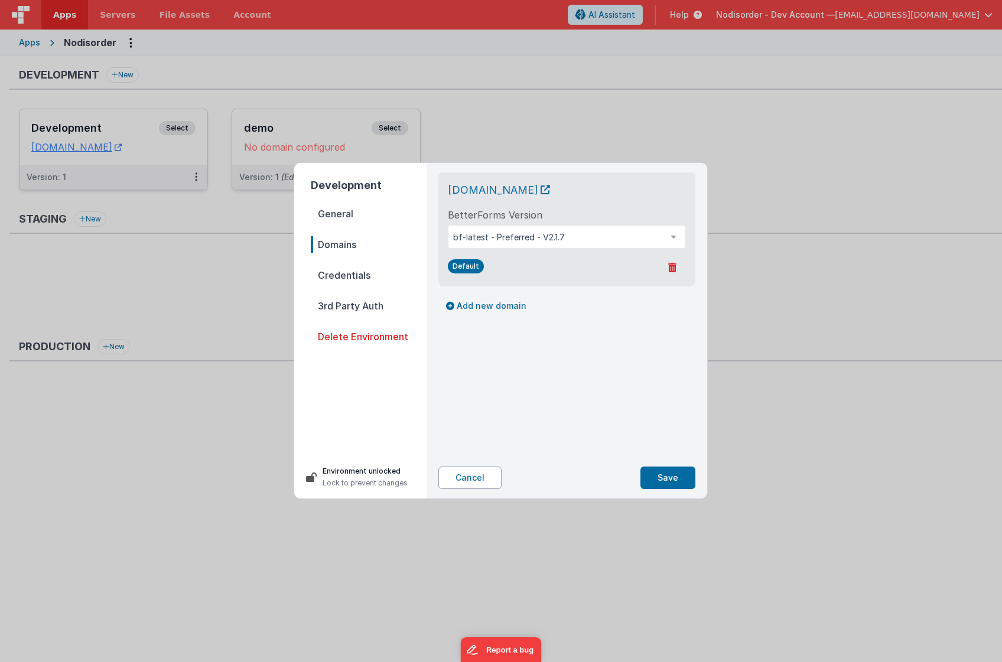
click at [483, 477] on button "Cancel" at bounding box center [469, 478] width 63 height 22
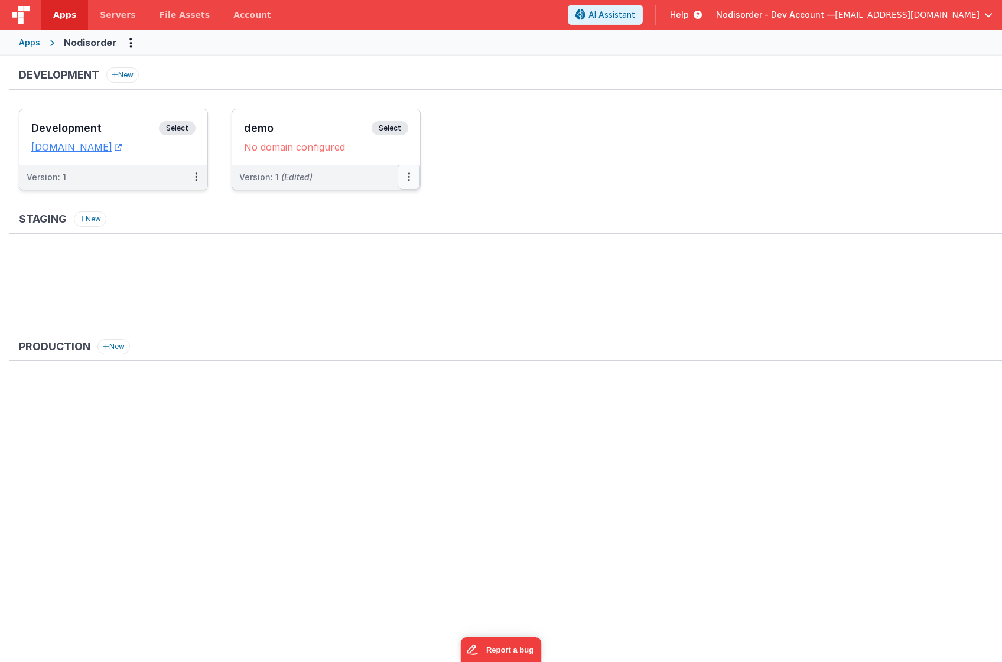
click at [409, 177] on icon at bounding box center [409, 177] width 2 height 1
click at [381, 208] on link "Edit" at bounding box center [368, 203] width 104 height 21
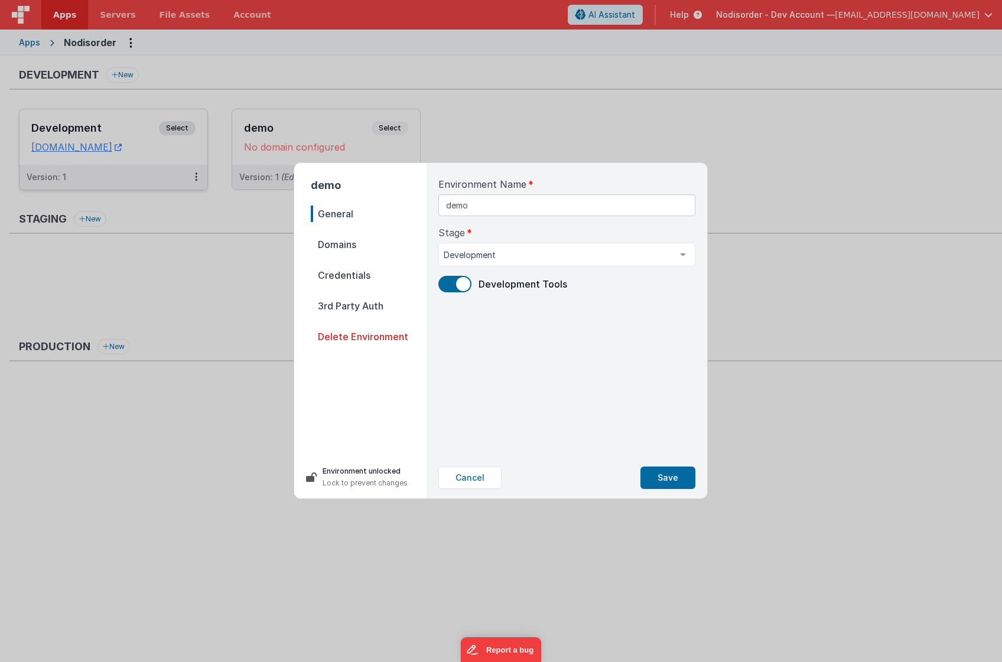
click at [362, 243] on span "Domains" at bounding box center [369, 244] width 116 height 17
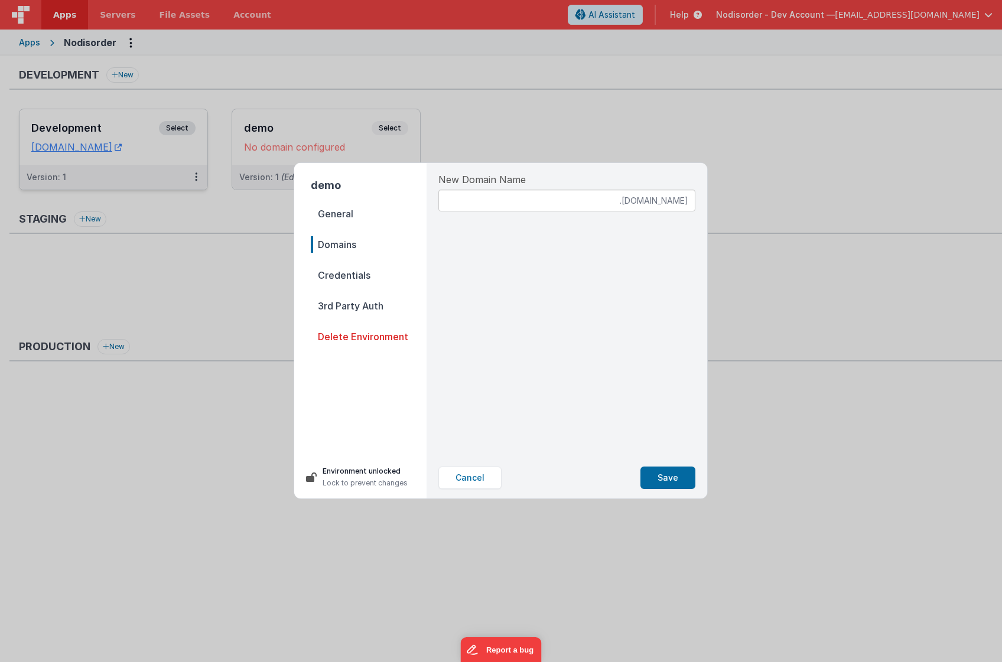
drag, startPoint x: 530, startPoint y: 194, endPoint x: 518, endPoint y: 195, distance: 11.8
click at [529, 194] on input at bounding box center [566, 201] width 257 height 22
click at [363, 207] on span "General" at bounding box center [369, 214] width 116 height 17
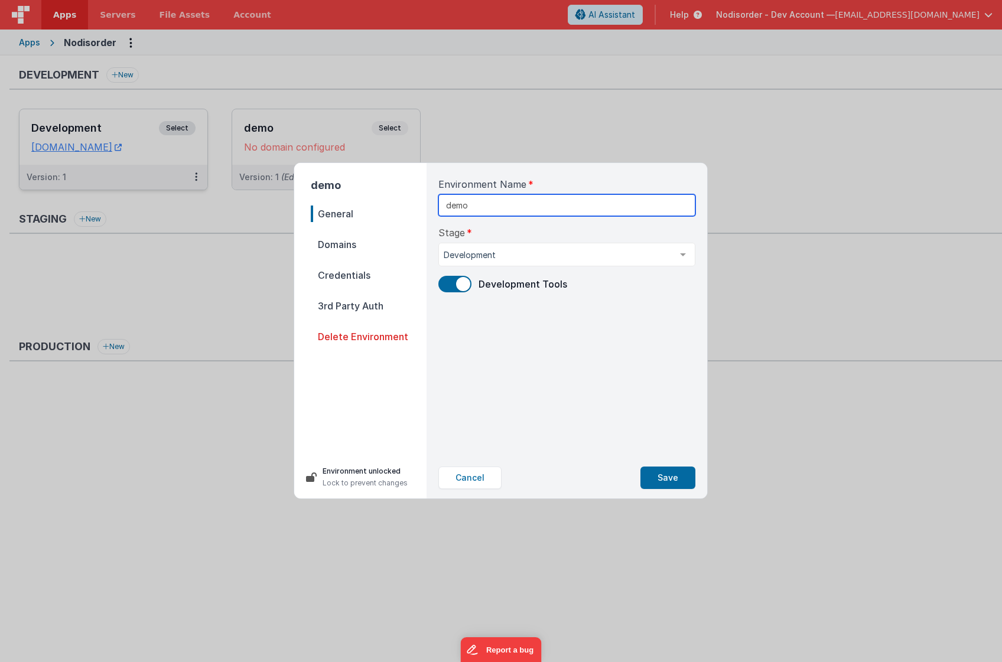
click at [529, 201] on input "demo" at bounding box center [566, 205] width 257 height 22
click at [608, 272] on div "Environment Name demo Stage Development Development Staging Production List is …" at bounding box center [567, 310] width 276 height 294
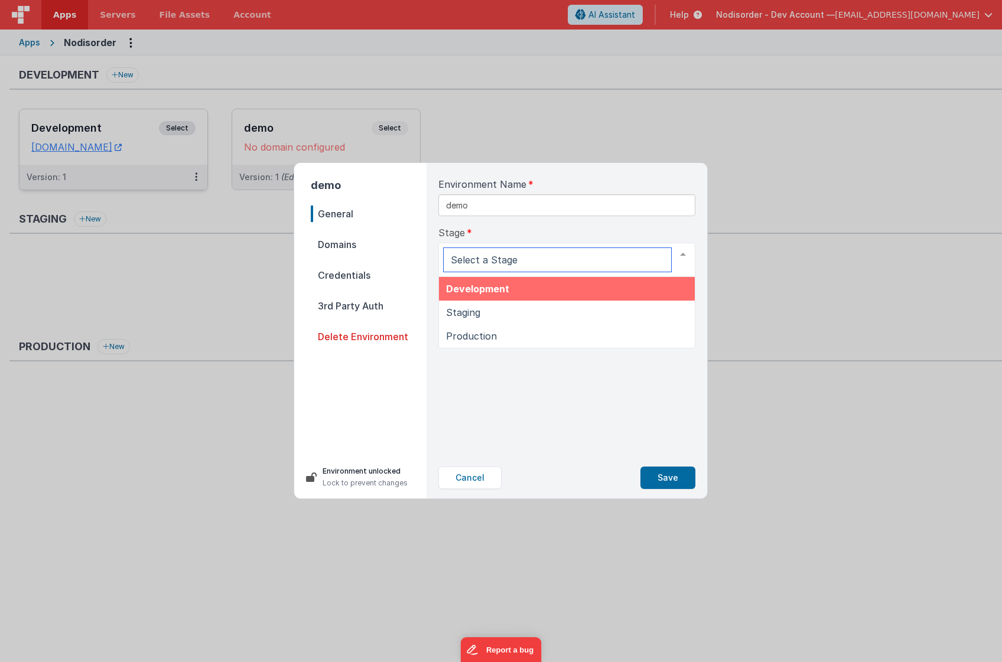
click at [642, 255] on input "text" at bounding box center [557, 260] width 227 height 24
click at [653, 236] on div "Stage Development Staging Production List is empty." at bounding box center [566, 251] width 257 height 51
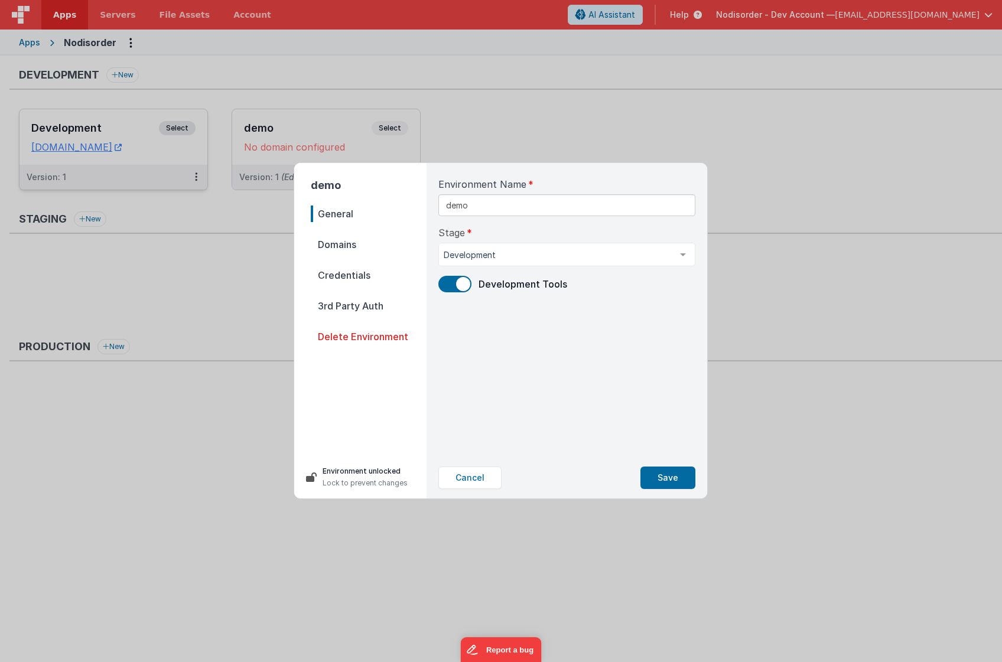
click at [653, 236] on div "Stage Development Development Staging Production List is empty." at bounding box center [566, 246] width 257 height 41
click at [366, 240] on span "Domains" at bounding box center [369, 244] width 116 height 17
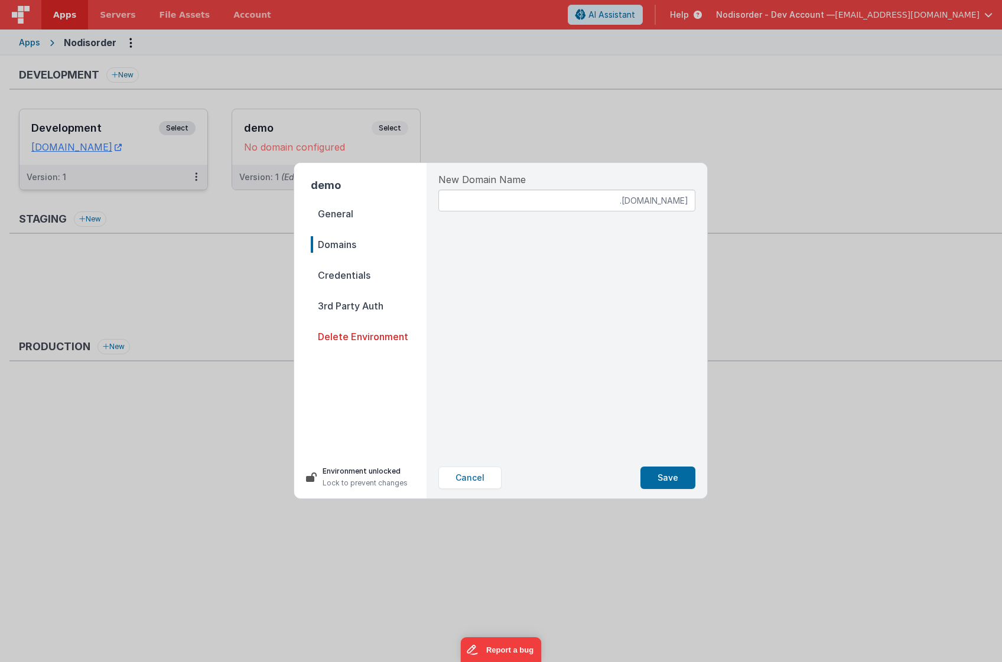
click at [349, 266] on nav "General Domains Credentials 3rd Party Auth Delete Environment" at bounding box center [369, 326] width 116 height 241
drag, startPoint x: 355, startPoint y: 271, endPoint x: 368, endPoint y: 285, distance: 18.8
click at [355, 272] on span "Credentials" at bounding box center [369, 275] width 116 height 17
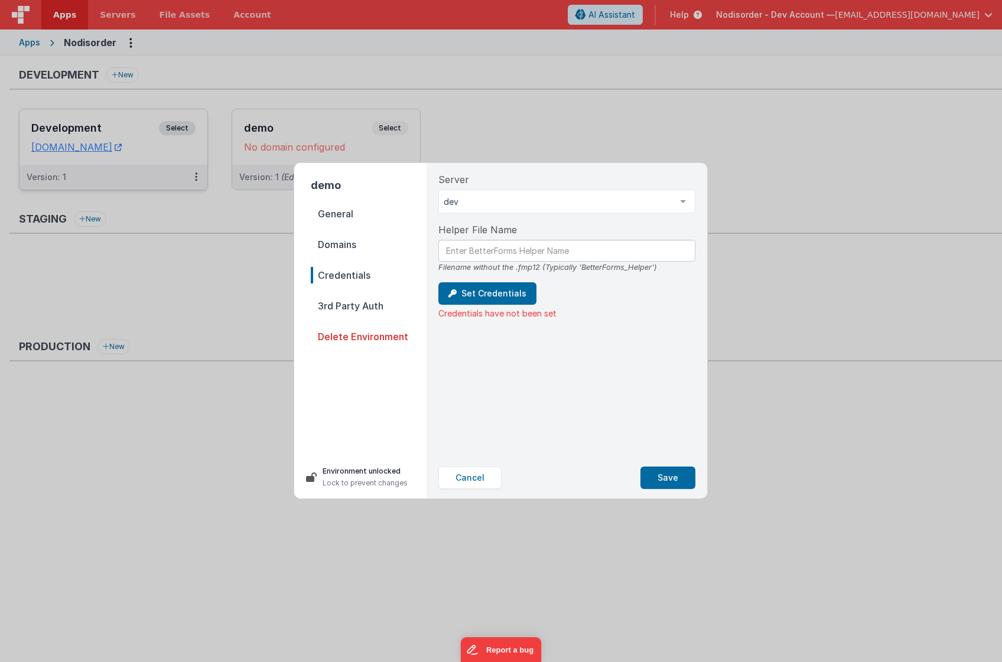
click at [523, 215] on div "Server dev dev List is empty. Helper File Name Filename without the .fmp12 (Typ…" at bounding box center [567, 310] width 276 height 294
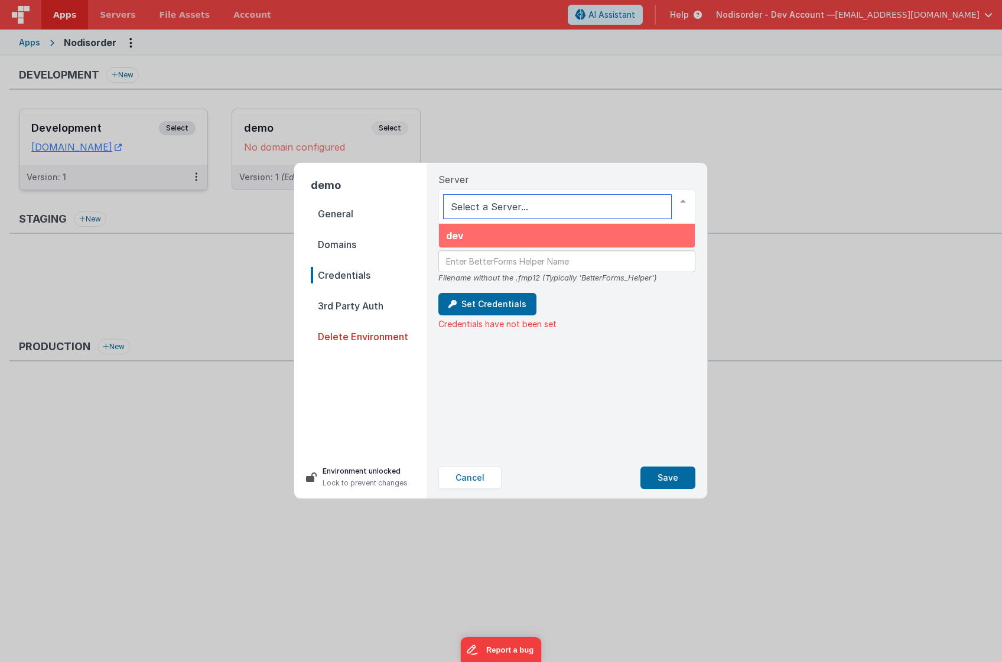
click at [516, 242] on span "dev" at bounding box center [567, 236] width 256 height 24
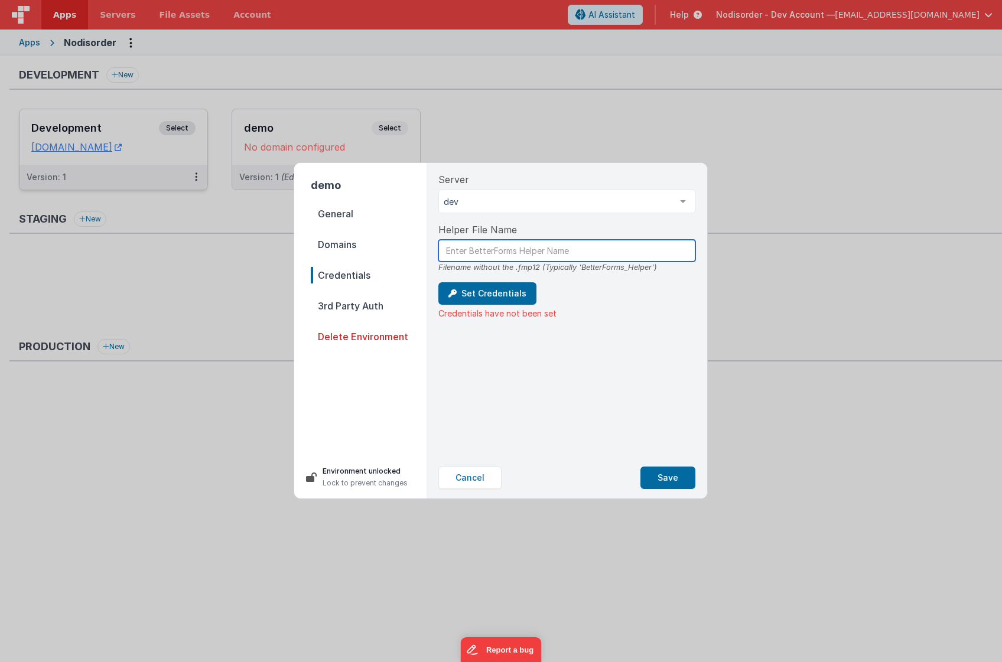
drag, startPoint x: 594, startPoint y: 245, endPoint x: 520, endPoint y: 272, distance: 78.7
click at [591, 246] on input "text" at bounding box center [566, 251] width 257 height 22
click at [379, 312] on span "3rd Party Auth" at bounding box center [369, 306] width 116 height 17
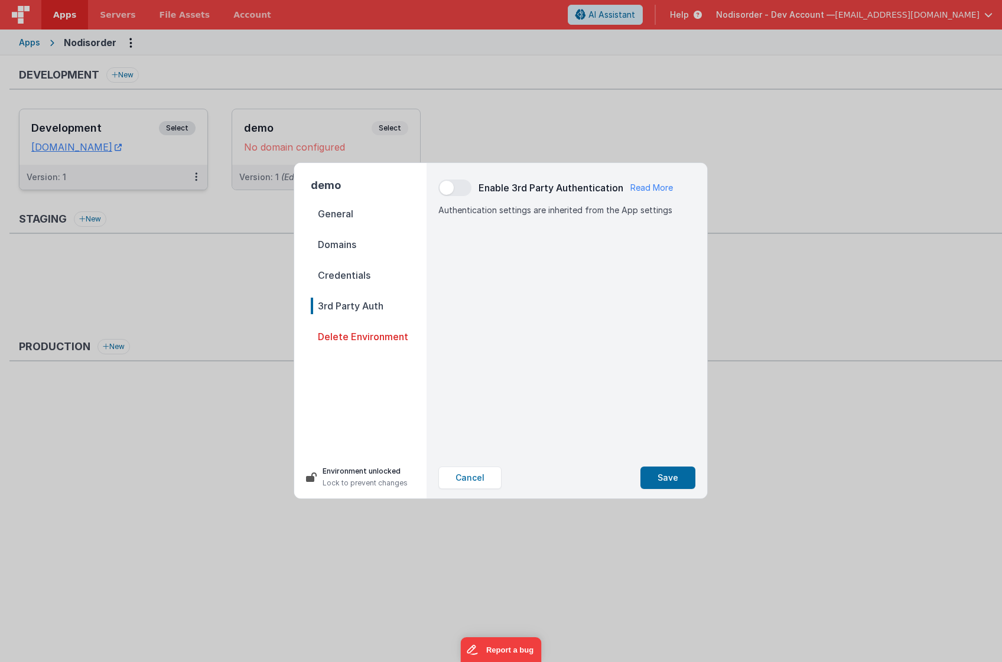
click at [341, 187] on h2 "demo" at bounding box center [369, 185] width 116 height 17
click at [469, 487] on button "Cancel" at bounding box center [469, 478] width 63 height 22
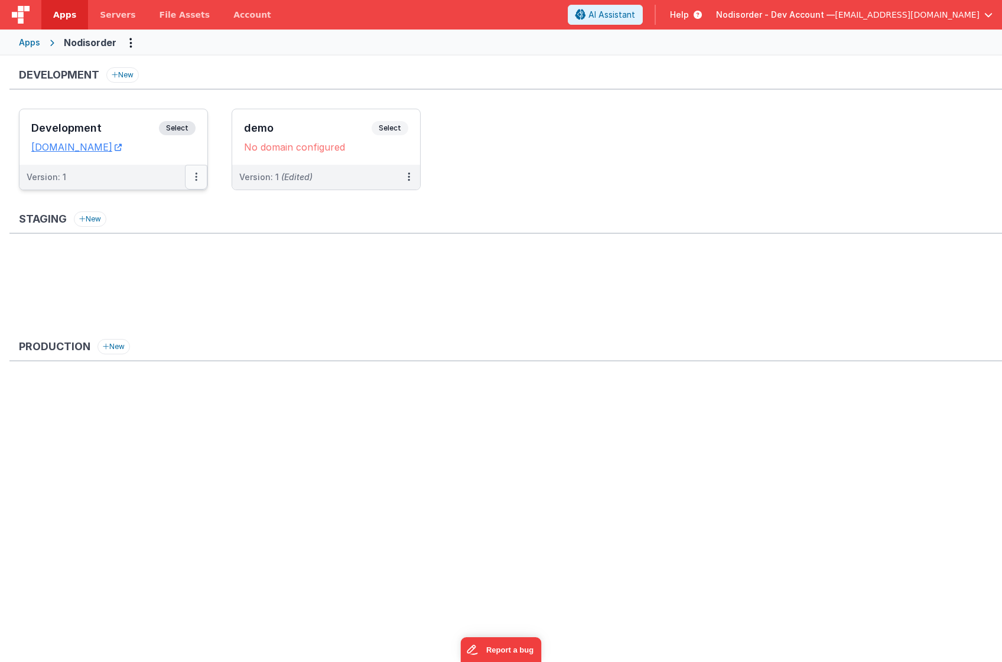
click at [197, 177] on icon at bounding box center [196, 177] width 2 height 1
click at [162, 206] on link "Edit" at bounding box center [155, 203] width 104 height 21
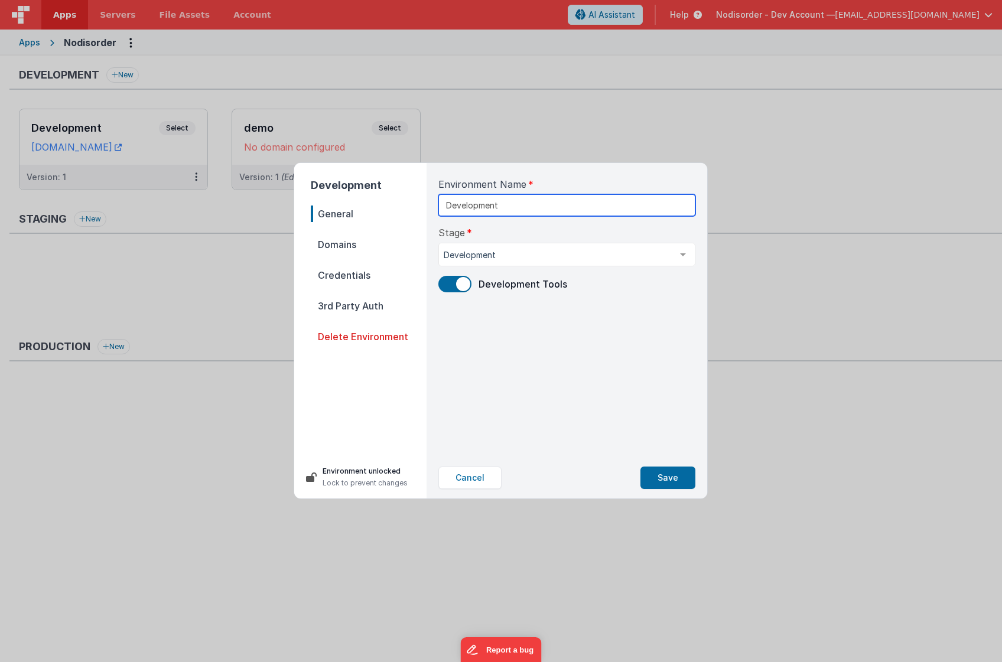
click at [522, 211] on input "Development" at bounding box center [566, 205] width 257 height 22
click at [337, 246] on span "Domains" at bounding box center [369, 244] width 116 height 17
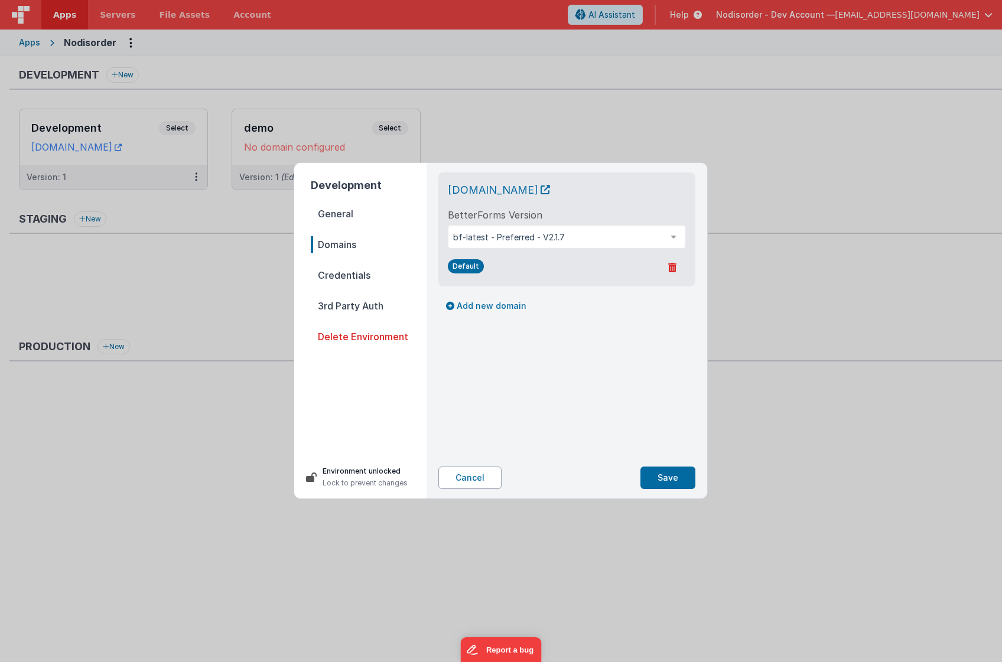
click at [478, 476] on button "Cancel" at bounding box center [469, 478] width 63 height 22
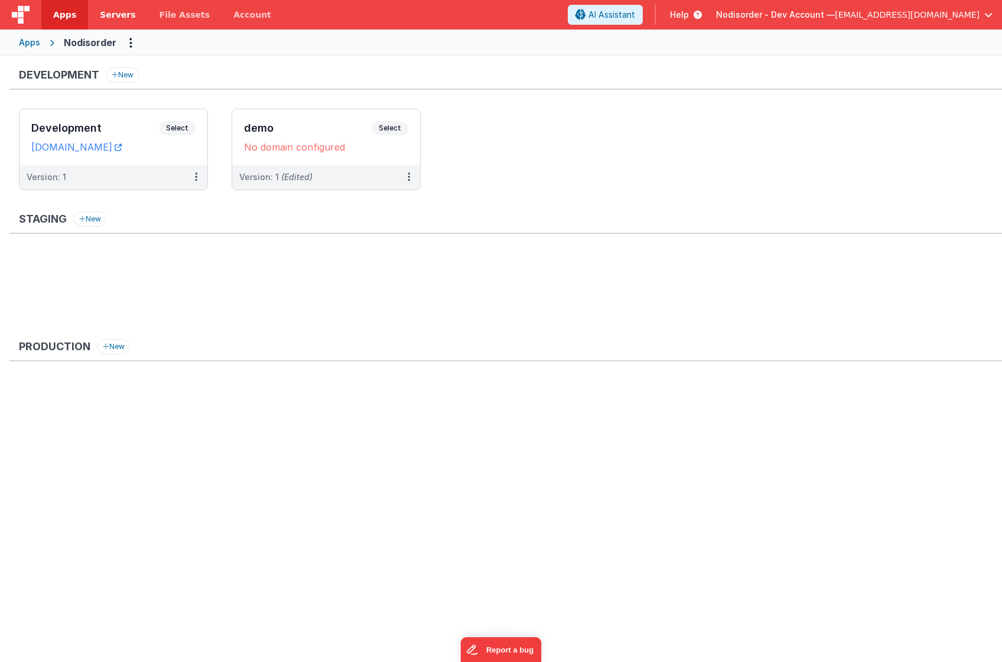
click at [116, 27] on link "Servers" at bounding box center [117, 15] width 59 height 30
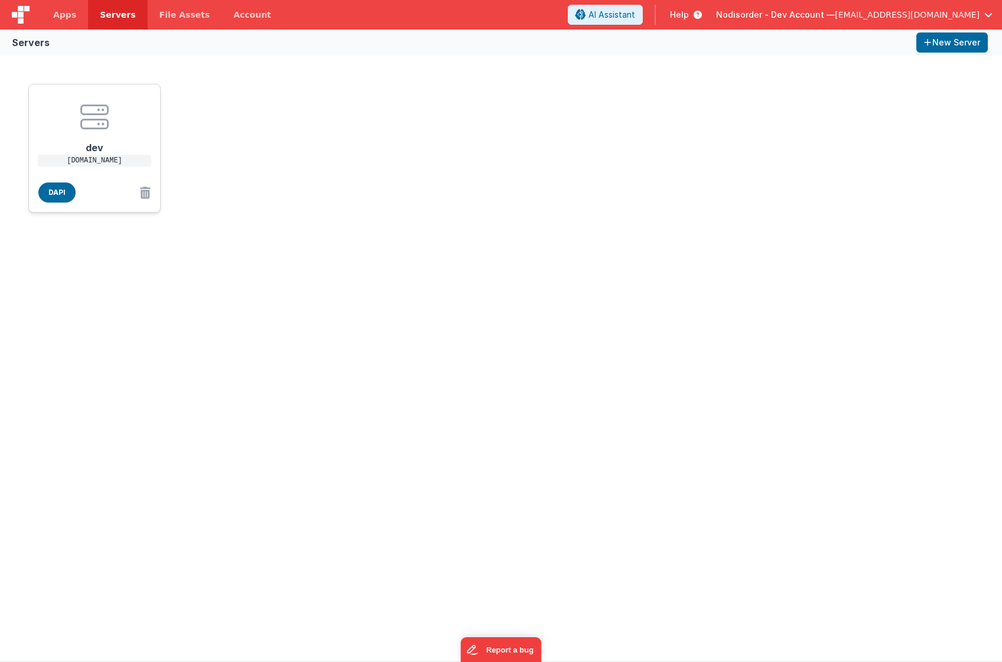
click at [129, 136] on h1 "dev" at bounding box center [94, 143] width 95 height 24
click at [64, 24] on link "Apps" at bounding box center [64, 15] width 47 height 30
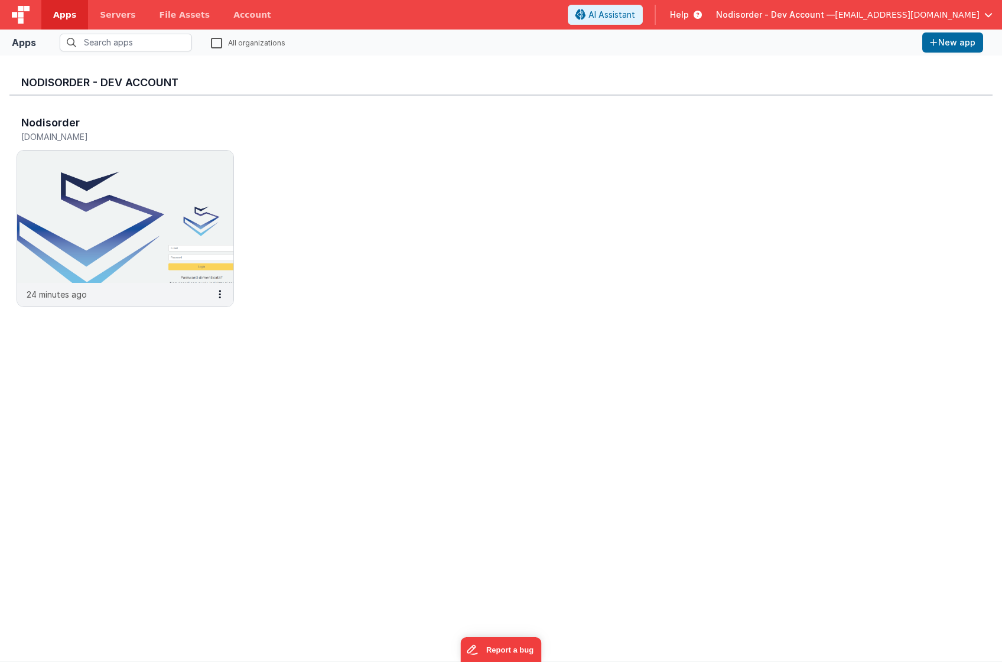
click at [430, 201] on div "Nodisorder [DOMAIN_NAME] 24 minutes ago" at bounding box center [500, 215] width 983 height 239
click at [948, 45] on button "New app" at bounding box center [952, 42] width 61 height 20
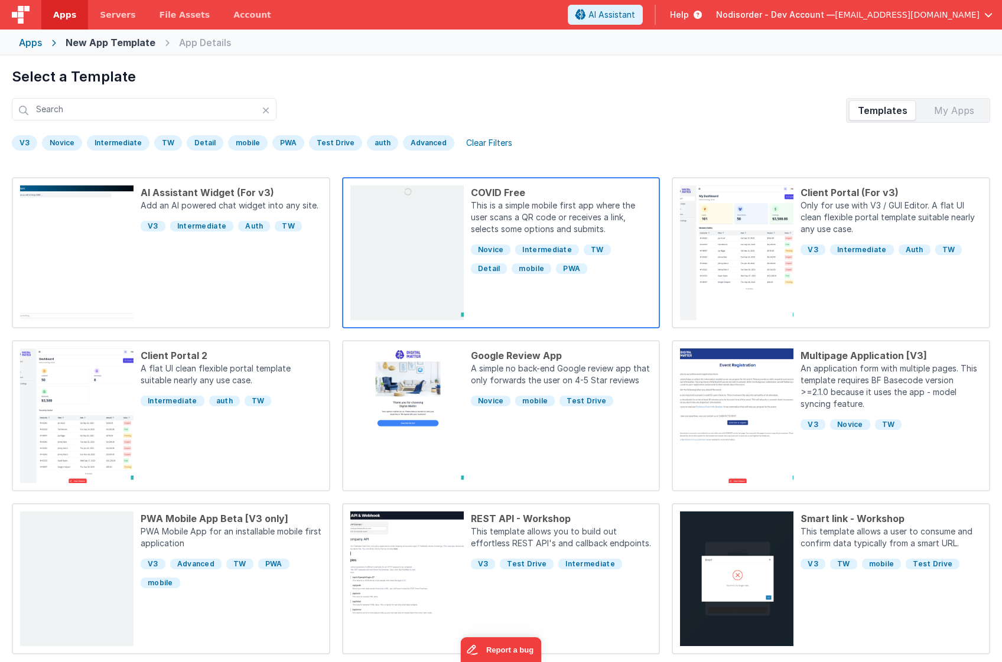
click at [536, 307] on div "COVID Free This is a simple mobile first app where the user scans a QR code or …" at bounding box center [558, 253] width 188 height 135
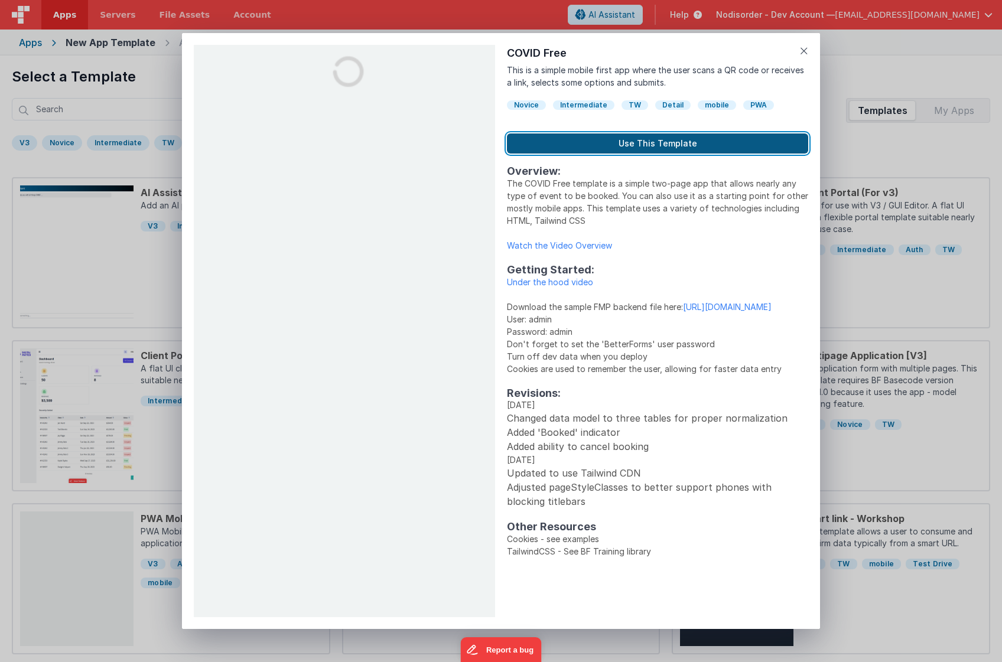
click at [648, 142] on button "Use This Template" at bounding box center [657, 144] width 301 height 20
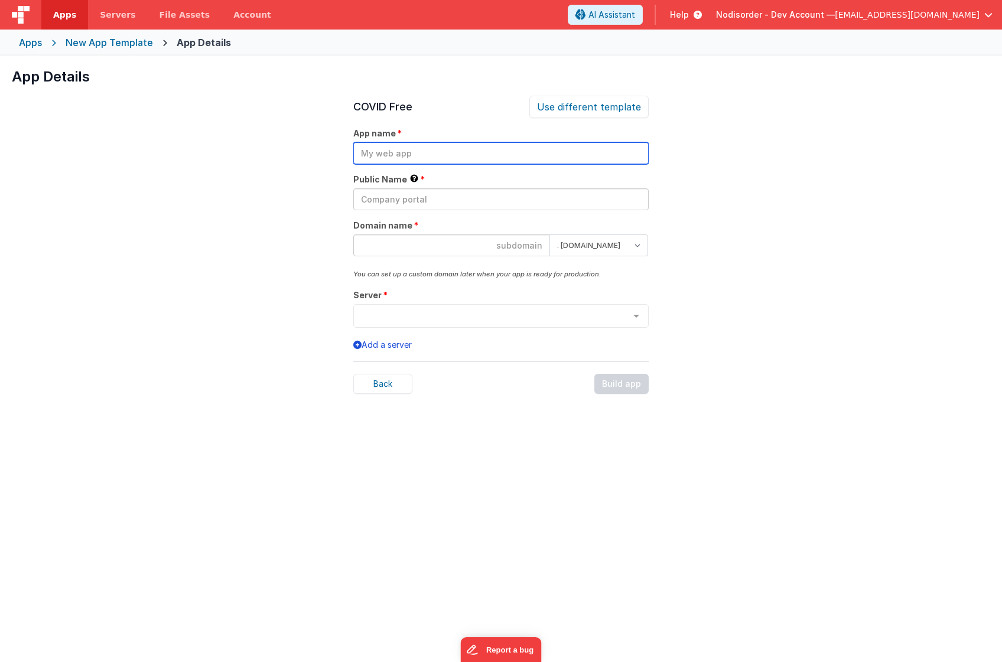
click at [407, 151] on input "text" at bounding box center [500, 153] width 295 height 22
type input "demo"
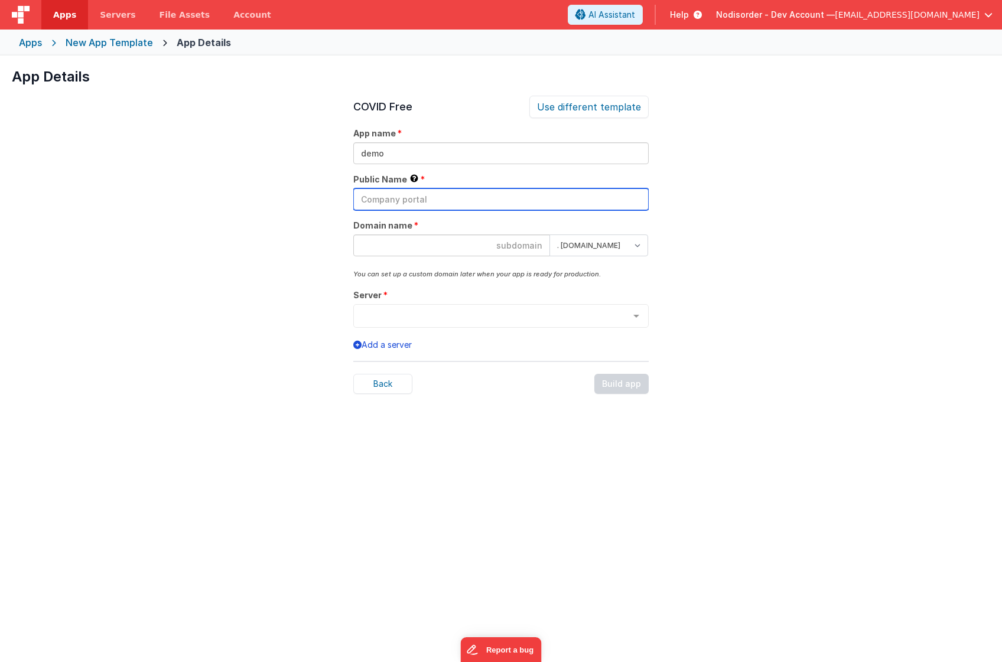
click at [493, 199] on input "text" at bounding box center [500, 199] width 295 height 22
type input "Demo FM"
click at [488, 240] on input at bounding box center [451, 246] width 197 height 22
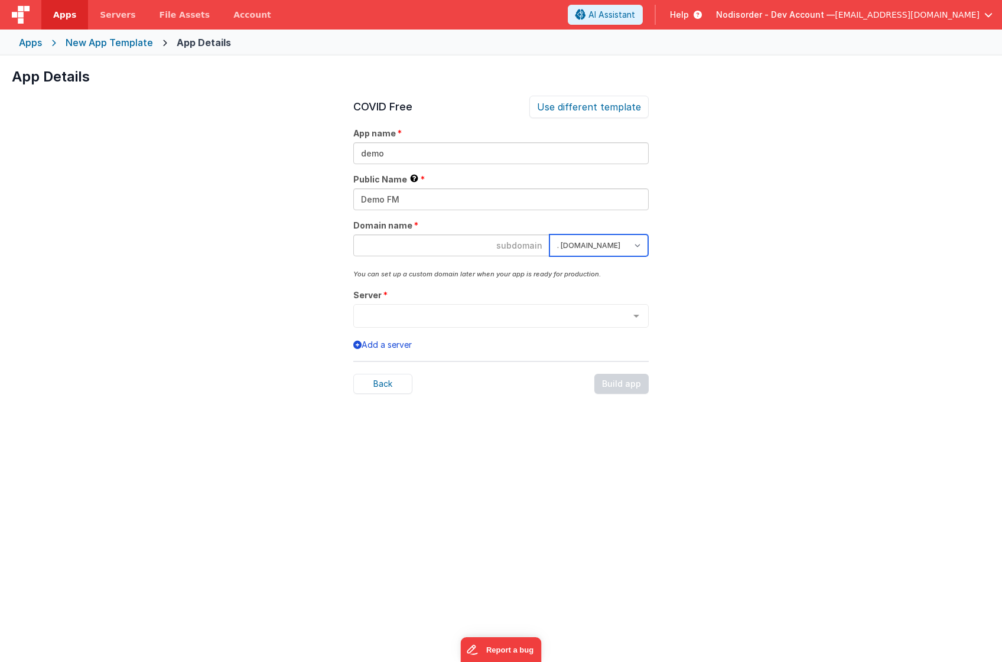
click at [638, 243] on select ". [DOMAIN_NAME] . [DOMAIN_NAME]" at bounding box center [598, 246] width 99 height 22
click at [523, 247] on input at bounding box center [451, 246] width 197 height 22
type input "demofm"
click at [638, 246] on select ". [DOMAIN_NAME] . [DOMAIN_NAME]" at bounding box center [598, 246] width 99 height 22
select select "[DOMAIN_NAME]"
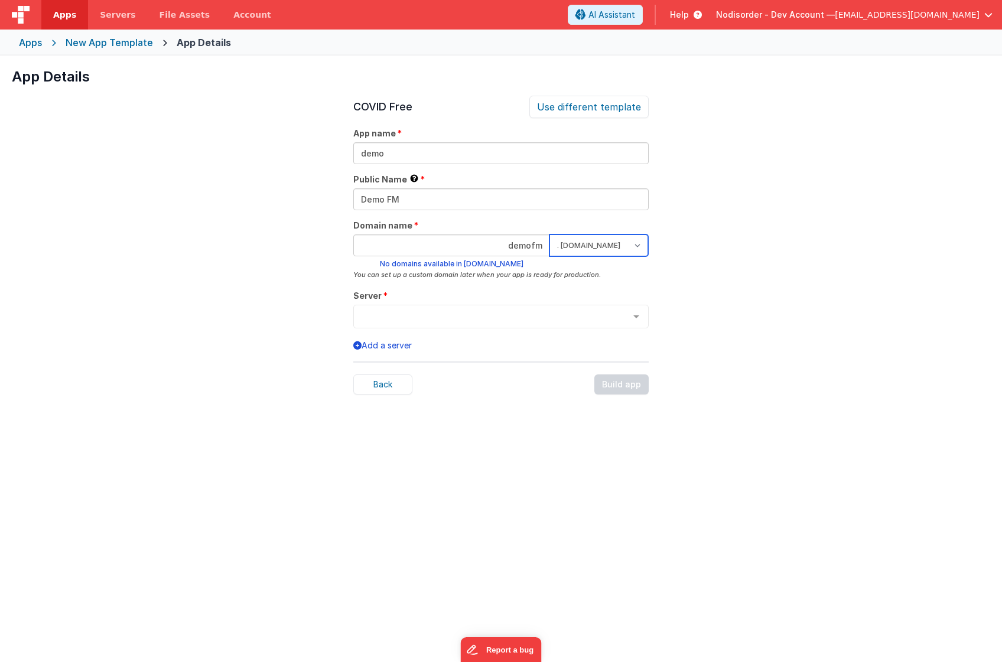
click at [549, 235] on select ". [DOMAIN_NAME] . [DOMAIN_NAME]" at bounding box center [598, 246] width 99 height 22
click at [613, 324] on div at bounding box center [500, 317] width 295 height 24
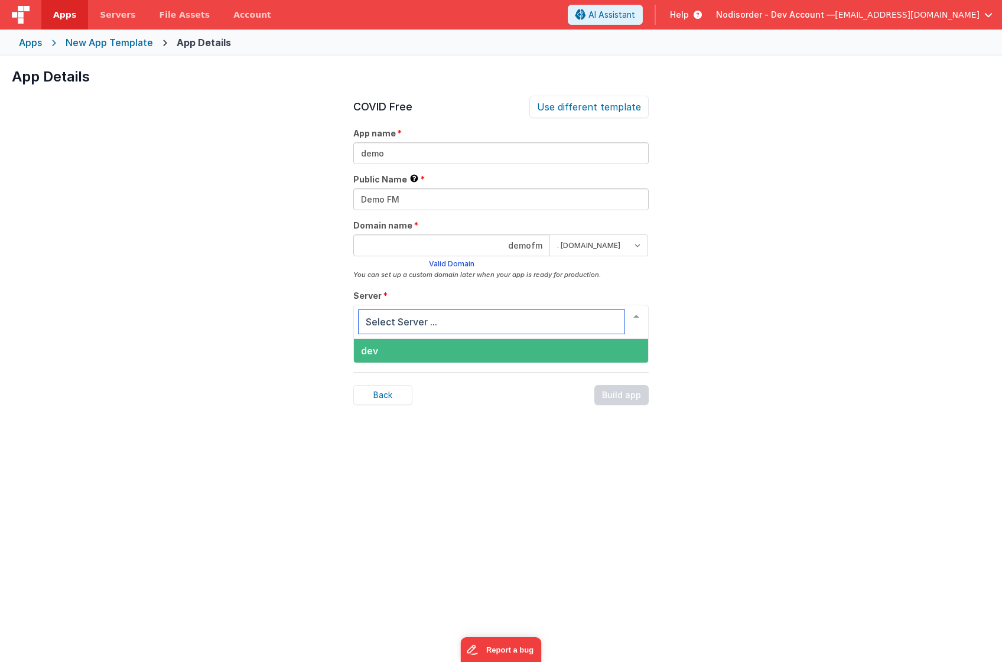
click at [470, 350] on span "dev" at bounding box center [501, 351] width 294 height 24
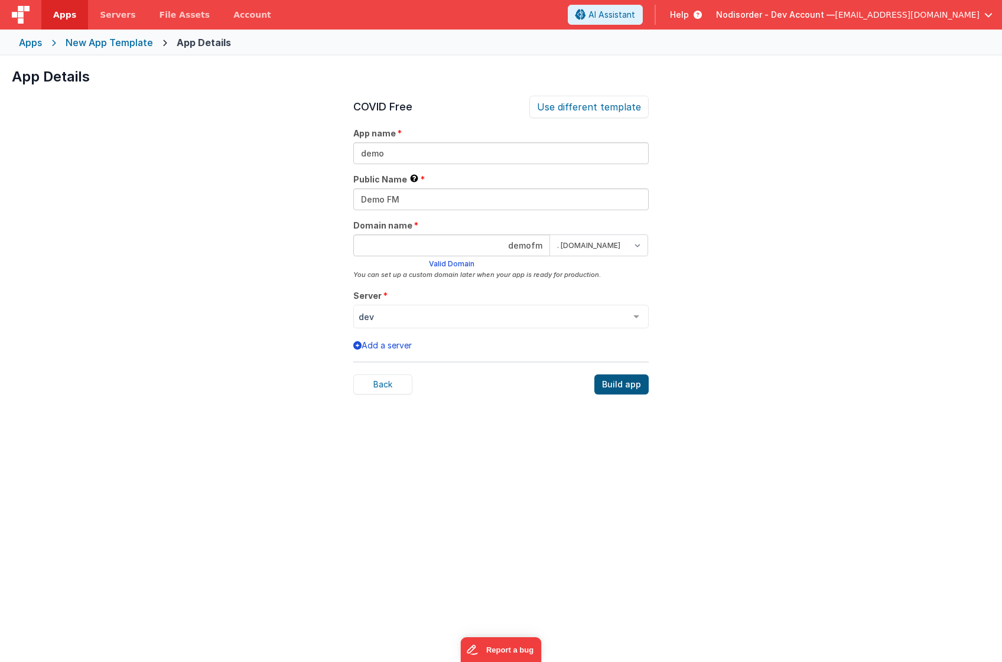
click at [624, 383] on div "Build app" at bounding box center [621, 385] width 54 height 20
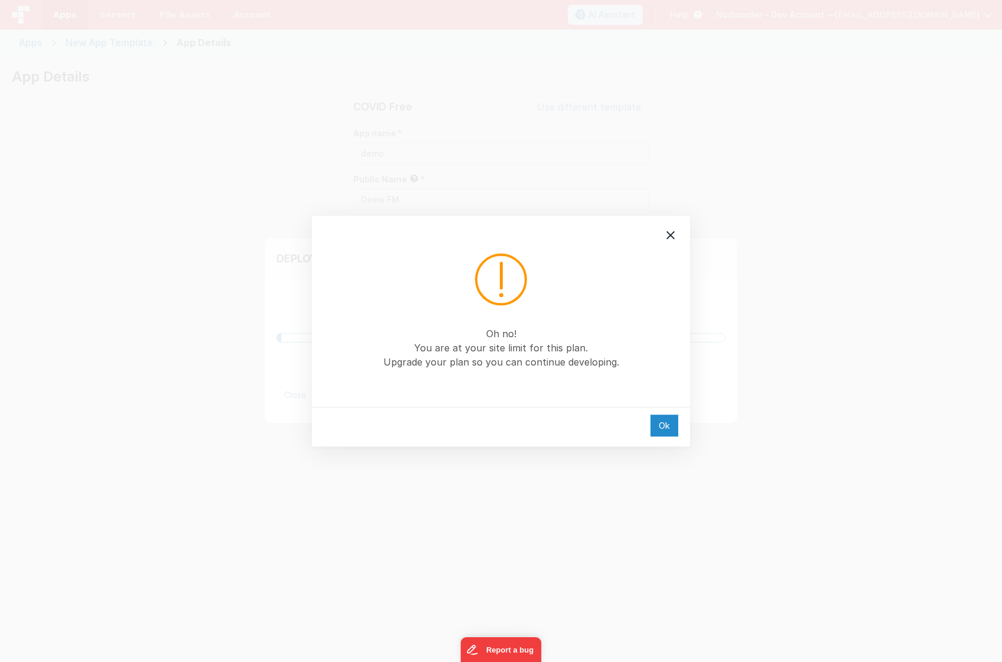
click at [664, 420] on div "Ok" at bounding box center [664, 426] width 28 height 22
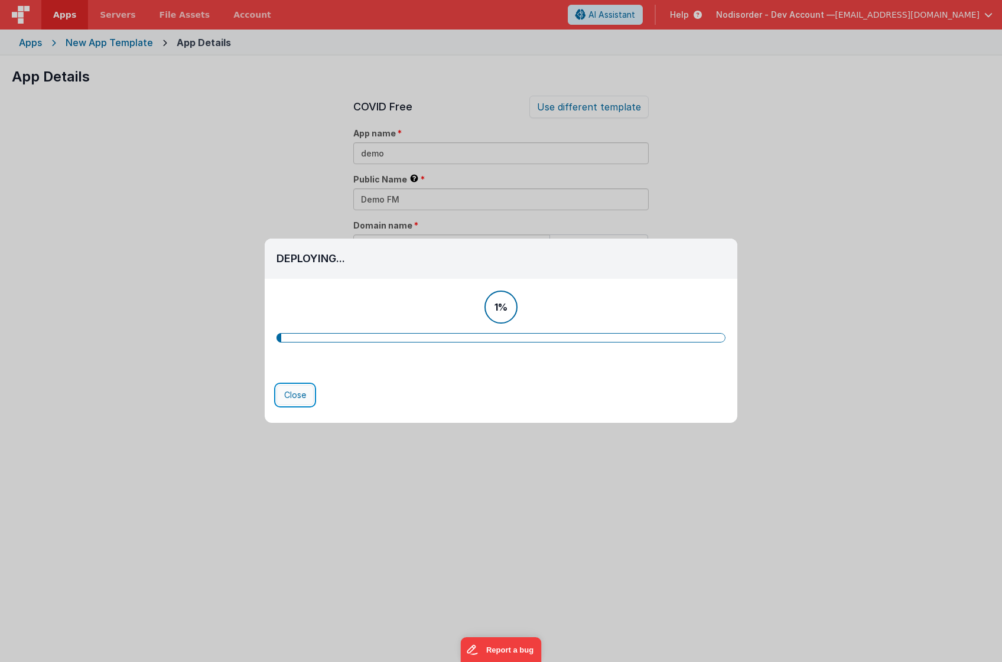
click at [302, 392] on button "Close" at bounding box center [295, 395] width 37 height 20
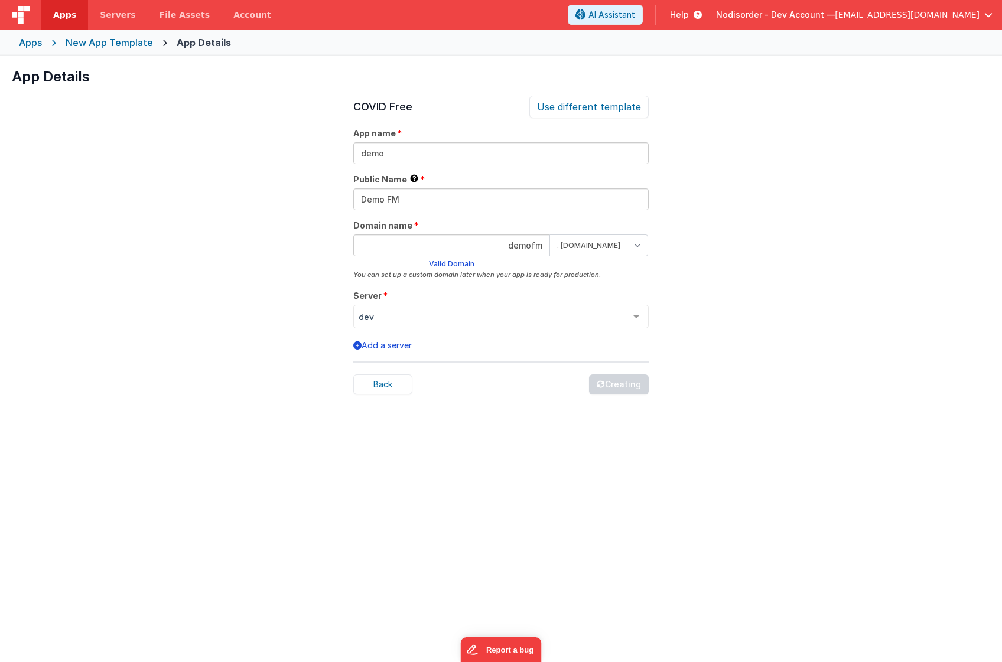
click at [119, 50] on div "Apps New App Template App Details" at bounding box center [501, 43] width 1002 height 26
drag, startPoint x: 86, startPoint y: 36, endPoint x: 43, endPoint y: 38, distance: 43.2
click at [84, 35] on div "New App Template" at bounding box center [109, 42] width 87 height 14
click at [34, 39] on div "Apps" at bounding box center [30, 42] width 23 height 14
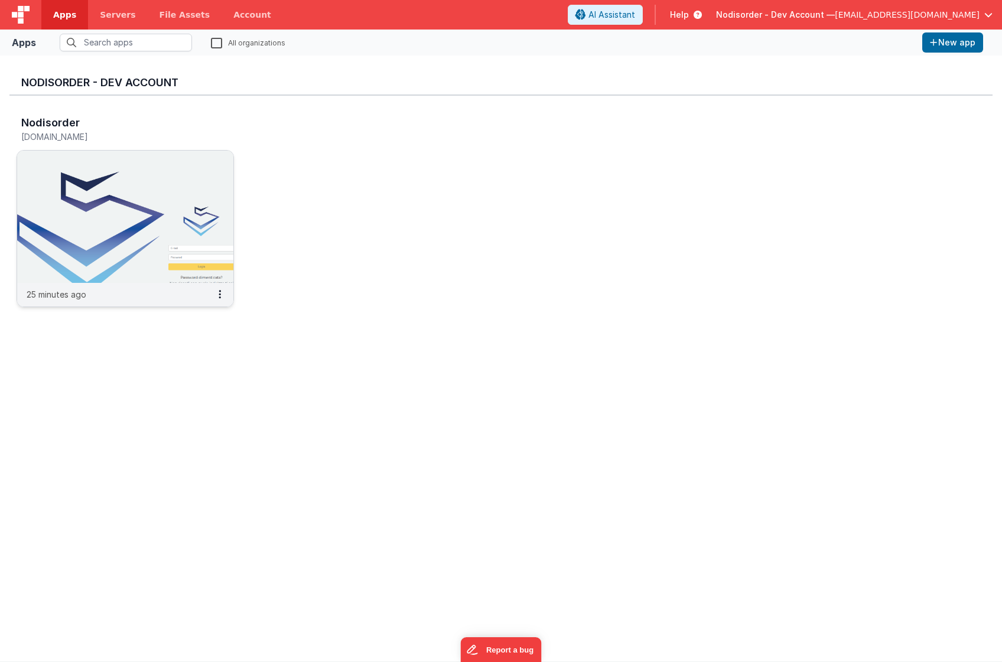
click at [122, 214] on img at bounding box center [125, 217] width 216 height 132
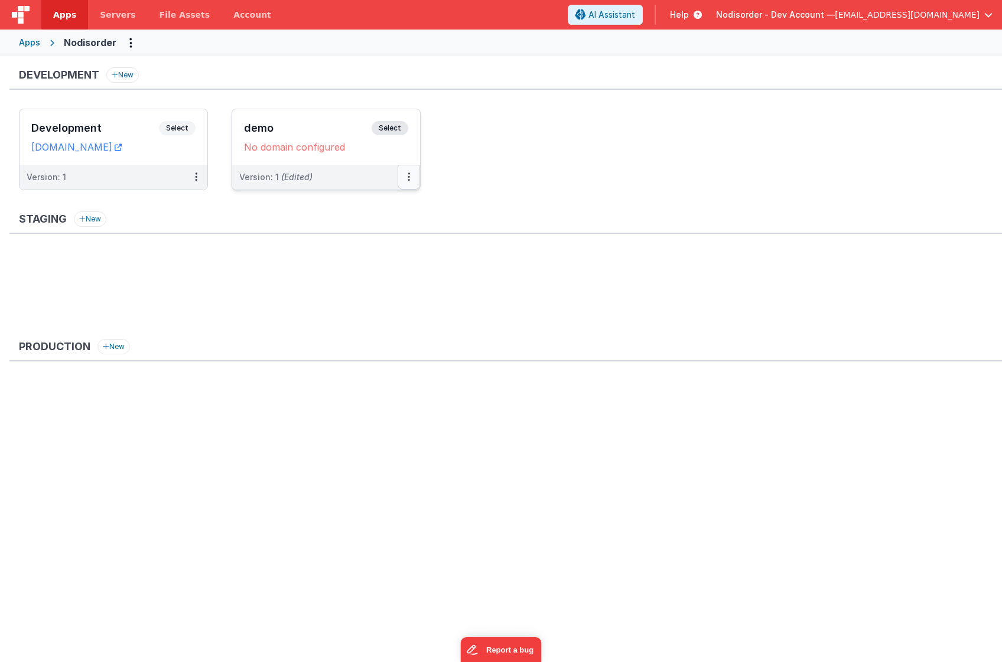
click at [412, 176] on button at bounding box center [409, 177] width 22 height 25
click at [385, 206] on link "Edit" at bounding box center [368, 203] width 104 height 21
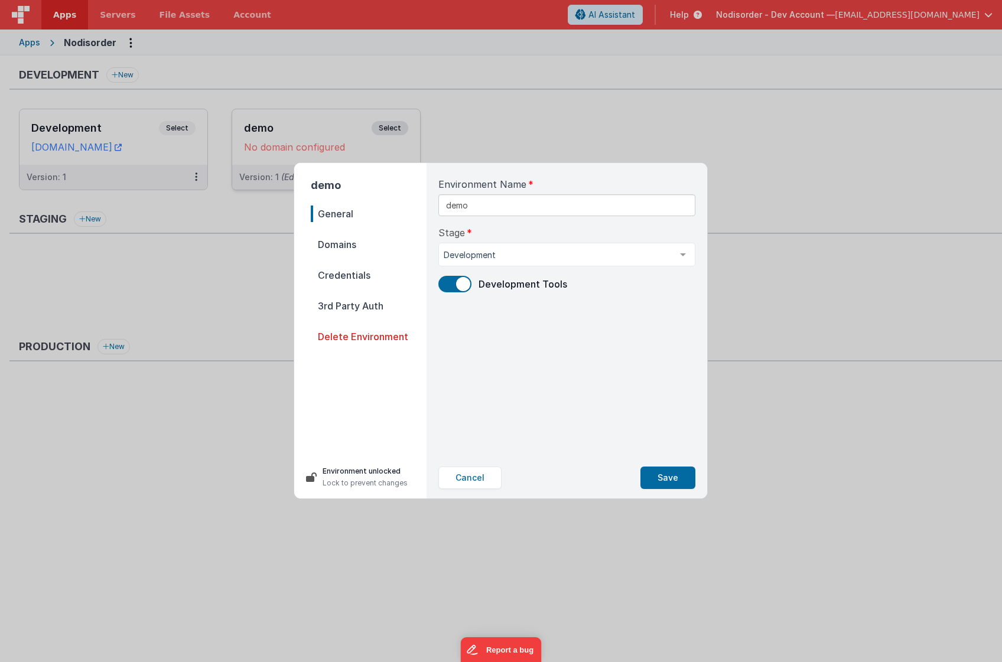
click at [353, 238] on span "Domains" at bounding box center [369, 244] width 116 height 17
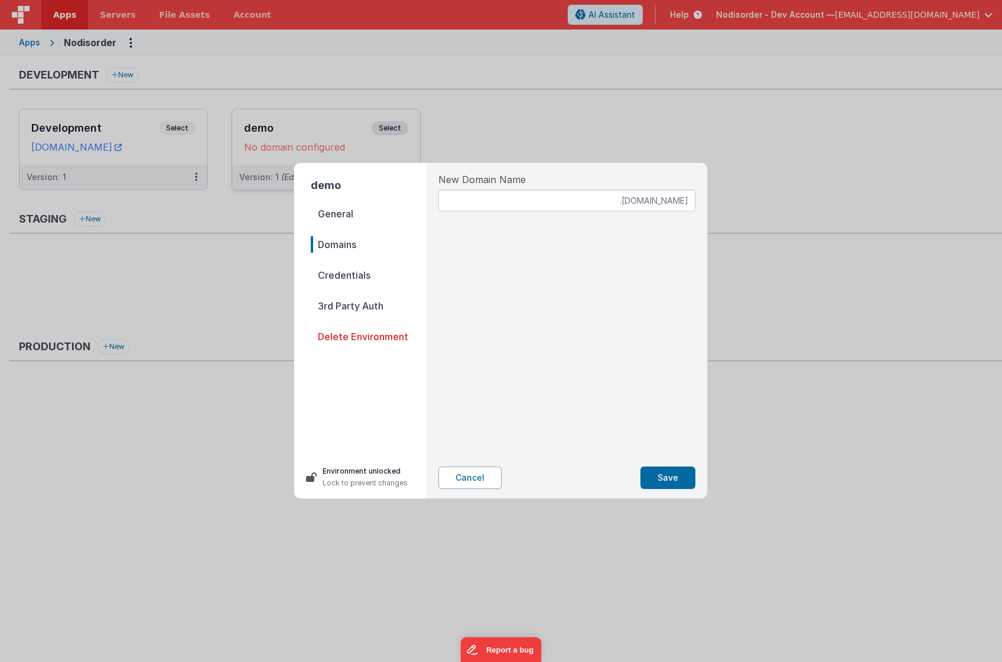
click at [468, 478] on button "Cancel" at bounding box center [469, 478] width 63 height 22
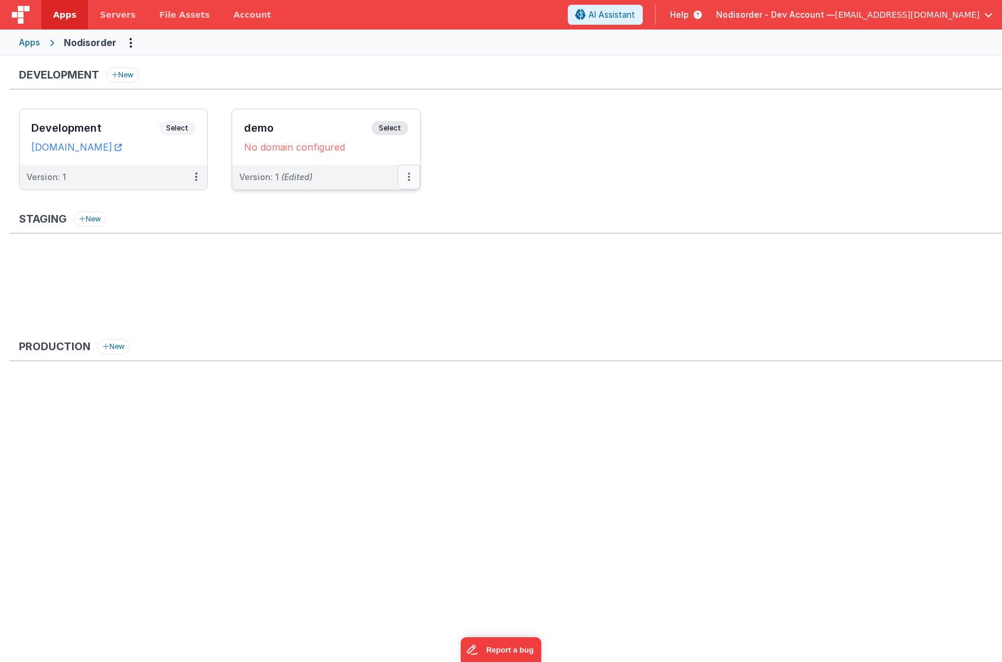
click at [409, 177] on icon at bounding box center [409, 177] width 2 height 1
drag, startPoint x: 351, startPoint y: 201, endPoint x: 465, endPoint y: 199, distance: 114.0
click at [465, 199] on div "Development New Development Select URLs [DOMAIN_NAME] Version: 1 demo Select UR…" at bounding box center [505, 262] width 993 height 390
click at [414, 180] on div at bounding box center [501, 331] width 1002 height 662
click at [409, 177] on icon at bounding box center [409, 177] width 2 height 1
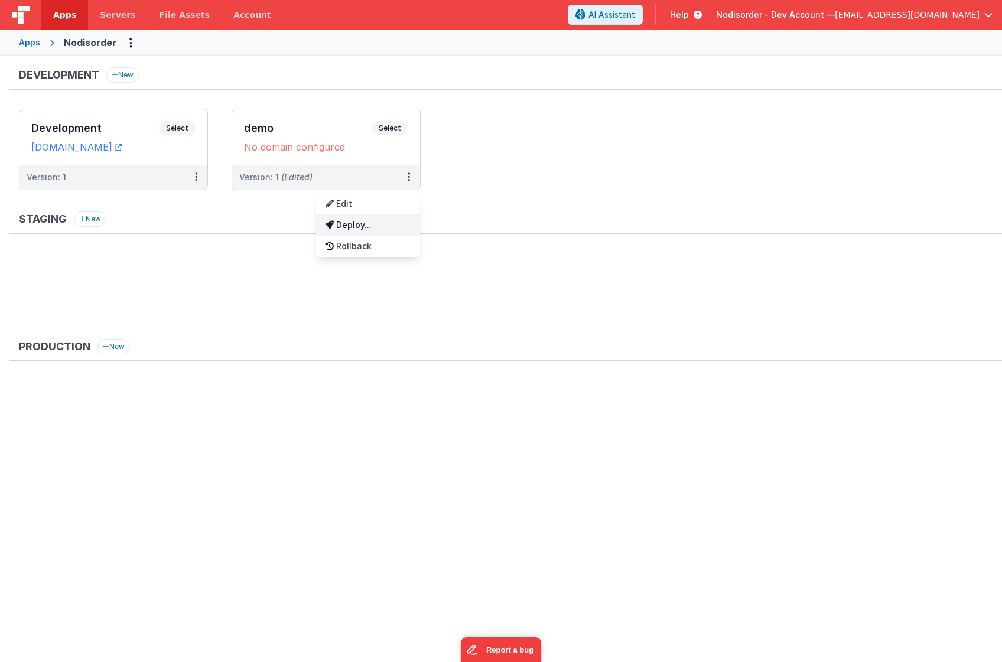
click at [361, 223] on link "Deploy..." at bounding box center [368, 224] width 104 height 21
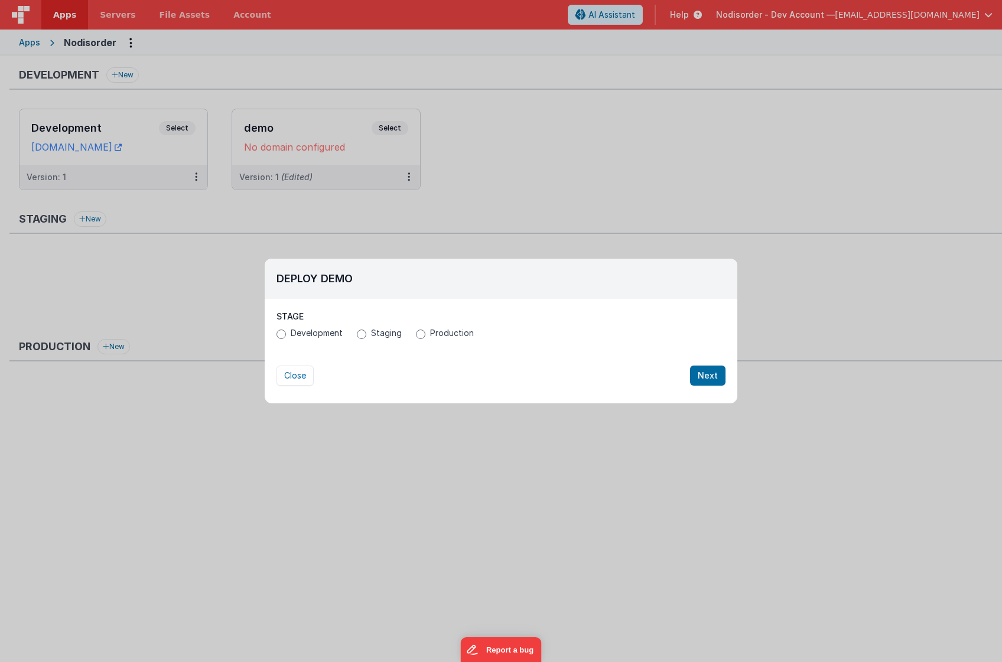
click at [366, 331] on label "Staging" at bounding box center [379, 333] width 45 height 12
click at [366, 331] on input "Staging" at bounding box center [361, 334] width 9 height 9
radio input "true"
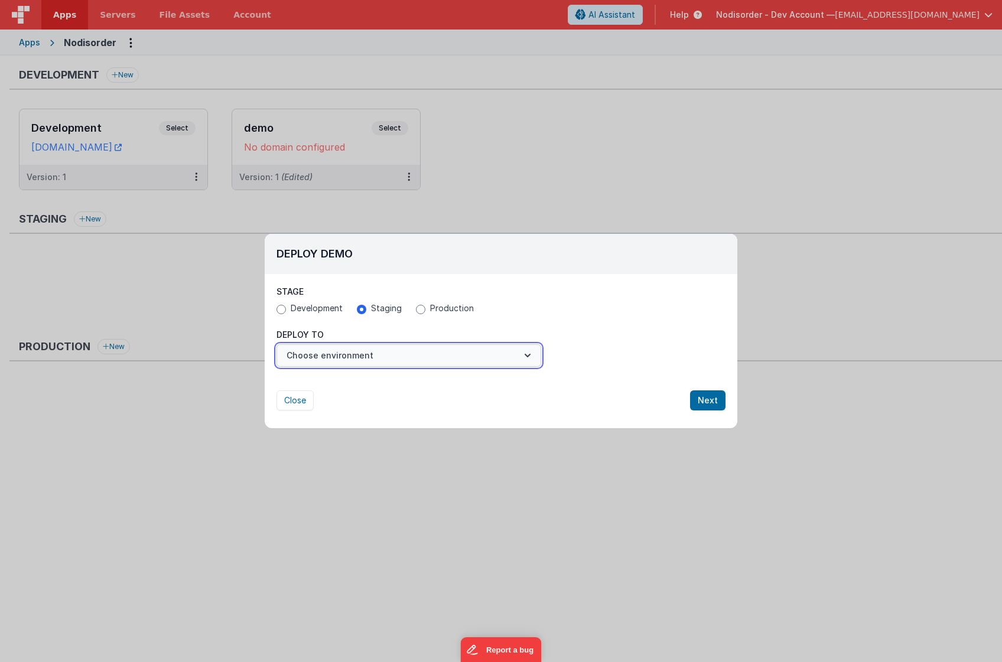
click at [368, 347] on button "Choose environment" at bounding box center [409, 355] width 265 height 22
click at [357, 382] on link "New Environment" at bounding box center [409, 384] width 265 height 21
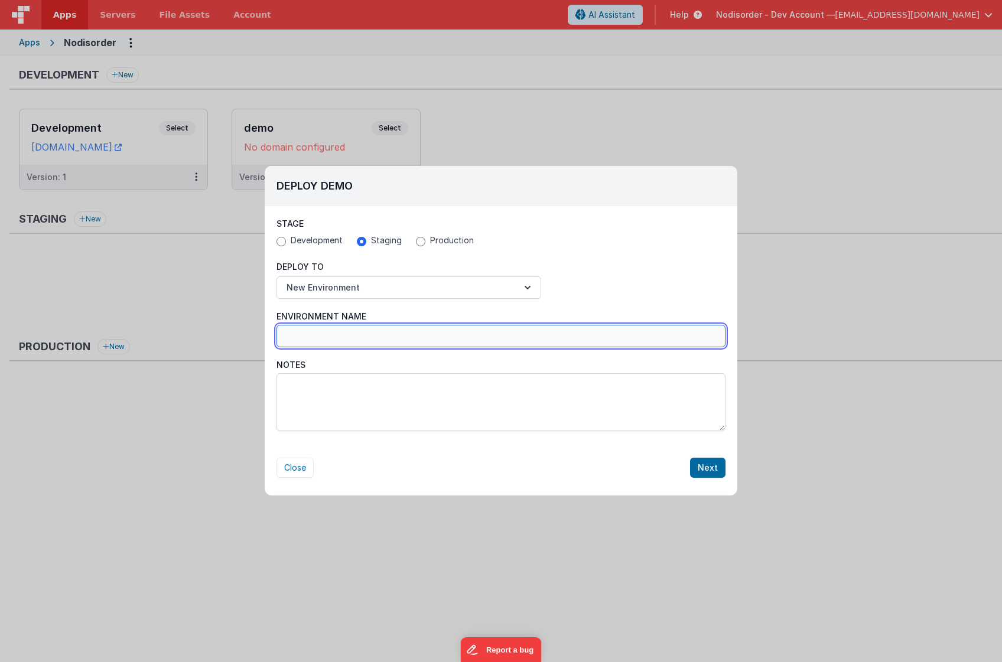
click at [366, 342] on input "Environment Name" at bounding box center [501, 336] width 449 height 22
type input "demo"
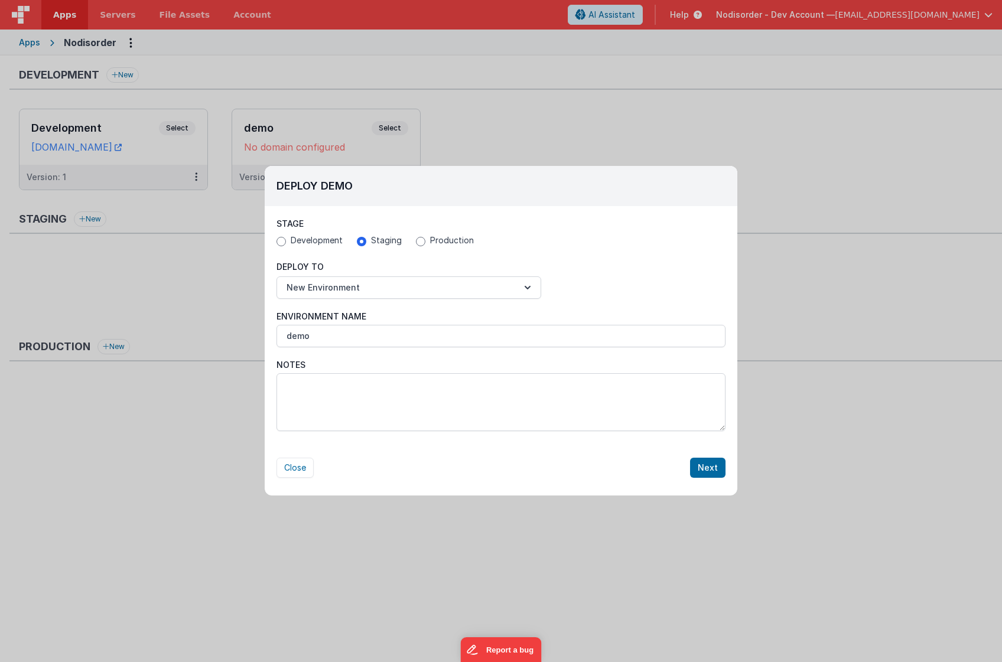
click at [430, 244] on span "Production" at bounding box center [452, 241] width 44 height 12
click at [425, 244] on input "Production" at bounding box center [420, 241] width 9 height 9
radio input "true"
radio input "false"
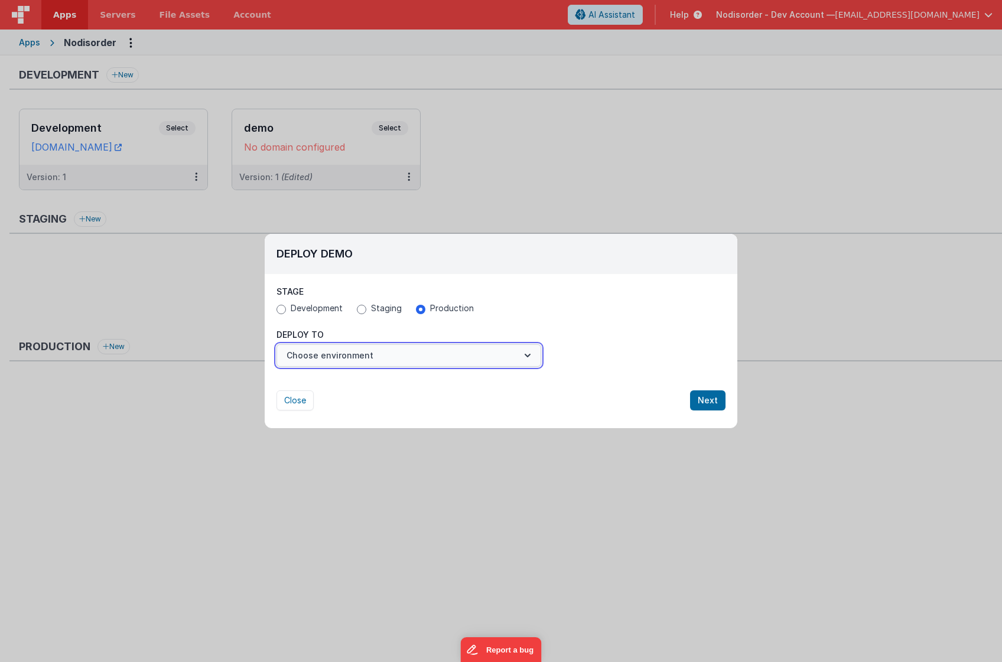
click at [398, 363] on button "Choose environment" at bounding box center [409, 355] width 265 height 22
click at [383, 381] on link "New Environment" at bounding box center [409, 384] width 265 height 21
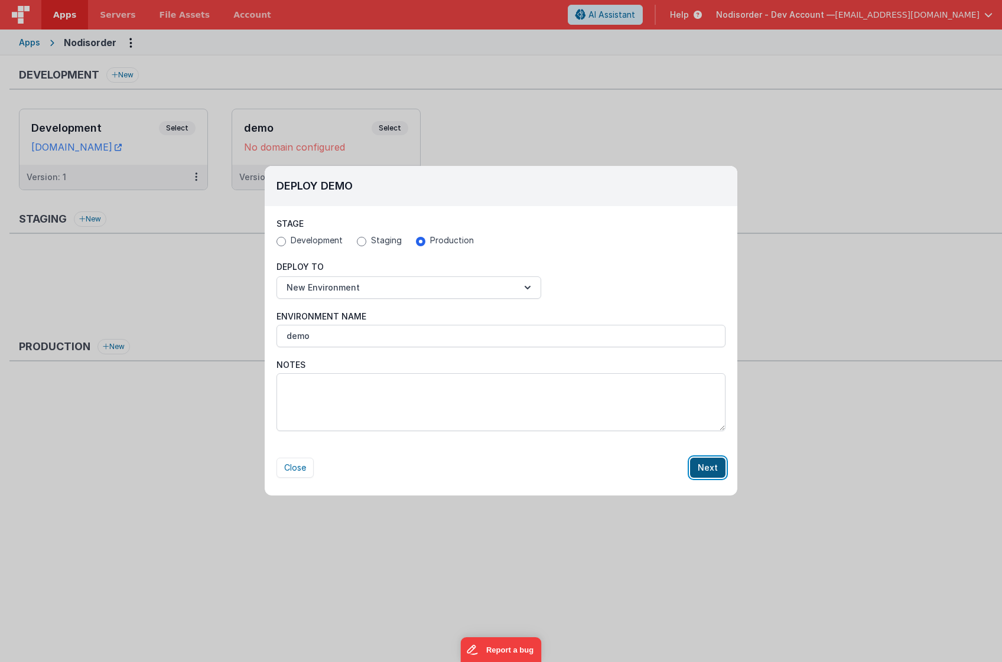
click at [708, 467] on button "Next" at bounding box center [707, 468] width 35 height 20
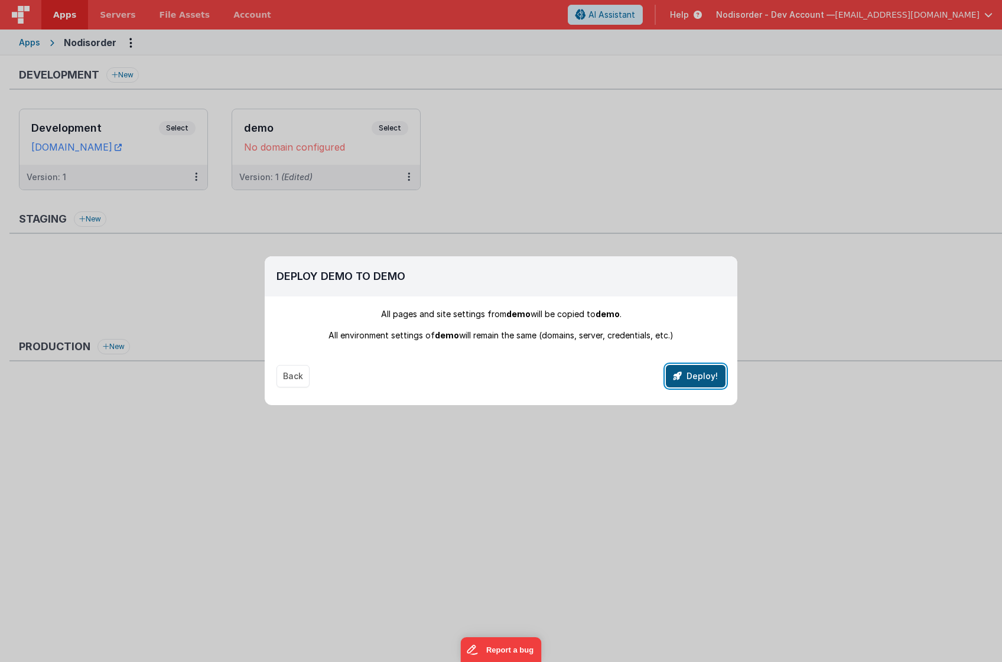
click at [695, 375] on button "Deploy!" at bounding box center [696, 376] width 60 height 22
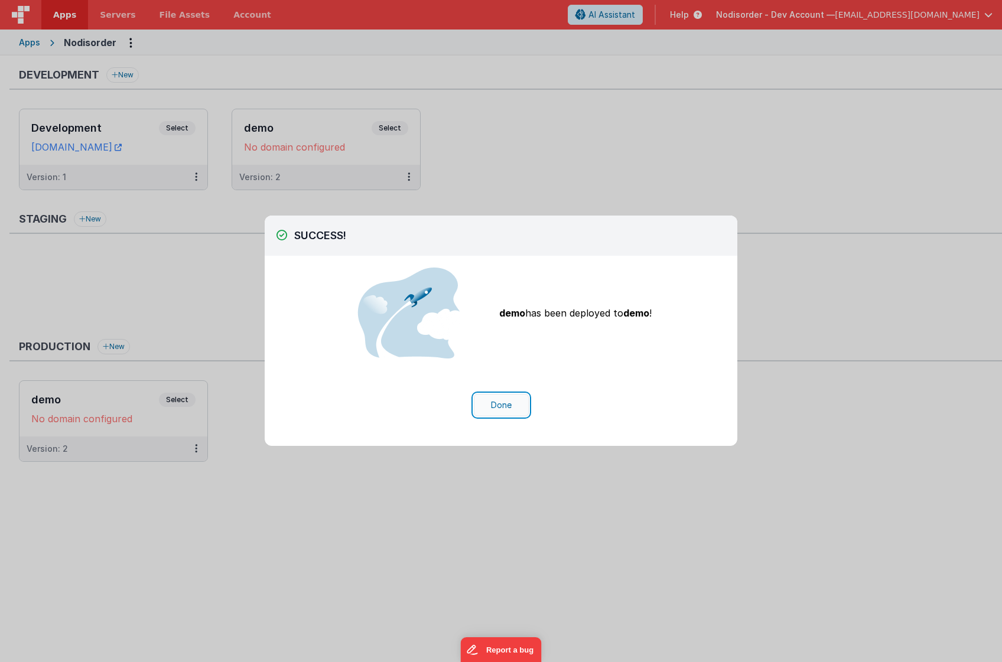
click at [492, 394] on button "Done" at bounding box center [501, 405] width 55 height 22
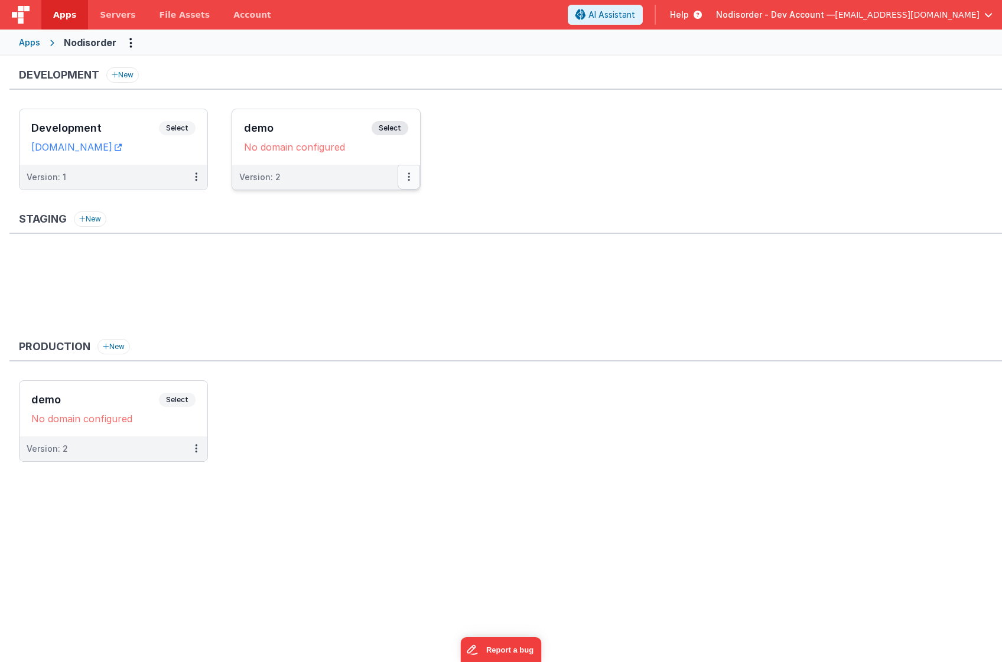
click at [403, 173] on button at bounding box center [409, 177] width 22 height 25
click at [380, 208] on link "Edit" at bounding box center [368, 203] width 104 height 21
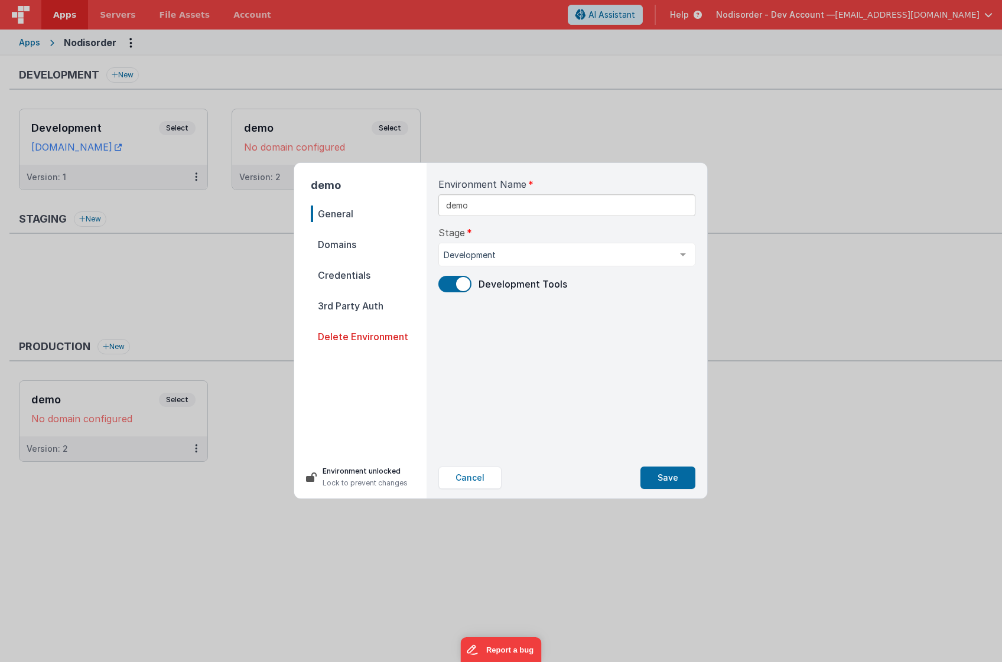
click at [373, 336] on span "Delete Environment" at bounding box center [369, 336] width 116 height 17
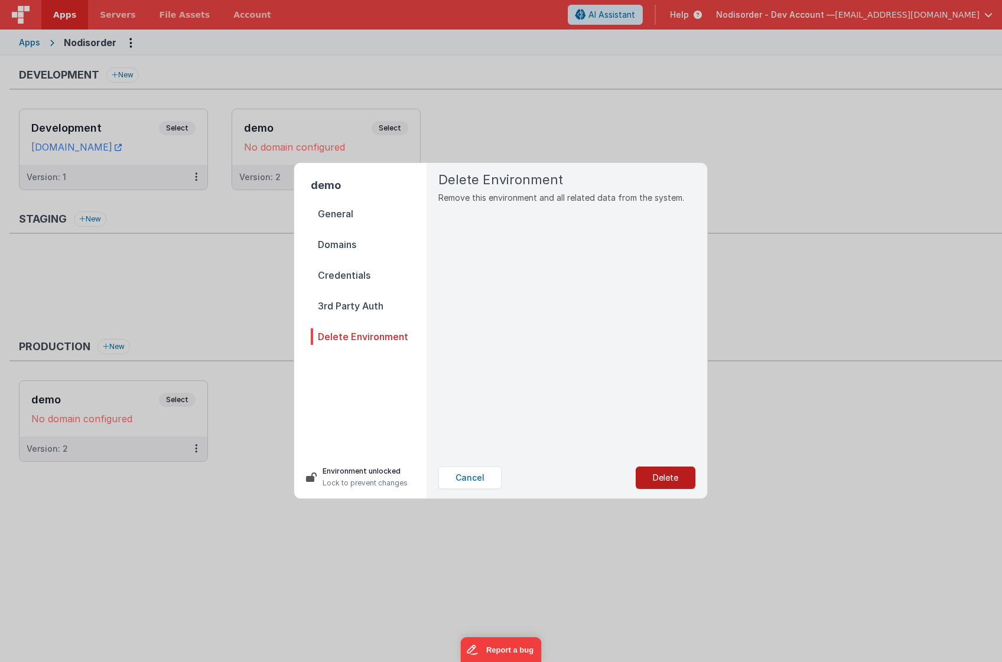
click at [648, 473] on button "Delete" at bounding box center [666, 478] width 60 height 22
click at [609, 473] on button "Yes, Delete" at bounding box center [606, 478] width 78 height 22
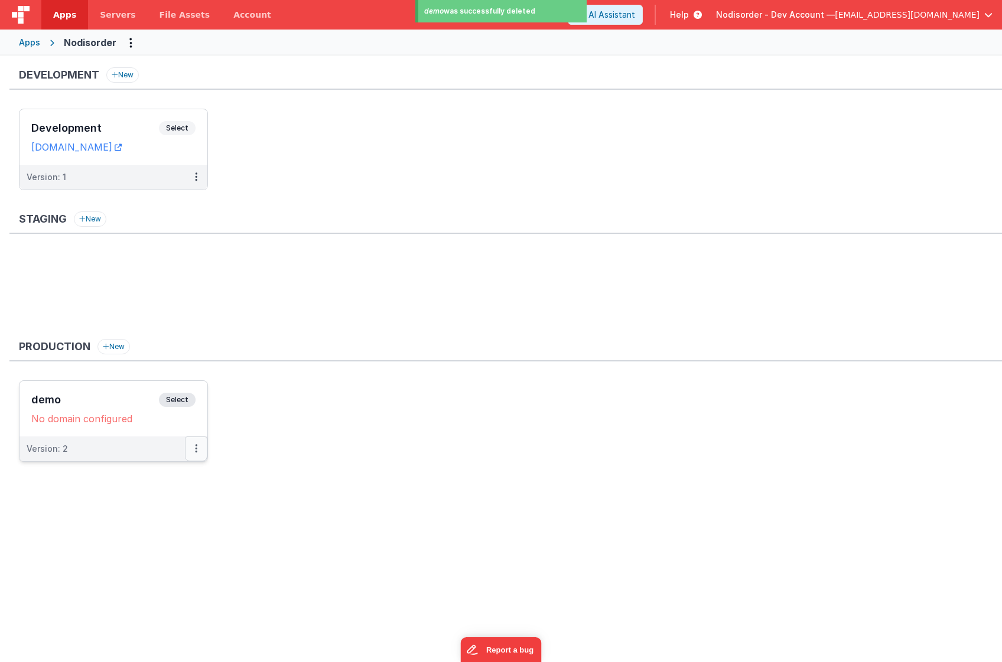
click at [199, 451] on button at bounding box center [196, 449] width 22 height 25
click at [184, 476] on link "Edit" at bounding box center [155, 475] width 104 height 21
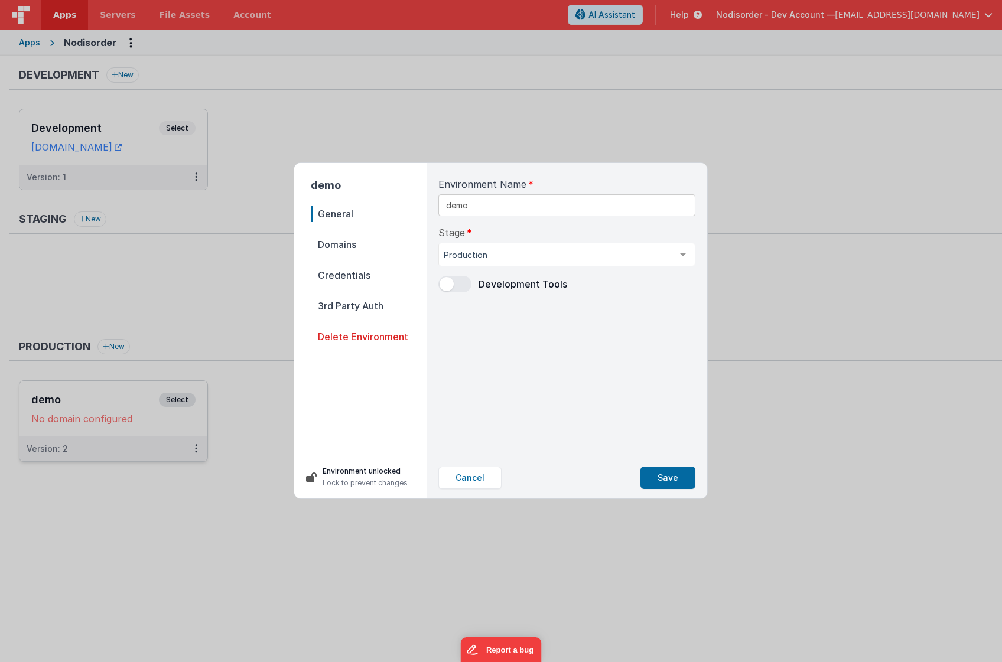
click at [374, 246] on span "Domains" at bounding box center [369, 244] width 116 height 17
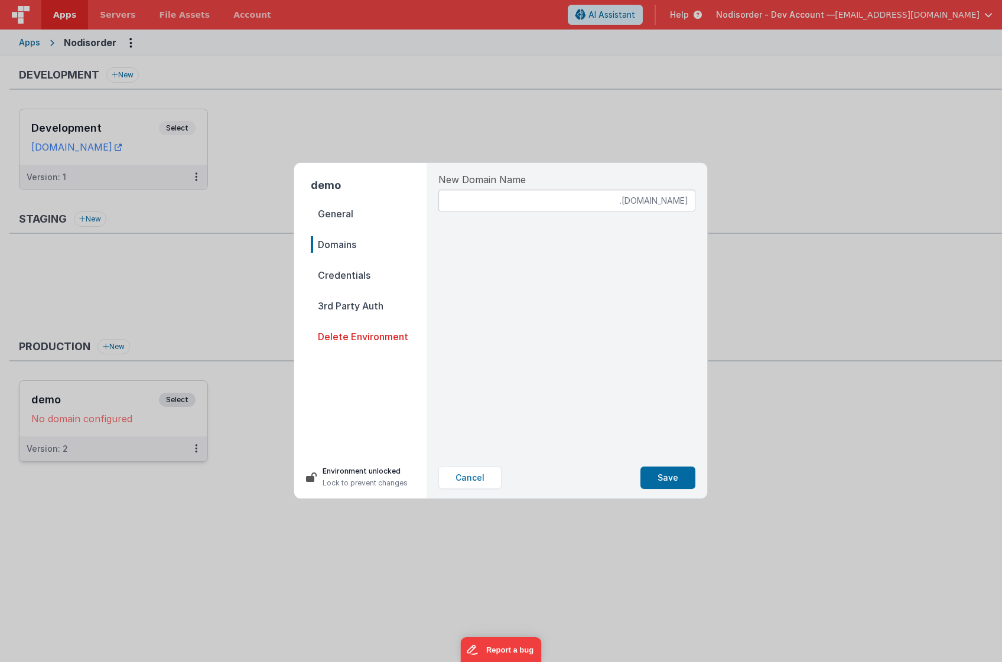
click at [370, 276] on span "Credentials" at bounding box center [369, 275] width 116 height 17
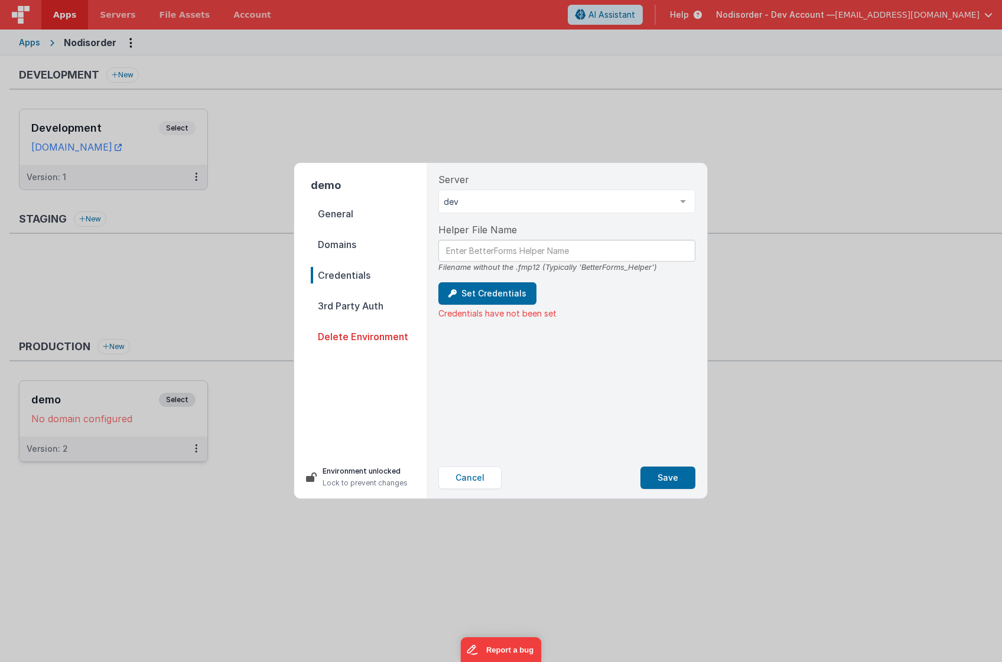
click at [370, 303] on span "3rd Party Auth" at bounding box center [369, 306] width 116 height 17
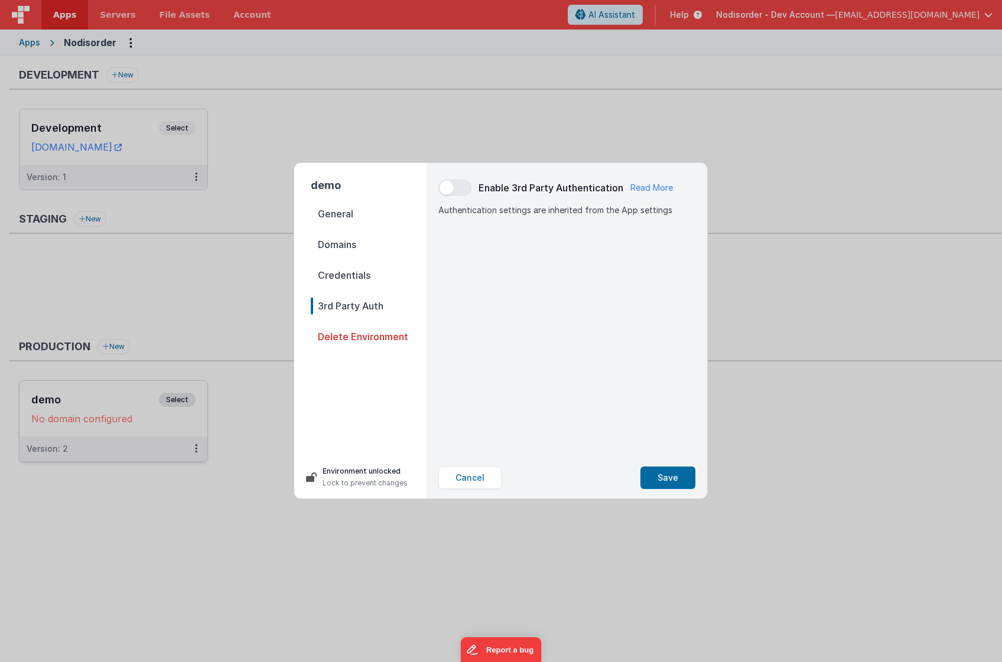
click at [353, 206] on span "General" at bounding box center [369, 214] width 116 height 17
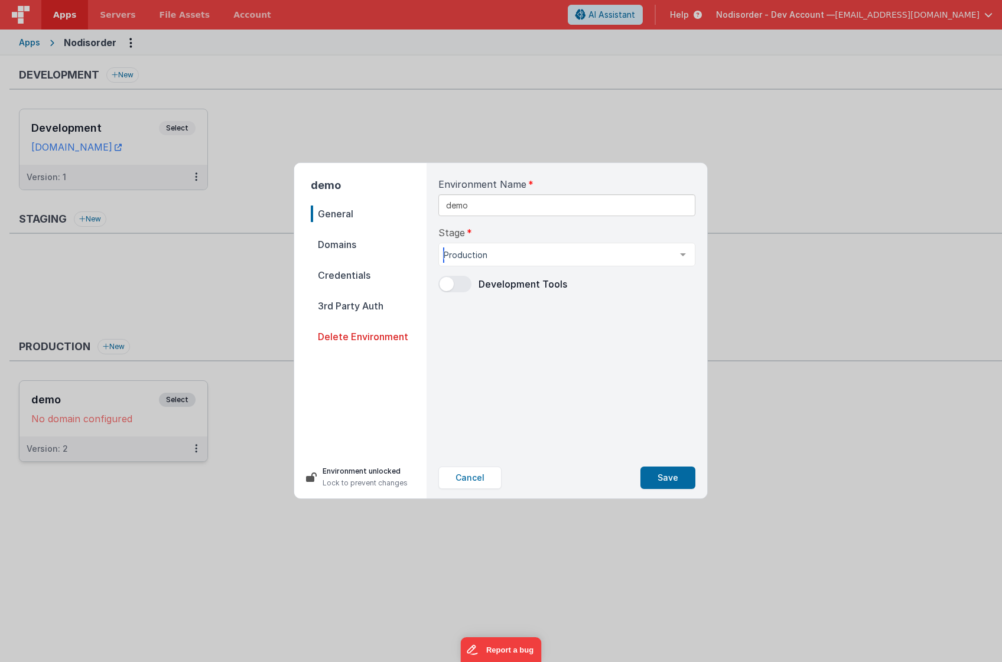
click at [508, 265] on div "Production" at bounding box center [566, 255] width 257 height 24
click at [519, 364] on div "Environment Name demo Stage Production Development Staging Production List is e…" at bounding box center [567, 310] width 276 height 294
click at [528, 214] on input "demo" at bounding box center [566, 205] width 257 height 22
click at [525, 215] on input "demo" at bounding box center [566, 205] width 257 height 22
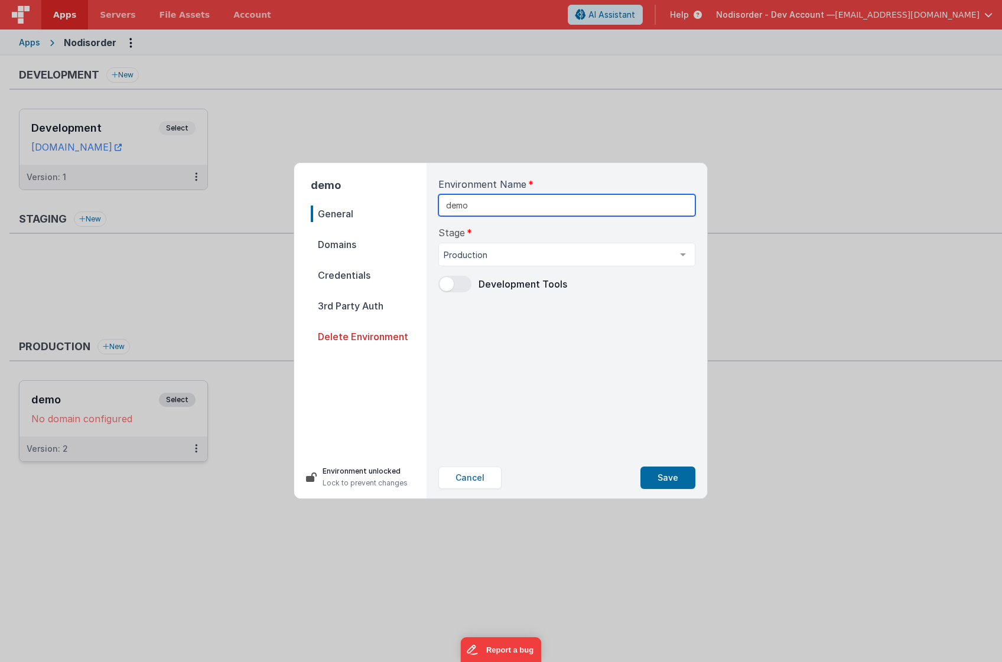
click at [521, 215] on input "demo" at bounding box center [566, 205] width 257 height 22
click at [516, 214] on input "demo" at bounding box center [566, 205] width 257 height 22
click at [380, 232] on nav "General Domains Credentials 3rd Party Auth Delete Environment" at bounding box center [369, 326] width 116 height 241
click at [375, 246] on span "Domains" at bounding box center [369, 244] width 116 height 17
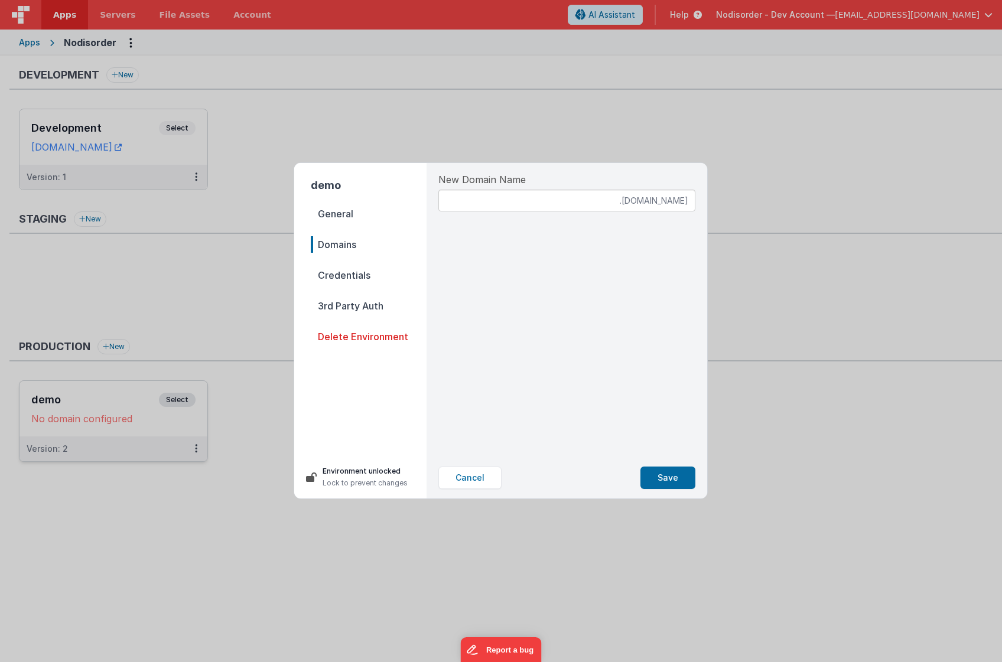
click at [202, 226] on div "demo General Domains Credentials 3rd Party Auth Delete Environment Environment …" at bounding box center [501, 331] width 1002 height 662
click at [483, 474] on button "Cancel" at bounding box center [469, 478] width 63 height 22
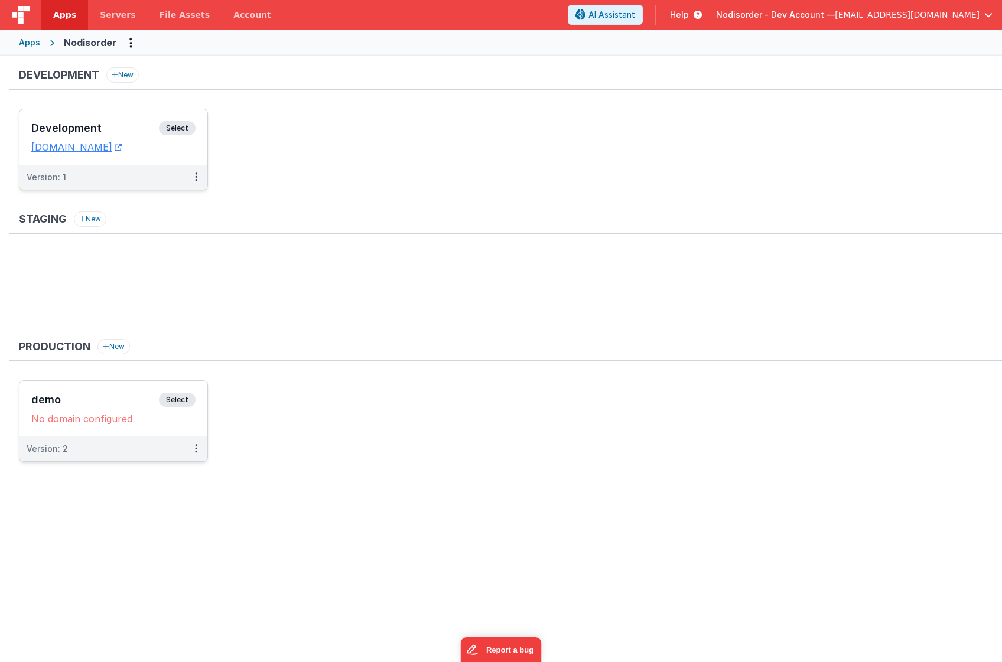
click at [158, 158] on div "Development Select URLs [DOMAIN_NAME]" at bounding box center [113, 137] width 188 height 56
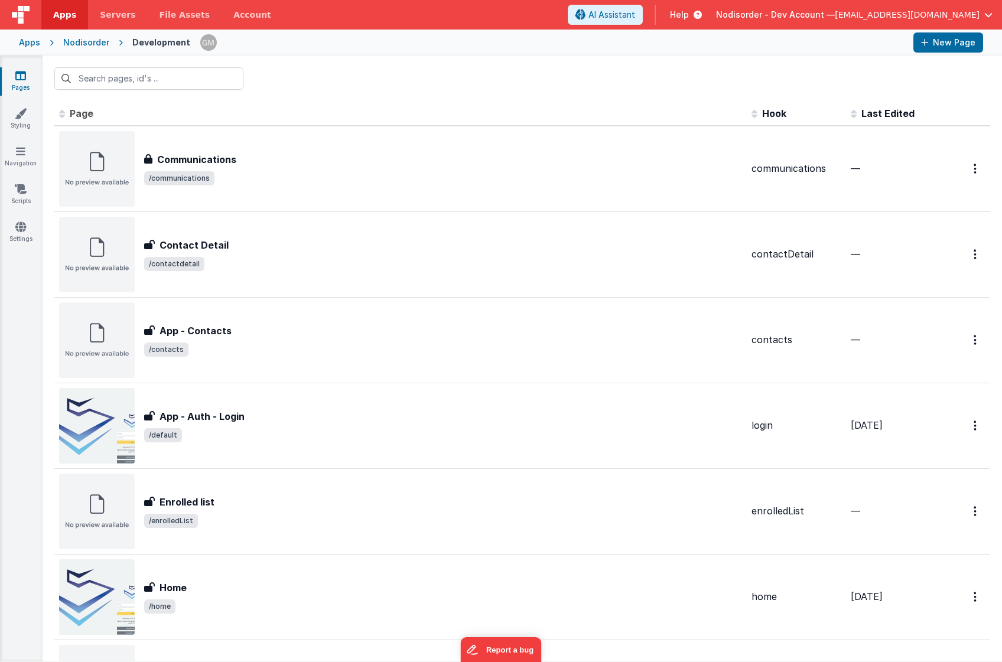
click at [92, 45] on div "Nodisorder" at bounding box center [86, 43] width 46 height 12
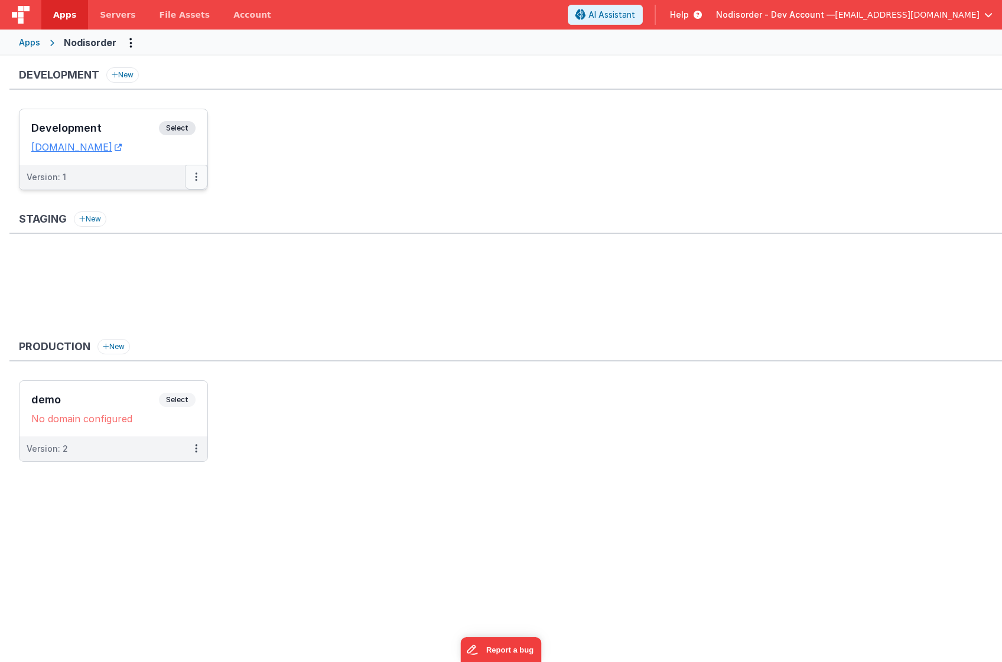
click at [195, 177] on icon at bounding box center [196, 177] width 2 height 1
click at [141, 201] on link "Edit" at bounding box center [155, 203] width 104 height 21
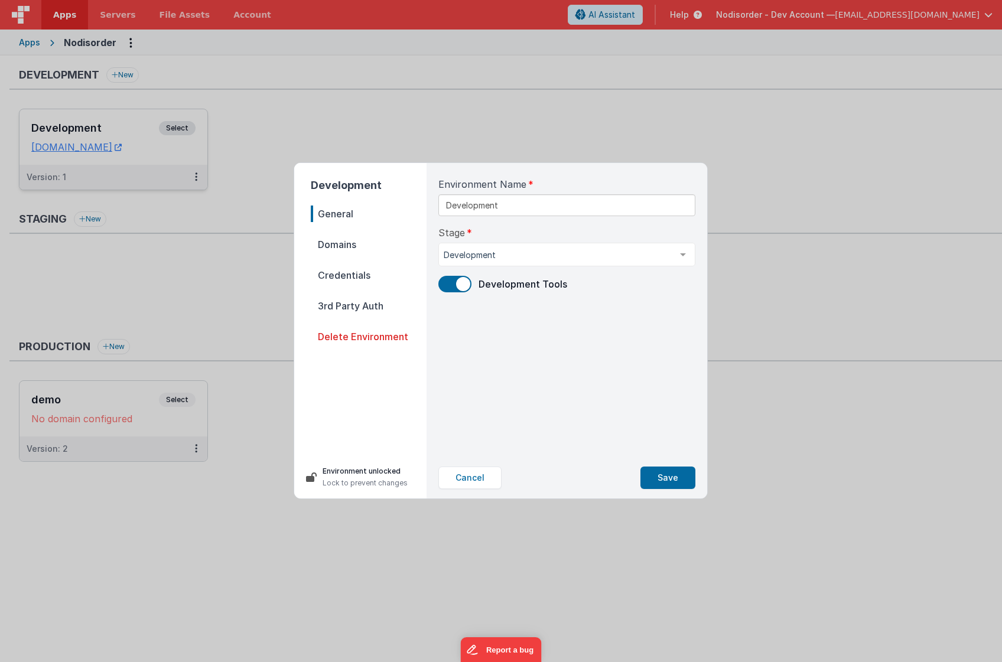
click at [351, 237] on span "Domains" at bounding box center [369, 244] width 116 height 17
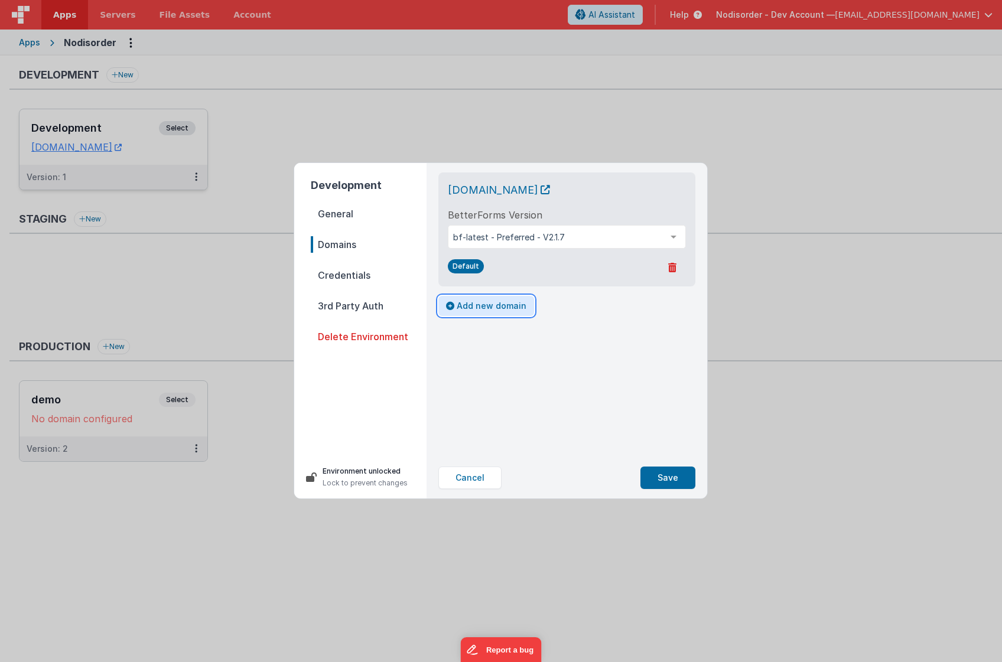
click at [465, 308] on button "Add new domain" at bounding box center [486, 306] width 96 height 20
drag, startPoint x: 604, startPoint y: 318, endPoint x: 684, endPoint y: 330, distance: 80.0
click at [684, 330] on div "New Domain Name .[DOMAIN_NAME]" at bounding box center [566, 312] width 257 height 50
click at [500, 336] on div "New Domain Name .[DOMAIN_NAME]" at bounding box center [566, 312] width 257 height 50
click at [461, 351] on p "Cancel" at bounding box center [451, 350] width 27 height 12
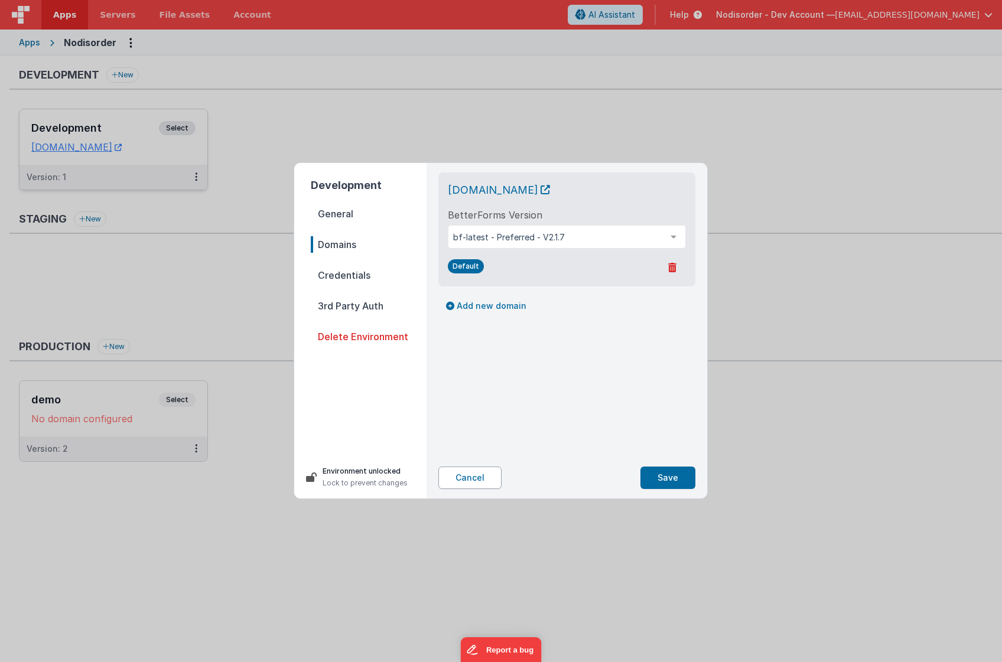
click at [482, 479] on button "Cancel" at bounding box center [469, 478] width 63 height 22
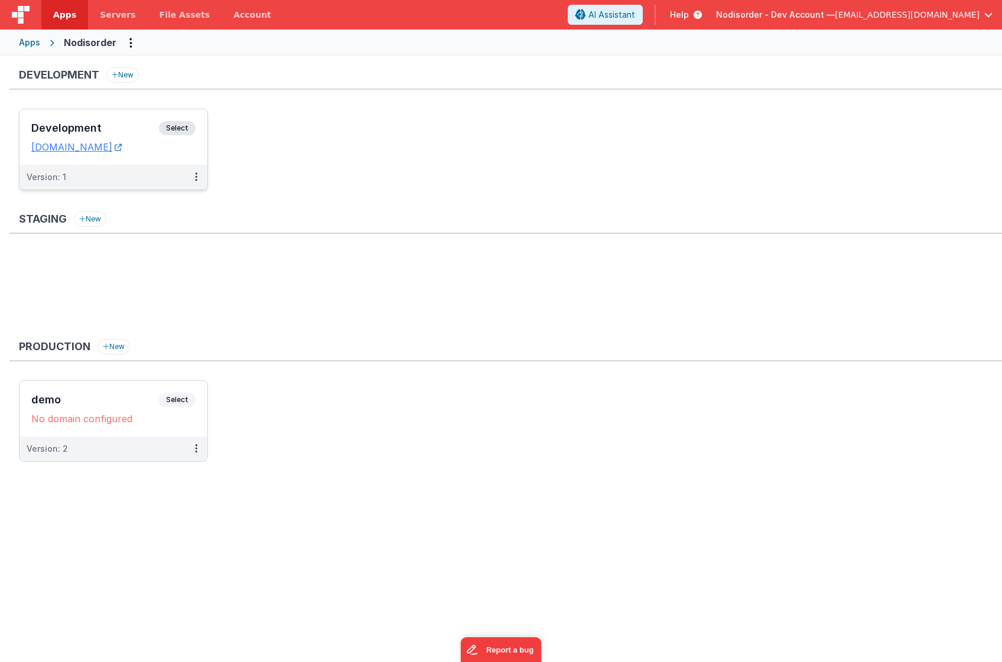
click at [27, 41] on div "Apps" at bounding box center [29, 43] width 21 height 12
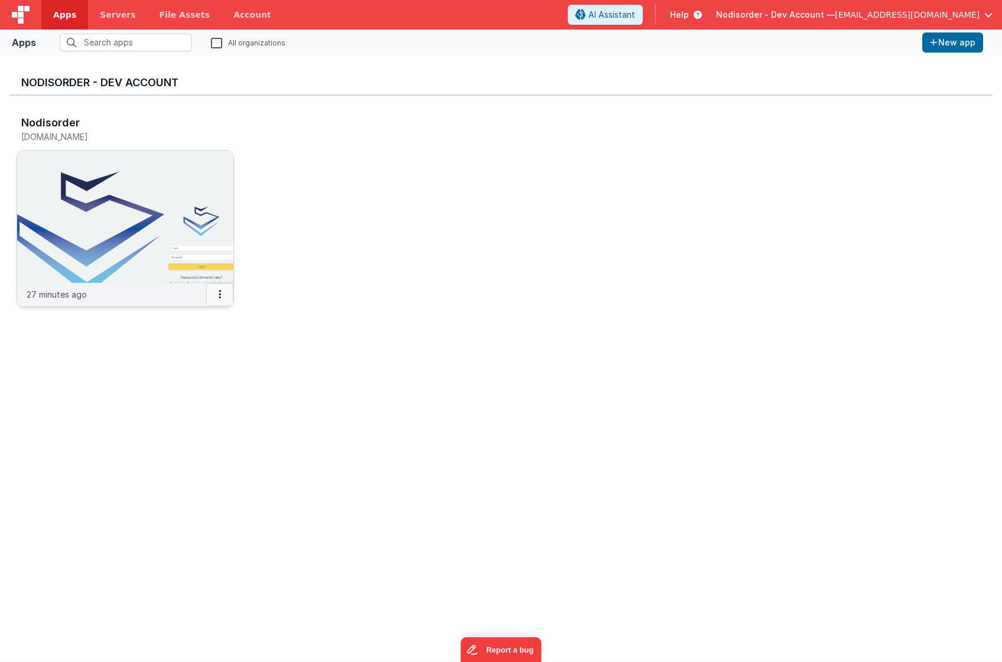
click at [222, 294] on button at bounding box center [219, 295] width 27 height 22
click at [209, 322] on link "Settings" at bounding box center [193, 317] width 82 height 21
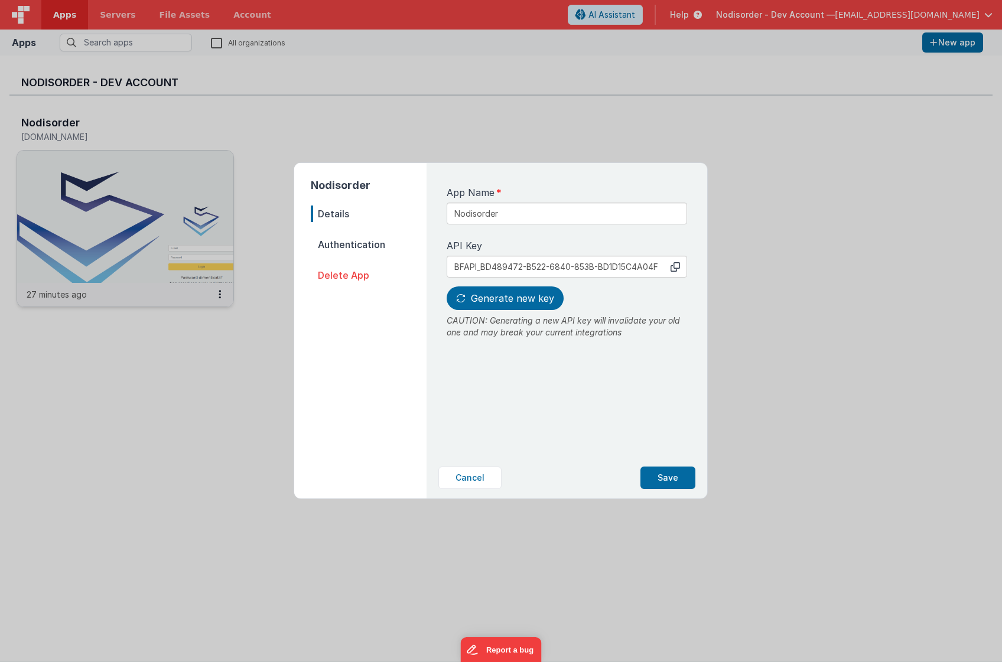
click at [373, 246] on span "Authentication" at bounding box center [369, 244] width 116 height 17
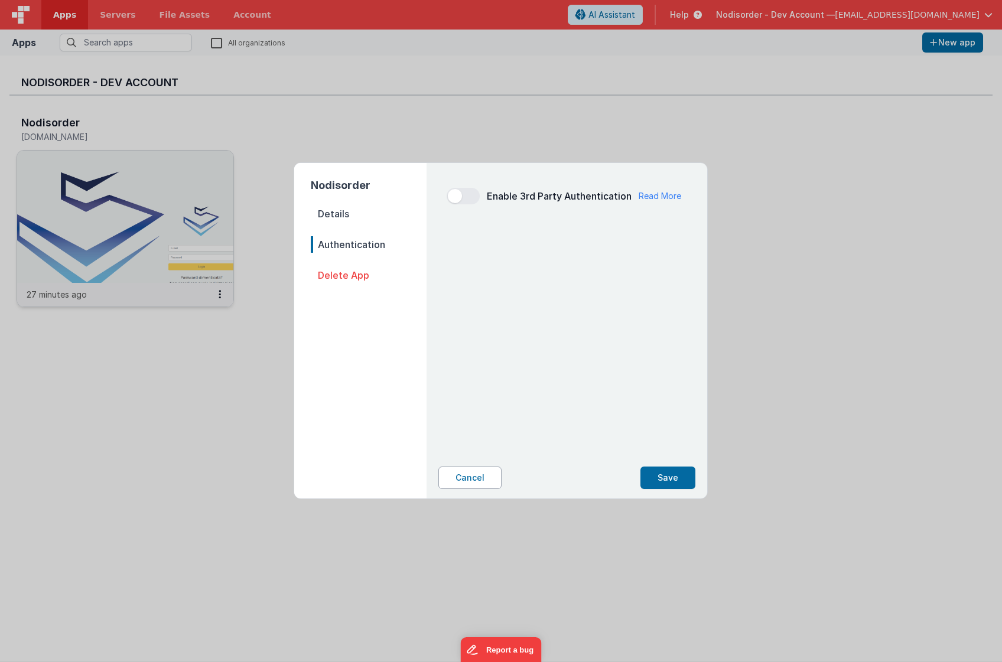
click at [474, 478] on button "Cancel" at bounding box center [469, 478] width 63 height 22
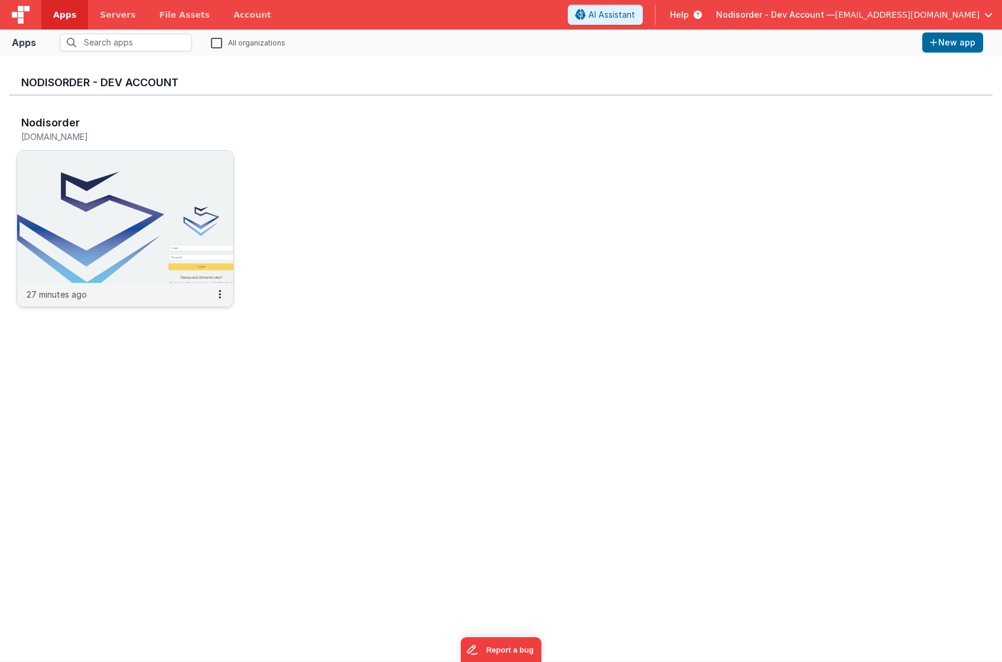
click at [297, 245] on div "Nodisorder [DOMAIN_NAME] 27 minutes ago" at bounding box center [500, 215] width 983 height 239
click at [231, 9] on link "Account" at bounding box center [252, 15] width 61 height 30
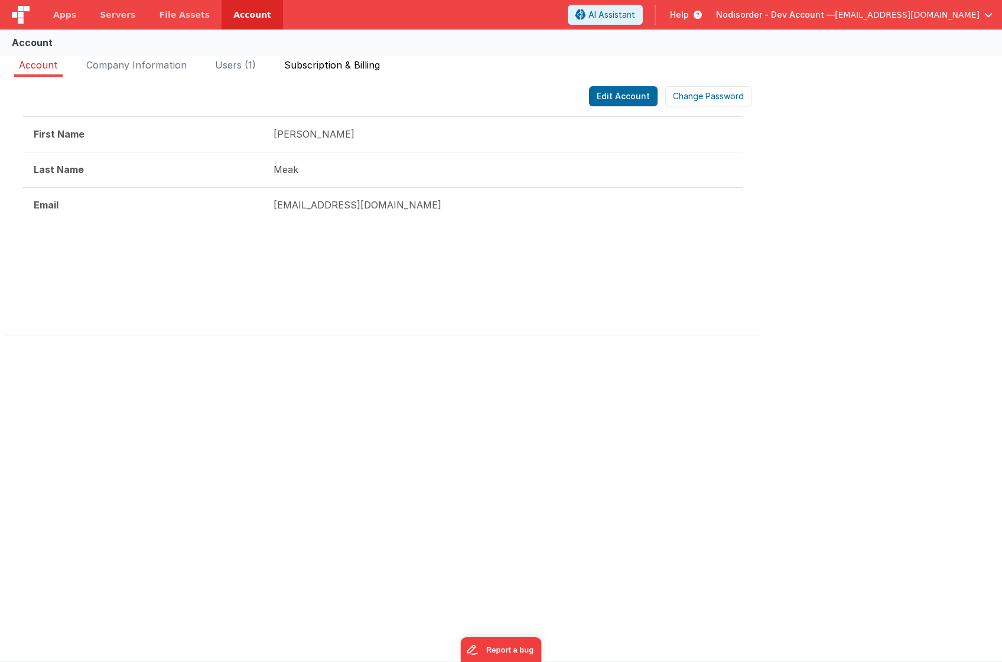
click at [330, 67] on span "Subscription & Billing" at bounding box center [332, 65] width 96 height 12
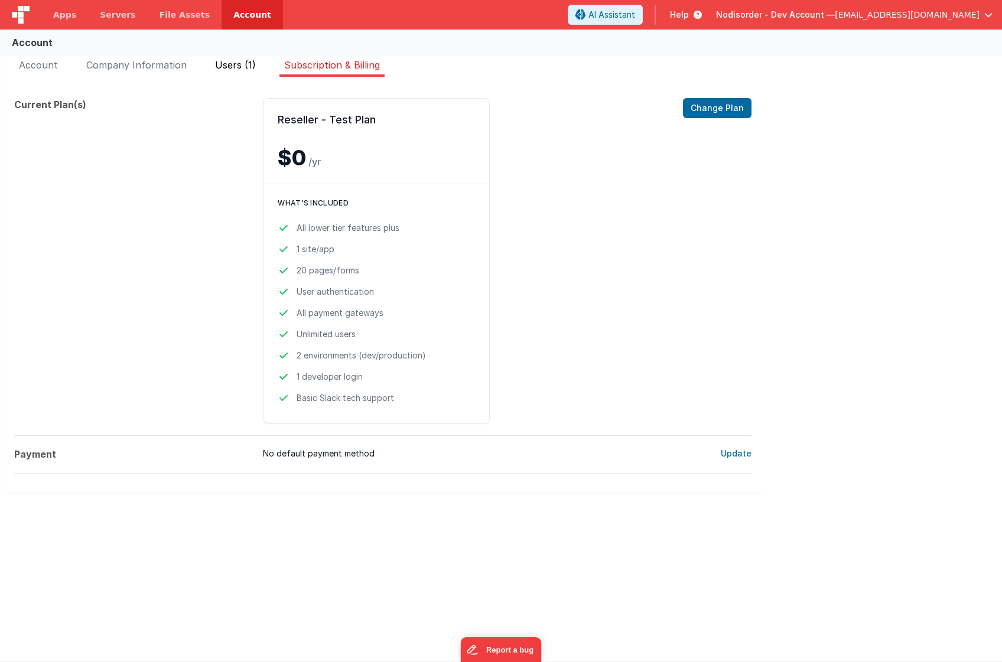
click at [234, 64] on span "Users (1)" at bounding box center [235, 65] width 41 height 12
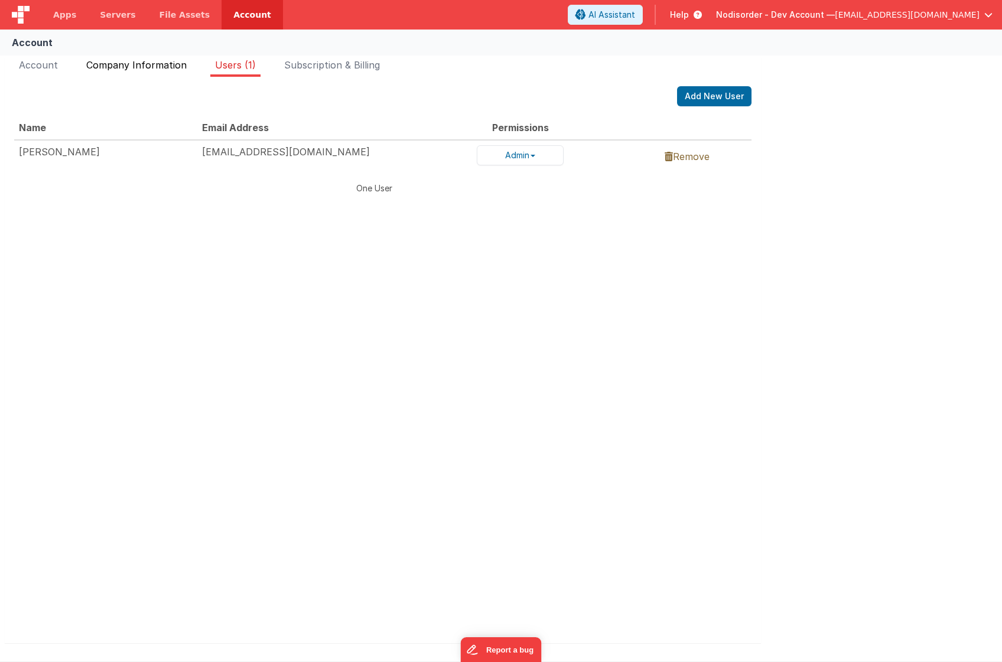
click at [163, 62] on span "Company Information" at bounding box center [136, 65] width 100 height 12
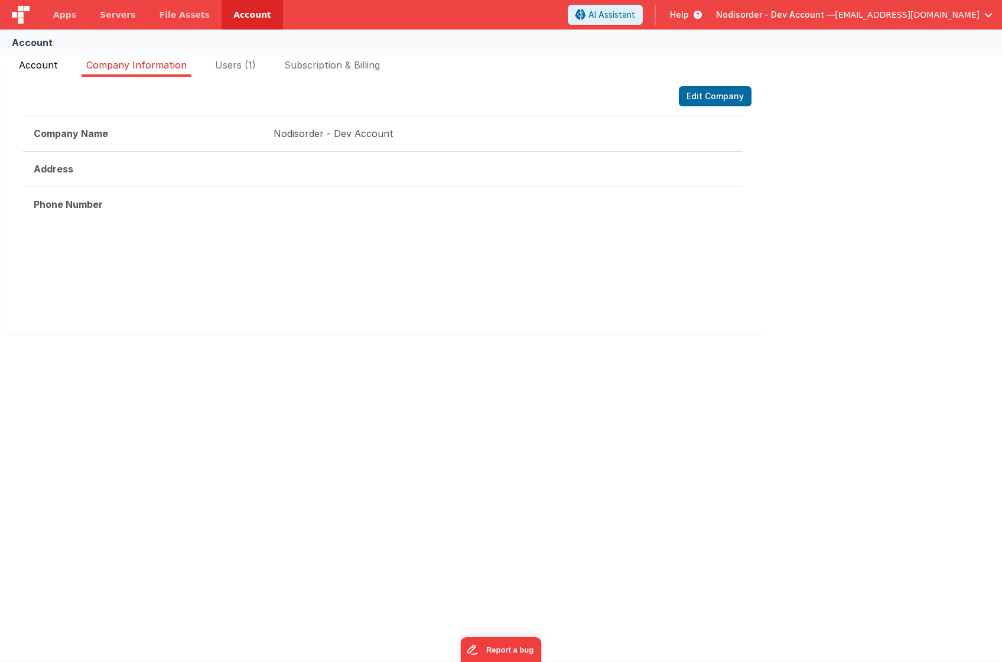
click at [57, 67] on span "Account" at bounding box center [38, 65] width 39 height 12
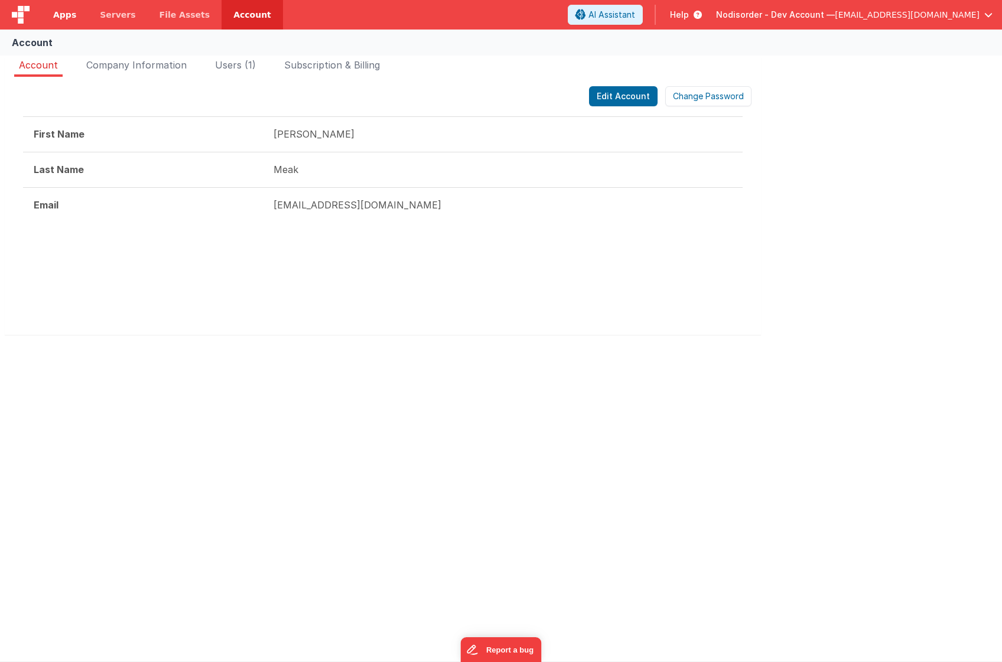
click at [65, 15] on span "Apps" at bounding box center [64, 15] width 23 height 12
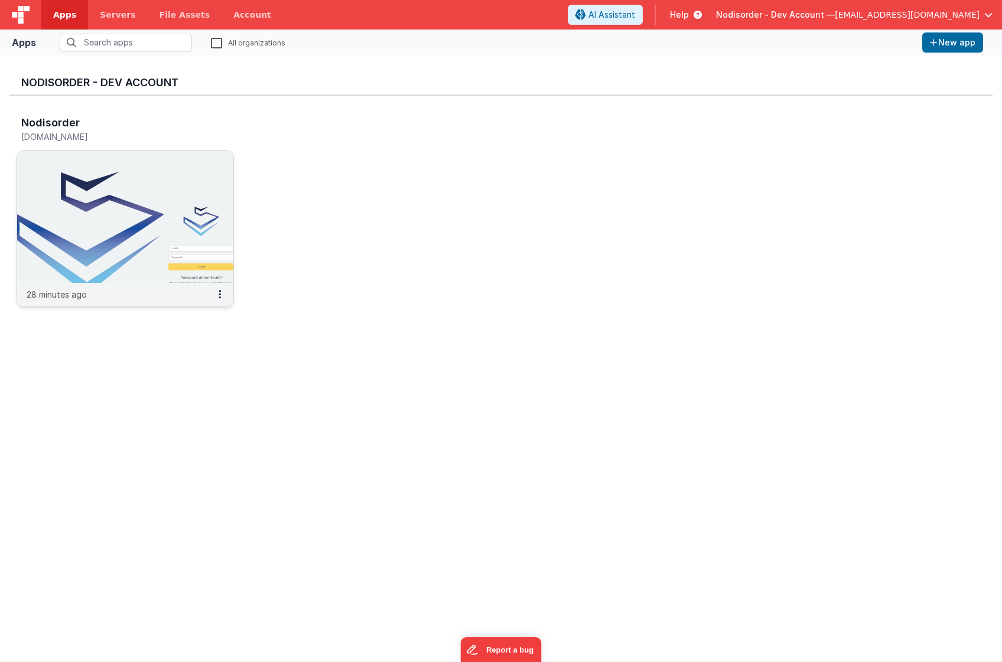
click at [113, 194] on img at bounding box center [125, 217] width 216 height 132
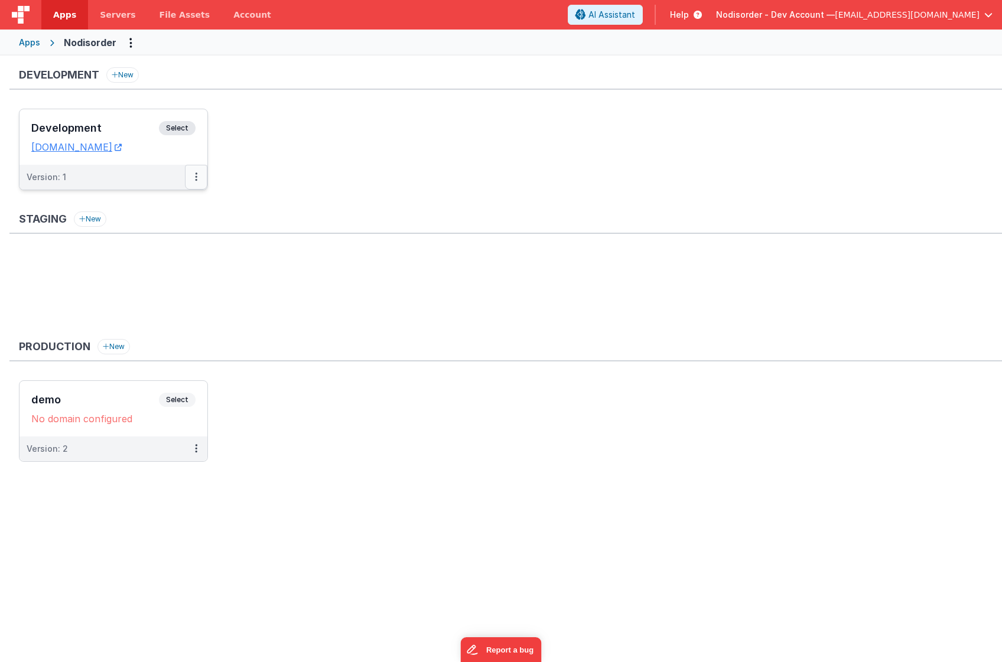
click at [194, 175] on button at bounding box center [196, 177] width 22 height 25
click at [177, 207] on link "Edit" at bounding box center [155, 203] width 104 height 21
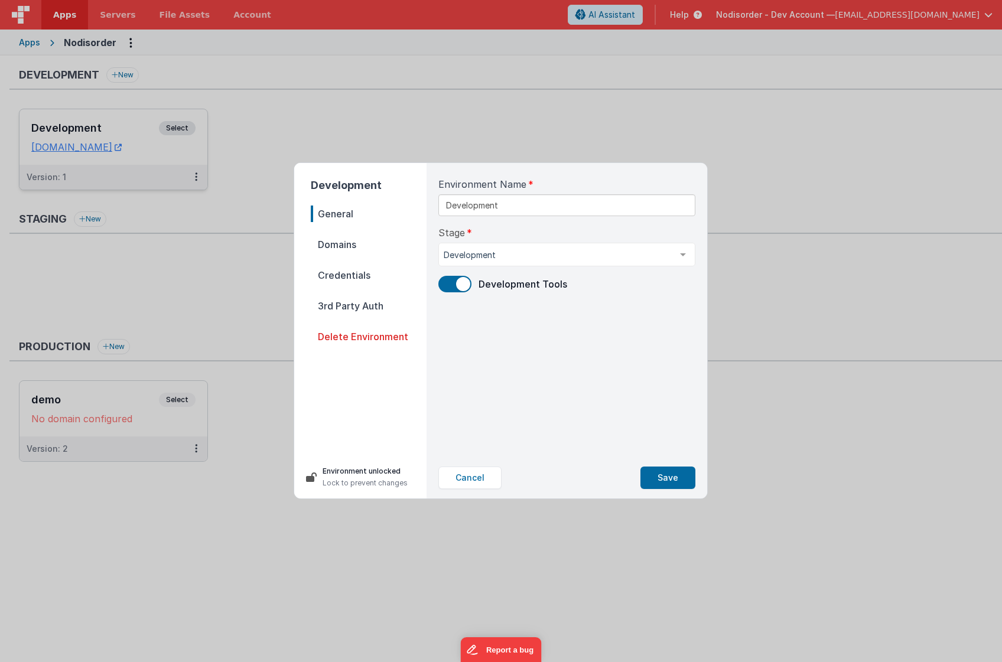
click at [383, 229] on nav "General Domains Credentials 3rd Party Auth Delete Environment" at bounding box center [369, 326] width 116 height 241
click at [383, 238] on span "Domains" at bounding box center [369, 244] width 116 height 17
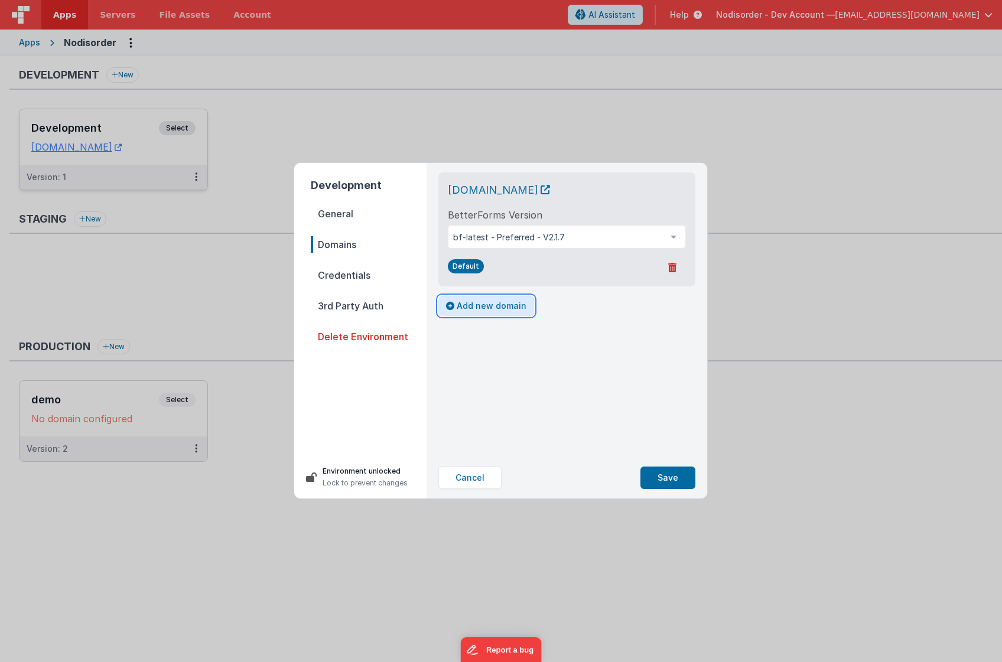
click at [489, 305] on button "Add new domain" at bounding box center [486, 306] width 96 height 20
click at [454, 352] on p "Cancel" at bounding box center [451, 350] width 27 height 12
click at [483, 478] on button "Cancel" at bounding box center [469, 478] width 63 height 22
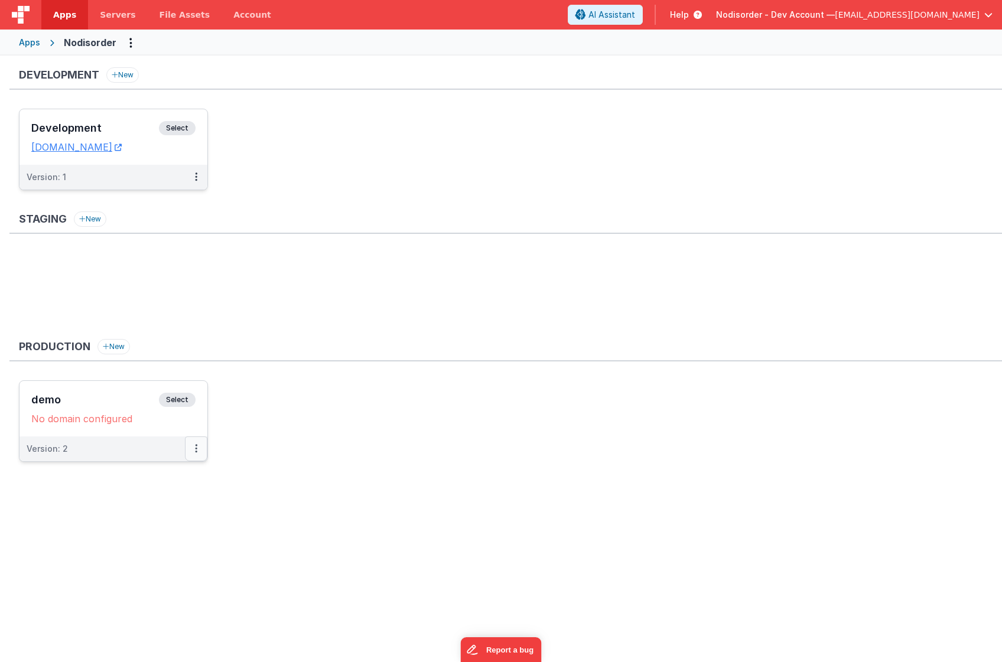
click at [192, 447] on button at bounding box center [196, 449] width 22 height 25
click at [158, 480] on link "Edit" at bounding box center [155, 475] width 104 height 21
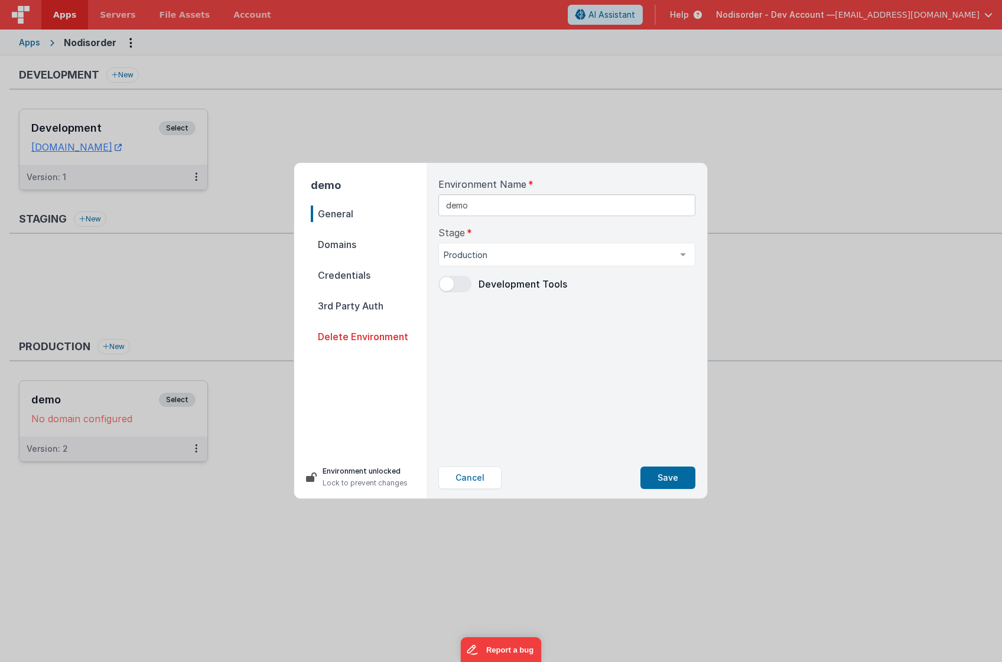
click at [375, 331] on span "Delete Environment" at bounding box center [369, 336] width 116 height 17
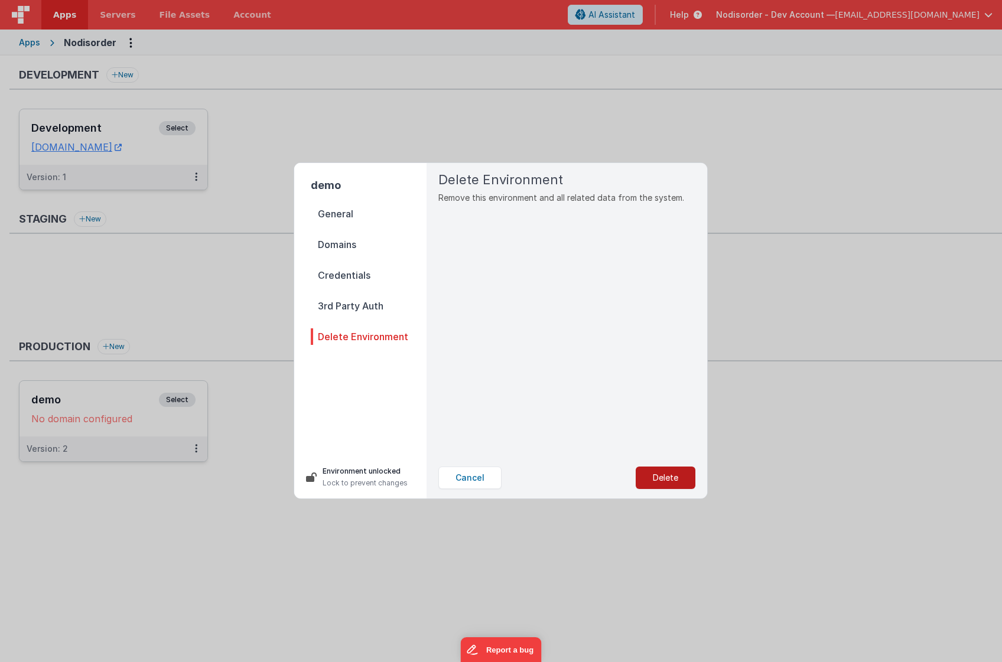
click at [671, 479] on button "Delete" at bounding box center [666, 478] width 60 height 22
click at [626, 476] on button "Yes, Delete" at bounding box center [606, 478] width 78 height 22
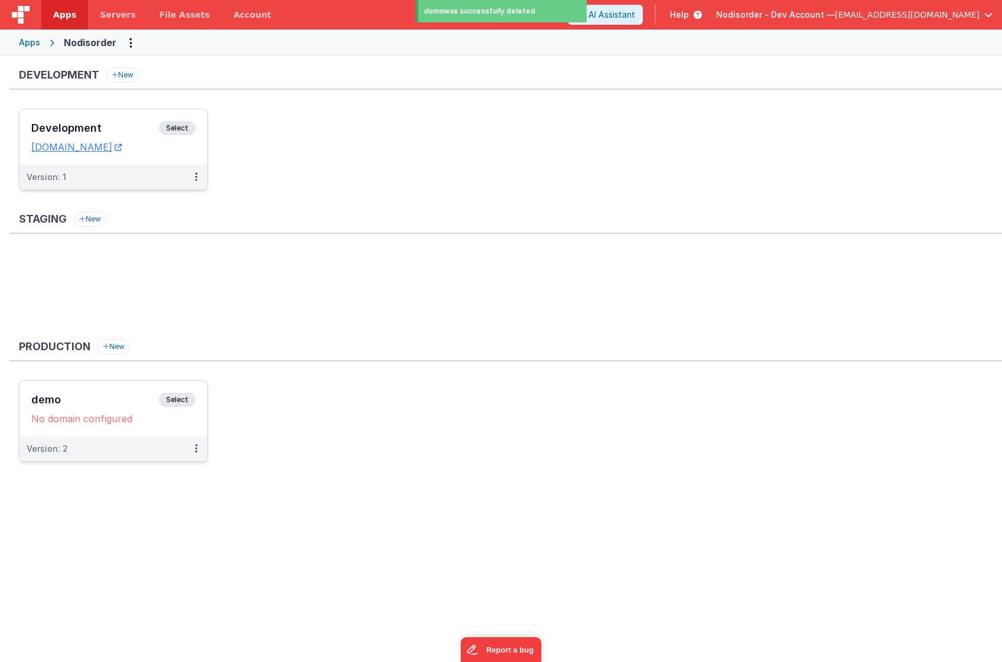
click at [289, 273] on ul at bounding box center [510, 291] width 983 height 77
click at [159, 153] on div "Development Select URLs [DOMAIN_NAME]" at bounding box center [113, 137] width 188 height 56
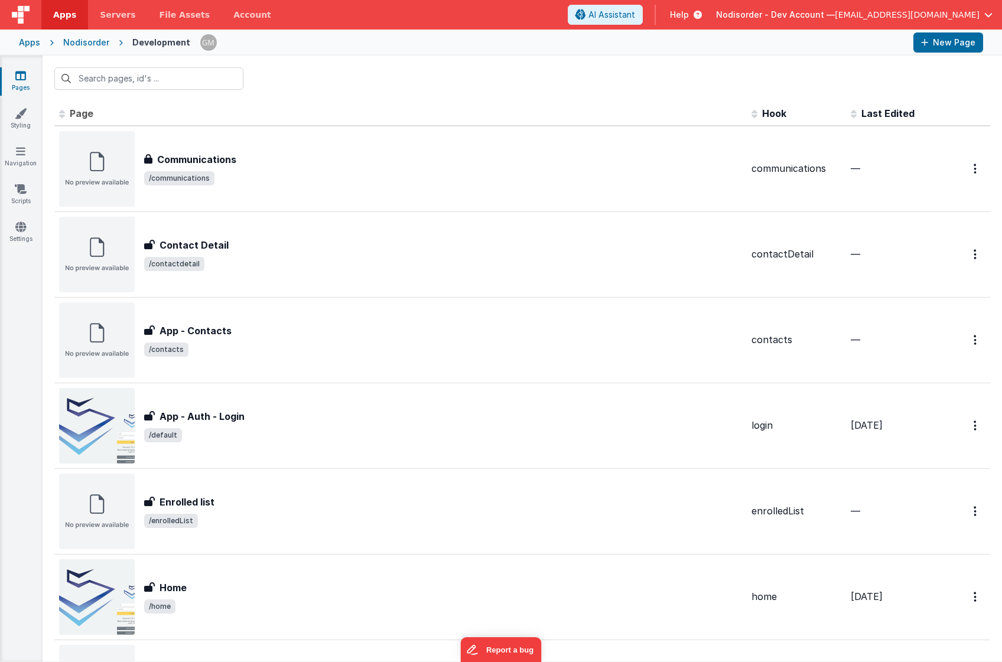
click at [97, 44] on div "Nodisorder" at bounding box center [86, 43] width 46 height 12
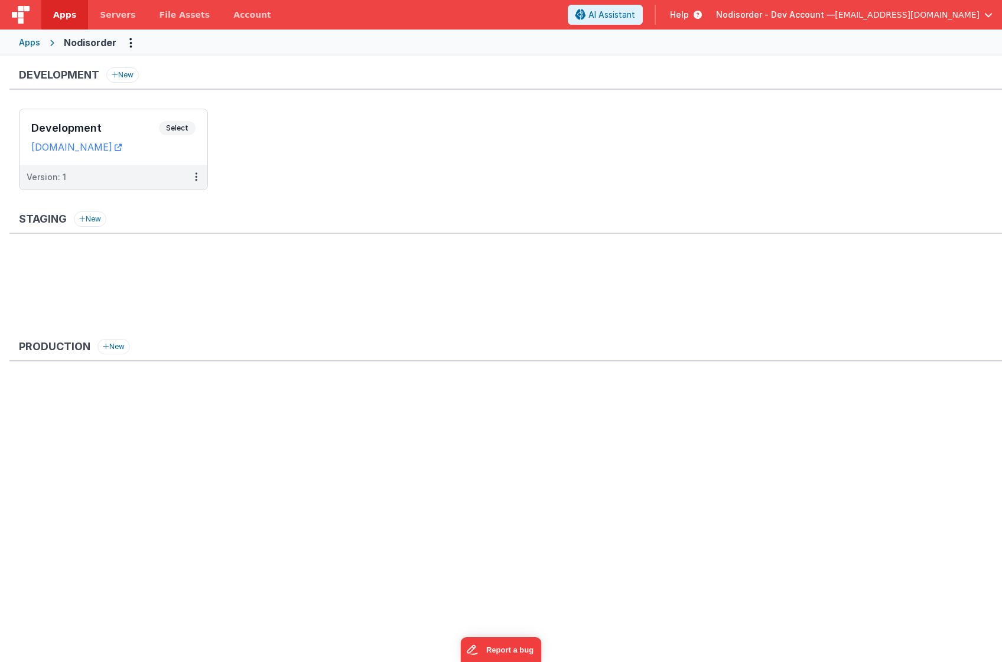
click at [906, 9] on span "[EMAIL_ADDRESS][DOMAIN_NAME]" at bounding box center [907, 15] width 145 height 12
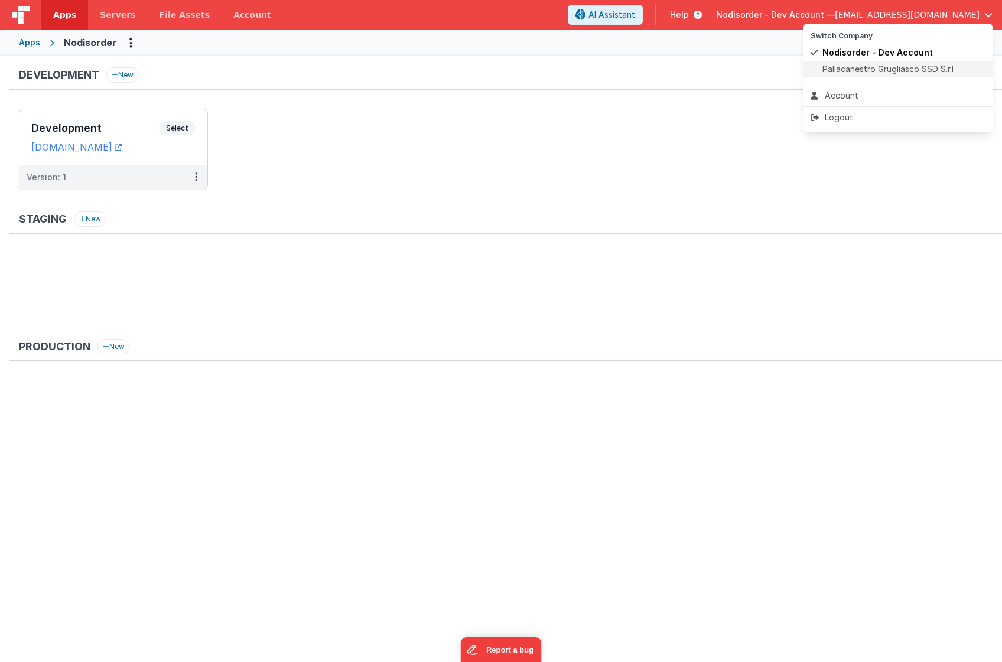
click at [863, 66] on span "Pallacanestro Grugliasco SSD S.r.l" at bounding box center [887, 69] width 131 height 12
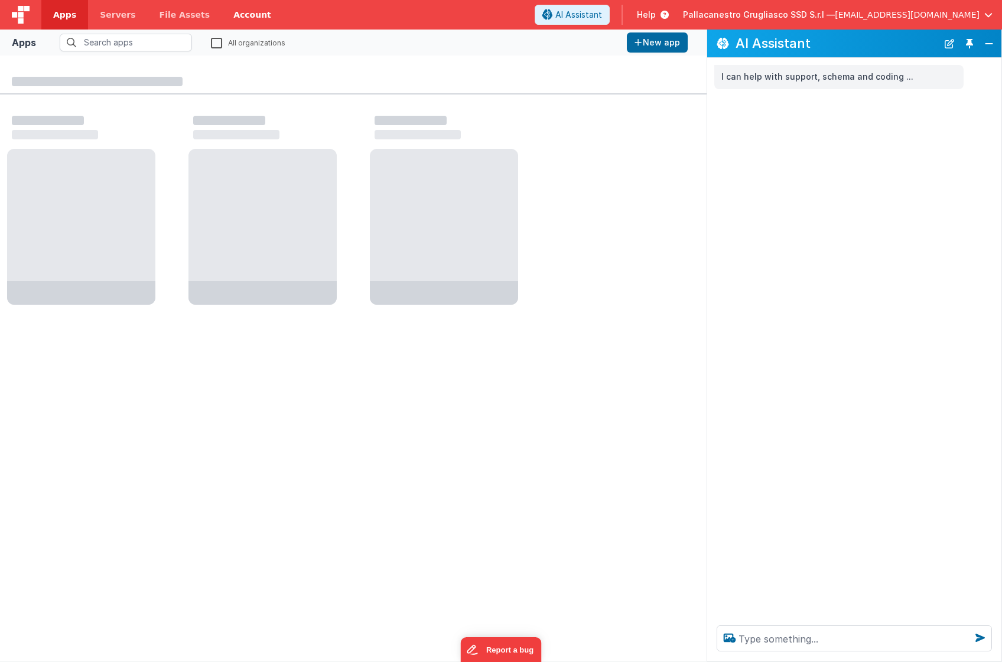
click at [248, 17] on link "Account" at bounding box center [252, 15] width 61 height 30
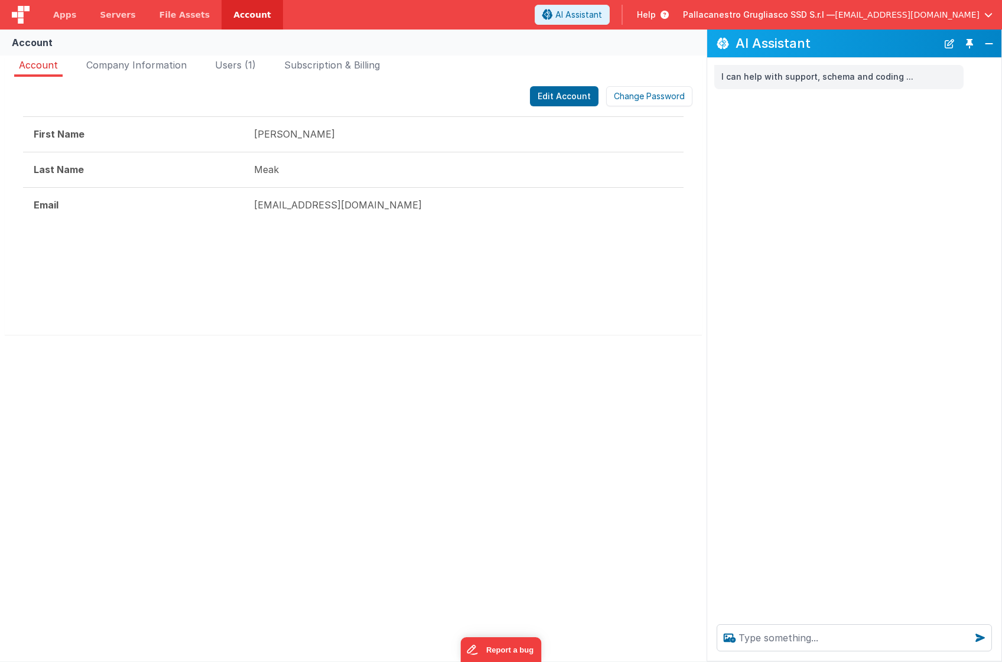
click at [248, 17] on link "Account" at bounding box center [252, 15] width 61 height 30
click at [327, 66] on span "Subscription & Billing" at bounding box center [332, 65] width 96 height 12
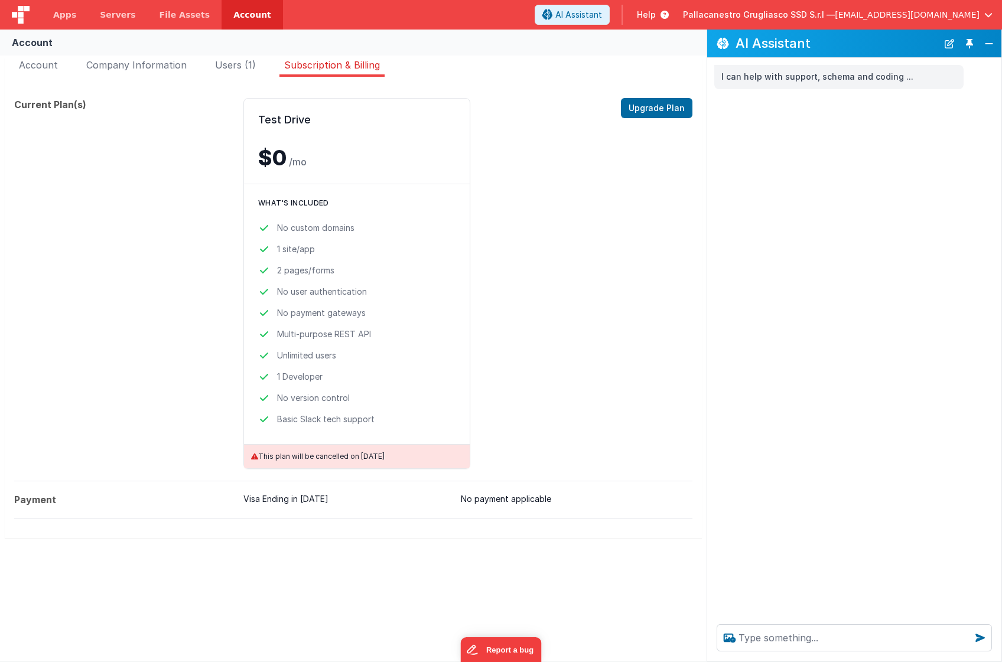
click at [860, 25] on header "Apps Servers File Assets Account Some FUTURE Slot AI Assistant Help Pallacanest…" at bounding box center [501, 15] width 1002 height 30
drag, startPoint x: 663, startPoint y: 24, endPoint x: 819, endPoint y: 50, distance: 158.2
click at [681, 27] on header "Apps Servers File Assets Account Some FUTURE Slot AI Assistant Help Pallacanest…" at bounding box center [501, 15] width 1002 height 30
click at [602, 18] on span "AI Assistant" at bounding box center [578, 15] width 47 height 12
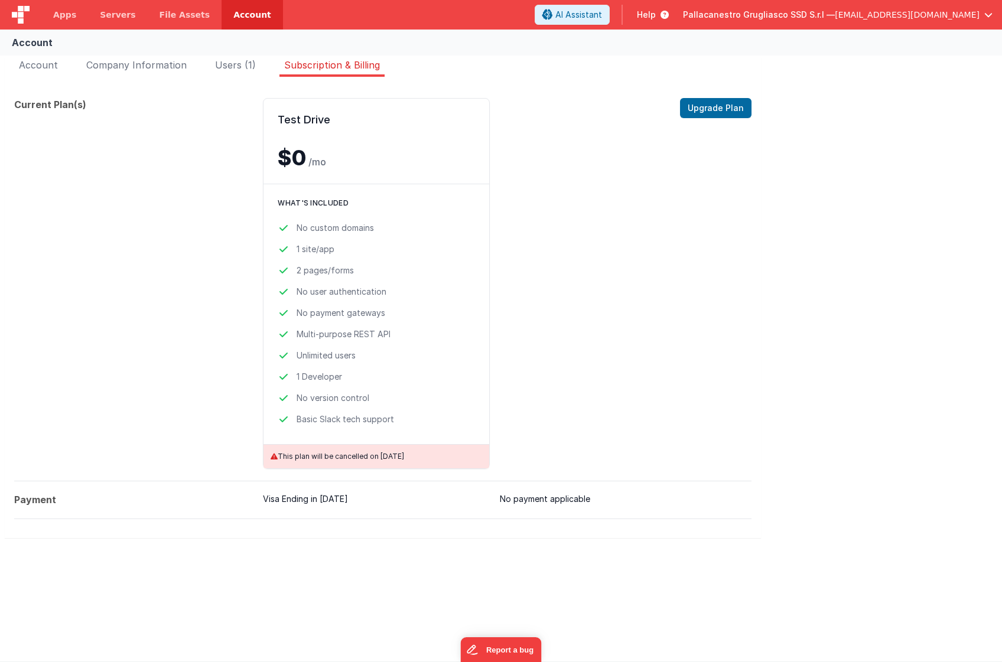
click at [893, 11] on span "[EMAIL_ADDRESS][DOMAIN_NAME]" at bounding box center [907, 15] width 145 height 12
click at [103, 13] on button at bounding box center [501, 331] width 1002 height 662
click at [73, 14] on span "Apps" at bounding box center [64, 15] width 23 height 12
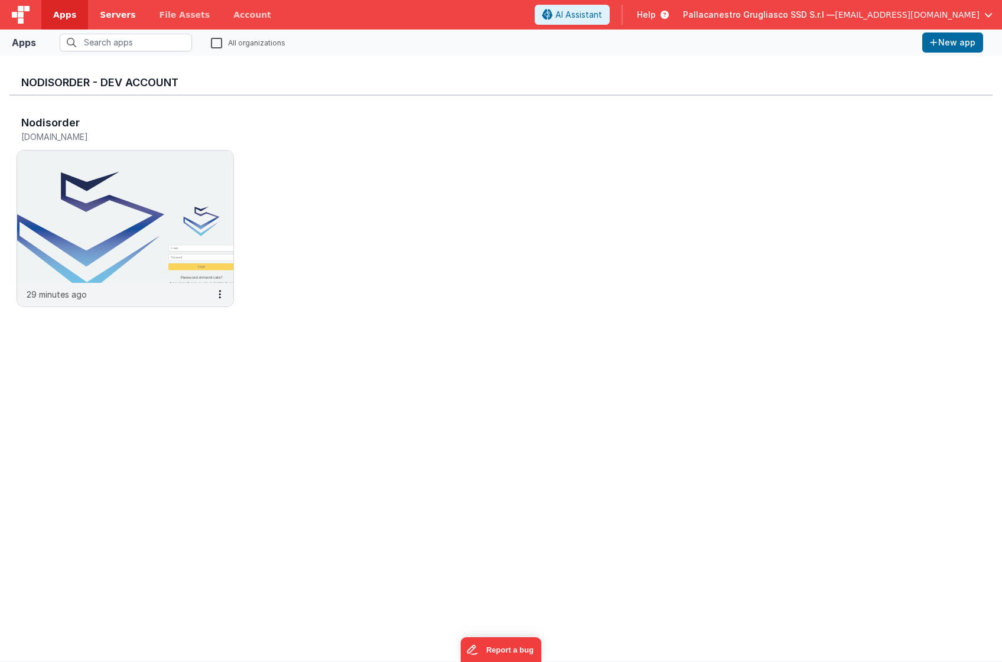
click at [112, 15] on span "Servers" at bounding box center [117, 15] width 35 height 12
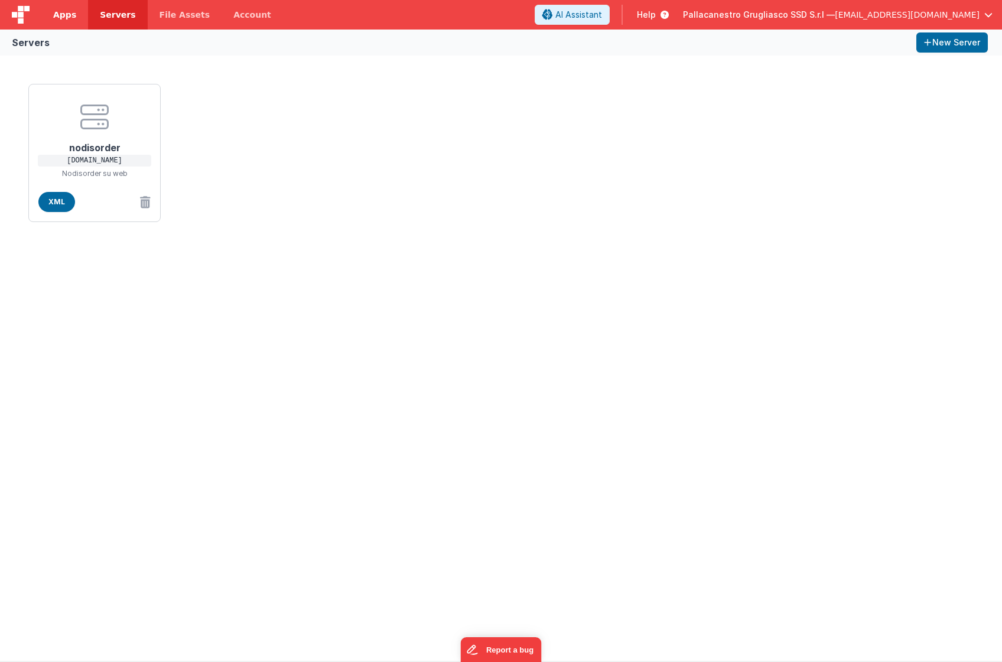
click at [76, 15] on link "Apps" at bounding box center [64, 15] width 47 height 30
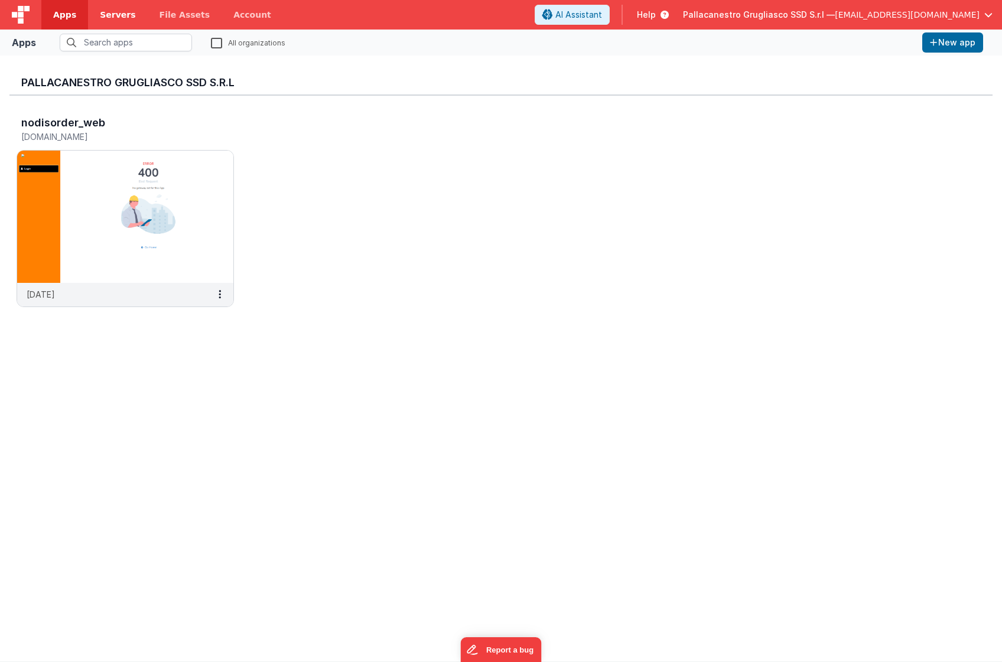
click at [131, 15] on link "Servers" at bounding box center [117, 15] width 59 height 30
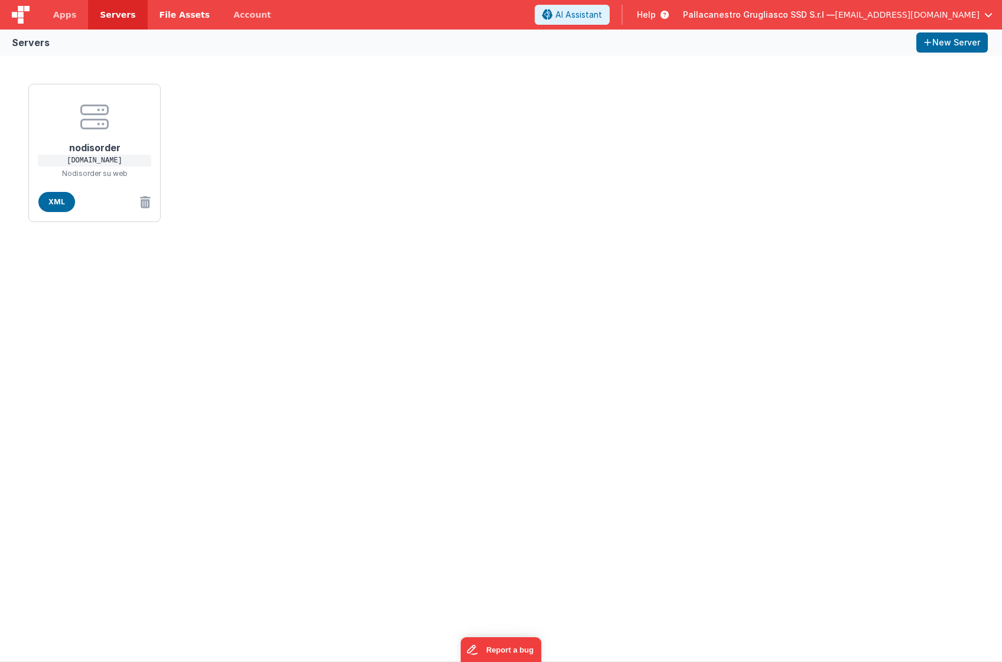
click at [165, 15] on span "File Assets" at bounding box center [185, 15] width 51 height 12
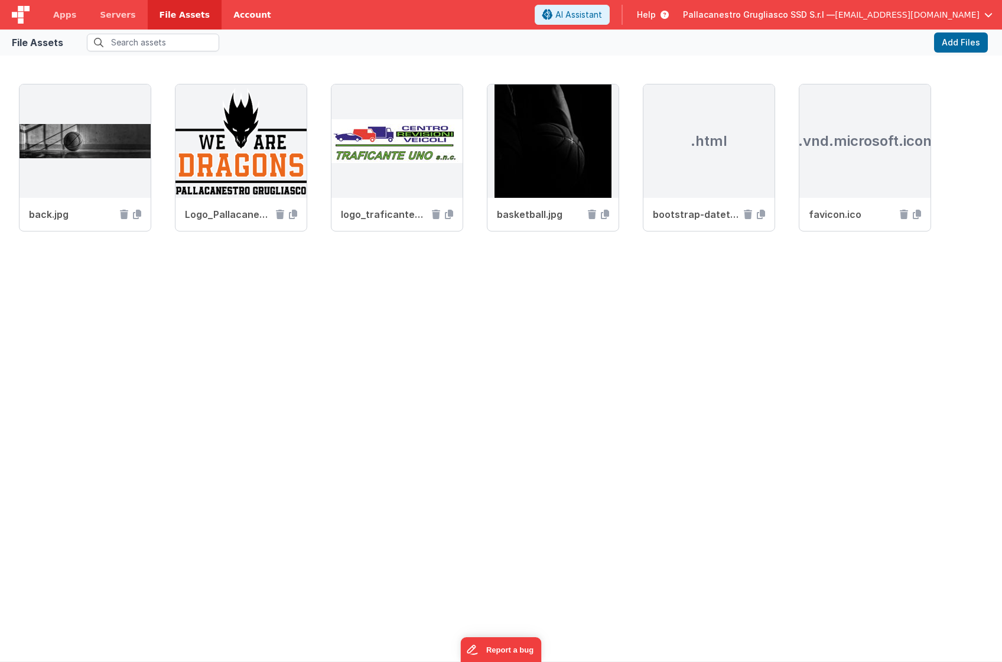
click at [236, 11] on link "Account" at bounding box center [252, 15] width 61 height 30
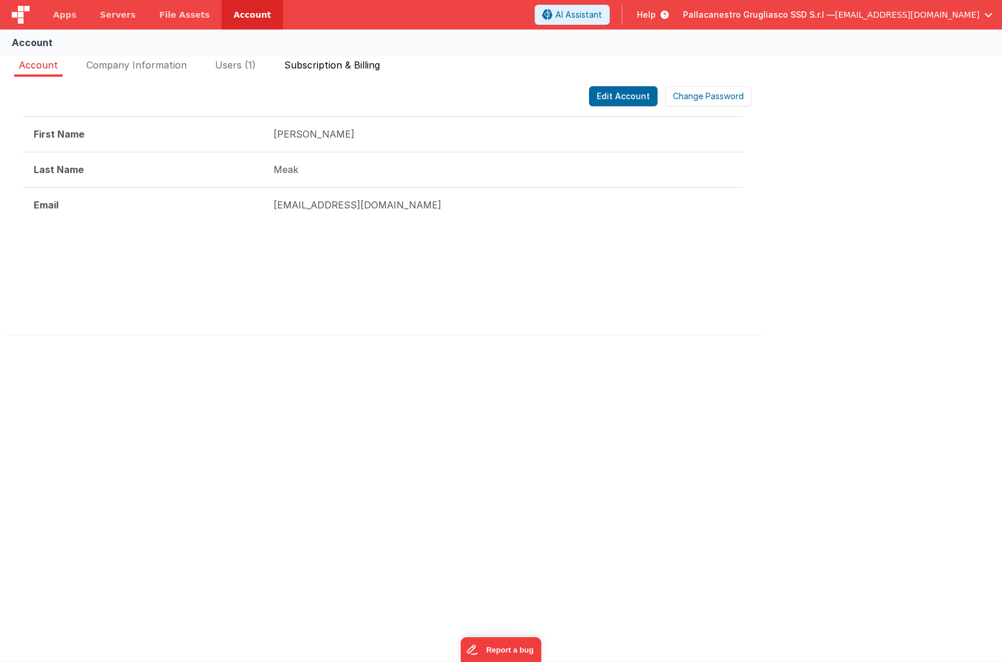
click at [340, 65] on span "Subscription & Billing" at bounding box center [332, 65] width 96 height 12
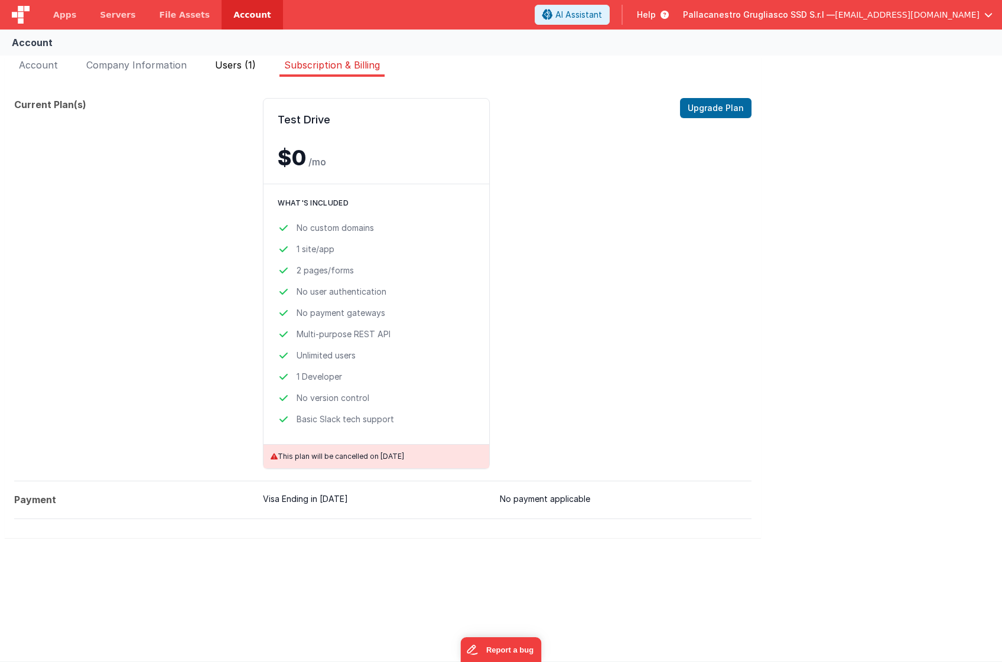
click at [230, 66] on span "Users (1)" at bounding box center [235, 65] width 41 height 12
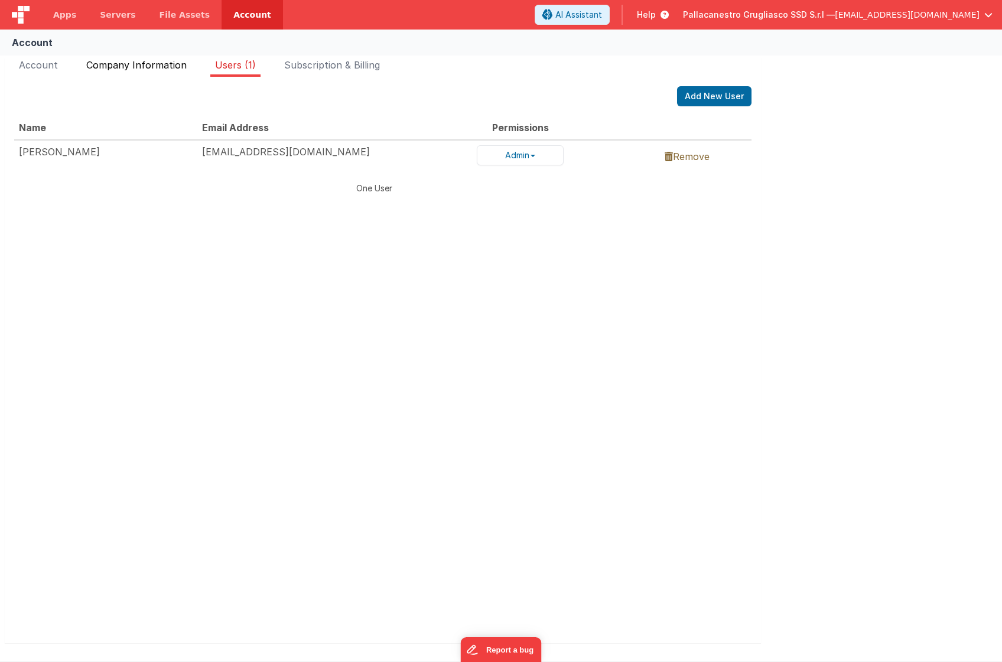
drag, startPoint x: 151, startPoint y: 67, endPoint x: 99, endPoint y: 61, distance: 52.3
click at [151, 67] on span "Company Information" at bounding box center [136, 65] width 100 height 12
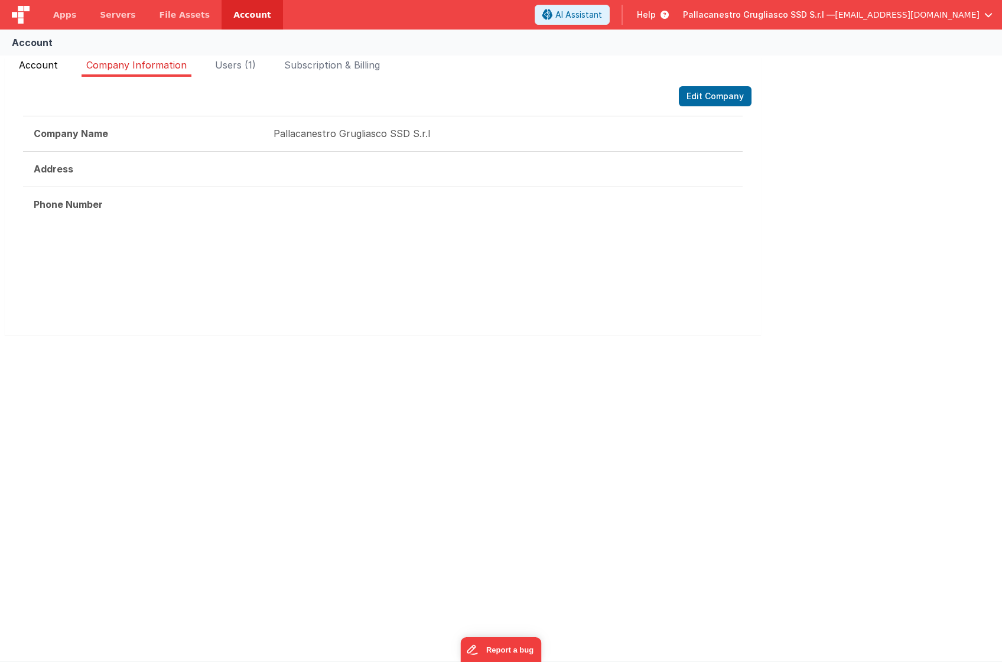
click at [33, 68] on span "Account" at bounding box center [38, 65] width 39 height 12
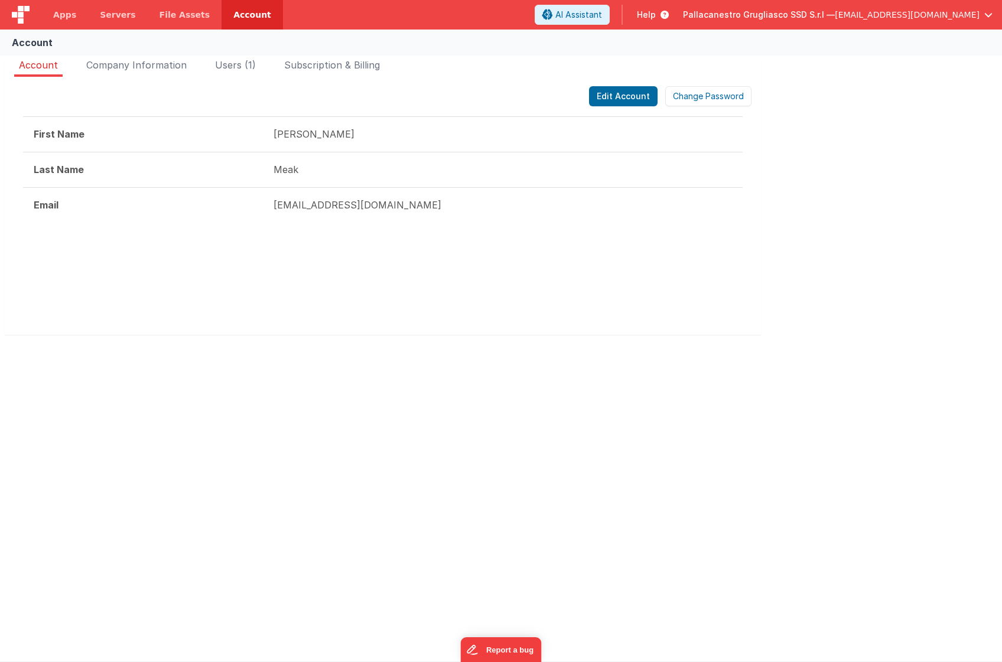
click at [941, 15] on span "[EMAIL_ADDRESS][DOMAIN_NAME]" at bounding box center [907, 15] width 145 height 12
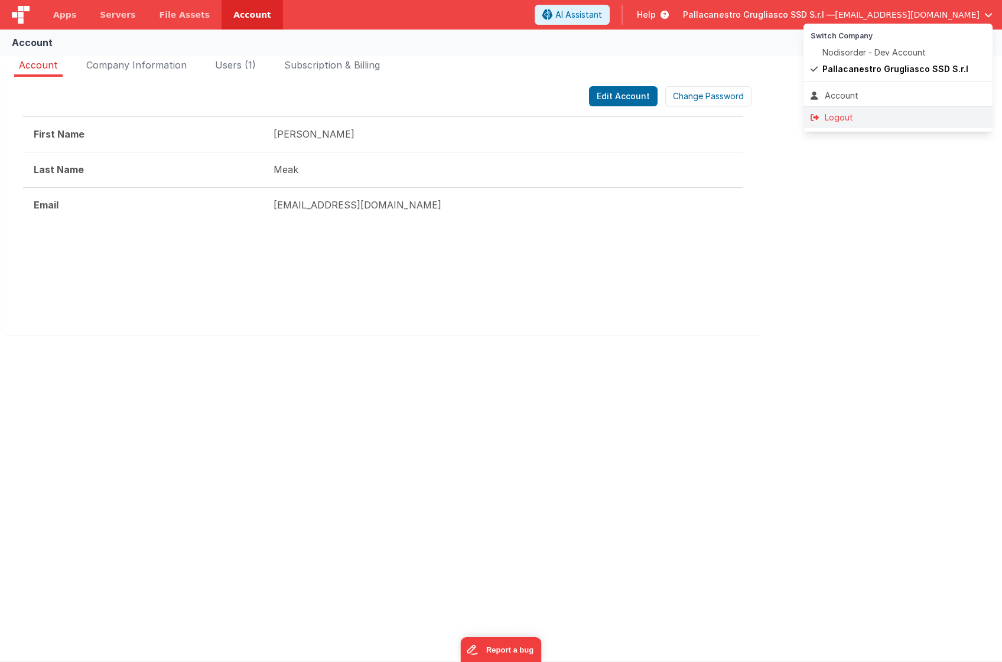
click at [876, 115] on div "Logout" at bounding box center [898, 118] width 175 height 12
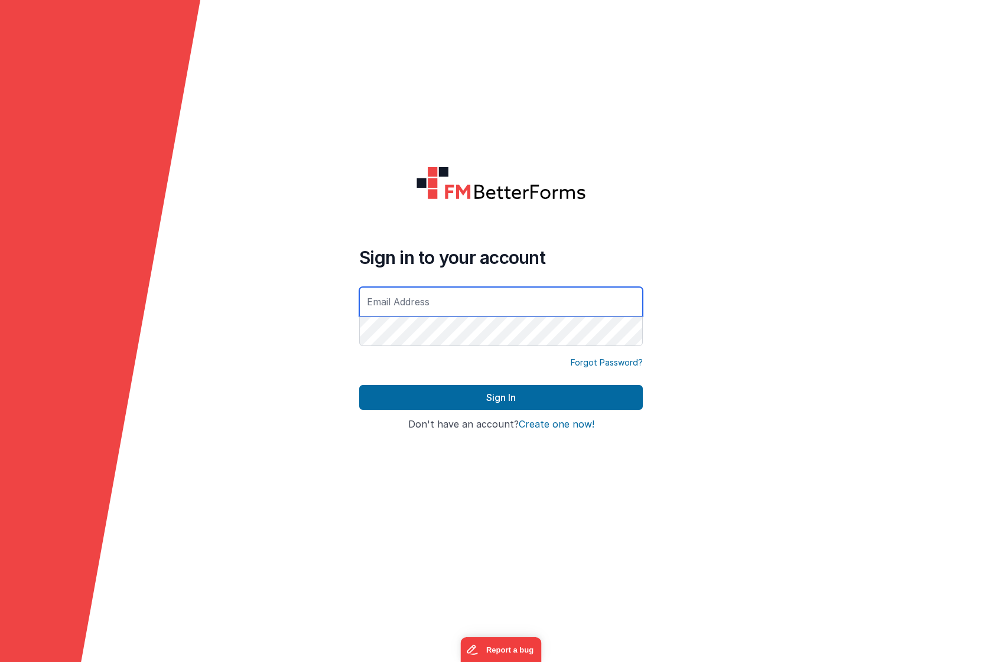
type input "[EMAIL_ADDRESS][DOMAIN_NAME]"
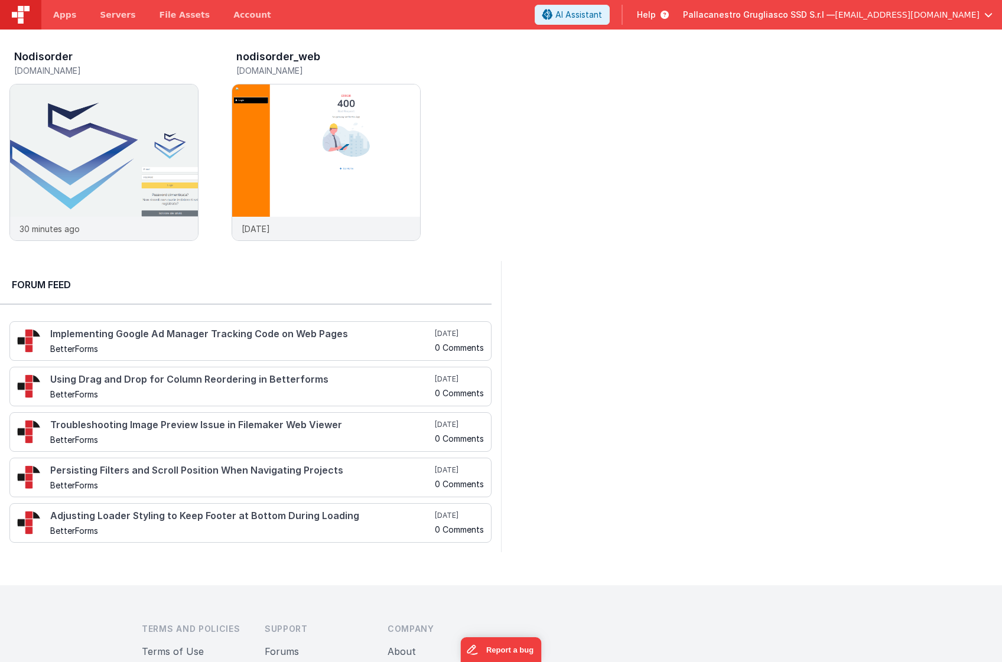
click at [903, 15] on span "[EMAIL_ADDRESS][DOMAIN_NAME]" at bounding box center [907, 15] width 145 height 12
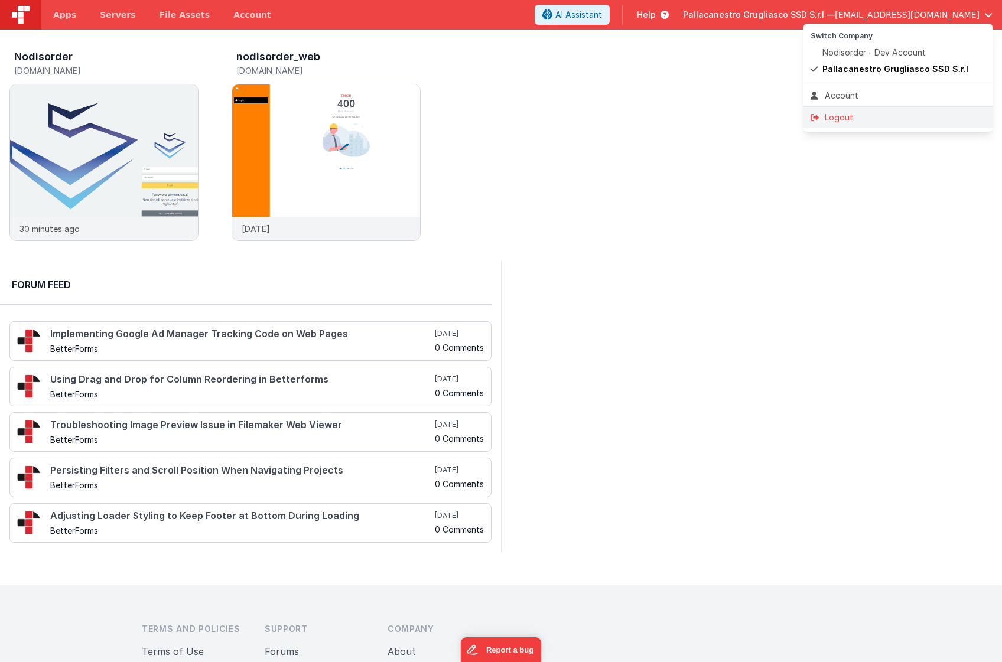
click at [855, 115] on div "Logout" at bounding box center [898, 118] width 175 height 12
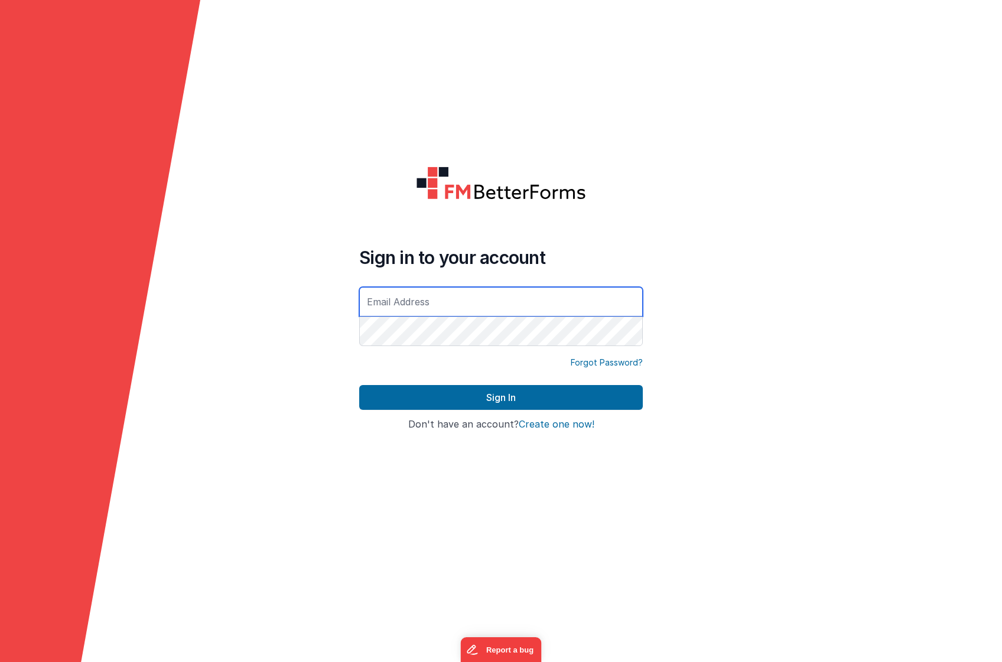
type input "[EMAIL_ADDRESS][DOMAIN_NAME]"
